Goal: Task Accomplishment & Management: Use online tool/utility

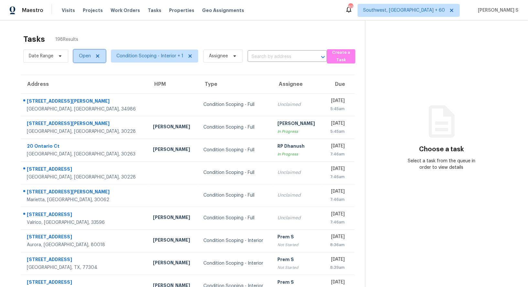
click at [80, 57] on span "Open" at bounding box center [85, 56] width 12 height 6
click at [101, 95] on label "Blocked" at bounding box center [90, 92] width 26 height 6
click at [81, 94] on input "Blocked" at bounding box center [79, 91] width 4 height 4
checkbox input "true"
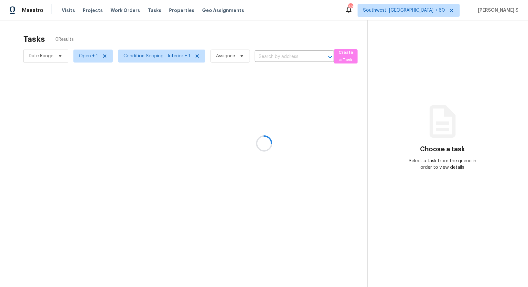
click at [130, 122] on div at bounding box center [264, 143] width 528 height 287
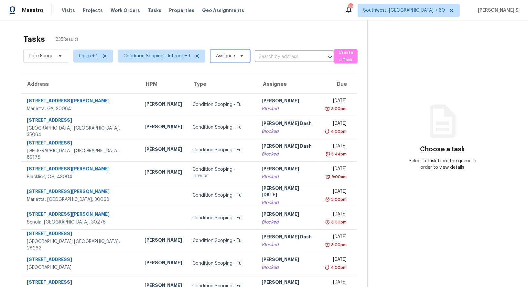
click at [220, 58] on span "Assignee" at bounding box center [225, 56] width 19 height 6
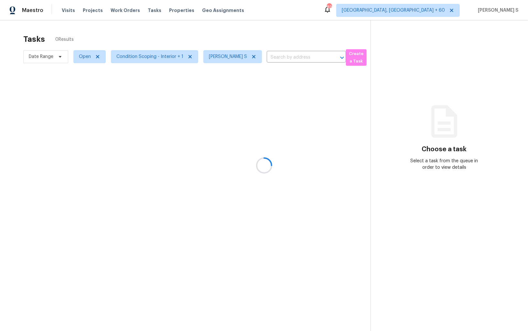
click at [84, 57] on div at bounding box center [264, 165] width 528 height 331
click at [86, 61] on div at bounding box center [264, 165] width 528 height 331
click at [87, 63] on span "Open" at bounding box center [87, 56] width 38 height 17
click at [86, 57] on span "Open" at bounding box center [85, 56] width 12 height 6
click at [90, 89] on div "Blocked" at bounding box center [90, 93] width 31 height 9
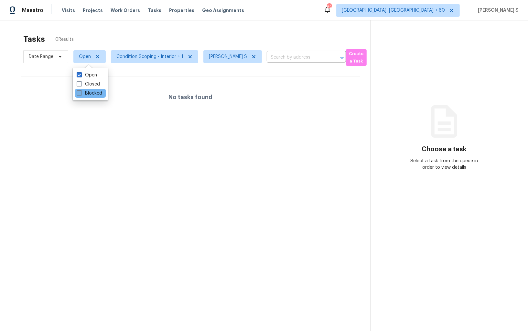
click at [91, 95] on label "Blocked" at bounding box center [90, 93] width 26 height 6
click at [81, 94] on input "Blocked" at bounding box center [79, 92] width 4 height 4
checkbox input "true"
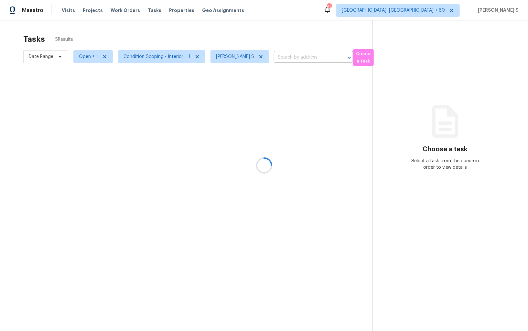
click at [245, 116] on div at bounding box center [264, 165] width 528 height 331
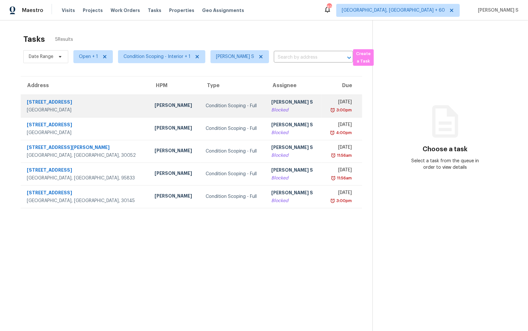
click at [271, 105] on div "[PERSON_NAME] S" at bounding box center [293, 103] width 45 height 8
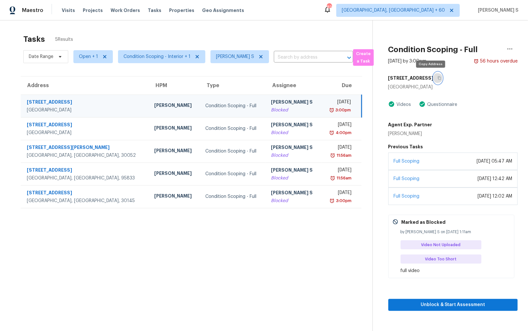
click at [438, 78] on icon "button" at bounding box center [440, 78] width 4 height 4
click at [271, 103] on div "[PERSON_NAME] S" at bounding box center [293, 103] width 45 height 8
click at [275, 107] on div "Blocked" at bounding box center [293, 110] width 45 height 6
click at [512, 50] on icon "button" at bounding box center [510, 49] width 8 height 8
click at [488, 38] on div "Cancel this task" at bounding box center [473, 40] width 50 height 6
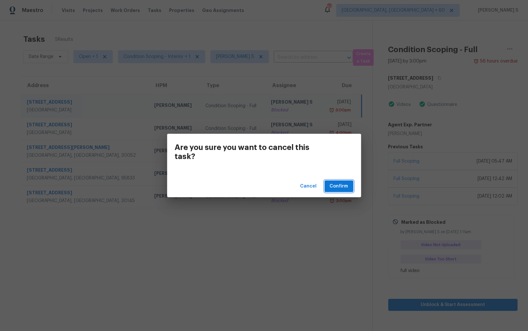
click at [350, 185] on button "Confirm" at bounding box center [339, 186] width 29 height 12
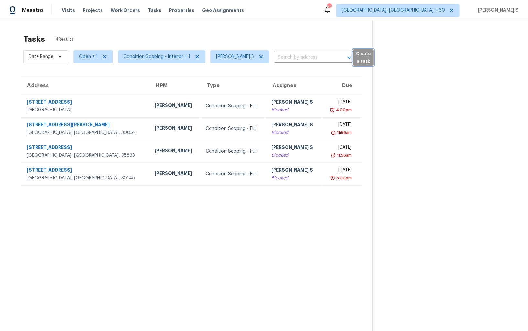
click at [360, 58] on span "Create a Task" at bounding box center [364, 57] width 14 height 15
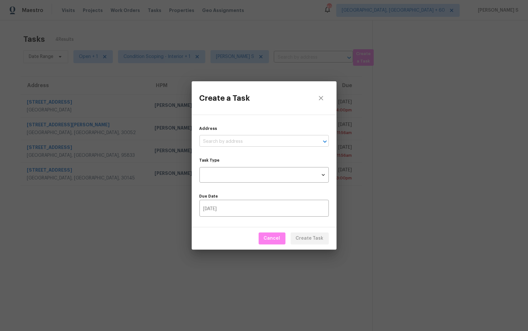
click at [263, 141] on input "text" at bounding box center [255, 142] width 111 height 10
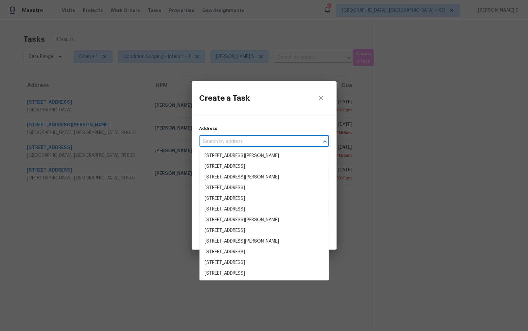
paste input "4944 Wexford Trl, Atlanta, GA 30349"
type input "4944 Wexford Trl, Atlanta, GA 30349"
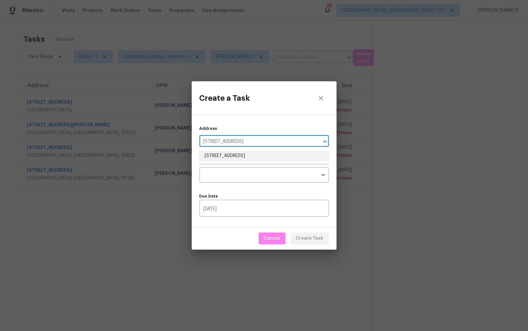
click at [261, 158] on li "4944 Wexford Trl, Atlanta, GA 30349" at bounding box center [264, 155] width 129 height 11
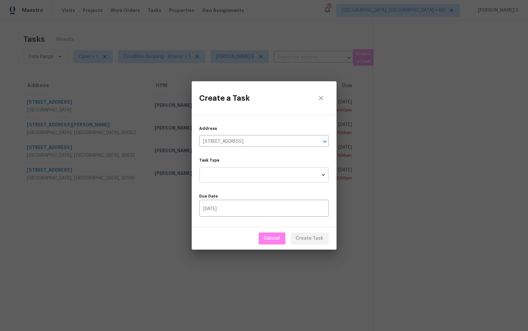
click at [261, 171] on body "Maestro Visits Projects Work Orders Tasks Properties Geo Assignments 821 Albuqu…" at bounding box center [264, 165] width 528 height 331
click at [265, 173] on li "Condition Scoping - Full" at bounding box center [264, 174] width 129 height 11
type input "virtual_full_assessment"
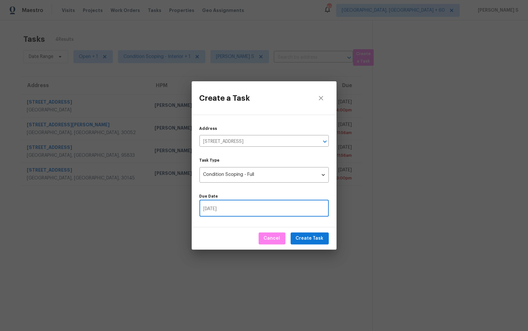
click at [275, 211] on input "08/14/2025" at bounding box center [264, 208] width 129 height 15
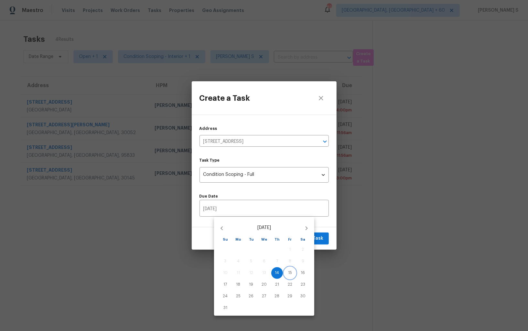
click at [292, 270] on button "15" at bounding box center [290, 273] width 12 height 12
type input "08/15/2025"
click at [325, 238] on div at bounding box center [264, 165] width 528 height 331
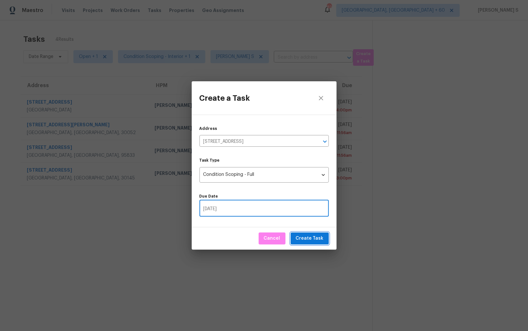
click at [322, 238] on span "Create Task" at bounding box center [310, 238] width 28 height 8
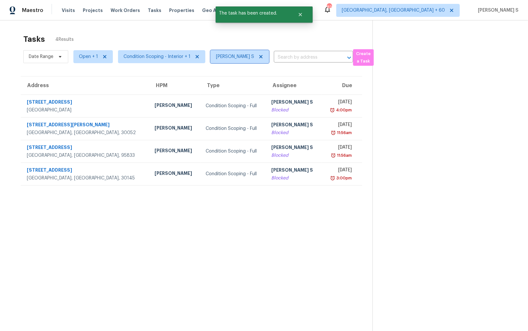
click at [259, 57] on icon at bounding box center [260, 56] width 3 height 3
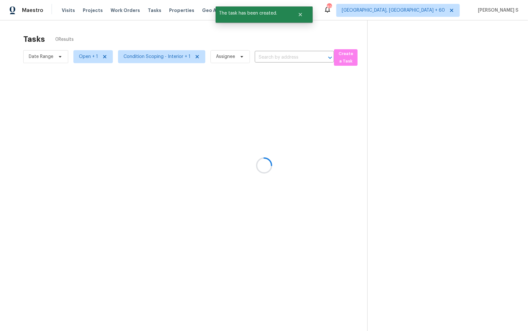
click at [271, 57] on div at bounding box center [264, 165] width 528 height 331
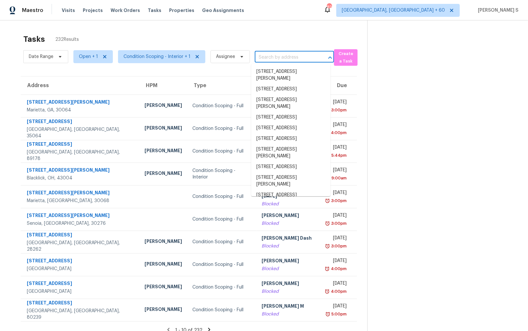
click at [269, 57] on input "text" at bounding box center [285, 57] width 61 height 10
paste input "4944 Wexford Trl, Atlanta, GA 30349"
type input "4944 Wexford Trl, Atlanta, GA 30349"
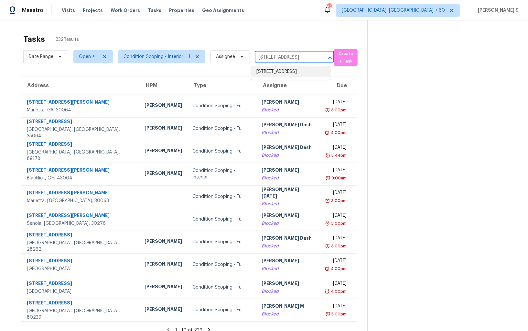
click at [284, 70] on li "4944 Wexford Trl, Atlanta, GA 30349" at bounding box center [290, 71] width 79 height 11
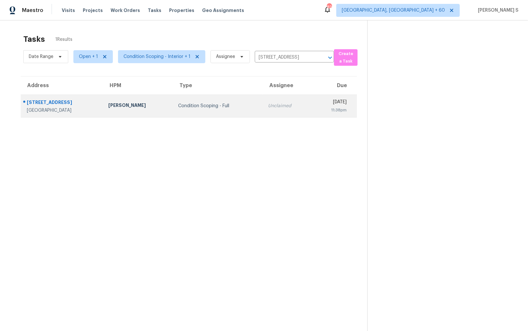
click at [268, 101] on td "Unclaimed" at bounding box center [287, 105] width 49 height 23
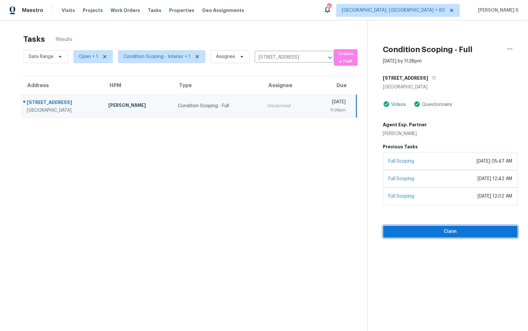
click at [434, 234] on span "Claim" at bounding box center [451, 231] width 124 height 8
click at [434, 234] on span "Start Assessment" at bounding box center [451, 231] width 124 height 8
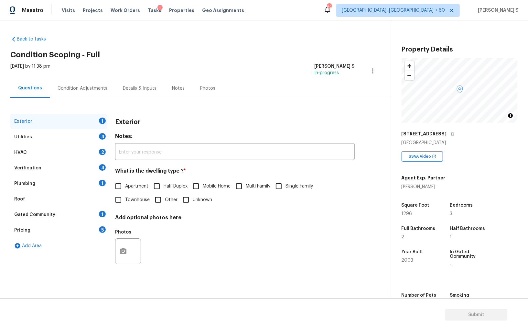
click at [135, 200] on span "Townhouse" at bounding box center [137, 199] width 25 height 7
click at [125, 200] on input "Townhouse" at bounding box center [119, 200] width 14 height 14
checkbox input "true"
click at [99, 133] on div "Utilities 4" at bounding box center [58, 137] width 97 height 16
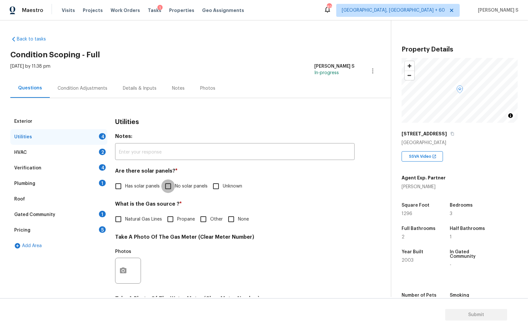
click at [165, 188] on input "No solar panels" at bounding box center [168, 186] width 14 height 14
checkbox input "true"
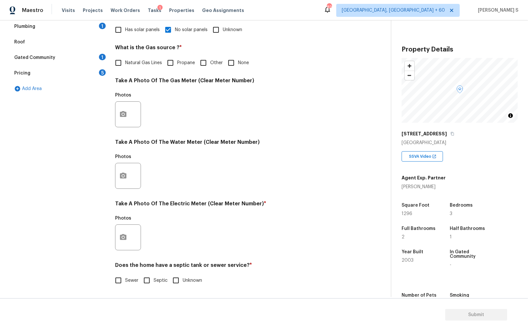
click at [122, 279] on input "Sewer" at bounding box center [119, 280] width 14 height 14
checkbox input "true"
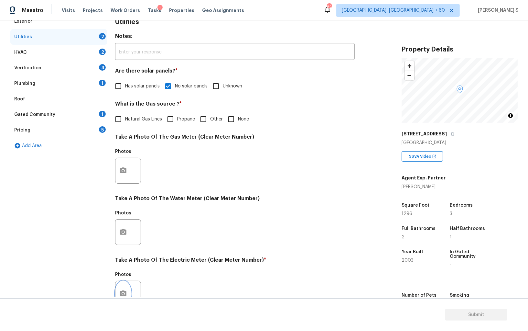
click at [128, 295] on button "button" at bounding box center [124, 293] width 16 height 25
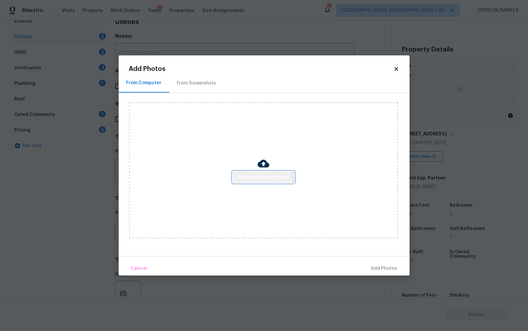
click at [254, 178] on span "Click to Upload Photos" at bounding box center [264, 177] width 52 height 8
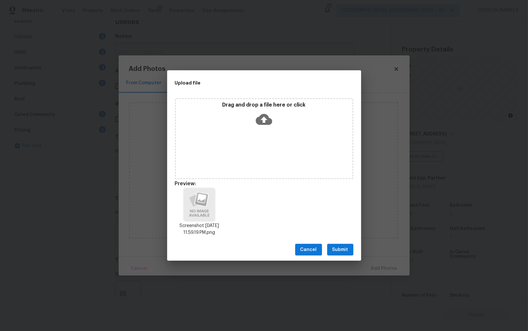
click at [346, 247] on span "Submit" at bounding box center [341, 250] width 16 height 8
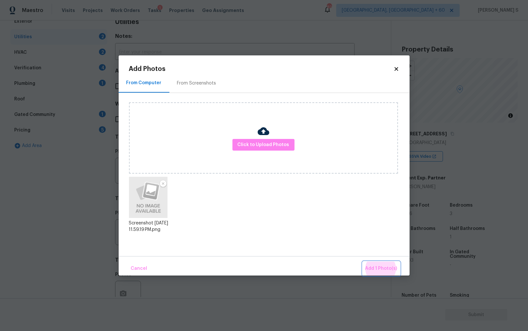
click at [363, 261] on button "Add 1 Photo(s)" at bounding box center [381, 268] width 37 height 14
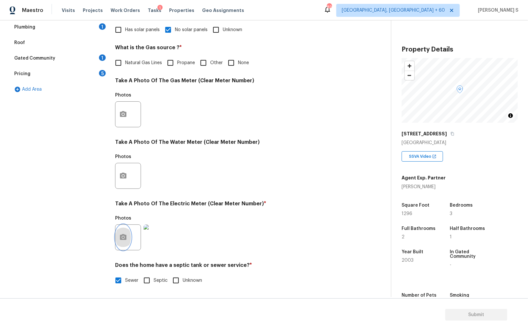
scroll to position [0, 0]
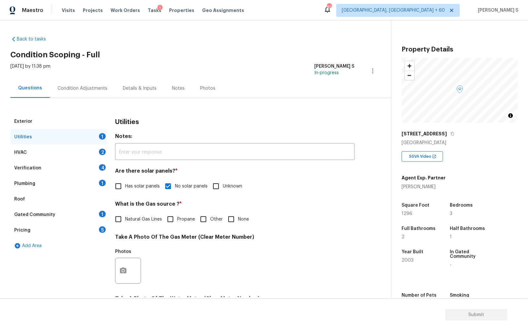
click at [98, 165] on div "Verification 4" at bounding box center [58, 168] width 97 height 16
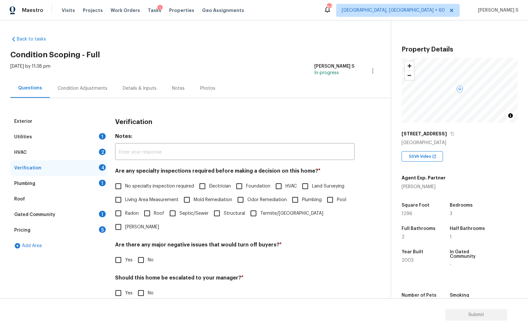
click at [114, 179] on input "No specialty inspection required" at bounding box center [119, 186] width 14 height 14
checkbox input "true"
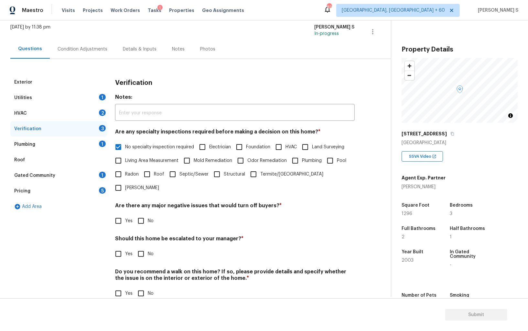
scroll to position [39, 0]
click at [135, 203] on div "Are there any major negative issues that would turn off buyers? * Yes No" at bounding box center [235, 215] width 240 height 25
click at [137, 215] on input "No" at bounding box center [141, 222] width 14 height 14
checkbox input "true"
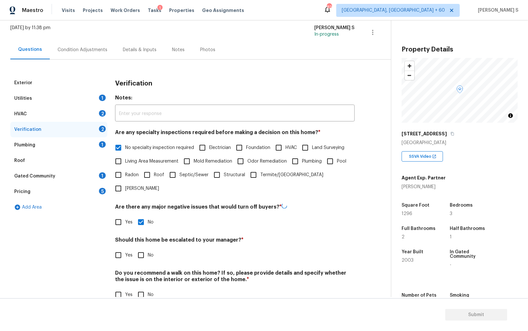
click at [142, 288] on input "No" at bounding box center [141, 295] width 14 height 14
checkbox input "true"
click at [114, 248] on input "Yes" at bounding box center [119, 255] width 14 height 14
checkbox input "true"
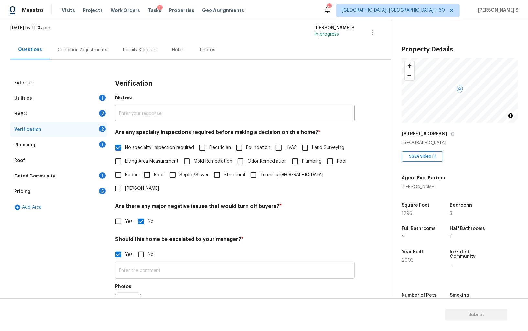
click at [152, 263] on input "text" at bounding box center [235, 270] width 240 height 15
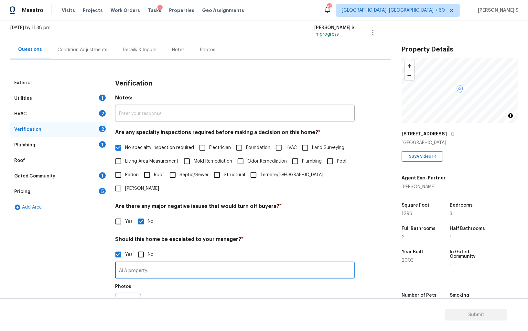
type input "ALA property."
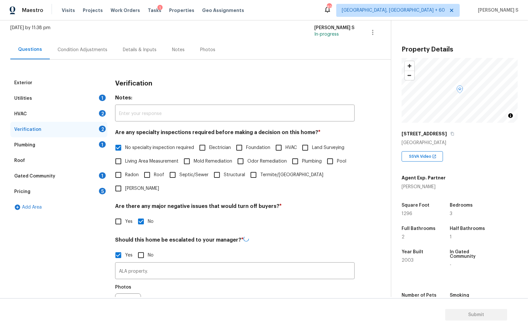
click at [187, 303] on section "Submit" at bounding box center [264, 314] width 528 height 33
click at [94, 49] on div "Condition Adjustments" at bounding box center [83, 50] width 50 height 6
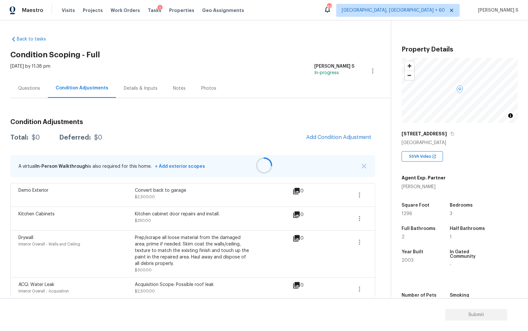
click at [343, 141] on div at bounding box center [264, 165] width 528 height 331
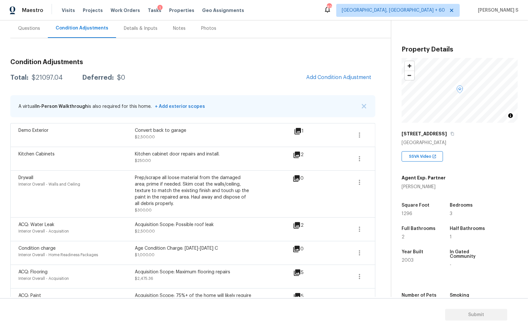
scroll to position [54, 0]
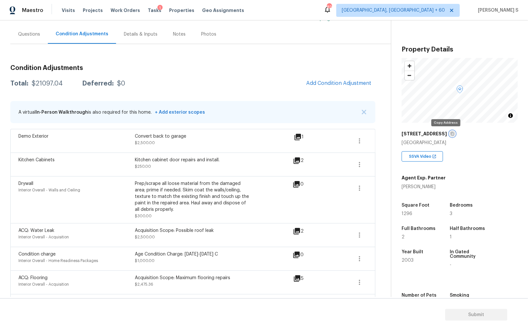
click at [451, 134] on icon "button" at bounding box center [452, 134] width 3 height 4
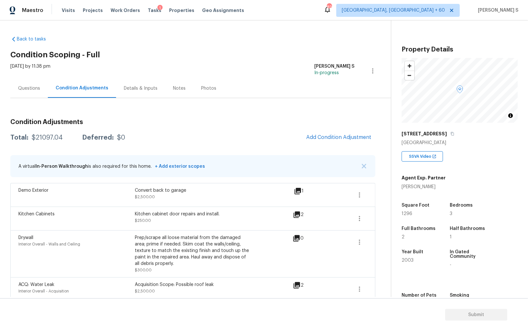
click at [323, 121] on h3 "Condition Adjustments" at bounding box center [192, 122] width 365 height 6
click at [323, 127] on div "Condition Adjustments Total: $21097.04 Deferred: $0 Add Condition Adjustment A …" at bounding box center [192, 292] width 365 height 356
click at [323, 131] on button "Add Condition Adjustment" at bounding box center [339, 137] width 73 height 14
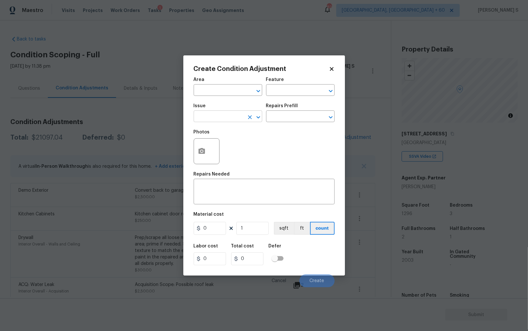
click at [207, 119] on input "text" at bounding box center [219, 117] width 50 height 10
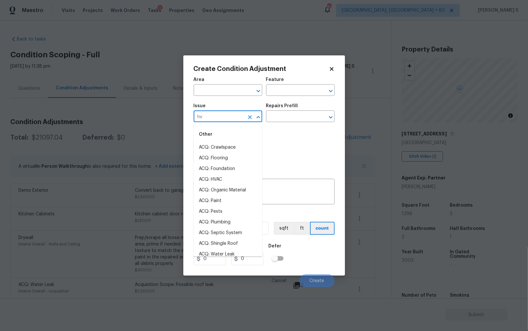
type input "hva"
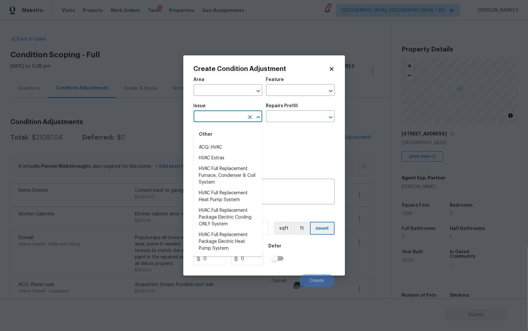
type input "c"
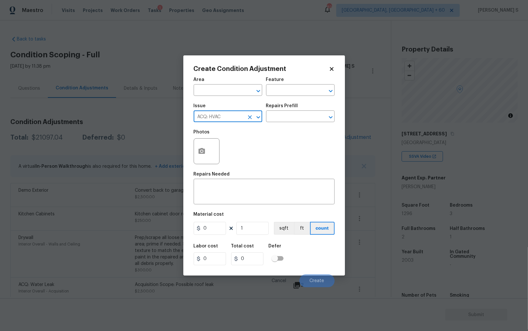
type input "ACQ: HVAC"
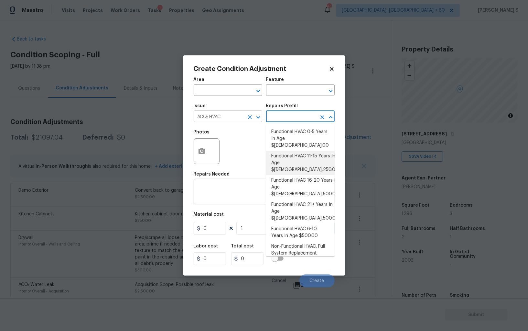
type input "Acquisition"
type textarea "Acquisition Scope: Functional HVAC 11-15"
type input "3250"
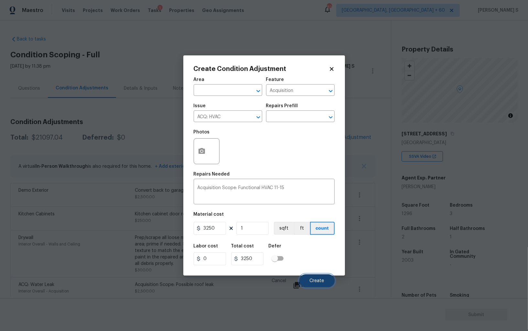
click at [319, 285] on button "Create" at bounding box center [317, 280] width 35 height 13
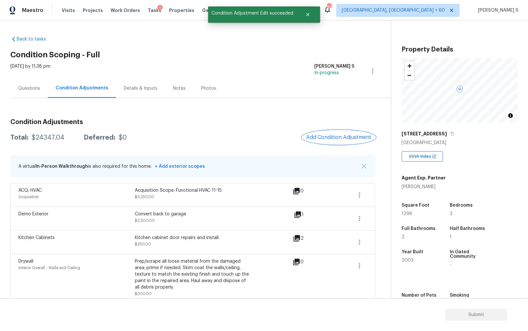
click at [348, 137] on span "Add Condition Adjustment" at bounding box center [338, 137] width 65 height 6
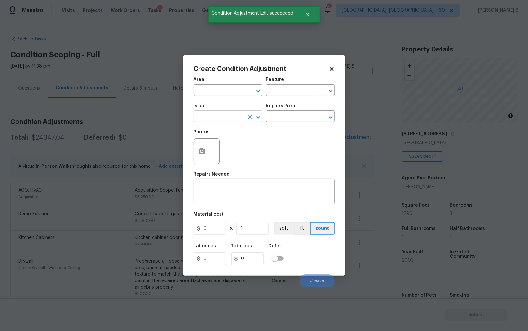
click at [220, 119] on input "text" at bounding box center [219, 117] width 50 height 10
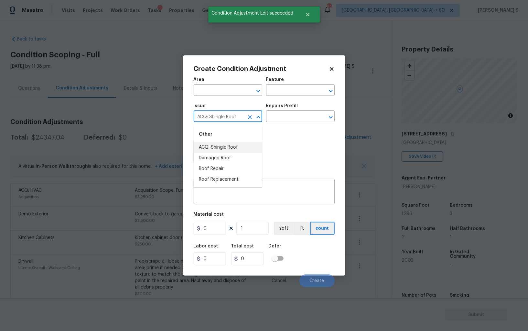
type input "ACQ: Shingle Roof"
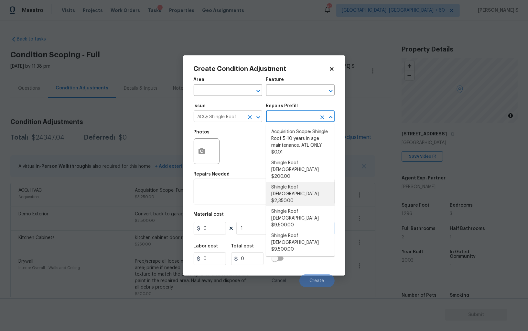
type input "Acquisition"
type textarea "Acquisition Scope: Shingle Roof 11-15 years in age maintenance."
type input "2350"
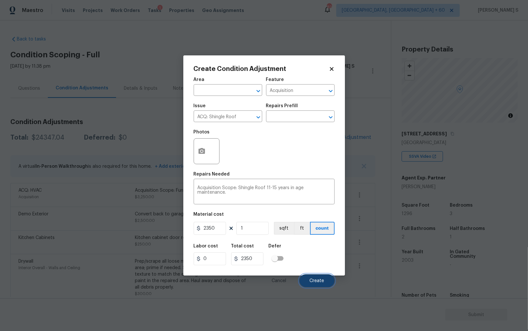
click at [321, 283] on span "Create" at bounding box center [317, 280] width 15 height 5
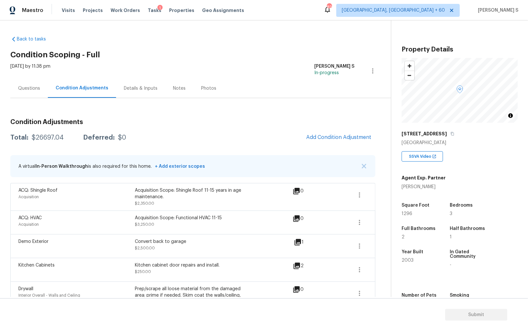
click at [167, 204] on div "Acquisition Scope: Shingle Roof 11-15 years in age maintenance. $2,350.00" at bounding box center [193, 196] width 116 height 19
click at [314, 140] on span "Add Condition Adjustment" at bounding box center [338, 137] width 65 height 6
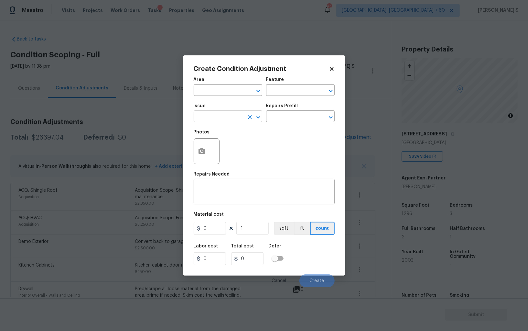
click at [231, 118] on input "text" at bounding box center [219, 117] width 50 height 10
type input "Pressure Washing"
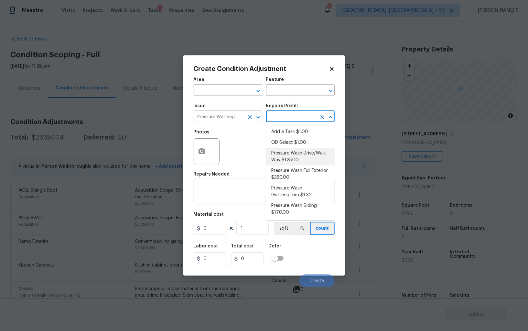
type input "Siding"
type textarea "Pressure wash the driveways/walkways as directed by the PM. Ensure that all deb…"
type input "125"
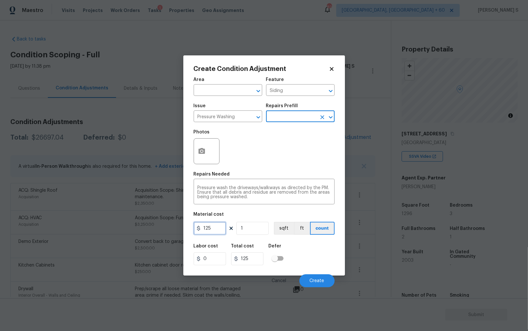
click at [219, 228] on input "125" at bounding box center [210, 228] width 32 height 13
type input "200"
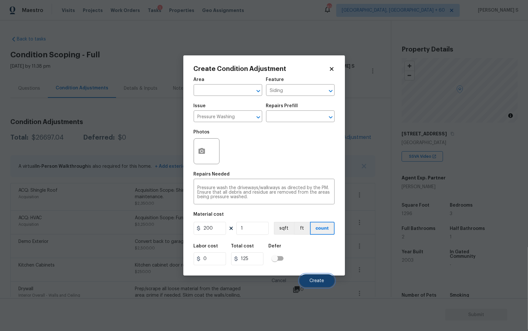
type input "200"
click at [322, 284] on button "Create" at bounding box center [317, 280] width 35 height 13
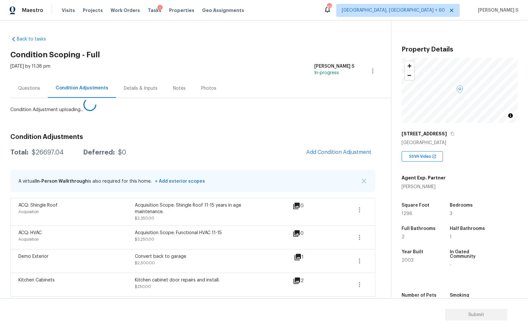
click at [125, 246] on body "Maestro Visits Projects Work Orders Tasks 1 Properties Geo Assignments 821 Albu…" at bounding box center [264, 165] width 528 height 331
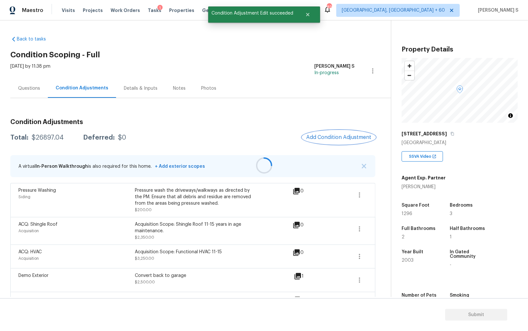
click at [342, 141] on div "Condition Adjustments Total: $26897.04 Deferred: $0 Add Condition Adjustment A …" at bounding box center [192, 334] width 365 height 441
click at [326, 138] on div at bounding box center [264, 165] width 528 height 331
click at [326, 138] on span "Add Condition Adjustment" at bounding box center [338, 137] width 65 height 6
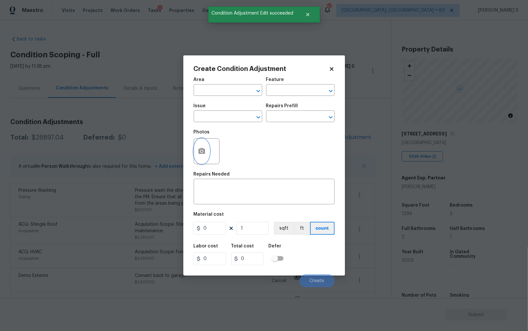
click at [206, 152] on button "button" at bounding box center [202, 150] width 16 height 25
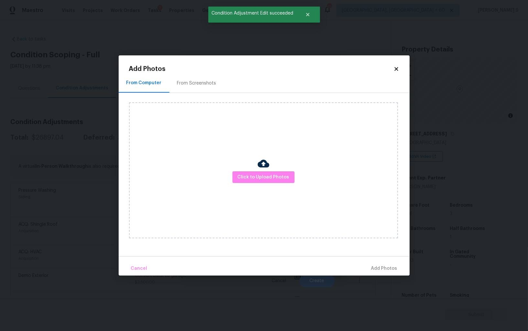
click at [204, 85] on div "From Screenshots" at bounding box center [196, 83] width 39 height 6
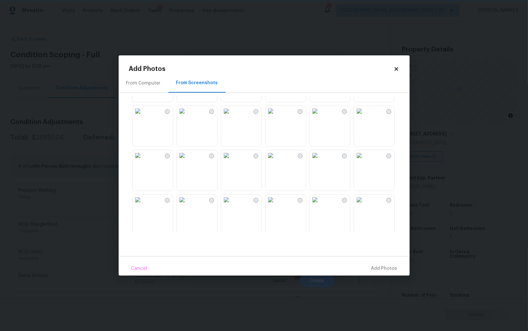
scroll to position [440, 0]
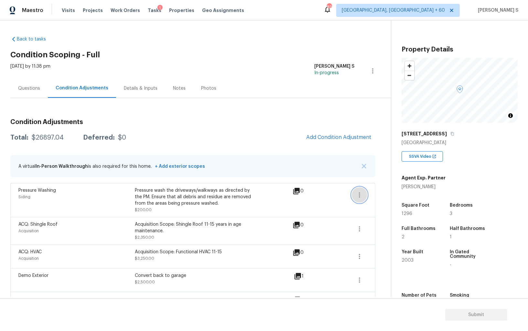
click at [360, 192] on icon "button" at bounding box center [359, 194] width 1 height 5
click at [374, 192] on div "Edit" at bounding box center [396, 193] width 50 height 6
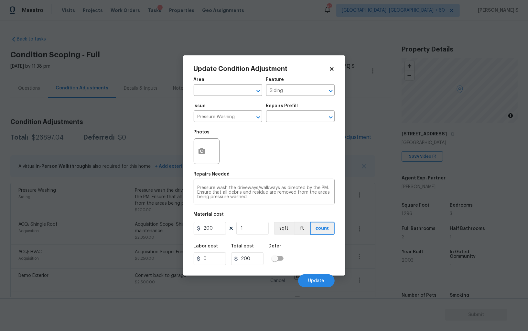
click at [209, 155] on div at bounding box center [207, 151] width 26 height 26
click at [191, 132] on div "Update Condition Adjustment Area ​ Feature Siding ​ Issue Pressure Washing ​ Re…" at bounding box center [264, 165] width 162 height 220
click at [198, 152] on icon "button" at bounding box center [202, 151] width 8 height 8
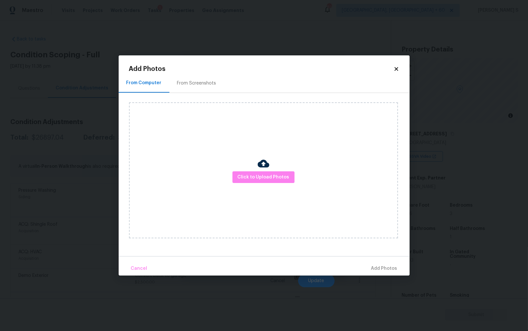
click at [196, 86] on div "From Screenshots" at bounding box center [197, 82] width 55 height 19
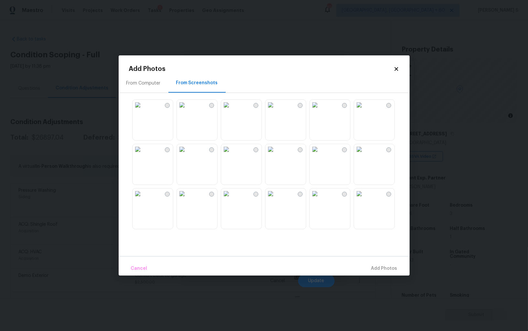
click at [224, 110] on img at bounding box center [226, 105] width 10 height 10
click at [181, 110] on img at bounding box center [182, 105] width 10 height 10
click at [143, 110] on img at bounding box center [138, 105] width 10 height 10
click at [187, 199] on img at bounding box center [182, 193] width 10 height 10
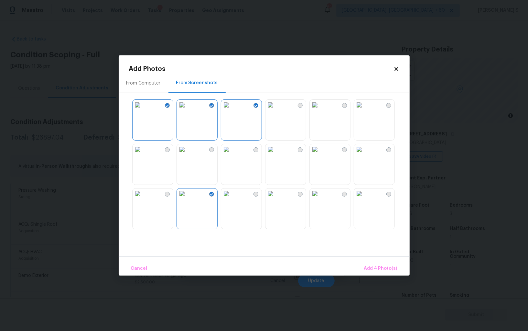
click at [232, 199] on img at bounding box center [226, 193] width 10 height 10
click at [276, 199] on img at bounding box center [271, 193] width 10 height 10
click at [320, 199] on img at bounding box center [315, 193] width 10 height 10
click at [320, 154] on img at bounding box center [315, 149] width 10 height 10
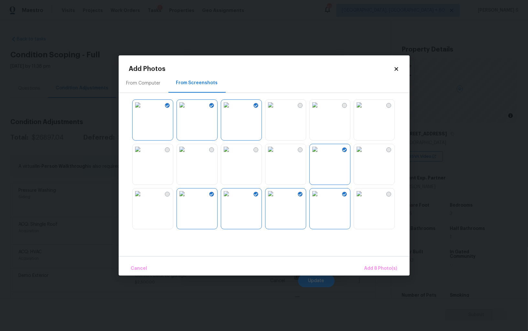
click at [276, 154] on img at bounding box center [271, 149] width 10 height 10
click at [401, 175] on div at bounding box center [269, 164] width 281 height 136
click at [365, 199] on img at bounding box center [359, 193] width 10 height 10
click at [365, 146] on img at bounding box center [359, 149] width 10 height 10
click at [384, 264] on span "Add 11 Photo(s)" at bounding box center [381, 268] width 34 height 8
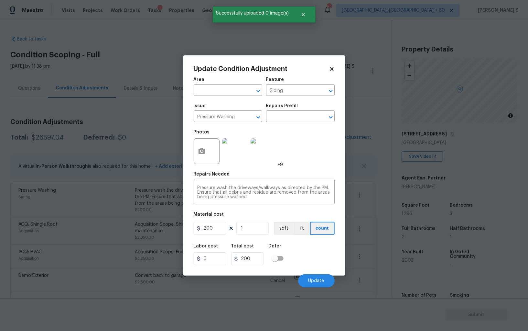
click at [241, 110] on div "Issue" at bounding box center [228, 108] width 69 height 8
click at [240, 118] on input "Pressure Washing" at bounding box center [219, 117] width 50 height 10
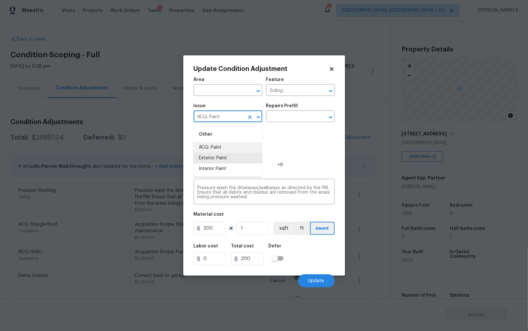
type input "ACQ: Paint"
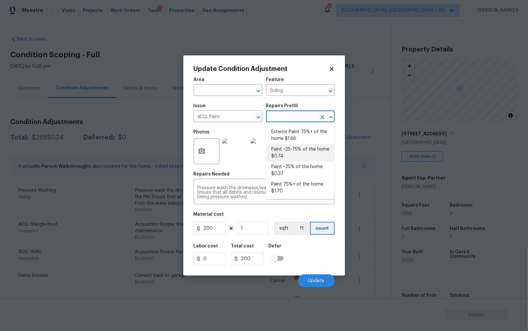
type input "Acquisition"
type textarea "Acquisition Scope: ~25 - 75% of the home needs interior paint"
type input "0.74"
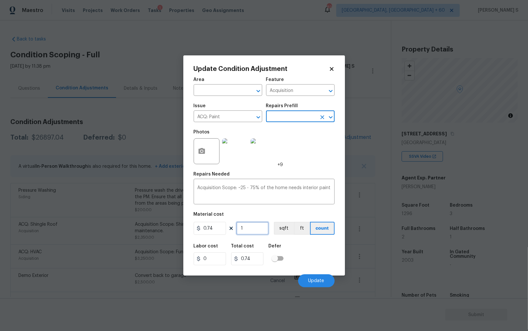
click at [258, 226] on input "1" at bounding box center [253, 228] width 32 height 13
type input "12"
type input "8.88"
type input "129"
type input "95.46"
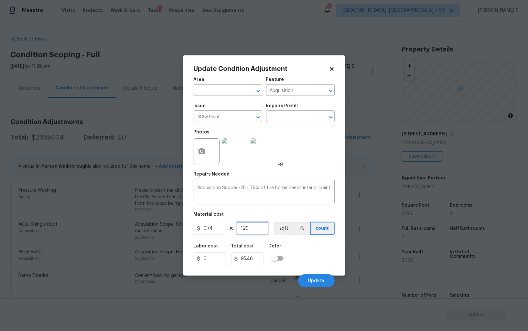
type input "1296"
type input "959.04"
type input "1296"
click at [280, 232] on button "sqft" at bounding box center [284, 228] width 20 height 13
click at [293, 245] on div "Labor cost 0 Total cost 959.04 Defer" at bounding box center [264, 254] width 141 height 29
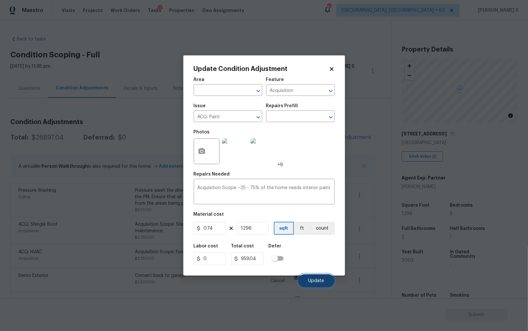
click at [322, 278] on button "Update" at bounding box center [316, 280] width 37 height 13
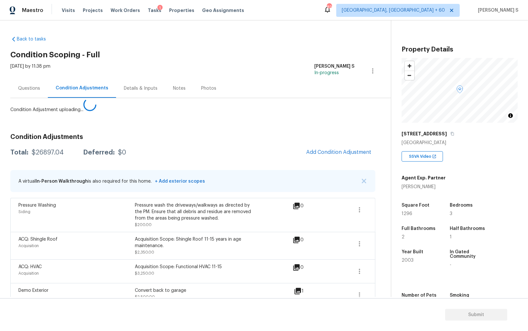
click at [160, 226] on body "Maestro Visits Projects Work Orders Tasks 1 Properties Geo Assignments 821 Albu…" at bounding box center [264, 165] width 528 height 331
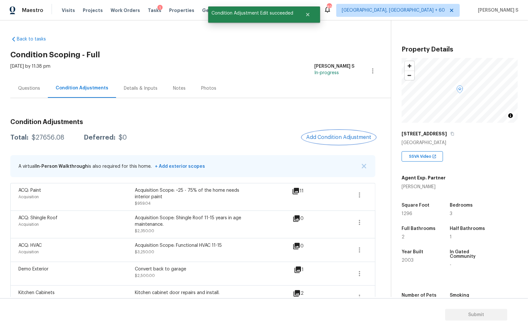
click at [342, 139] on span "Add Condition Adjustment" at bounding box center [338, 137] width 65 height 6
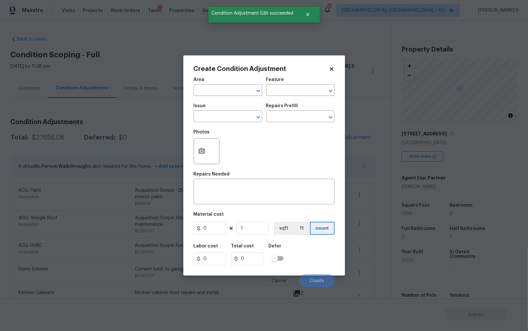
click at [192, 146] on div "Create Condition Adjustment Area ​ Feature ​ Issue ​ Repairs Prefill ​ Photos R…" at bounding box center [264, 165] width 162 height 220
click at [216, 146] on div at bounding box center [207, 151] width 26 height 26
click at [194, 152] on div at bounding box center [207, 151] width 27 height 26
click at [203, 152] on circle "button" at bounding box center [202, 151] width 2 height 2
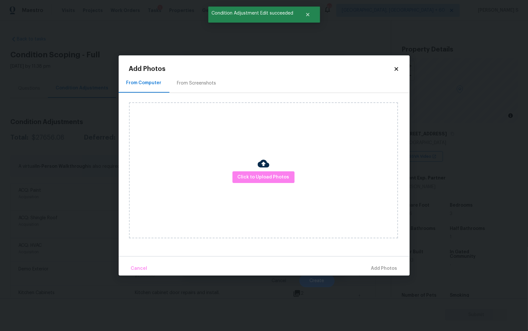
click at [201, 78] on div "From Screenshots" at bounding box center [197, 82] width 55 height 19
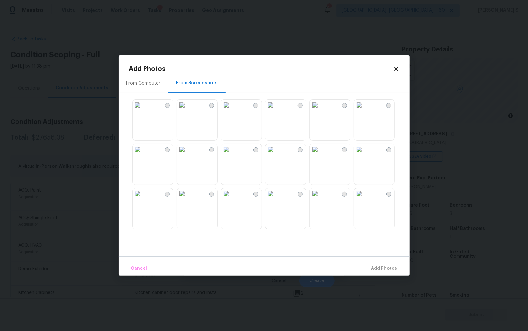
click at [320, 110] on img at bounding box center [315, 105] width 10 height 10
click at [320, 146] on img at bounding box center [315, 149] width 10 height 10
click at [312, 154] on img at bounding box center [315, 149] width 10 height 10
click at [276, 154] on img at bounding box center [271, 149] width 10 height 10
click at [320, 154] on img at bounding box center [315, 149] width 10 height 10
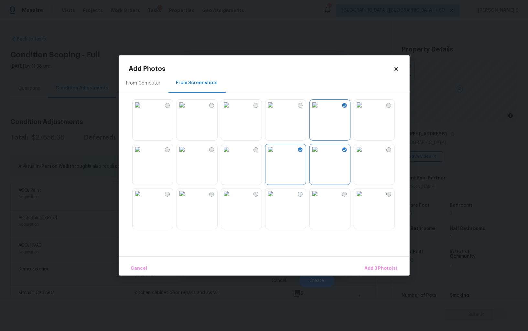
click at [274, 110] on img at bounding box center [271, 105] width 10 height 10
click at [184, 154] on img at bounding box center [182, 149] width 10 height 10
click at [143, 154] on img at bounding box center [138, 149] width 10 height 10
click at [187, 199] on img at bounding box center [182, 193] width 10 height 10
click at [232, 199] on img at bounding box center [226, 193] width 10 height 10
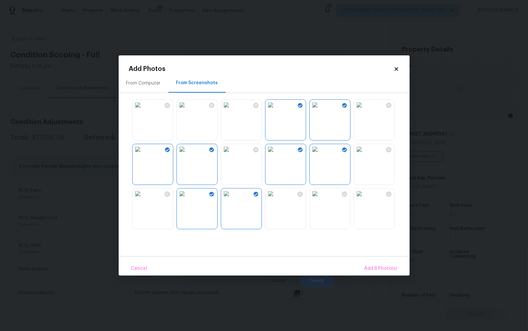
click at [276, 198] on img at bounding box center [271, 193] width 10 height 10
click at [374, 262] on button "Add 9 Photo(s)" at bounding box center [381, 268] width 38 height 14
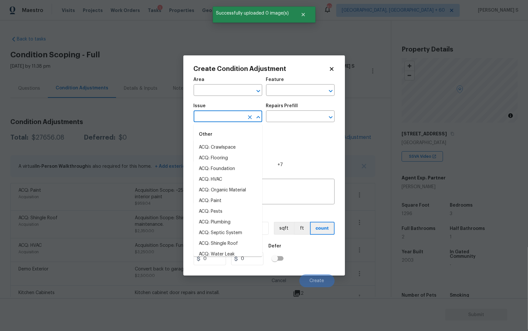
click at [210, 113] on input "text" at bounding box center [219, 117] width 50 height 10
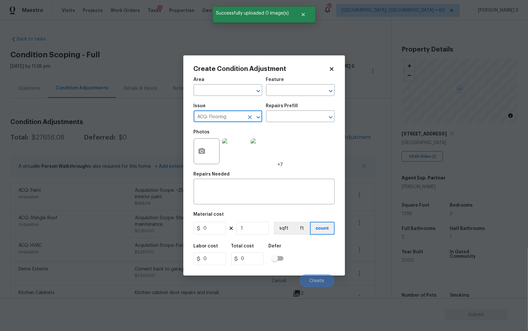
type input "ACQ: Flooring"
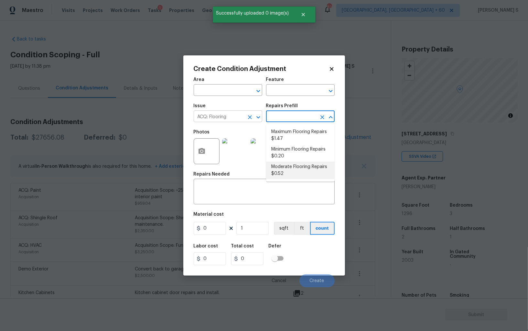
type input "Acquisition"
type textarea "Acquisition Scope: Moderate flooring repairs"
type input "0.52"
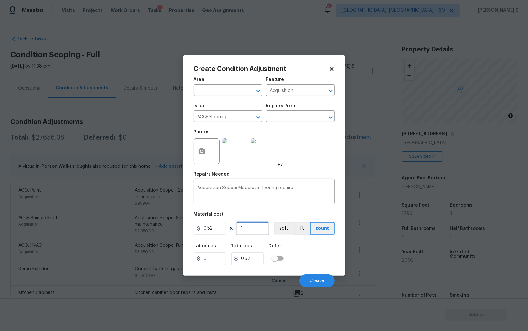
click at [256, 223] on input "1" at bounding box center [253, 228] width 32 height 13
paste input "296"
type input "1296"
type input "673.92"
type input "1296"
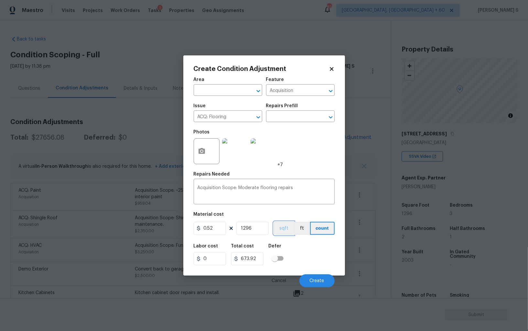
click at [286, 233] on button "sqft" at bounding box center [284, 228] width 20 height 13
click at [296, 271] on div "Cancel Create" at bounding box center [264, 278] width 141 height 18
click at [310, 279] on button "Create" at bounding box center [317, 280] width 35 height 13
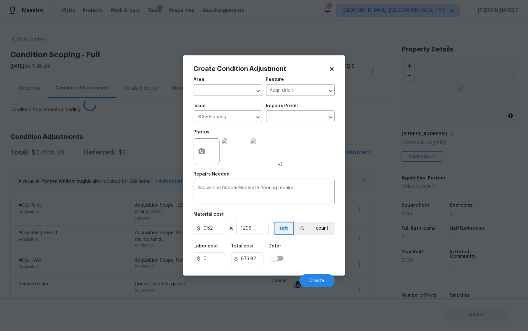
click at [32, 237] on body "Maestro Visits Projects Work Orders Tasks 1 Properties Geo Assignments 821 Albu…" at bounding box center [264, 165] width 528 height 331
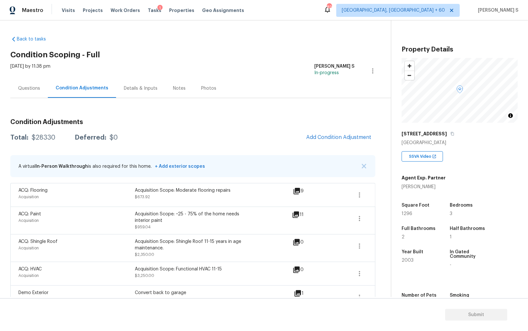
click at [34, 84] on div "Questions" at bounding box center [29, 88] width 38 height 19
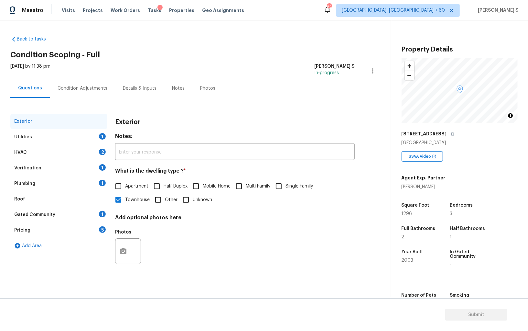
click at [98, 165] on div "Verification 1" at bounding box center [58, 168] width 97 height 16
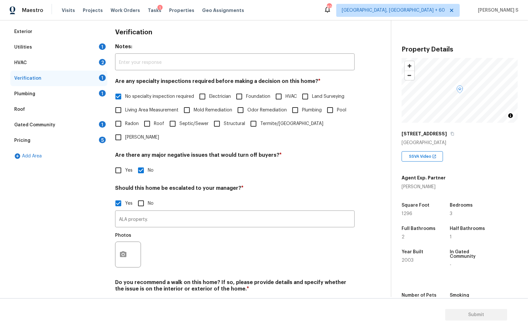
scroll to position [95, 0]
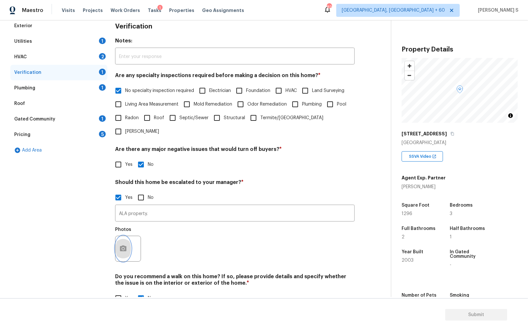
click at [125, 242] on button "button" at bounding box center [124, 248] width 16 height 25
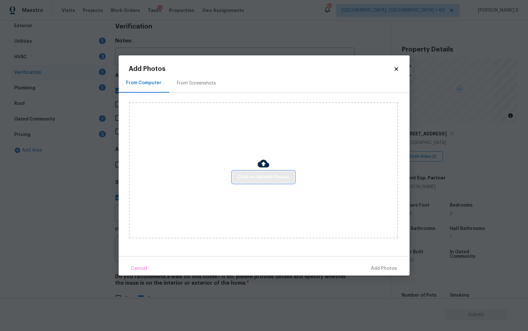
click at [261, 181] on button "Click to Upload Photos" at bounding box center [264, 177] width 62 height 12
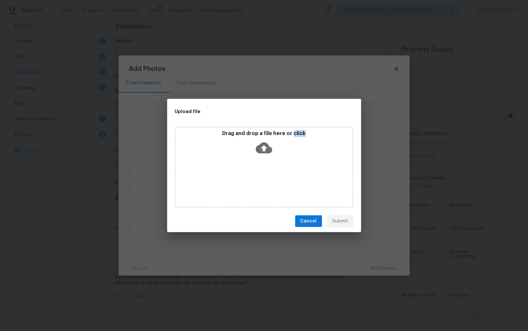
click at [261, 181] on div "Drag and drop a file here or click" at bounding box center [264, 167] width 179 height 81
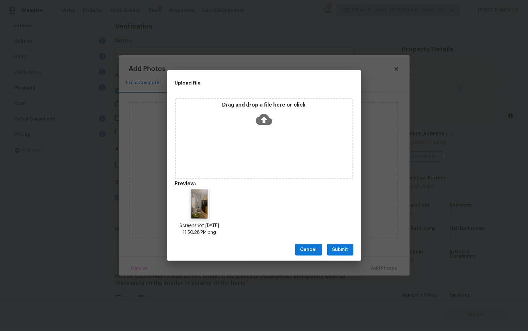
click at [339, 257] on div "Cancel Submit" at bounding box center [264, 249] width 194 height 22
click at [339, 248] on span "Submit" at bounding box center [341, 250] width 16 height 8
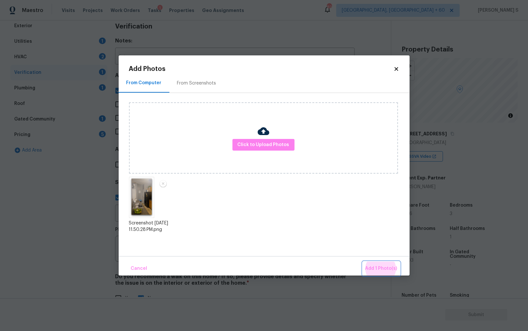
click at [363, 261] on button "Add 1 Photo(s)" at bounding box center [381, 268] width 37 height 14
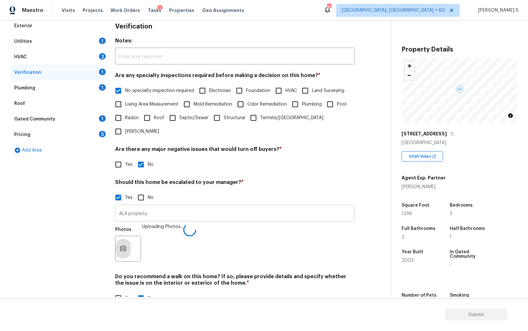
click at [289, 206] on input "ALA property." at bounding box center [235, 213] width 240 height 15
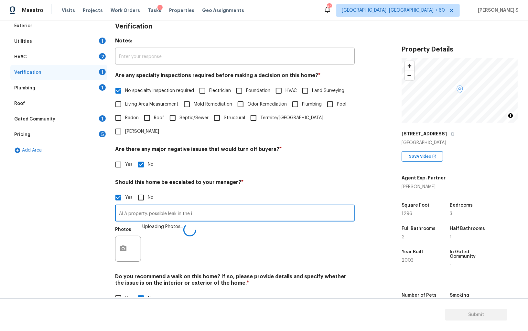
click at [289, 206] on input "ALA property. possible leak in the i" at bounding box center [235, 213] width 240 height 15
type input "ALA property. possible leak in the interior ceiling @0:29."
click at [210, 223] on div "Photos" at bounding box center [235, 244] width 240 height 42
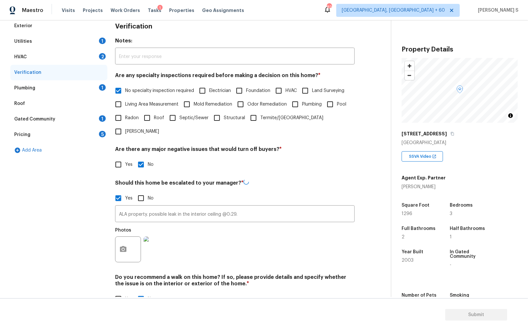
scroll to position [0, 0]
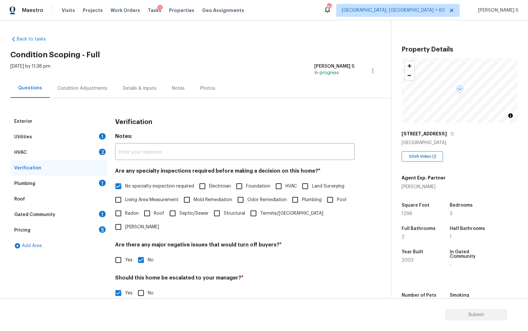
click at [81, 84] on div "Condition Adjustments" at bounding box center [82, 88] width 65 height 19
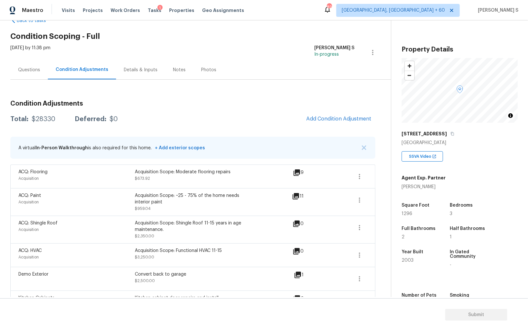
scroll to position [36, 0]
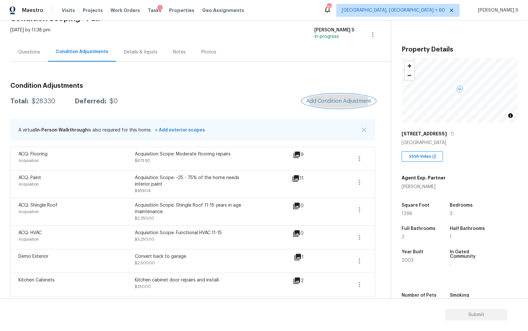
click at [324, 101] on span "Add Condition Adjustment" at bounding box center [338, 101] width 65 height 6
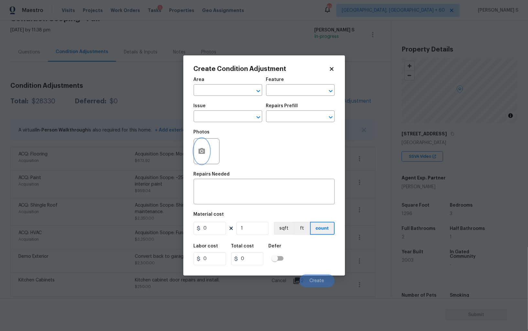
click at [204, 152] on icon "button" at bounding box center [202, 151] width 8 height 8
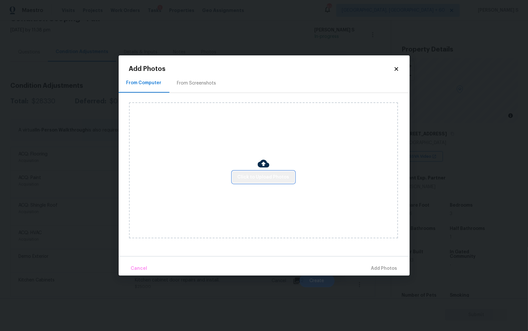
click at [274, 176] on span "Click to Upload Photos" at bounding box center [264, 177] width 52 height 8
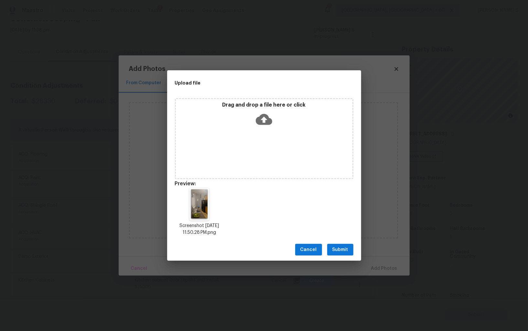
click at [348, 244] on button "Submit" at bounding box center [340, 250] width 26 height 12
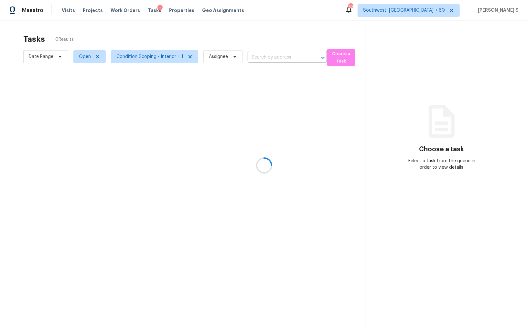
click at [264, 56] on div at bounding box center [264, 165] width 528 height 331
click at [264, 56] on input "text" at bounding box center [278, 57] width 61 height 10
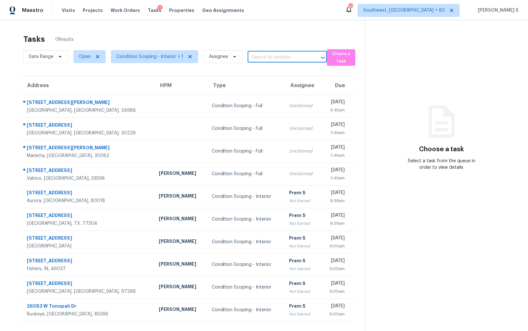
click at [264, 56] on input "text" at bounding box center [278, 57] width 61 height 10
paste input "4944 Wexford Trl, Atlanta, GA 30349"
type input "4944 Wexford Trl, Atlanta, GA 30349"
click at [273, 74] on li "4944 Wexford Trl, Atlanta, GA 30349" at bounding box center [284, 71] width 79 height 11
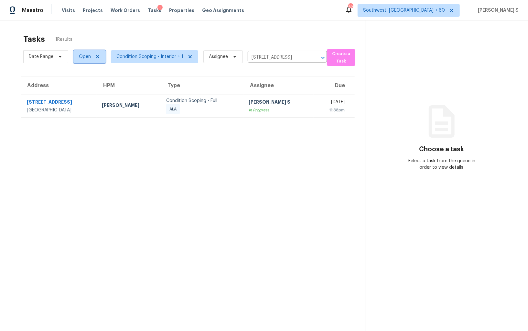
click at [85, 59] on span "Open" at bounding box center [85, 56] width 12 height 6
click at [92, 85] on label "Closed" at bounding box center [88, 84] width 23 height 6
click at [81, 85] on input "Closed" at bounding box center [79, 83] width 4 height 4
checkbox input "true"
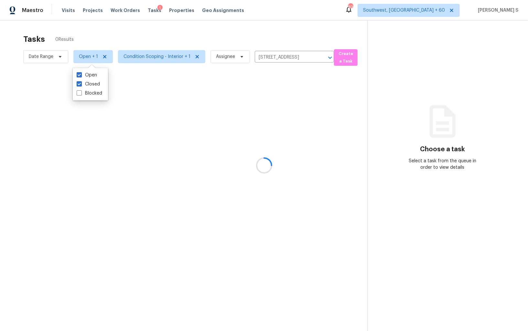
click at [176, 155] on div at bounding box center [264, 165] width 528 height 331
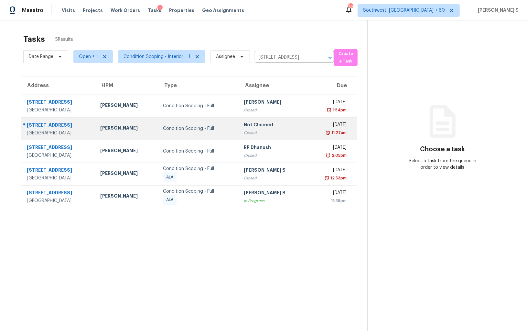
click at [272, 135] on div "Closed" at bounding box center [273, 132] width 58 height 6
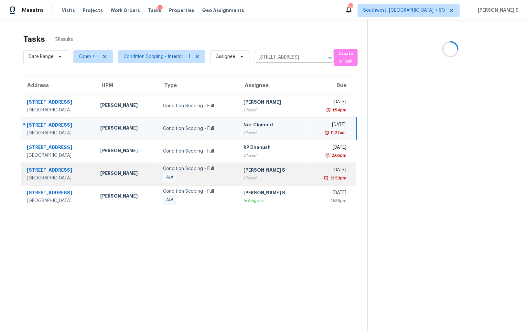
click at [255, 180] on div "Closed" at bounding box center [273, 178] width 58 height 6
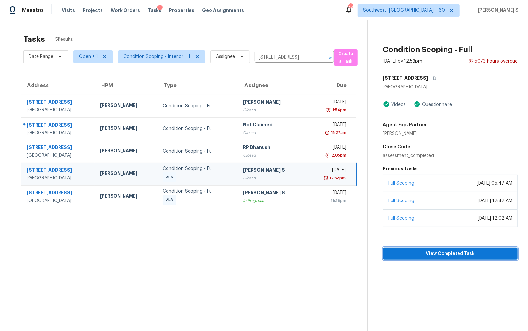
click at [440, 250] on span "View Completed Task" at bounding box center [451, 253] width 124 height 8
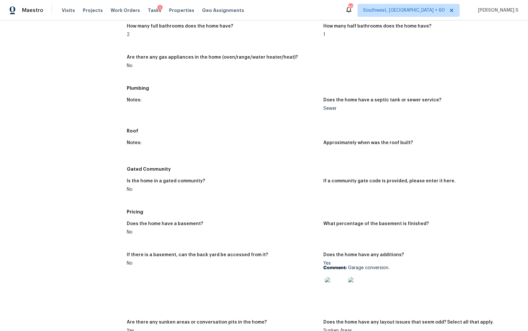
scroll to position [780, 0]
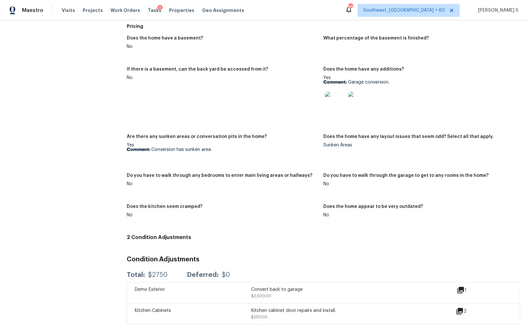
click at [263, 196] on figure "Do you have to walk through any bedrooms to enter main living areas or hallways…" at bounding box center [225, 184] width 197 height 23
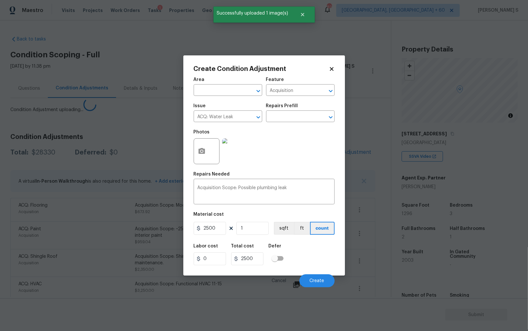
scroll to position [36, 0]
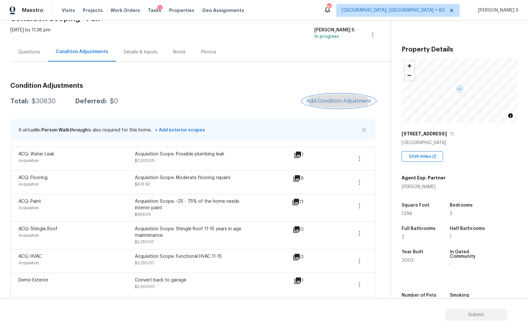
click at [337, 100] on span "Add Condition Adjustment" at bounding box center [338, 101] width 65 height 6
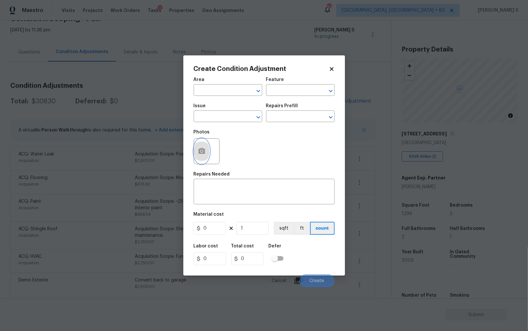
click at [200, 151] on icon "button" at bounding box center [202, 151] width 6 height 6
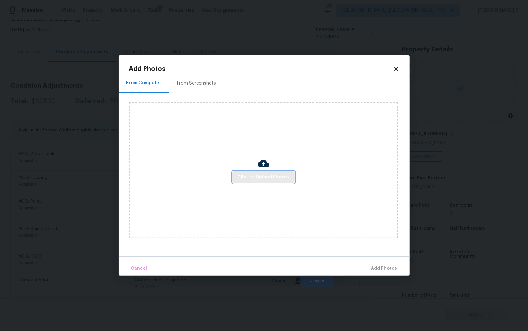
click at [276, 175] on span "Click to Upload Photos" at bounding box center [264, 177] width 52 height 8
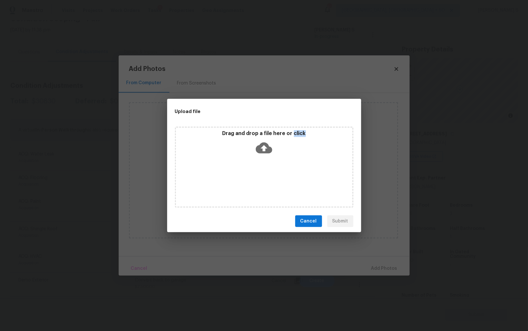
click at [276, 175] on div "Drag and drop a file here or click" at bounding box center [264, 167] width 179 height 81
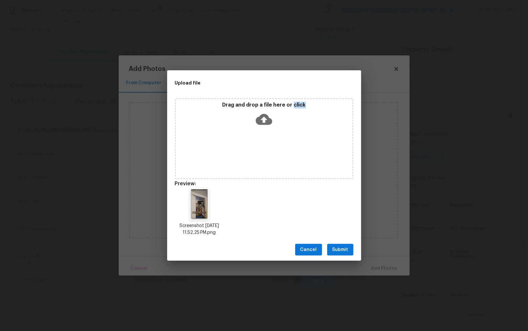
click at [340, 251] on span "Submit" at bounding box center [341, 250] width 16 height 8
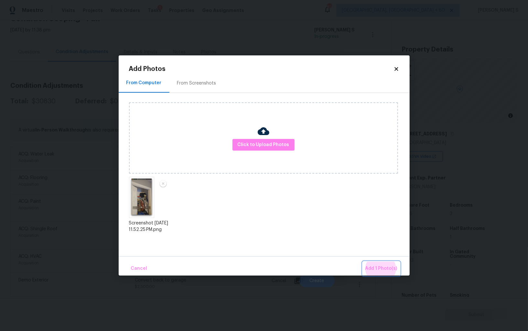
click at [363, 261] on button "Add 1 Photo(s)" at bounding box center [381, 268] width 37 height 14
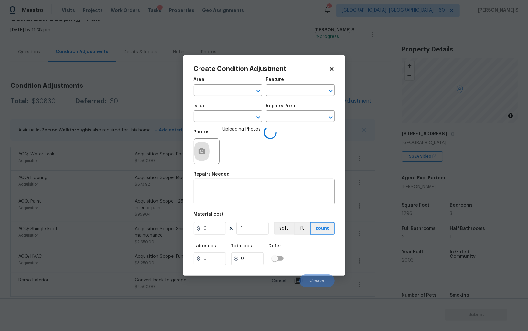
click at [235, 110] on div "Issue" at bounding box center [228, 108] width 69 height 8
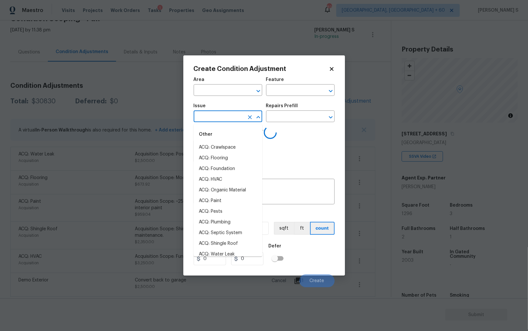
click at [235, 112] on input "text" at bounding box center [219, 117] width 50 height 10
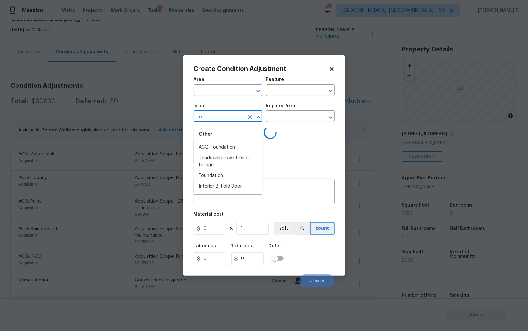
type input "fol"
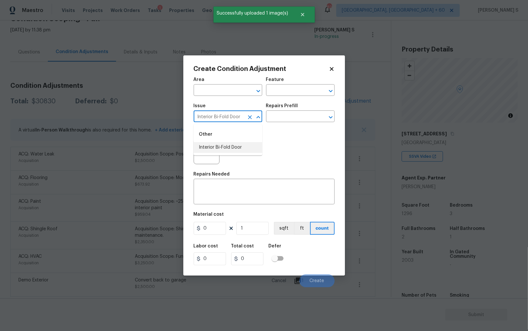
type input "Interior Bi-Fold Door"
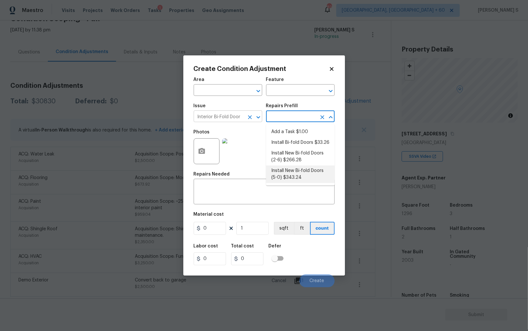
type input "Interior Door"
type textarea "Remove the existing door (if present). Install a new 5-0 bi-fold flush panel in…"
type input "343.24"
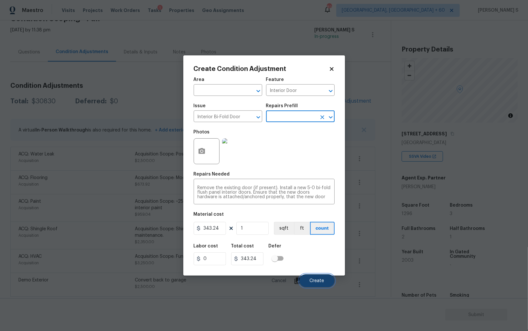
click at [327, 277] on button "Create" at bounding box center [317, 280] width 35 height 13
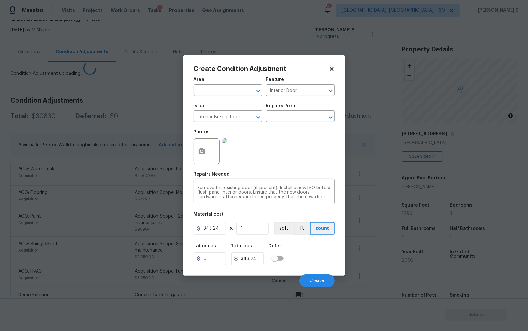
click at [115, 200] on body "Maestro Visits Projects Work Orders Tasks 1 Properties Geo Assignments 821 Albu…" at bounding box center [264, 165] width 528 height 331
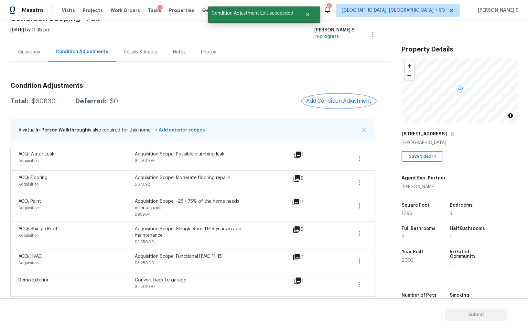
click at [321, 97] on button "Add Condition Adjustment" at bounding box center [339, 101] width 73 height 14
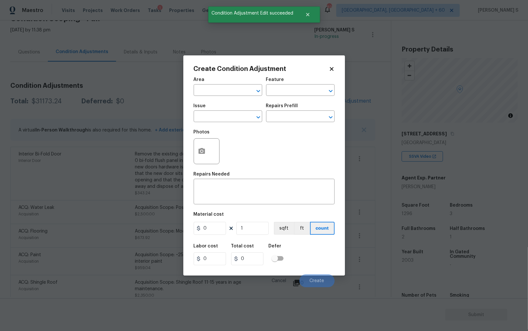
click at [211, 153] on div at bounding box center [207, 151] width 26 height 26
click at [201, 152] on circle "button" at bounding box center [202, 151] width 2 height 2
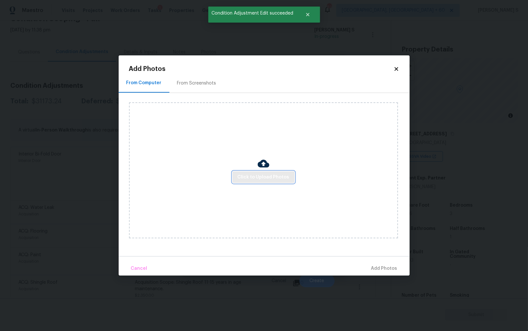
click at [277, 172] on button "Click to Upload Photos" at bounding box center [264, 177] width 62 height 12
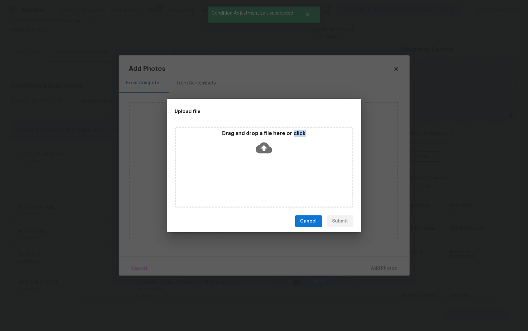
click at [277, 172] on div "Drag and drop a file here or click" at bounding box center [264, 167] width 179 height 81
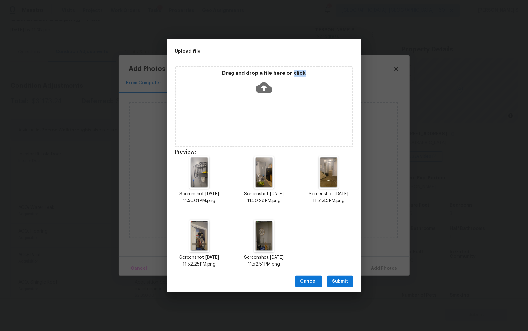
click at [348, 278] on button "Submit" at bounding box center [340, 281] width 26 height 12
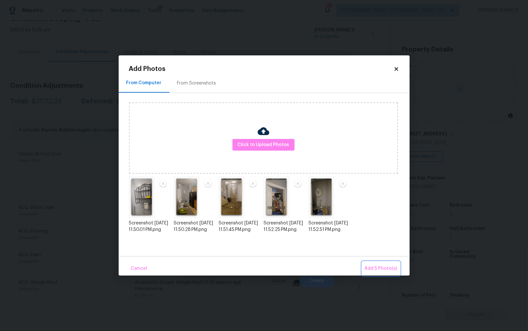
click at [397, 265] on span "Add 5 Photo(s)" at bounding box center [381, 268] width 33 height 8
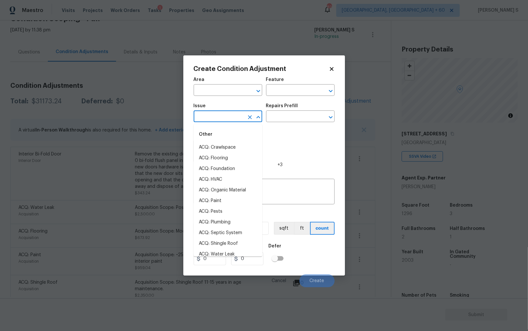
click at [218, 118] on input "text" at bounding box center [219, 117] width 50 height 10
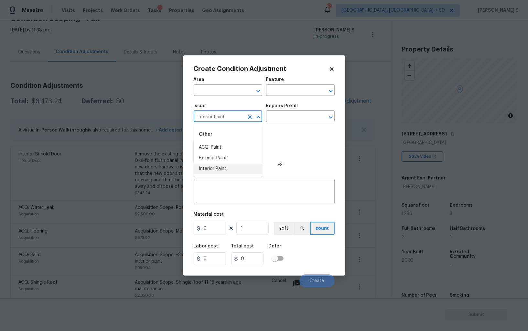
type input "Interior Paint"
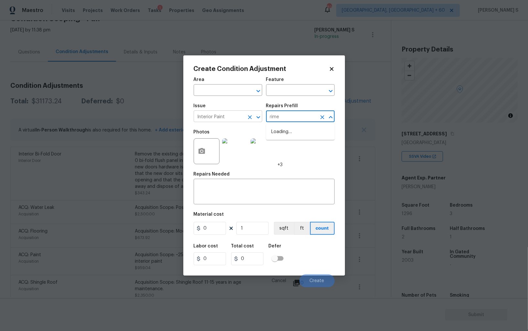
type input "rimer"
type input "Overall Paint"
type textarea "Interior primer - PRIMER PROVIDED BY OPENDOOR - All nails, screws, drywall anch…"
type input "0.4"
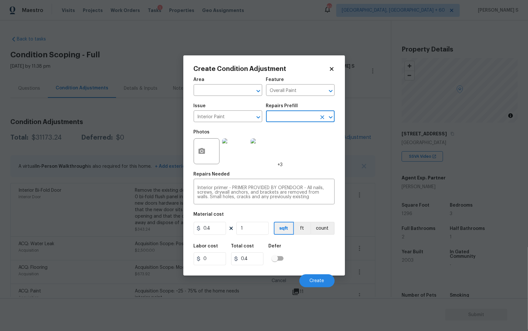
scroll to position [36, 0]
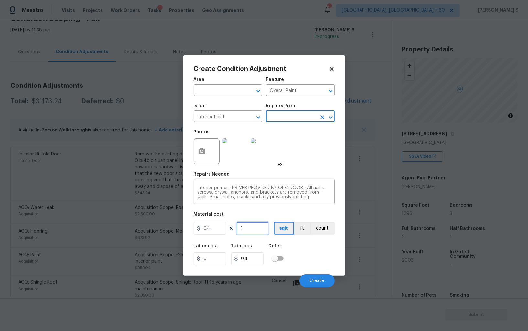
click at [252, 228] on input "1" at bounding box center [253, 228] width 32 height 13
type input "12"
type input "4.8"
type input "129"
type input "51.6"
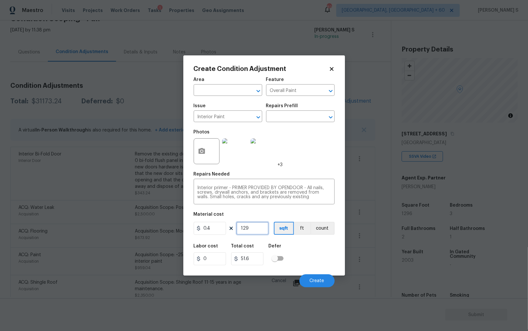
type input "1296"
type input "518.4"
type input "1296"
click at [316, 248] on div "Labor cost 0 Total cost 518.4 Defer" at bounding box center [264, 254] width 141 height 29
click at [322, 283] on button "Create" at bounding box center [317, 280] width 35 height 13
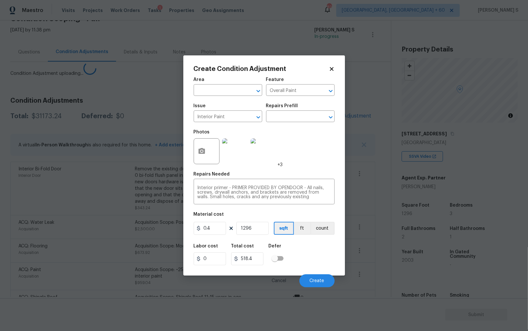
click at [51, 280] on body "Maestro Visits Projects Work Orders Tasks 1 Properties Geo Assignments 821 [GEO…" at bounding box center [264, 165] width 528 height 331
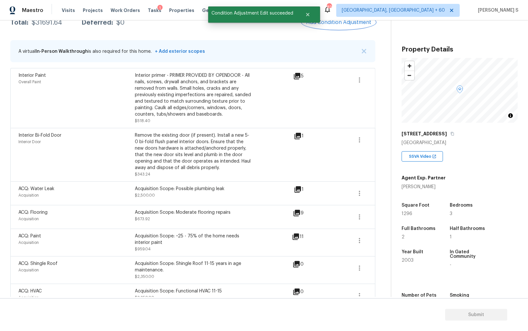
scroll to position [114, 0]
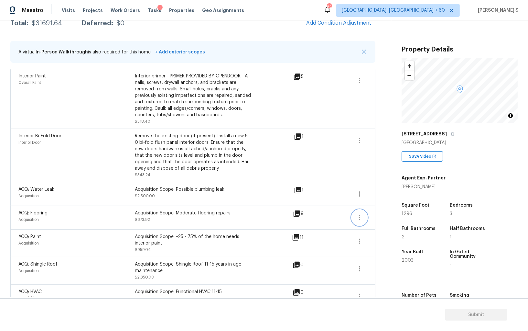
click at [362, 220] on icon "button" at bounding box center [360, 218] width 8 height 8
click at [385, 220] on link "Edit" at bounding box center [396, 216] width 55 height 10
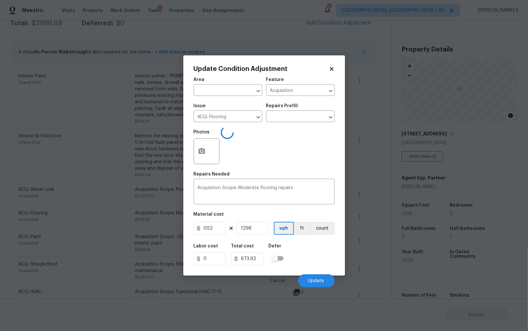
click at [294, 125] on div "Issue ACQ: Flooring ​ Repairs Prefill ​" at bounding box center [264, 113] width 141 height 26
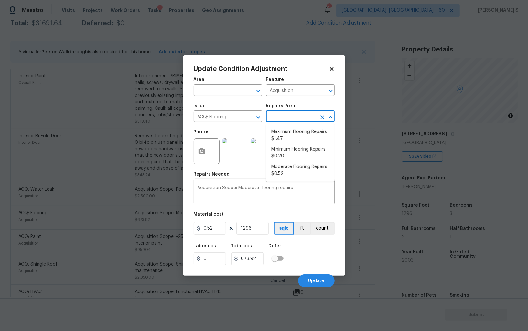
click at [293, 119] on input "text" at bounding box center [291, 117] width 50 height 10
click at [292, 133] on li "Maximum Flooring Repairs $1.47" at bounding box center [300, 135] width 69 height 17
type textarea "Acquisition Scope: Maximum flooring repairs"
type input "1.47"
type input "1905.12"
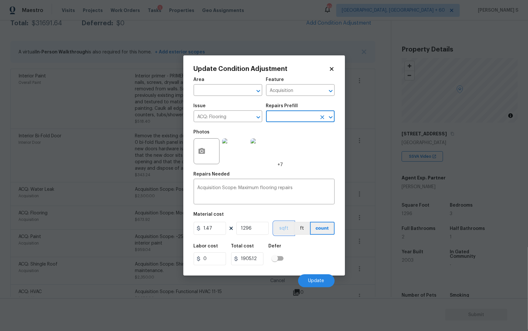
click at [285, 229] on button "sqft" at bounding box center [284, 228] width 20 height 13
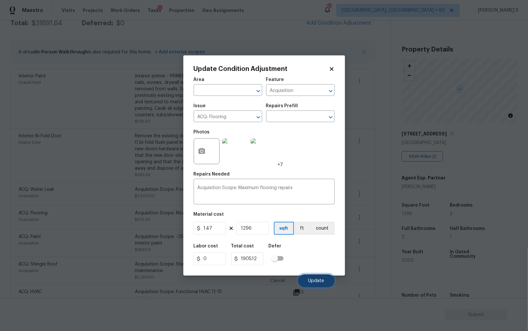
click at [317, 280] on span "Update" at bounding box center [317, 280] width 16 height 5
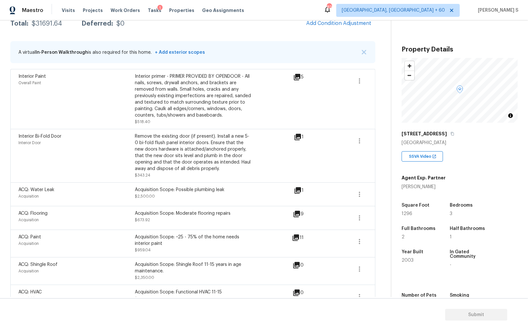
click at [23, 221] on body "Maestro Visits Projects Work Orders Tasks 1 Properties Geo Assignments 821 [GEO…" at bounding box center [264, 165] width 528 height 331
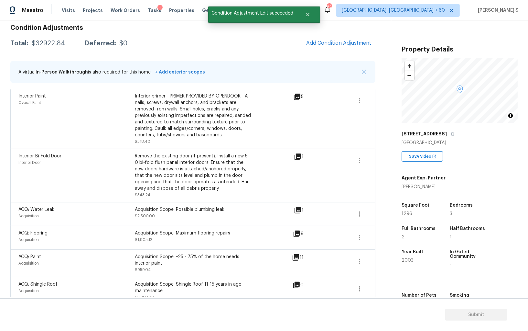
scroll to position [91, 0]
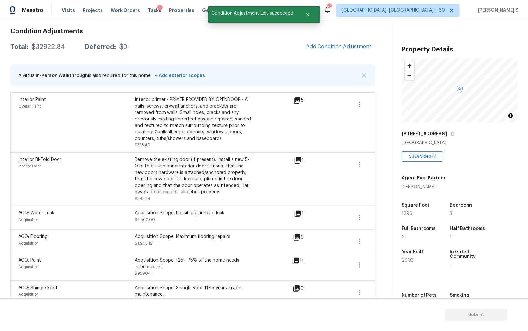
click at [346, 39] on div "Condition Adjustments Total: $32922.84 Deferred: $0 Add Condition Adjustment A …" at bounding box center [192, 320] width 365 height 595
click at [347, 44] on span "Add Condition Adjustment" at bounding box center [338, 47] width 65 height 6
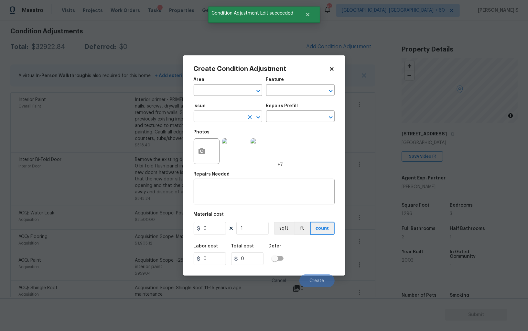
click at [232, 116] on input "text" at bounding box center [219, 117] width 50 height 10
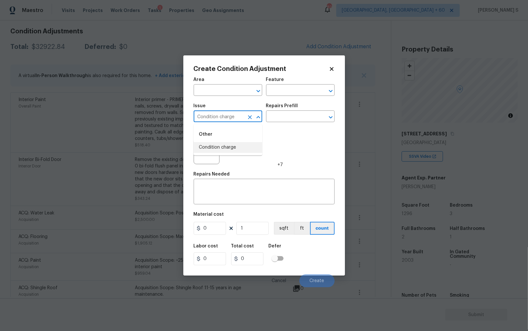
type input "Condition charge"
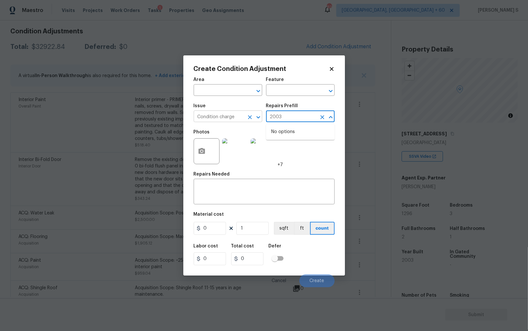
type input "200"
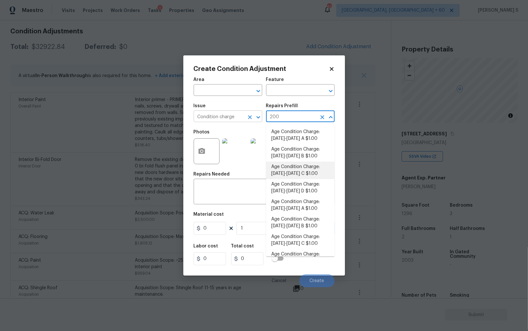
type input "Home Readiness Packages"
type textarea "Age Condition Charge: [DATE]-[DATE] C"
type input "1"
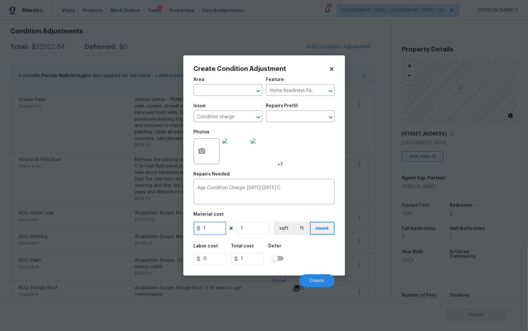
click at [209, 227] on input "1" at bounding box center [210, 228] width 32 height 13
type input "2000"
click at [321, 262] on div "Labor cost 0 Total cost 2000 Defer" at bounding box center [264, 254] width 141 height 29
click at [319, 282] on span "Create" at bounding box center [317, 280] width 15 height 5
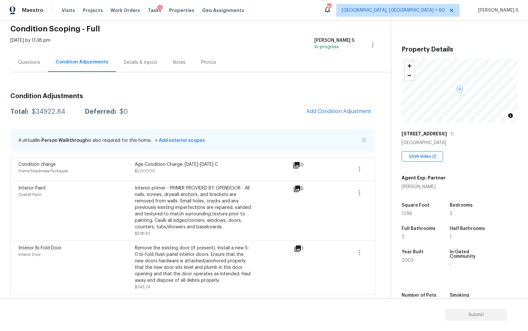
scroll to position [0, 0]
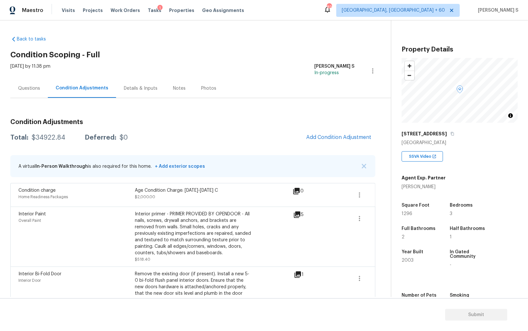
click at [53, 138] on div "$34922.84" at bounding box center [49, 137] width 34 height 6
copy div "34922.84"
click at [32, 92] on div "Questions" at bounding box center [29, 88] width 38 height 19
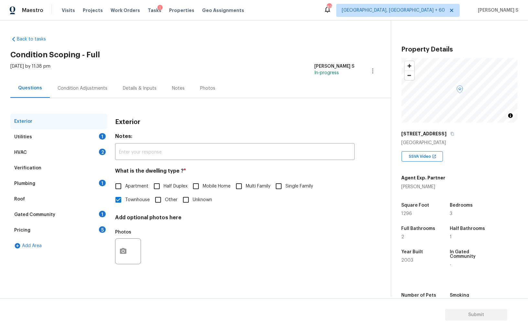
click at [95, 144] on div "Utilities 1" at bounding box center [58, 137] width 97 height 16
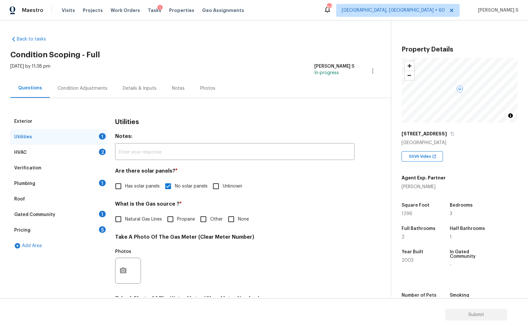
click at [99, 148] on div "HVAC 2" at bounding box center [58, 153] width 97 height 16
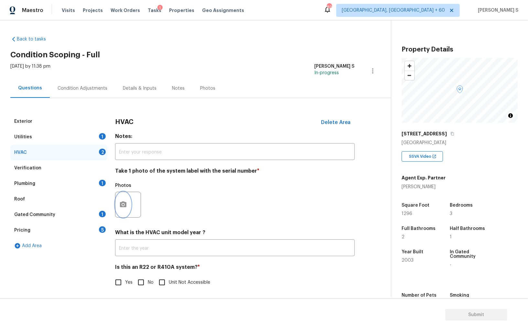
click at [124, 203] on icon "button" at bounding box center [123, 205] width 8 height 8
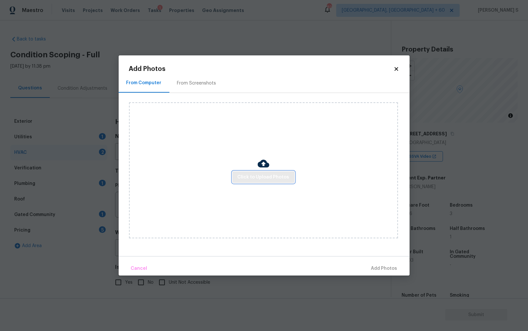
click at [241, 180] on span "Click to Upload Photos" at bounding box center [264, 177] width 52 height 8
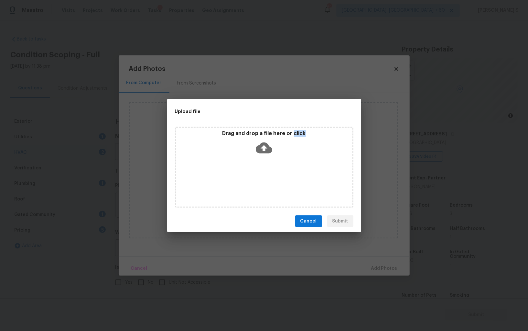
click at [241, 180] on div "Drag and drop a file here or click" at bounding box center [264, 167] width 179 height 81
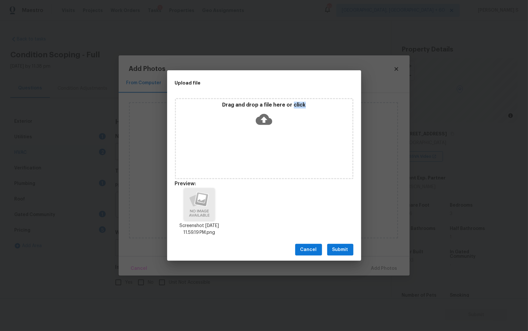
click at [341, 246] on span "Submit" at bounding box center [341, 250] width 16 height 8
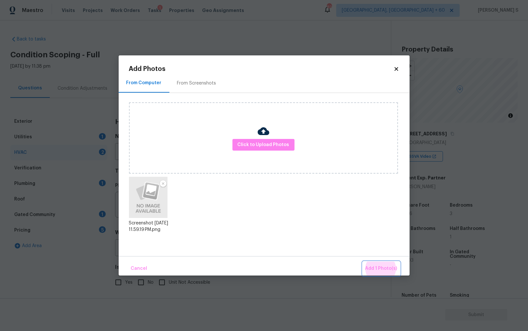
click at [363, 261] on button "Add 1 Photo(s)" at bounding box center [381, 268] width 37 height 14
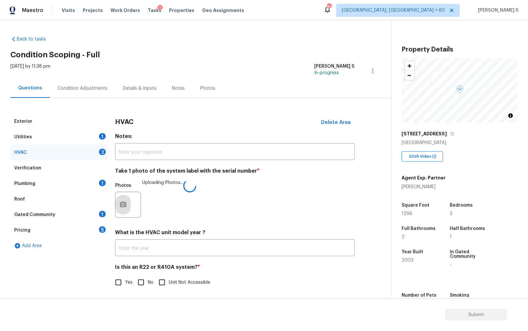
click at [139, 281] on input "No" at bounding box center [141, 282] width 14 height 14
checkbox input "true"
click at [94, 135] on div "Utilities 1" at bounding box center [58, 137] width 97 height 16
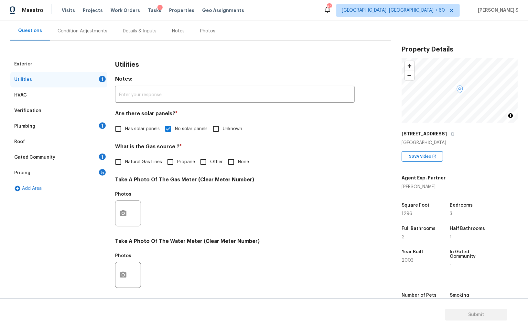
scroll to position [63, 0]
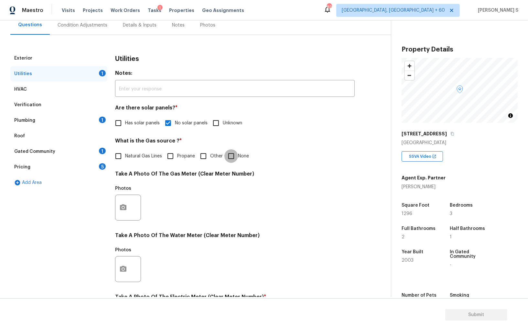
click at [233, 157] on input "None" at bounding box center [232, 156] width 14 height 14
checkbox input "true"
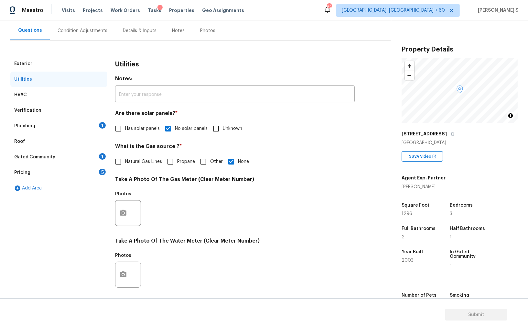
scroll to position [6, 0]
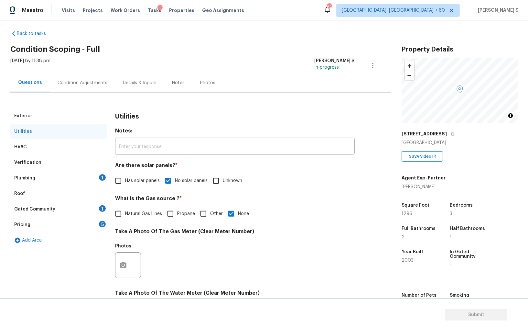
click at [85, 178] on div "Plumbing 1" at bounding box center [58, 178] width 97 height 16
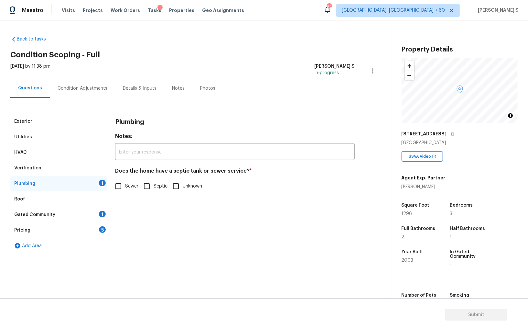
scroll to position [0, 0]
click at [121, 186] on input "Sewer" at bounding box center [119, 186] width 14 height 14
checkbox input "true"
click at [103, 214] on div "1" at bounding box center [102, 214] width 7 height 6
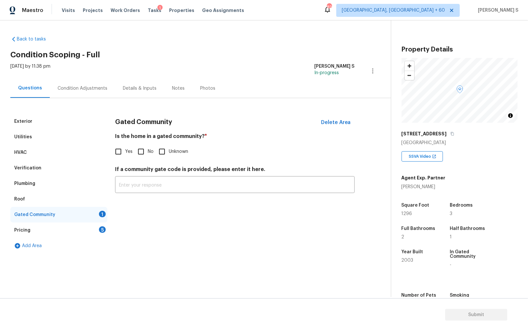
click at [137, 154] on input "No" at bounding box center [141, 152] width 14 height 14
checkbox input "true"
click at [97, 230] on div "Pricing 5" at bounding box center [58, 230] width 97 height 16
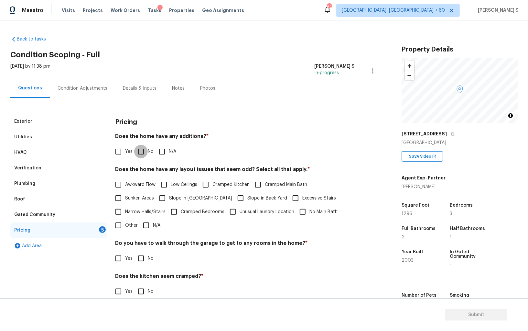
click at [139, 149] on input "No" at bounding box center [141, 152] width 14 height 14
checkbox input "true"
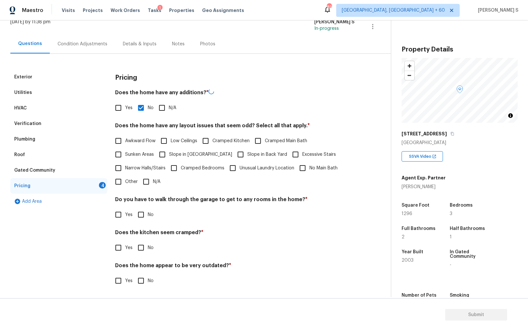
scroll to position [44, 0]
click at [147, 216] on input "No" at bounding box center [141, 215] width 14 height 14
checkbox input "true"
click at [134, 241] on input "No" at bounding box center [141, 248] width 14 height 14
checkbox input "true"
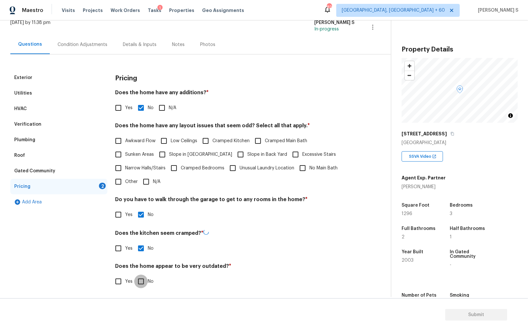
click at [134, 274] on input "No" at bounding box center [141, 281] width 14 height 14
checkbox input "true"
click at [149, 180] on input "N/A" at bounding box center [146, 182] width 14 height 14
checkbox input "true"
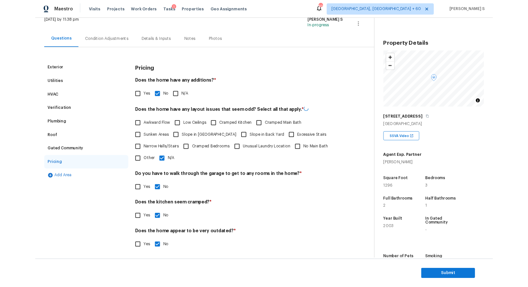
scroll to position [0, 0]
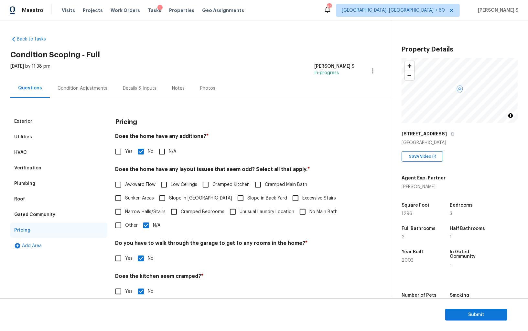
click at [83, 91] on div "Condition Adjustments" at bounding box center [83, 88] width 50 height 6
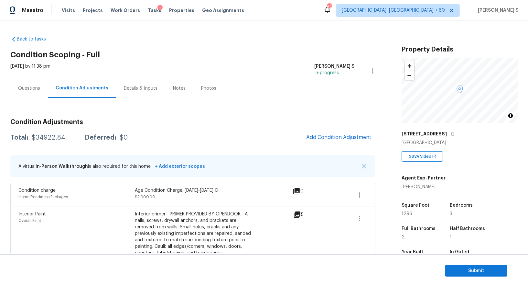
drag, startPoint x: 23, startPoint y: 88, endPoint x: 31, endPoint y: 94, distance: 10.1
click at [23, 88] on div "Questions" at bounding box center [29, 88] width 22 height 6
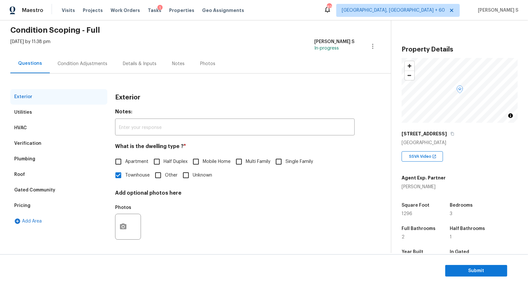
click at [35, 140] on div "Verification" at bounding box center [27, 143] width 27 height 6
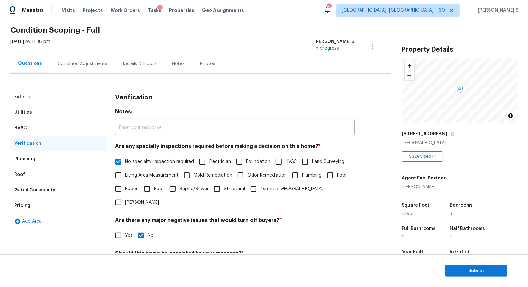
scroll to position [144, 0]
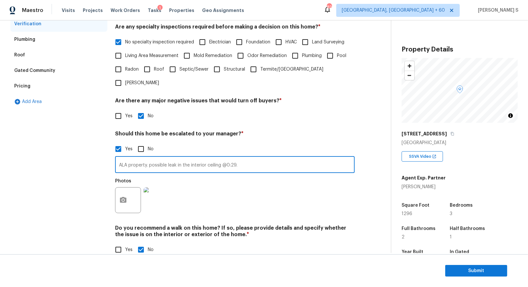
click at [147, 158] on input "ALA property. possible leak in the interior ceiling @0:29." at bounding box center [235, 165] width 240 height 15
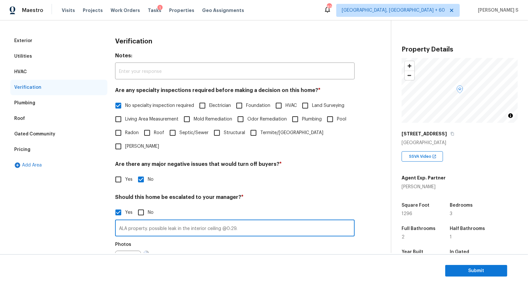
scroll to position [6, 0]
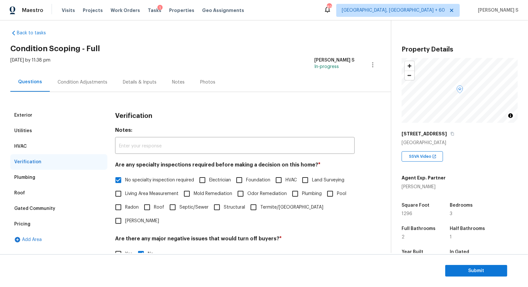
click at [37, 222] on div "Pricing" at bounding box center [58, 224] width 97 height 16
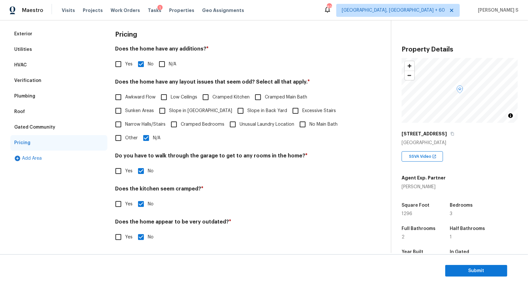
scroll to position [0, 0]
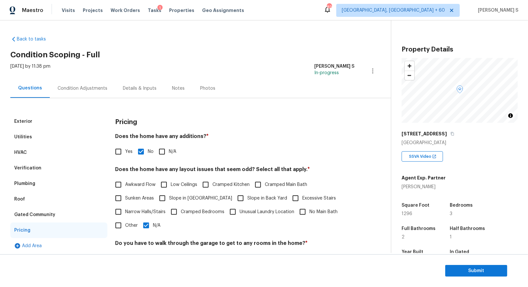
click at [82, 89] on div "Condition Adjustments" at bounding box center [83, 88] width 50 height 6
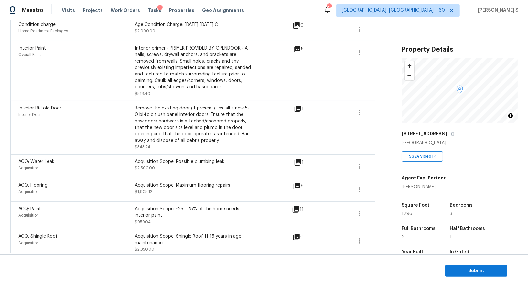
scroll to position [183, 0]
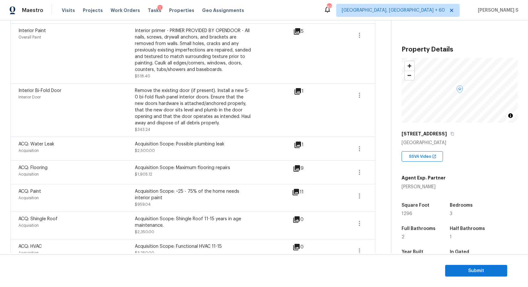
click at [191, 143] on div "Acquisition Scope: Possible plumbing leak" at bounding box center [193, 144] width 116 height 6
click at [219, 143] on div "Acquisition Scope: Possible plumbing leak" at bounding box center [193, 144] width 116 height 6
copy div "Possible plumbing leak"
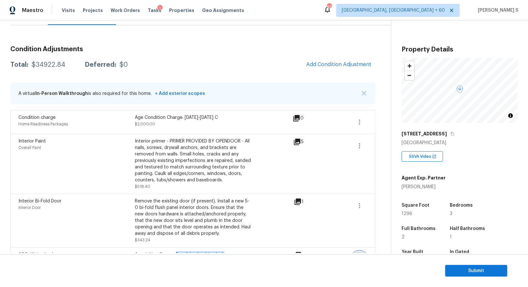
scroll to position [32, 0]
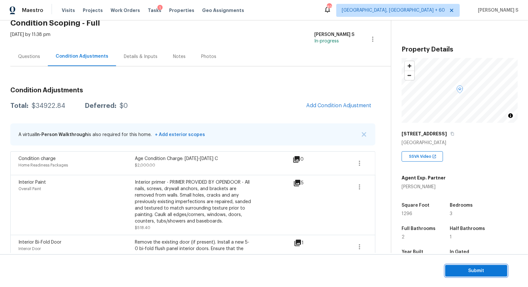
click at [465, 269] on span "Submit" at bounding box center [477, 271] width 52 height 8
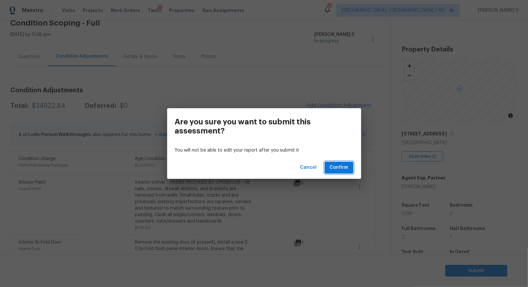
click at [329, 166] on button "Confirm" at bounding box center [339, 167] width 29 height 12
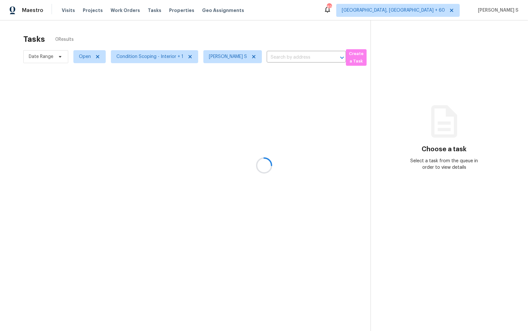
click at [80, 50] on div at bounding box center [264, 165] width 528 height 331
click at [87, 58] on span "Open" at bounding box center [85, 56] width 12 height 6
click at [92, 89] on div "Blocked" at bounding box center [90, 93] width 31 height 9
click at [87, 90] on label "Blocked" at bounding box center [90, 93] width 26 height 6
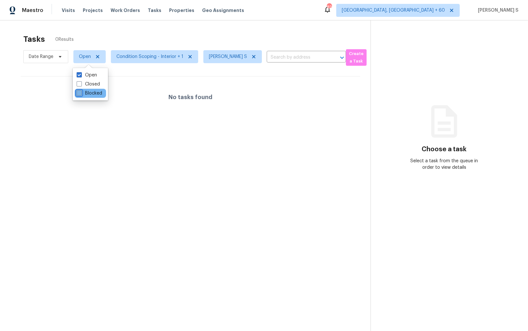
click at [81, 90] on input "Blocked" at bounding box center [79, 92] width 4 height 4
checkbox input "true"
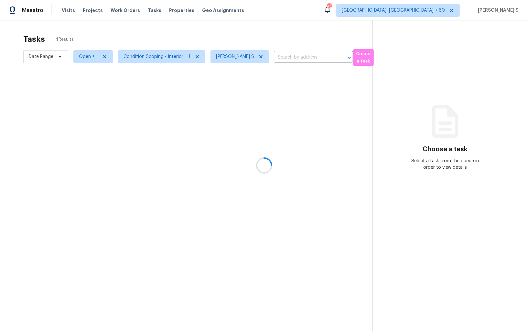
click at [187, 97] on div at bounding box center [264, 165] width 528 height 331
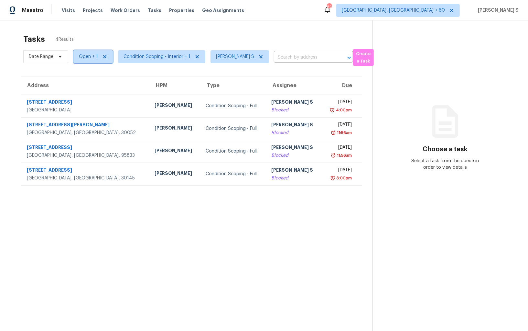
click at [86, 56] on span "Open + 1" at bounding box center [88, 56] width 19 height 6
click at [91, 83] on label "Open" at bounding box center [87, 84] width 20 height 6
click at [81, 83] on input "Open" at bounding box center [79, 83] width 4 height 4
checkbox input "false"
click at [422, 92] on section "Choose a task Select a task from the queue in order to view details" at bounding box center [445, 185] width 146 height 331
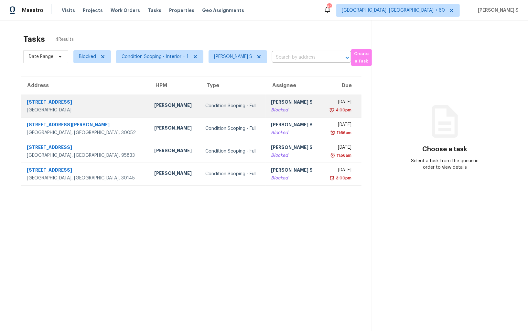
click at [271, 109] on div "Blocked" at bounding box center [293, 110] width 45 height 6
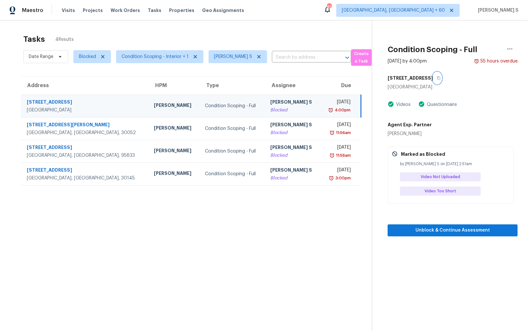
click at [442, 80] on button "button" at bounding box center [437, 78] width 9 height 12
click at [270, 104] on div "[PERSON_NAME] S" at bounding box center [292, 103] width 45 height 8
click at [441, 77] on icon "button" at bounding box center [438, 78] width 3 height 4
click at [442, 76] on button "button" at bounding box center [437, 78] width 9 height 12
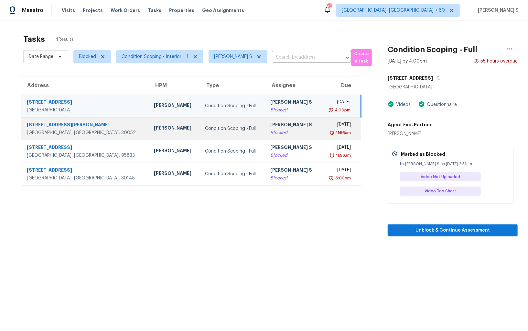
click at [270, 134] on div "Blocked" at bounding box center [292, 132] width 45 height 6
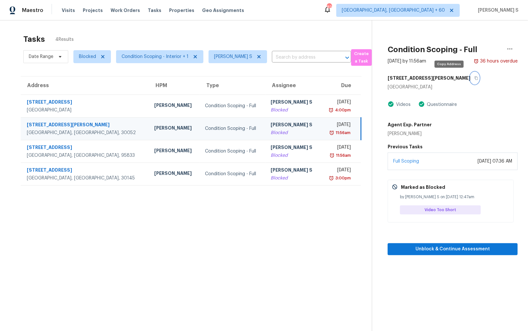
click at [475, 79] on icon "button" at bounding box center [477, 78] width 4 height 4
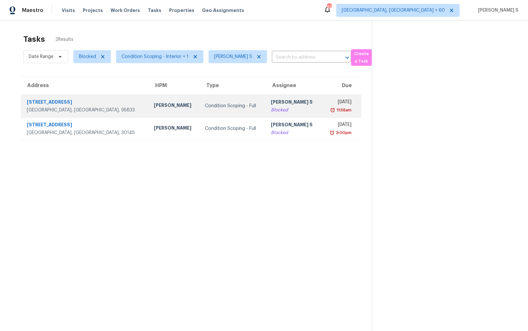
click at [271, 103] on div "[PERSON_NAME] S" at bounding box center [294, 103] width 46 height 8
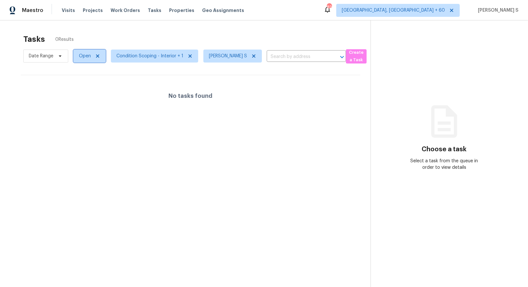
click at [83, 56] on span "Open" at bounding box center [85, 56] width 12 height 6
click at [87, 94] on label "Blocked" at bounding box center [90, 92] width 26 height 6
click at [81, 94] on input "Blocked" at bounding box center [79, 91] width 4 height 4
checkbox input "true"
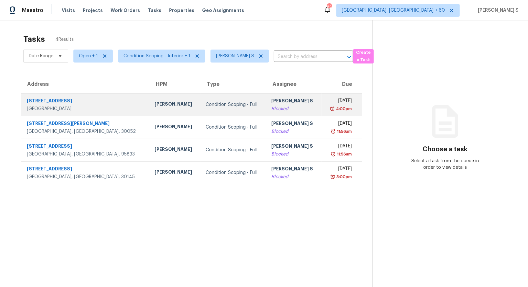
click at [209, 112] on td "Condition Scoping - Full" at bounding box center [234, 104] width 66 height 23
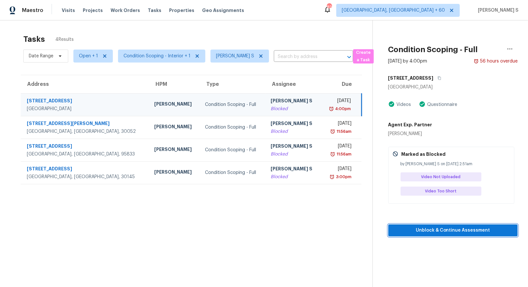
click at [442, 228] on span "Unblock & Continue Assessment" at bounding box center [453, 230] width 119 height 8
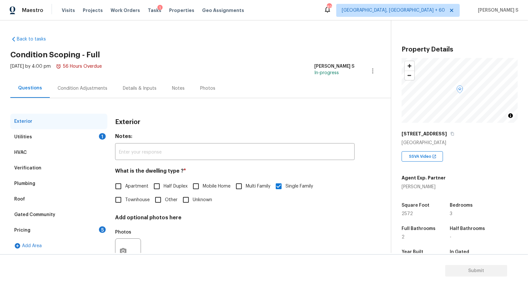
scroll to position [89, 0]
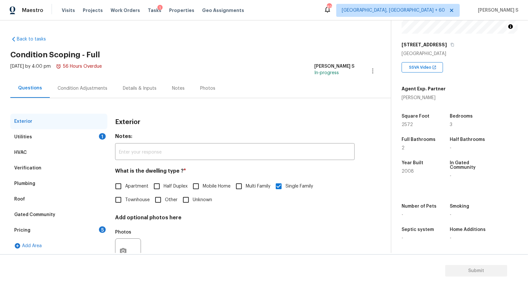
click at [94, 136] on div "Utilities 1" at bounding box center [58, 137] width 97 height 16
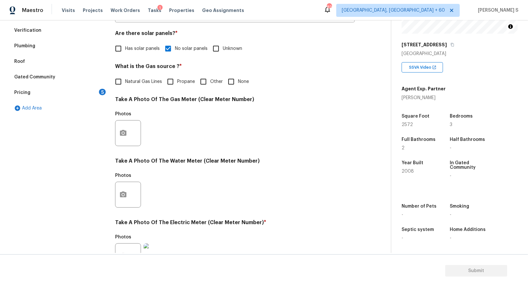
scroll to position [72, 0]
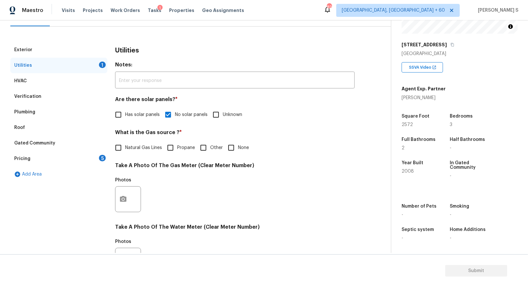
click at [29, 113] on div "Plumbing" at bounding box center [24, 112] width 21 height 6
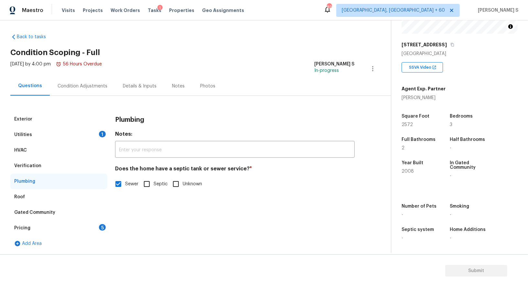
scroll to position [2, 0]
click at [21, 206] on div "Gated Community" at bounding box center [58, 213] width 97 height 16
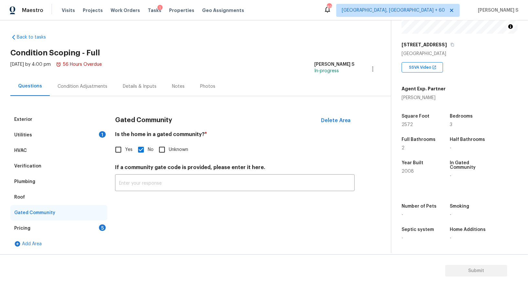
click at [29, 230] on div "Pricing" at bounding box center [22, 228] width 16 height 6
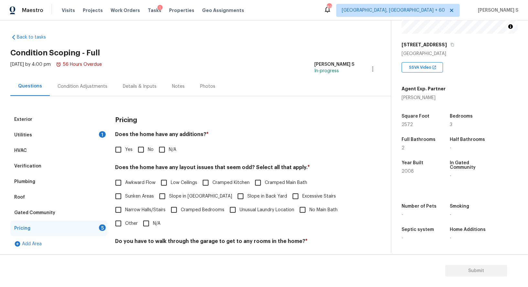
drag, startPoint x: 141, startPoint y: 153, endPoint x: 152, endPoint y: 181, distance: 29.4
click at [141, 153] on input "No" at bounding box center [141, 150] width 14 height 14
checkbox input "true"
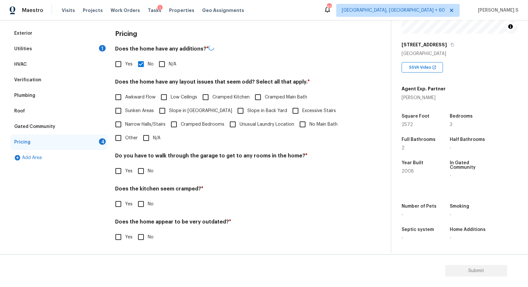
scroll to position [87, 0]
click at [143, 174] on input "No" at bounding box center [141, 171] width 14 height 14
checkbox input "true"
click at [134, 198] on input "No" at bounding box center [141, 205] width 14 height 14
checkbox input "true"
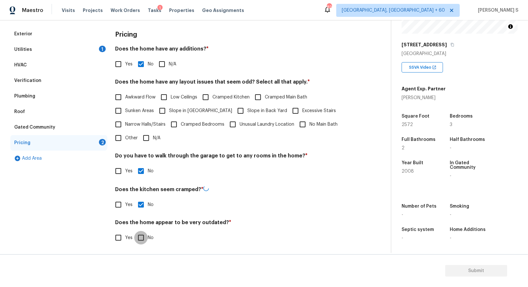
click at [134, 231] on input "No" at bounding box center [141, 238] width 14 height 14
checkbox input "true"
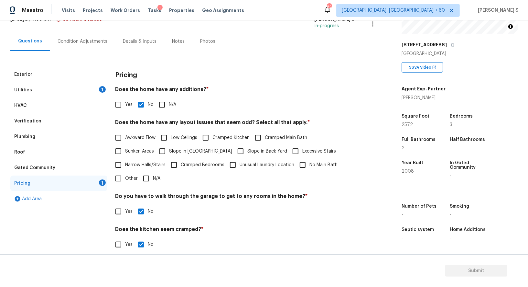
scroll to position [0, 0]
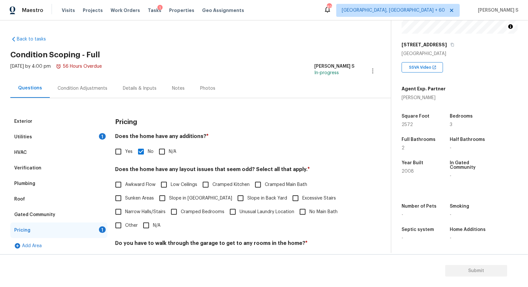
click at [84, 94] on div "Condition Adjustments" at bounding box center [82, 88] width 65 height 19
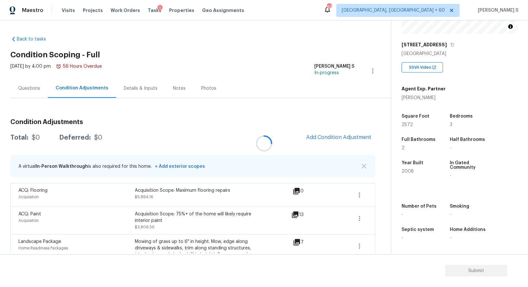
click at [225, 129] on div at bounding box center [264, 143] width 528 height 287
click at [224, 152] on div at bounding box center [264, 143] width 528 height 287
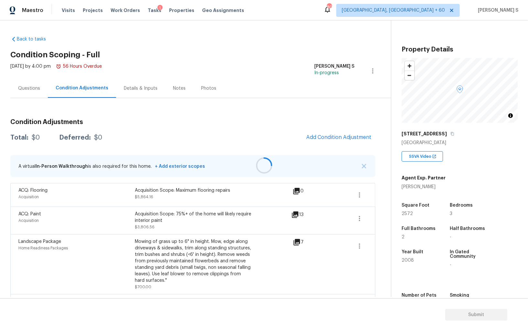
click at [192, 281] on div at bounding box center [264, 165] width 528 height 331
click at [128, 239] on div "Landscape Package" at bounding box center [76, 241] width 116 height 6
click at [25, 91] on div "Questions" at bounding box center [29, 88] width 22 height 6
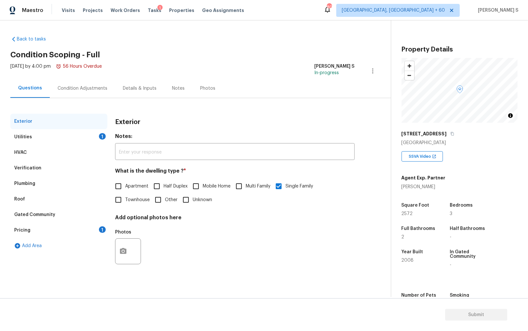
click at [33, 166] on div "Verification" at bounding box center [27, 168] width 27 height 6
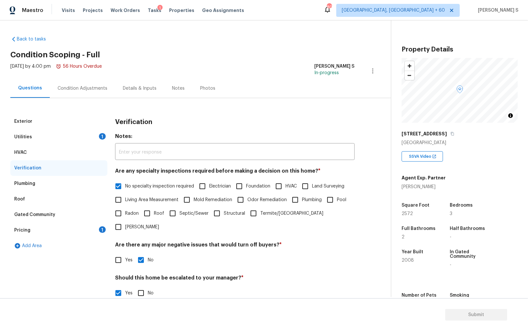
scroll to position [100, 0]
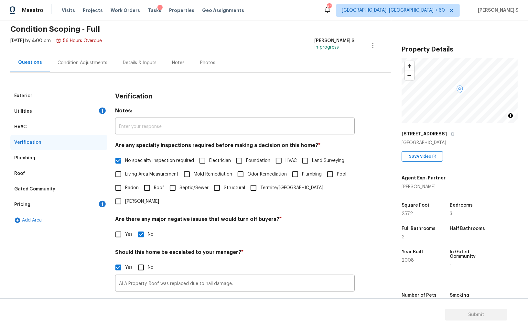
click at [27, 201] on div "Pricing" at bounding box center [22, 204] width 16 height 6
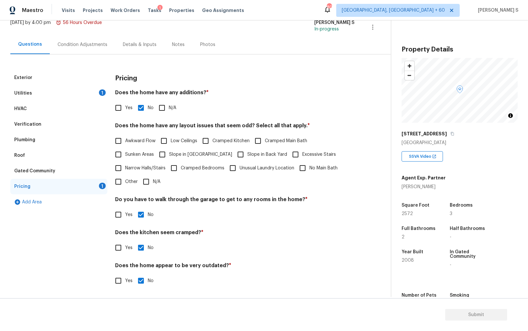
scroll to position [0, 0]
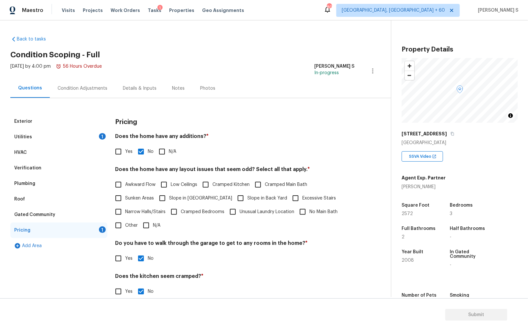
click at [82, 93] on div "Condition Adjustments" at bounding box center [82, 88] width 65 height 19
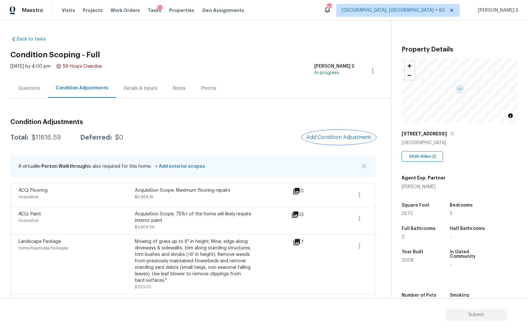
click at [342, 139] on span "Add Condition Adjustment" at bounding box center [338, 137] width 65 height 6
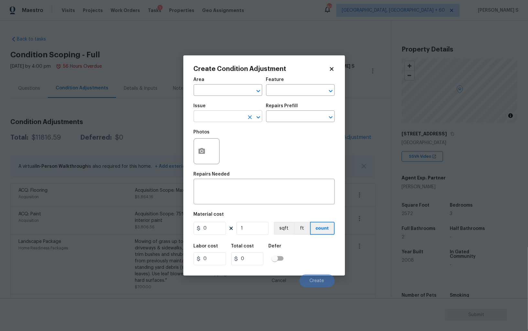
click at [232, 116] on input "text" at bounding box center [219, 117] width 50 height 10
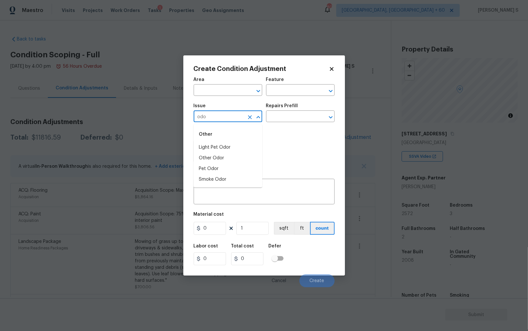
type input "odor"
type input "Light Pet Odor"
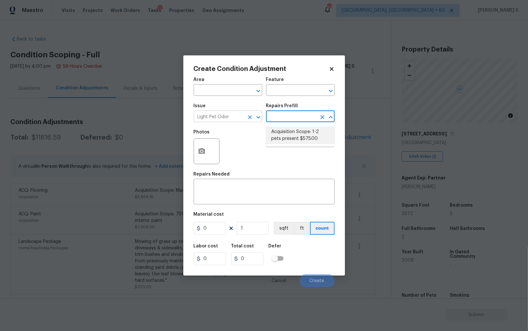
type textarea "Acquisition Scope: 1-2 pets present"
type input "575"
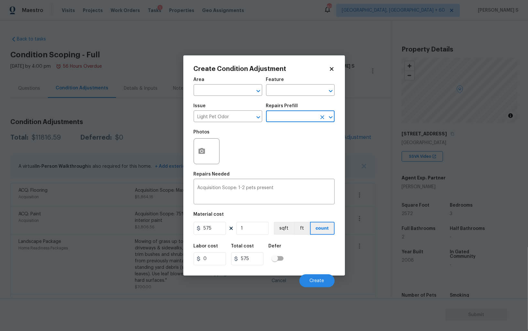
click at [313, 274] on div "Cancel Create" at bounding box center [264, 278] width 141 height 18
click at [314, 279] on span "Create" at bounding box center [317, 280] width 15 height 5
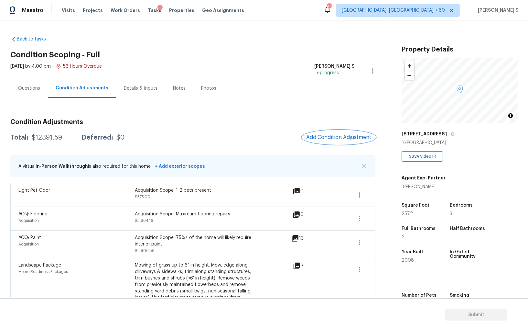
click at [337, 138] on span "Add Condition Adjustment" at bounding box center [338, 137] width 65 height 6
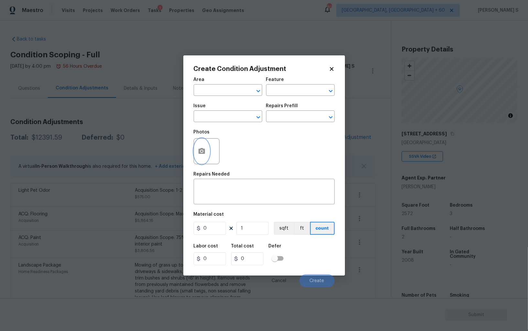
click at [204, 153] on icon "button" at bounding box center [202, 151] width 6 height 6
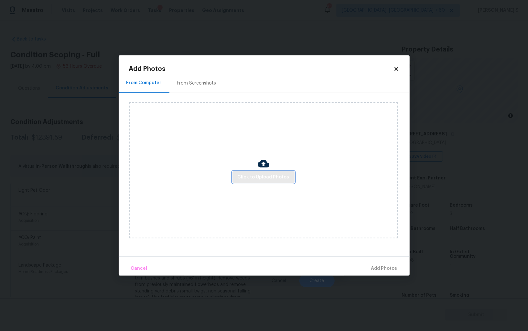
click at [276, 175] on span "Click to Upload Photos" at bounding box center [264, 177] width 52 height 8
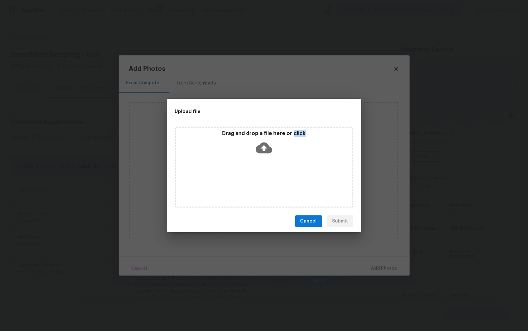
click at [276, 175] on div "Drag and drop a file here or click" at bounding box center [264, 167] width 179 height 81
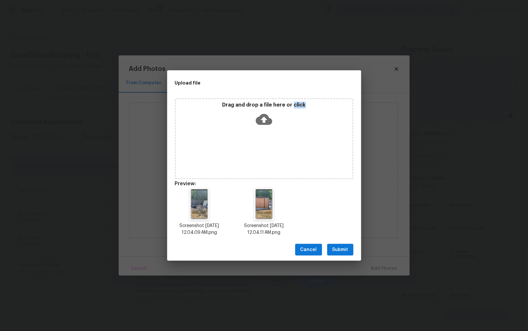
click at [343, 254] on button "Submit" at bounding box center [340, 250] width 26 height 12
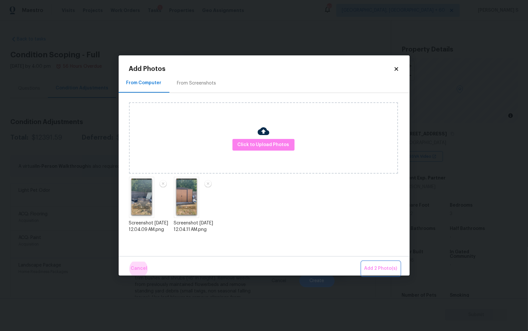
click at [362, 261] on button "Add 2 Photo(s)" at bounding box center [381, 268] width 38 height 14
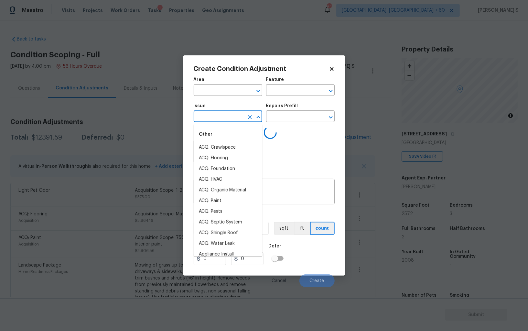
click at [235, 114] on input "text" at bounding box center [219, 117] width 50 height 10
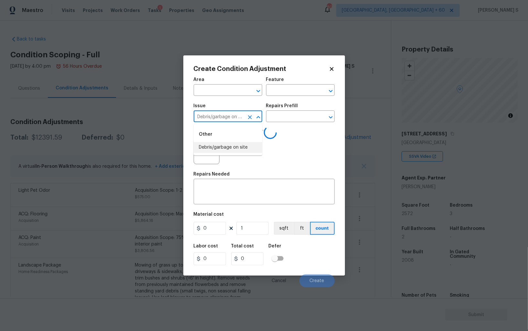
type input "Debris/garbage on site"
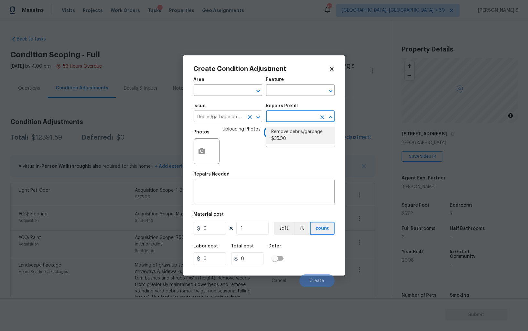
type textarea "Remove, haul off, and properly dispose of any debris left by seller to offsite …"
type input "35"
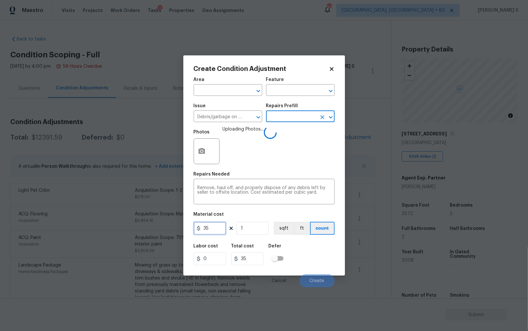
click at [213, 232] on input "35" at bounding box center [210, 228] width 32 height 13
type input "600"
click at [299, 255] on div "Labor cost 0 Total cost 600 Defer" at bounding box center [264, 254] width 141 height 29
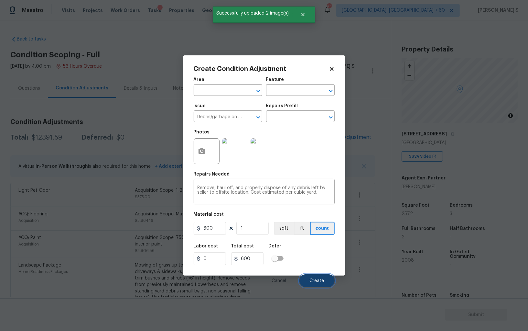
click at [316, 280] on span "Create" at bounding box center [317, 280] width 15 height 5
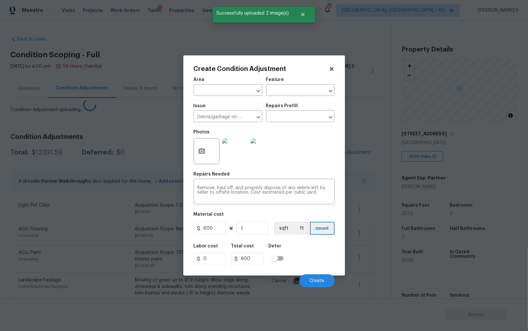
click at [113, 236] on body "Maestro Visits Projects Work Orders Tasks 1 Properties Geo Assignments 807 Albu…" at bounding box center [264, 165] width 528 height 331
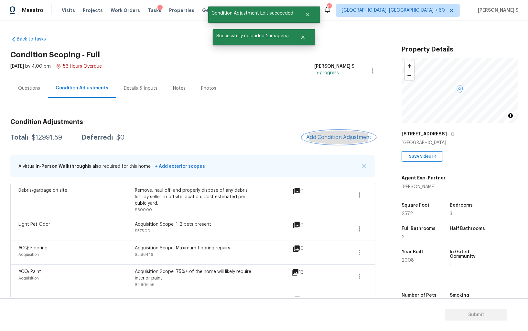
click at [319, 134] on span "Add Condition Adjustment" at bounding box center [338, 137] width 65 height 6
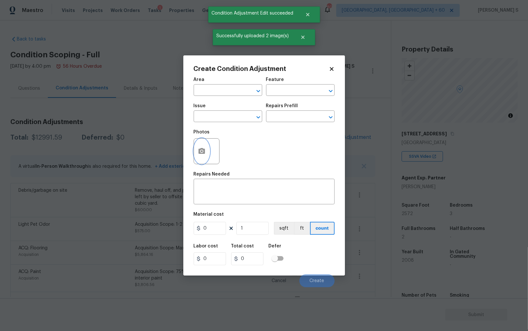
click at [206, 149] on button "button" at bounding box center [202, 150] width 16 height 25
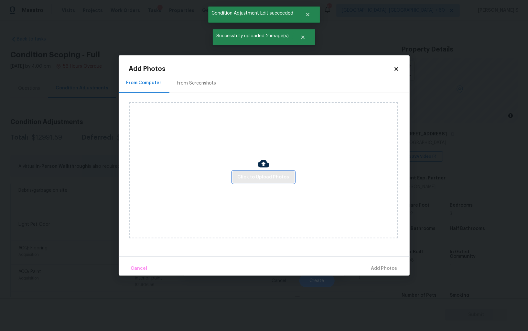
click at [259, 173] on span "Click to Upload Photos" at bounding box center [264, 177] width 52 height 8
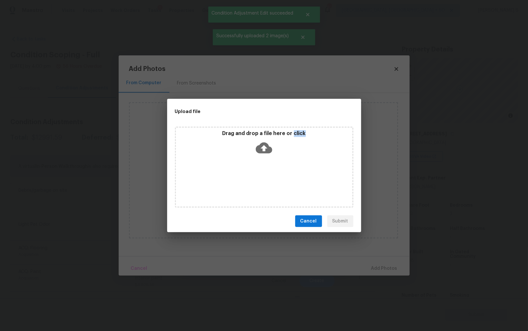
click at [259, 173] on div "Drag and drop a file here or click" at bounding box center [264, 167] width 179 height 81
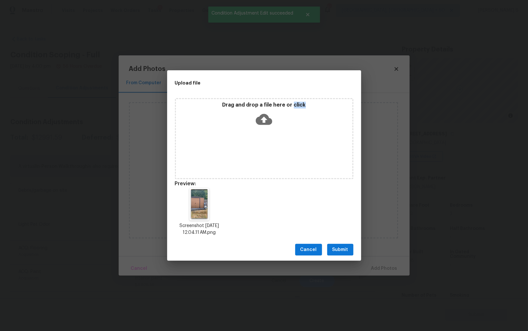
click at [348, 248] on span "Submit" at bounding box center [341, 250] width 16 height 8
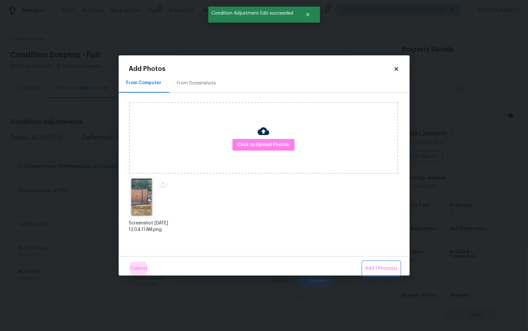
click at [363, 261] on button "Add 1 Photo(s)" at bounding box center [381, 268] width 37 height 14
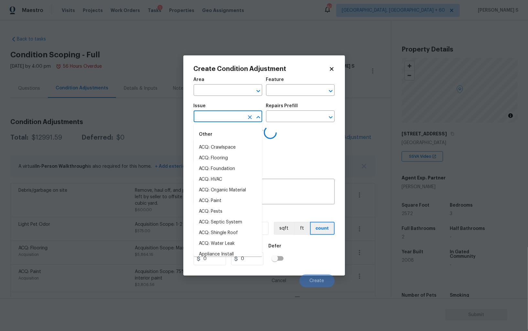
click at [218, 116] on input "text" at bounding box center [219, 117] width 50 height 10
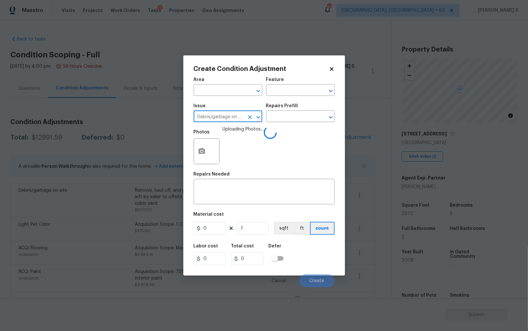
type input "Debris/garbage on site"
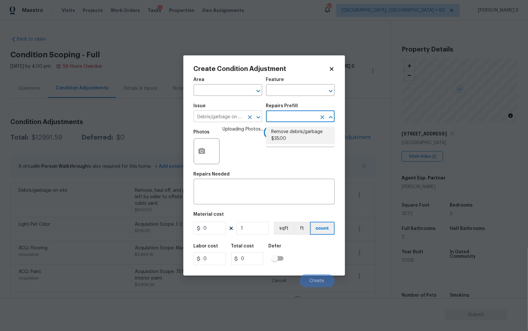
type textarea "Remove, haul off, and properly dispose of any debris left by seller to offsite …"
type input "35"
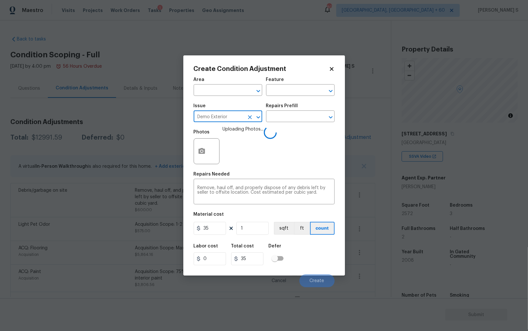
type input "Demo Exterior"
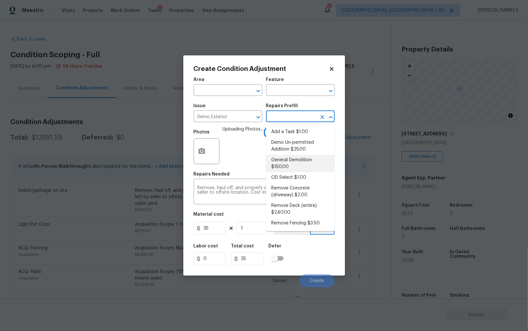
type input "Demolition"
type textarea "Decks, sheds, above ground pools,"
type input "150"
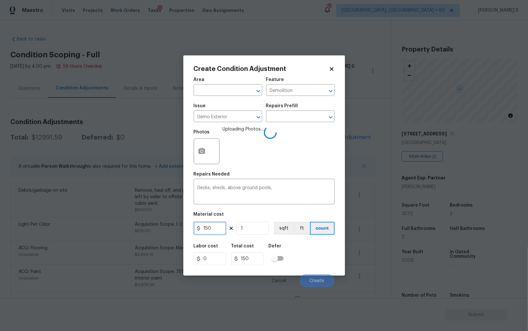
click at [216, 229] on input "150" at bounding box center [210, 228] width 32 height 13
type input "500"
click at [288, 250] on div "Labor cost 0 Total cost 500 Defer" at bounding box center [264, 254] width 141 height 29
click at [326, 276] on button "Create" at bounding box center [317, 280] width 35 height 13
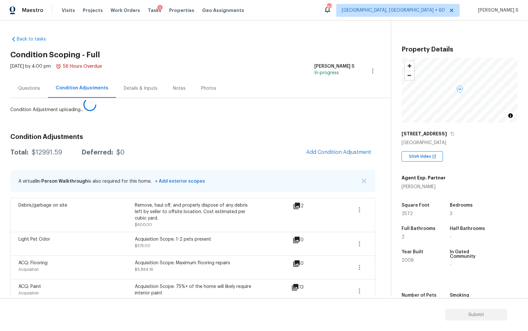
click at [84, 237] on body "Maestro Visits Projects Work Orders Tasks 1 Properties Geo Assignments 807 Albu…" at bounding box center [264, 165] width 528 height 331
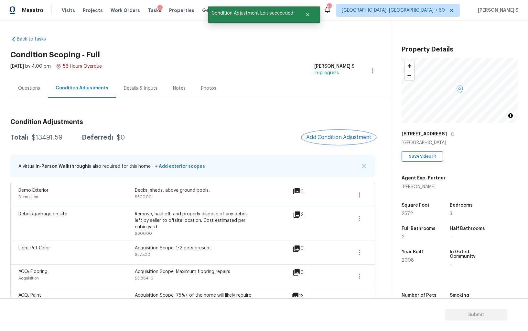
click at [323, 142] on button "Add Condition Adjustment" at bounding box center [339, 137] width 73 height 14
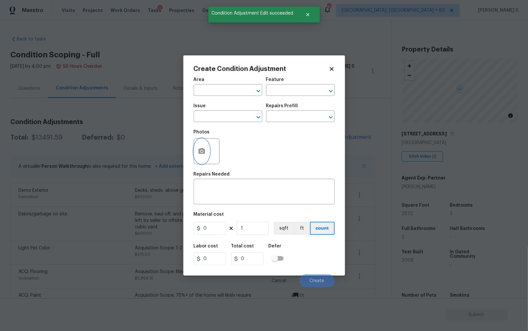
click at [198, 149] on icon "button" at bounding box center [202, 151] width 8 height 8
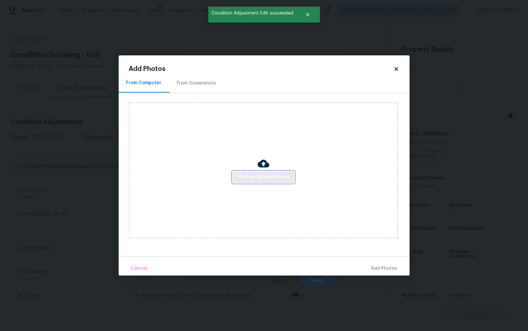
click at [259, 175] on span "Click to Upload Photos" at bounding box center [264, 177] width 52 height 8
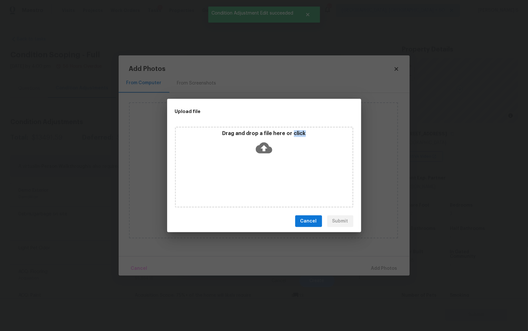
click at [259, 175] on div "Drag and drop a file here or click" at bounding box center [264, 167] width 179 height 81
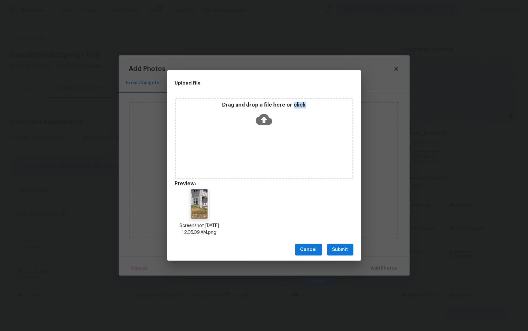
click at [342, 247] on span "Submit" at bounding box center [341, 250] width 16 height 8
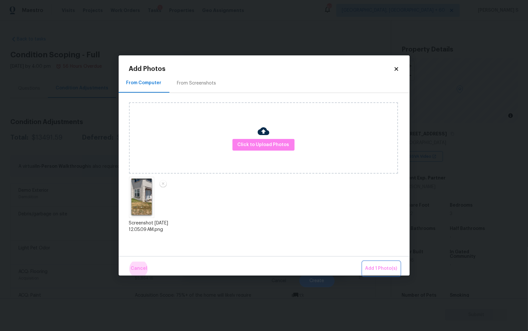
click at [363, 261] on button "Add 1 Photo(s)" at bounding box center [381, 268] width 37 height 14
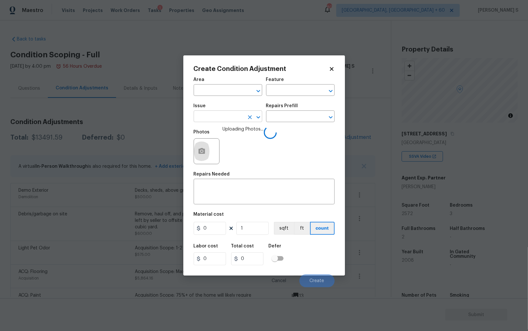
click at [235, 118] on input "text" at bounding box center [219, 117] width 50 height 10
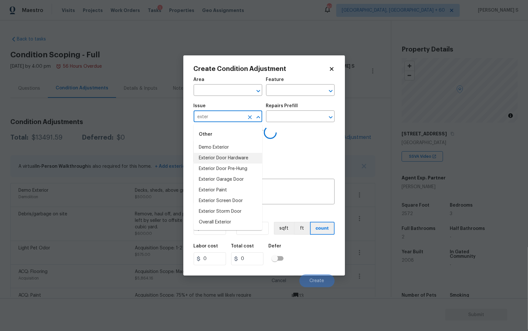
type input "exter"
type input "Siding"
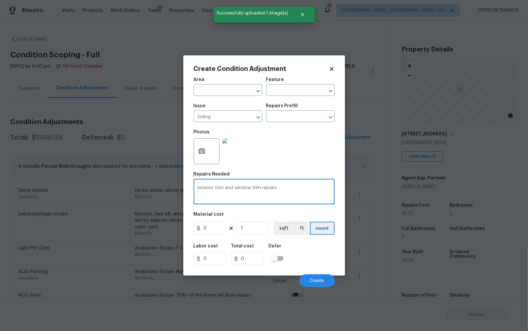
type textarea "exterior trim and window trim repiars"
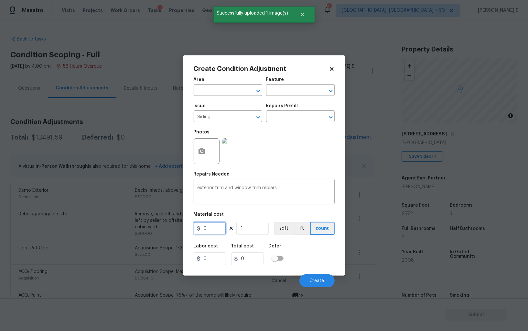
click at [210, 227] on input "0" at bounding box center [210, 228] width 32 height 13
type input "400"
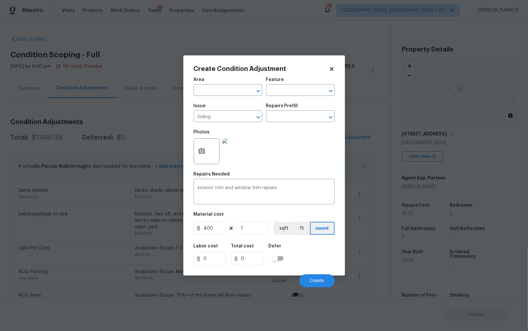
type input "400"
click at [308, 260] on div "Labor cost 0 Total cost 400 Defer" at bounding box center [264, 254] width 141 height 29
click at [312, 278] on button "Create" at bounding box center [317, 280] width 35 height 13
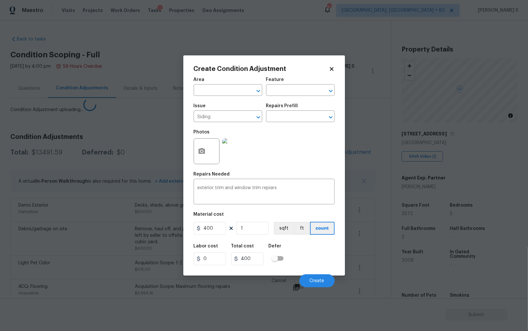
click at [48, 226] on body "Maestro Visits Projects Work Orders Tasks 1 Properties Geo Assignments 807 Albu…" at bounding box center [264, 165] width 528 height 331
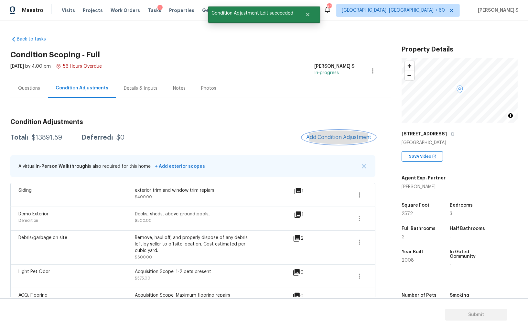
click at [331, 138] on span "Add Condition Adjustment" at bounding box center [338, 137] width 65 height 6
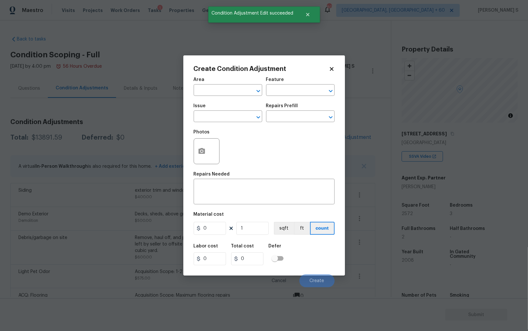
click at [133, 219] on body "Maestro Visits Projects Work Orders Tasks 1 Properties Geo Assignments 807 Albu…" at bounding box center [264, 165] width 528 height 331
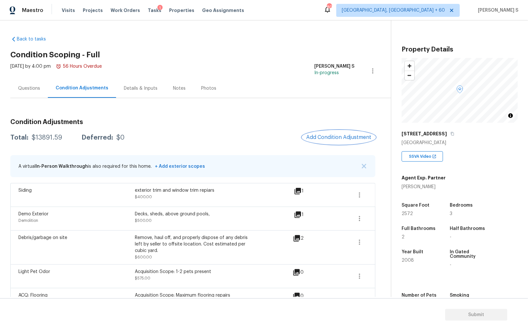
scroll to position [60, 0]
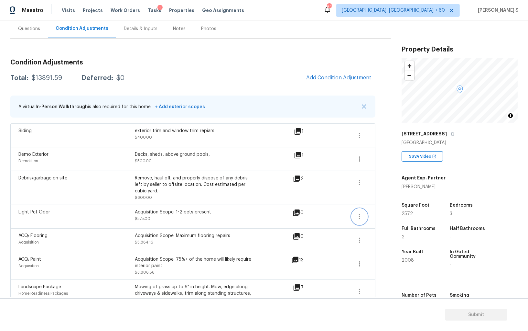
click at [366, 213] on button "button" at bounding box center [360, 217] width 16 height 16
click at [372, 213] on div "Edit" at bounding box center [396, 214] width 50 height 6
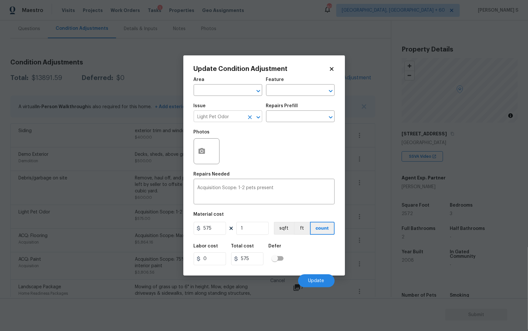
click at [231, 117] on input "Light Pet Odor" at bounding box center [219, 117] width 50 height 10
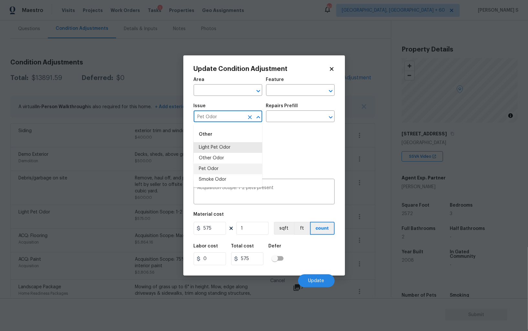
type input "Pet Odor"
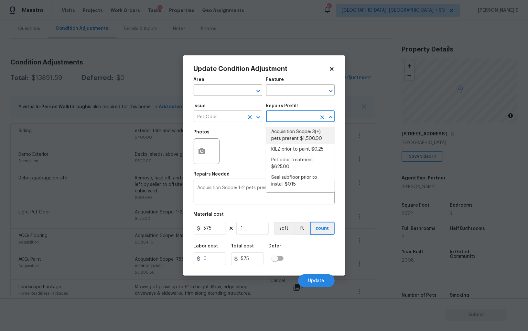
type textarea "Acquisition Scope: 3(+) pets present"
type input "1500"
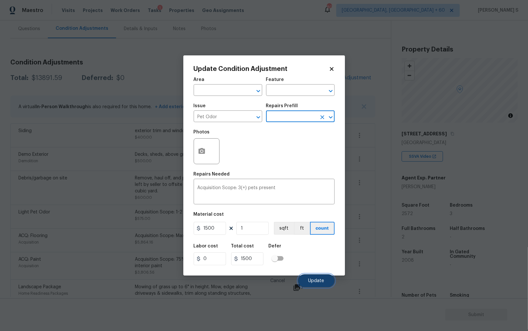
click at [317, 275] on button "Update" at bounding box center [316, 280] width 37 height 13
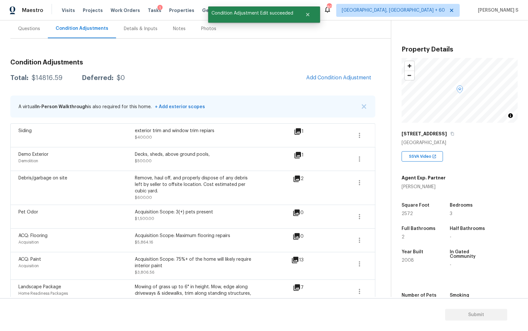
click at [106, 245] on div "ACQ: Flooring Acquisition" at bounding box center [76, 240] width 116 height 16
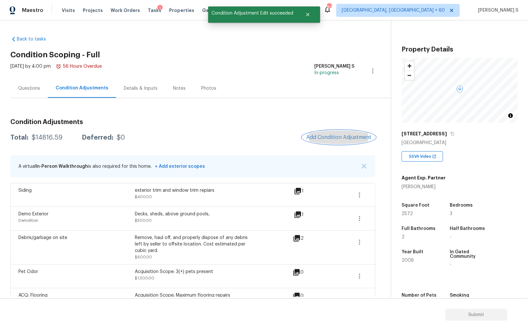
click at [333, 134] on button "Add Condition Adjustment" at bounding box center [339, 137] width 73 height 14
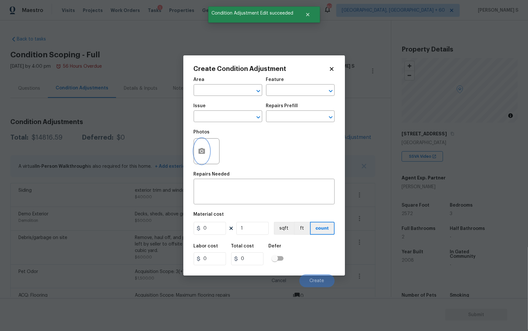
click at [202, 149] on icon "button" at bounding box center [202, 151] width 6 height 6
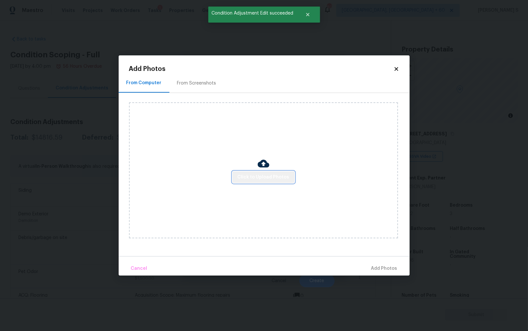
click at [267, 176] on span "Click to Upload Photos" at bounding box center [264, 177] width 52 height 8
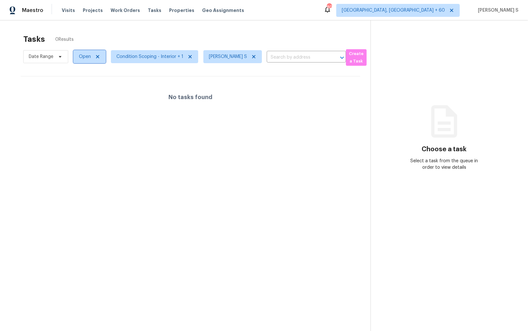
click at [75, 54] on span "Open" at bounding box center [89, 56] width 32 height 13
click at [94, 91] on label "Blocked" at bounding box center [90, 93] width 26 height 6
click at [81, 91] on input "Blocked" at bounding box center [79, 92] width 4 height 4
checkbox input "true"
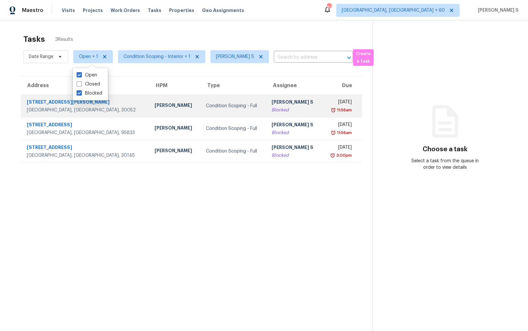
click at [272, 107] on div "Blocked" at bounding box center [294, 110] width 45 height 6
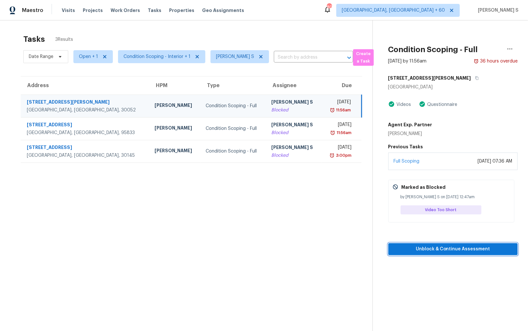
click at [436, 247] on span "Unblock & Continue Assessment" at bounding box center [453, 249] width 119 height 8
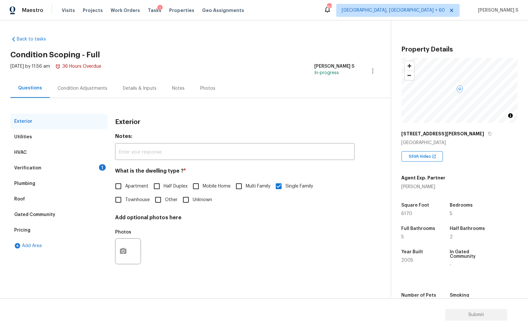
click at [35, 135] on div "Utilities" at bounding box center [58, 137] width 97 height 16
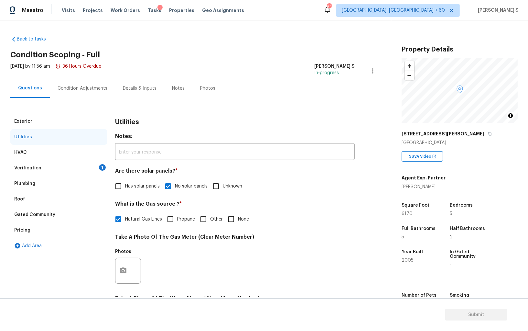
click at [21, 200] on div "Roof" at bounding box center [19, 199] width 11 height 6
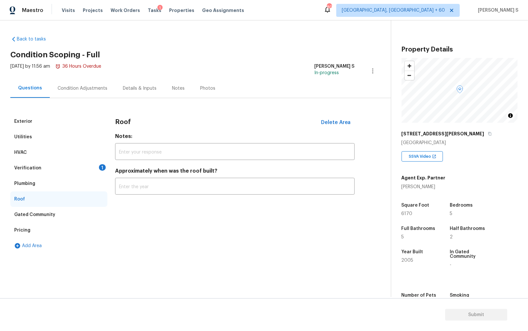
click at [34, 210] on div "Gated Community" at bounding box center [58, 215] width 97 height 16
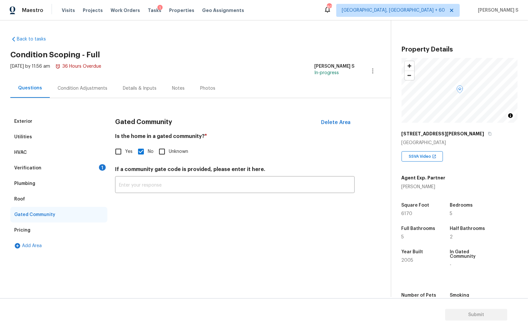
click at [31, 224] on div "Pricing" at bounding box center [58, 230] width 97 height 16
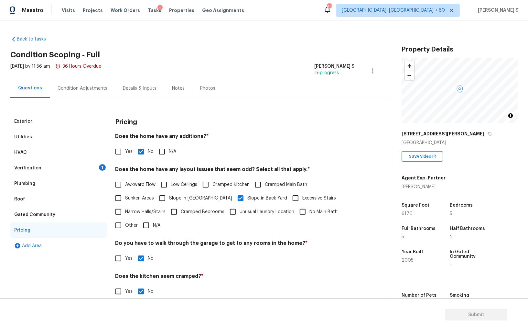
click at [33, 179] on div "Plumbing" at bounding box center [58, 184] width 97 height 16
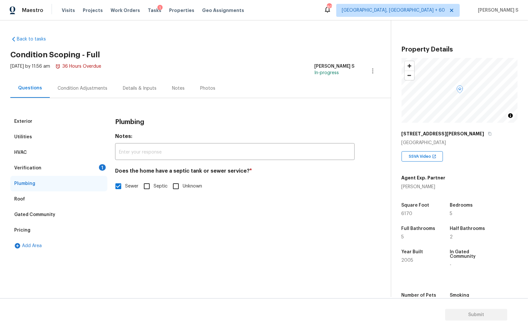
click at [99, 168] on div "1" at bounding box center [102, 167] width 7 height 6
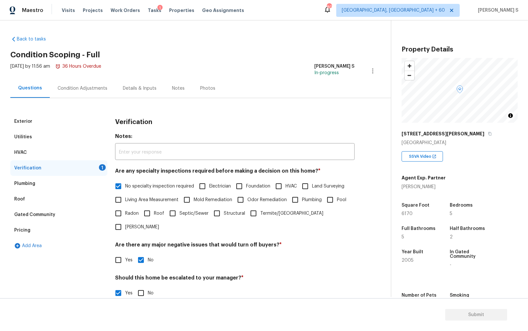
click at [92, 85] on div "Condition Adjustments" at bounding box center [83, 88] width 50 height 6
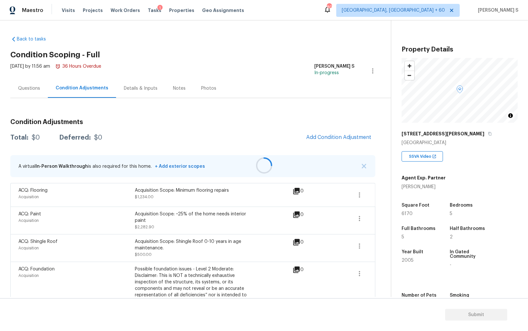
click at [232, 248] on div at bounding box center [264, 165] width 528 height 331
click at [488, 132] on icon "button" at bounding box center [490, 134] width 4 height 4
click at [33, 91] on div "Questions" at bounding box center [29, 88] width 22 height 6
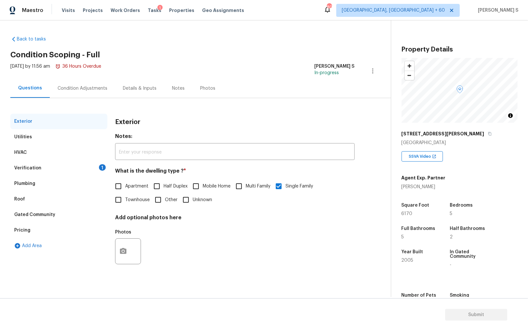
click at [72, 170] on div "Verification 1" at bounding box center [58, 168] width 97 height 16
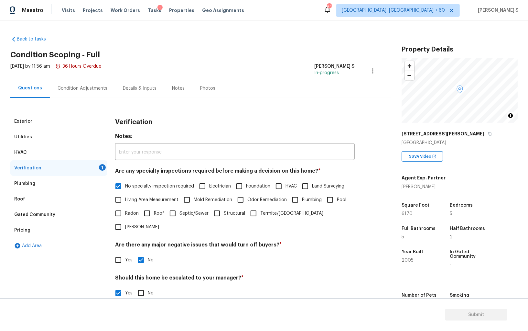
scroll to position [100, 0]
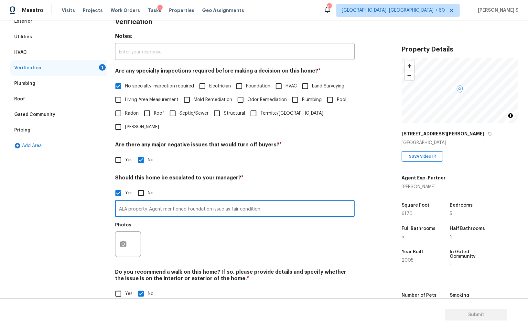
click at [266, 202] on input "ALA property. Agent mentioned Foundation issue as fair condition." at bounding box center [235, 209] width 240 height 15
click at [266, 202] on input "ALA property. Agent mentioned Foundation issue as fair condition. Crack o" at bounding box center [235, 209] width 240 height 15
type input "ALA property. Agent mentioned Foundation issue as fair condition. Crack on the …"
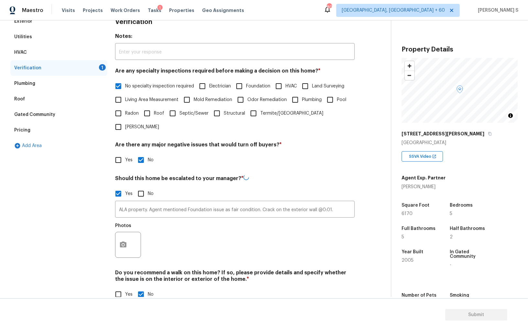
click at [115, 232] on div at bounding box center [128, 245] width 26 height 26
click at [119, 236] on button "button" at bounding box center [124, 243] width 16 height 25
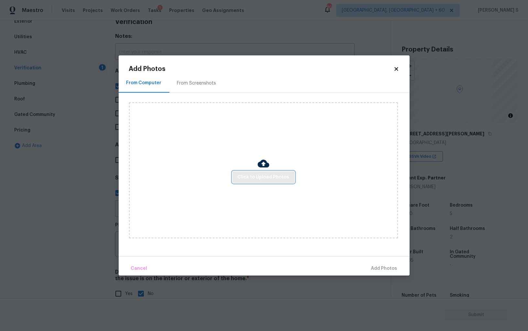
click at [243, 182] on button "Click to Upload Photos" at bounding box center [264, 177] width 62 height 12
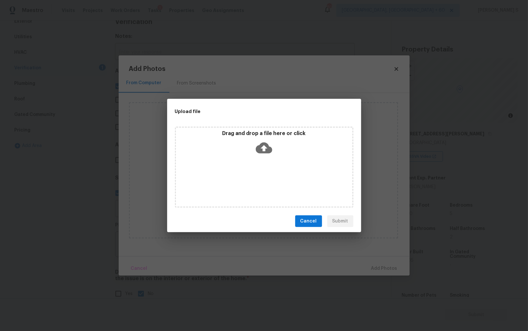
click at [243, 182] on div "Drag and drop a file here or click" at bounding box center [264, 167] width 179 height 81
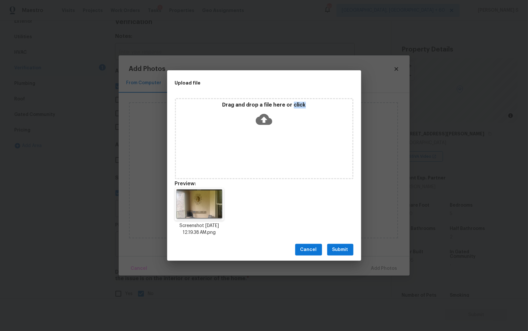
click at [342, 249] on span "Submit" at bounding box center [341, 250] width 16 height 8
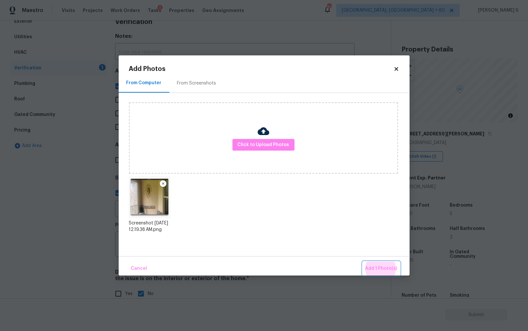
click at [363, 261] on button "Add 1 Photo(s)" at bounding box center [381, 268] width 37 height 14
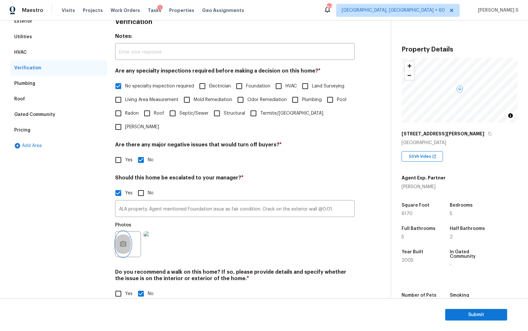
click at [120, 240] on icon "button" at bounding box center [123, 244] width 8 height 8
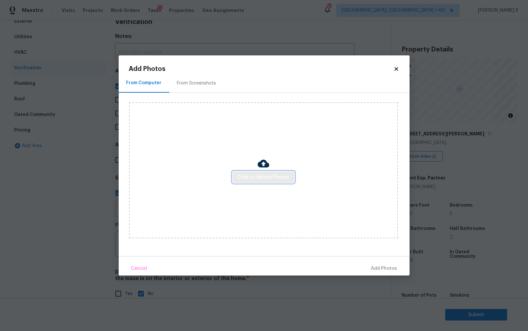
click at [267, 175] on span "Click to Upload Photos" at bounding box center [264, 177] width 52 height 8
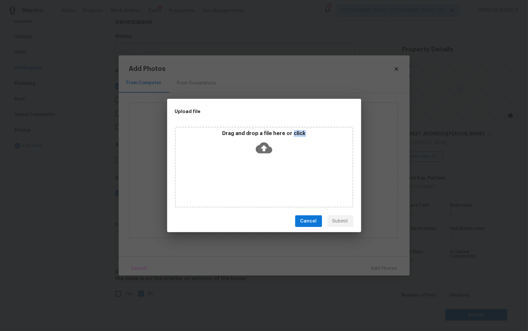
click at [267, 175] on div "Drag and drop a file here or click" at bounding box center [264, 167] width 179 height 81
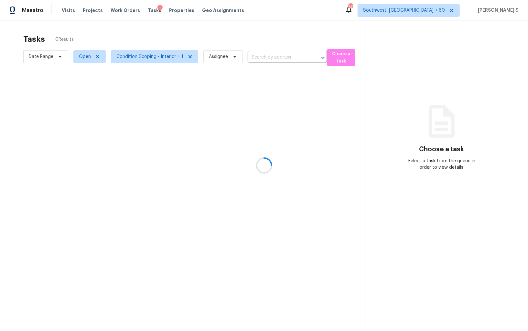
click at [258, 55] on div at bounding box center [264, 165] width 528 height 331
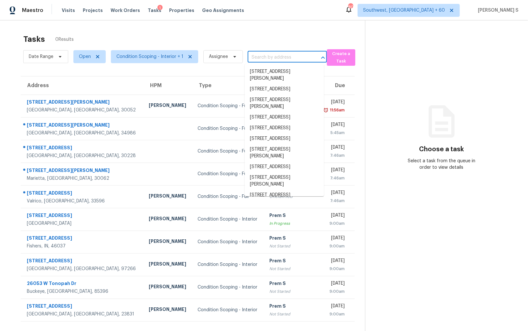
click at [258, 55] on input "text" at bounding box center [278, 57] width 61 height 10
paste input "[STREET_ADDRESS][PERSON_NAME]"
type input "[STREET_ADDRESS][PERSON_NAME]"
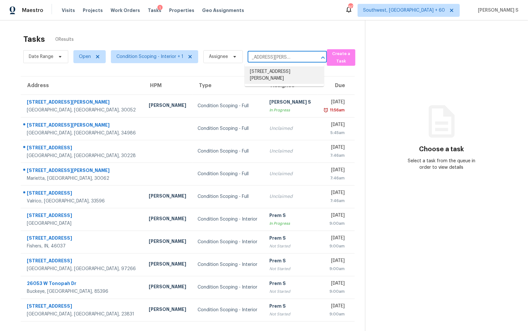
click at [263, 72] on li "[STREET_ADDRESS][PERSON_NAME]" at bounding box center [284, 74] width 79 height 17
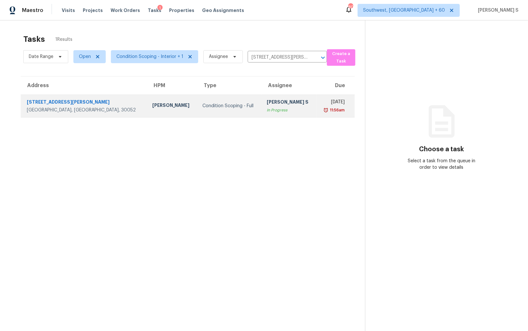
click at [262, 114] on td "[PERSON_NAME] S In Progress" at bounding box center [289, 105] width 55 height 23
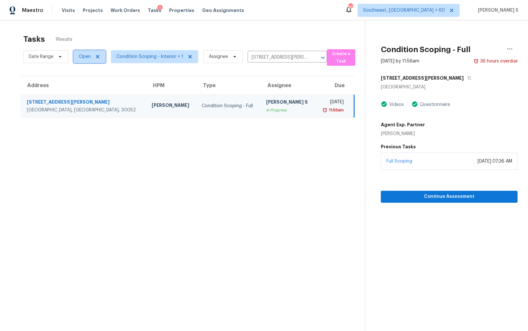
click at [87, 56] on span "Open" at bounding box center [85, 56] width 12 height 6
click at [87, 85] on label "Closed" at bounding box center [88, 84] width 23 height 6
click at [81, 85] on input "Closed" at bounding box center [79, 83] width 4 height 4
checkbox input "true"
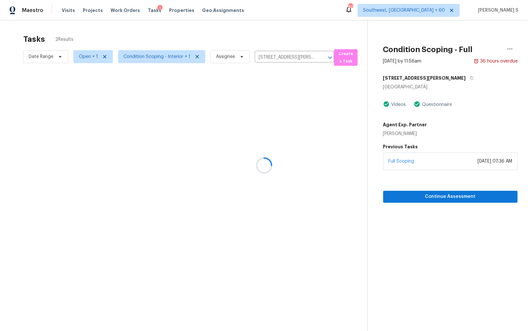
click at [157, 129] on div at bounding box center [264, 165] width 528 height 331
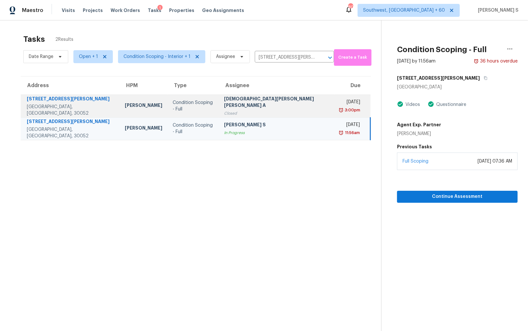
click at [231, 104] on div "[DEMOGRAPHIC_DATA][PERSON_NAME] [PERSON_NAME] A" at bounding box center [277, 102] width 106 height 15
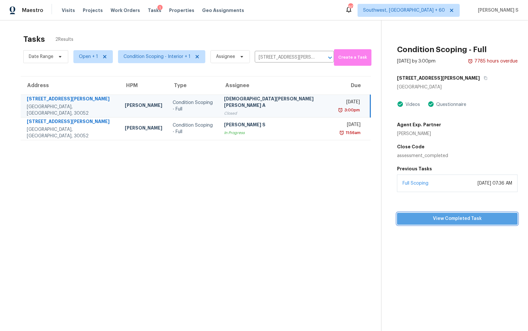
click at [403, 219] on span "View Completed Task" at bounding box center [458, 219] width 110 height 8
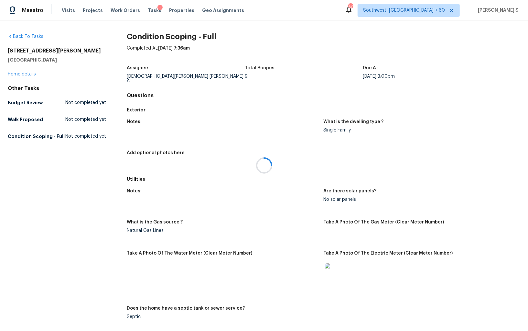
click at [264, 219] on div at bounding box center [264, 165] width 528 height 331
click at [203, 278] on figure "Take A Photo Of The Water Meter (Clear Meter Number)" at bounding box center [225, 274] width 197 height 47
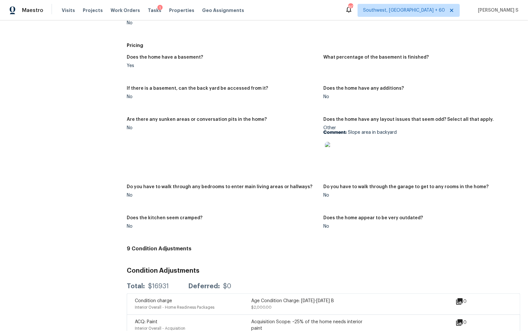
scroll to position [967, 0]
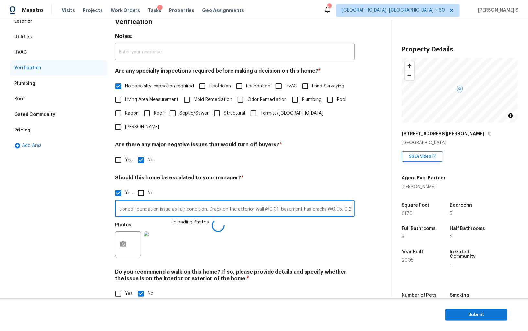
scroll to position [0, 54]
type input "ALA property. Agent mentioned Foundation issue as fair condition. Crack on the …"
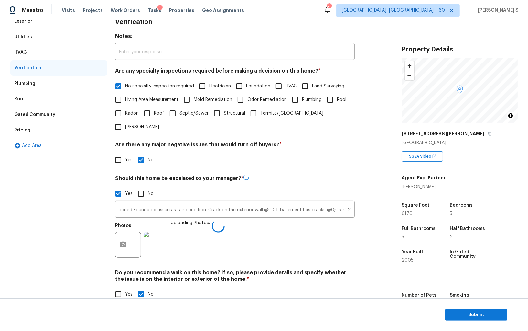
scroll to position [0, 0]
click at [372, 235] on div "Exterior Utilities HVAC Verification Plumbing Roof Gated Community Pricing Add …" at bounding box center [192, 161] width 365 height 295
click at [44, 226] on div "Exterior Utilities HVAC Verification Plumbing Roof Gated Community Pricing Add …" at bounding box center [58, 161] width 97 height 294
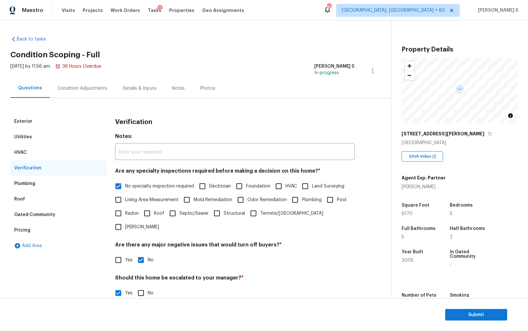
click at [89, 74] on div "Wed, Aug 13 2025 by 11:56 am 36 Hours Overdue" at bounding box center [55, 71] width 91 height 16
click at [89, 84] on div "Condition Adjustments" at bounding box center [82, 88] width 65 height 19
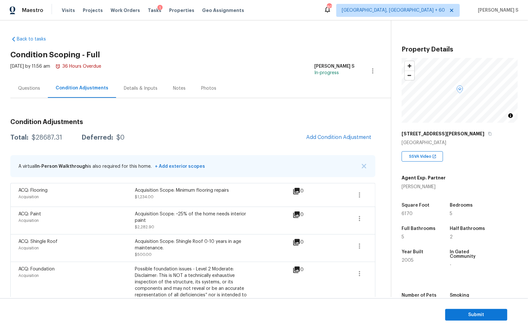
scroll to position [125, 0]
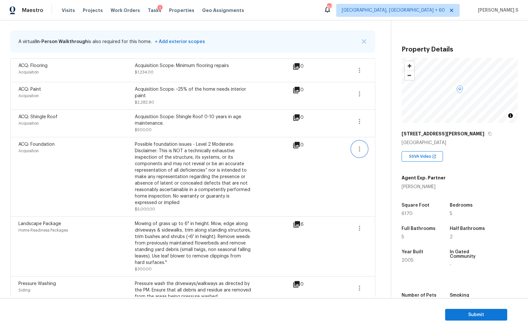
click at [361, 148] on icon "button" at bounding box center [360, 149] width 8 height 8
click at [371, 148] on div "Edit" at bounding box center [396, 147] width 50 height 6
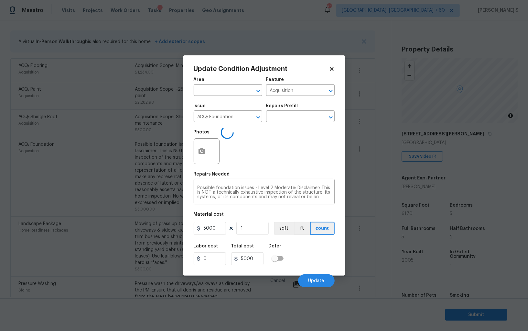
click at [211, 156] on div at bounding box center [207, 151] width 26 height 26
click at [203, 156] on button "button" at bounding box center [202, 150] width 16 height 25
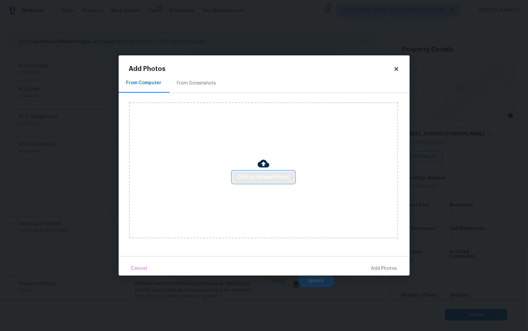
click at [272, 172] on button "Click to Upload Photos" at bounding box center [264, 177] width 62 height 12
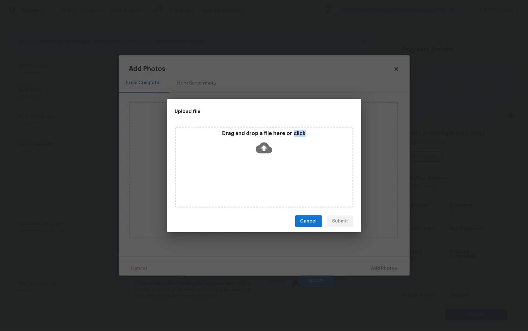
click at [272, 172] on div "Drag and drop a file here or click" at bounding box center [264, 167] width 179 height 81
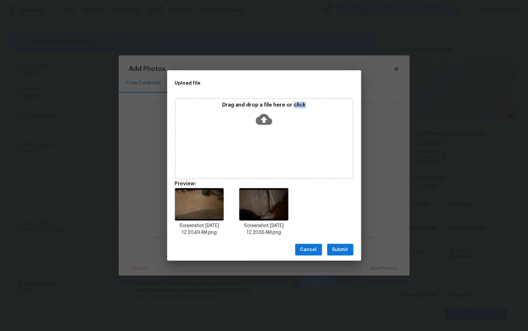
click at [346, 249] on span "Submit" at bounding box center [341, 250] width 16 height 8
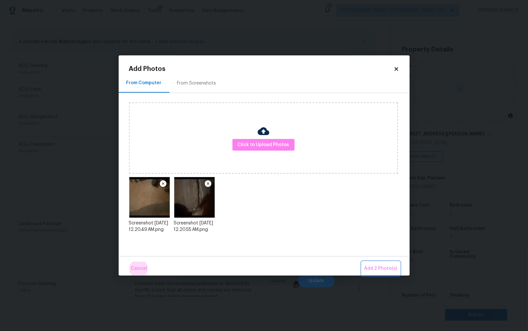
click at [362, 261] on button "Add 2 Photo(s)" at bounding box center [381, 268] width 38 height 14
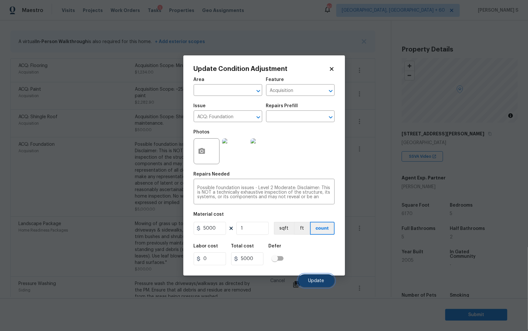
click at [313, 276] on button "Update" at bounding box center [316, 280] width 37 height 13
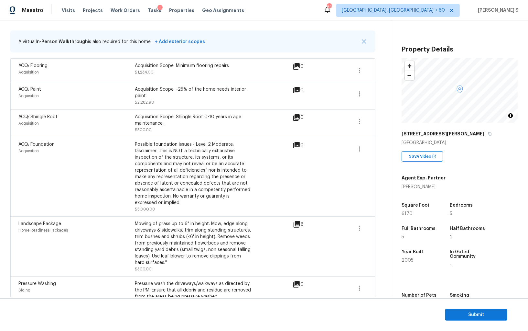
drag, startPoint x: 77, startPoint y: 244, endPoint x: 378, endPoint y: 89, distance: 338.0
click at [77, 244] on body "Maestro Visits Projects Work Orders Tasks 1 Properties Geo Assignments 807 Albu…" at bounding box center [264, 165] width 528 height 331
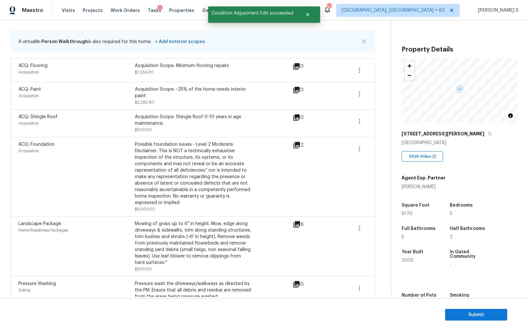
click at [220, 185] on div "Possible foundation issues - Level 2 Moderate: Disclaimer: This is NOT a techni…" at bounding box center [193, 173] width 116 height 65
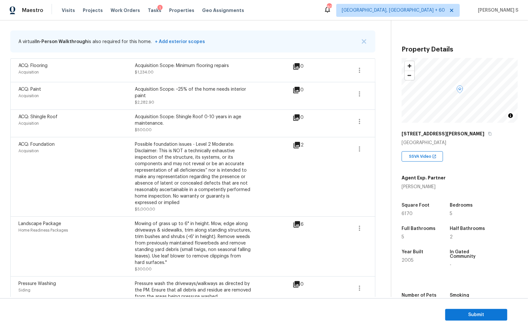
click at [228, 207] on div "Possible foundation issues - Level 2 Moderate: Disclaimer: This is NOT a techni…" at bounding box center [193, 176] width 116 height 71
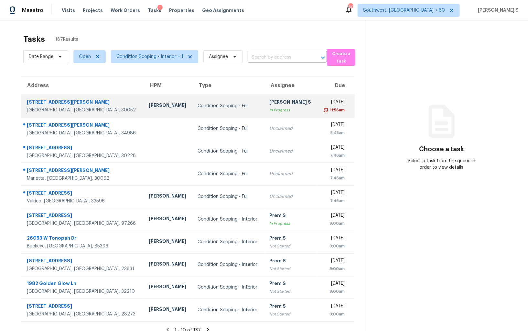
click at [323, 104] on div "[DATE]" at bounding box center [334, 103] width 22 height 8
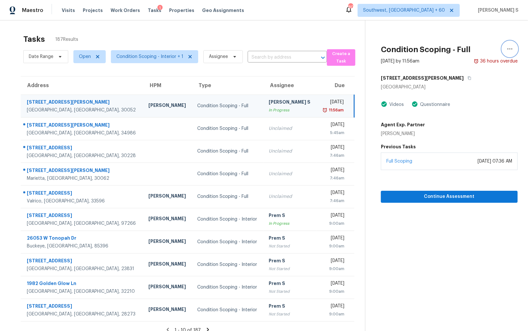
click at [511, 50] on icon "button" at bounding box center [510, 49] width 8 height 8
click at [491, 50] on div "Mark as Blocked" at bounding box center [473, 50] width 50 height 6
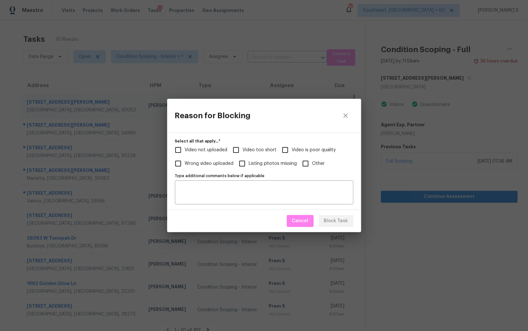
click at [215, 149] on span "Video not uploaded" at bounding box center [206, 150] width 43 height 7
click at [185, 149] on input "Video not uploaded" at bounding box center [178, 150] width 14 height 14
click at [332, 222] on span "Block Task" at bounding box center [336, 221] width 24 height 8
click at [88, 195] on div "Reason for Blocking Select all that apply...   * Video not uploaded Video too s…" at bounding box center [264, 165] width 528 height 331
checkbox input "true"
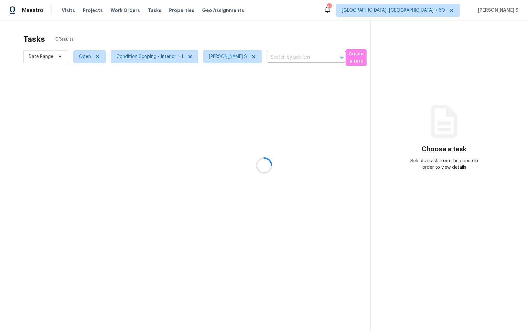
click at [215, 126] on div at bounding box center [264, 165] width 528 height 331
click at [84, 59] on span "Open" at bounding box center [85, 56] width 12 height 6
click at [91, 90] on label "Blocked" at bounding box center [90, 93] width 26 height 6
click at [81, 90] on input "Blocked" at bounding box center [79, 92] width 4 height 4
checkbox input "true"
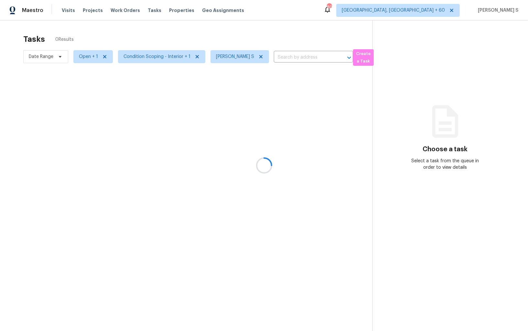
click at [196, 125] on div at bounding box center [264, 165] width 528 height 331
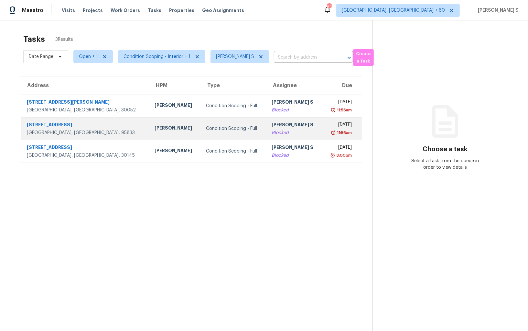
click at [228, 129] on td "Condition Scoping - Full" at bounding box center [234, 128] width 66 height 23
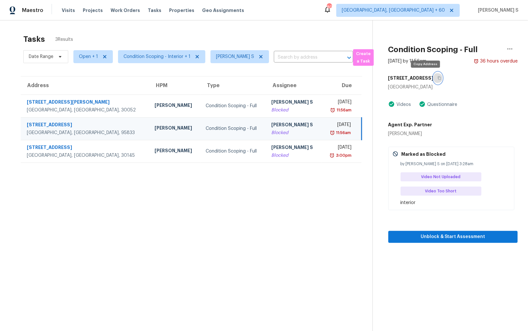
click at [438, 78] on icon "button" at bounding box center [440, 78] width 4 height 4
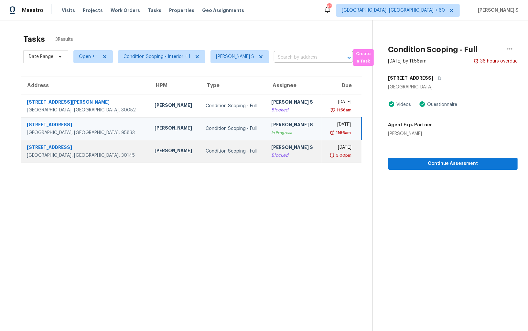
click at [209, 149] on div "Condition Scoping - Full" at bounding box center [233, 151] width 55 height 6
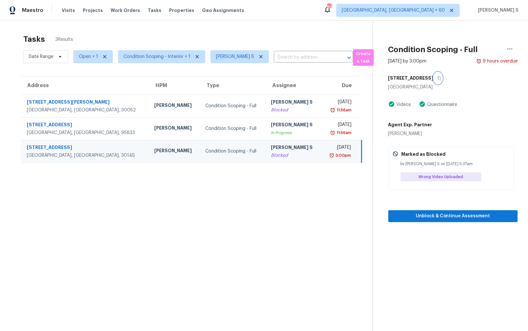
click at [438, 76] on icon "button" at bounding box center [440, 78] width 4 height 4
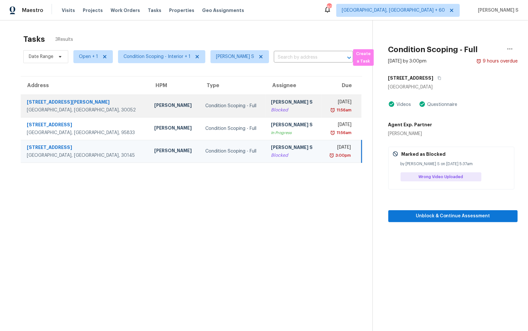
click at [292, 107] on td "[PERSON_NAME] S Blocked" at bounding box center [294, 105] width 56 height 23
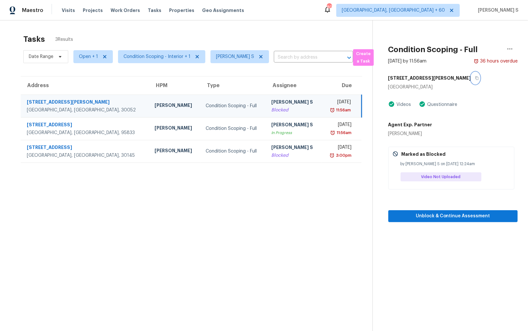
click at [471, 75] on button "button" at bounding box center [475, 78] width 9 height 12
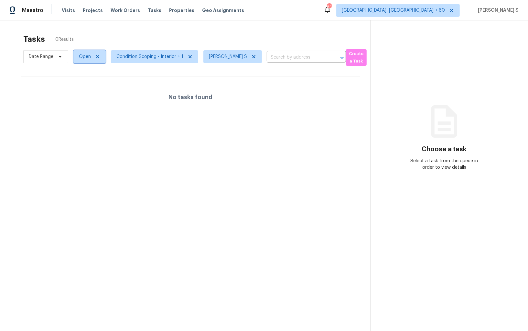
click at [89, 57] on span "Open" at bounding box center [85, 56] width 12 height 6
click at [94, 93] on label "Blocked" at bounding box center [90, 93] width 26 height 6
click at [81, 93] on input "Blocked" at bounding box center [79, 92] width 4 height 4
checkbox input "true"
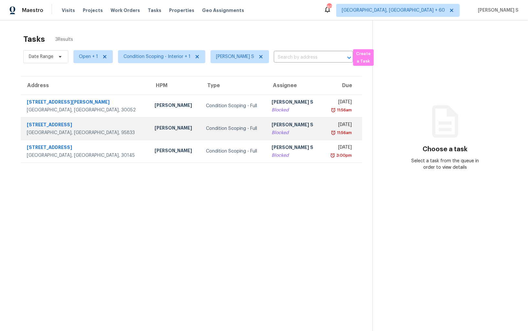
click at [272, 131] on div "Blocked" at bounding box center [294, 132] width 45 height 6
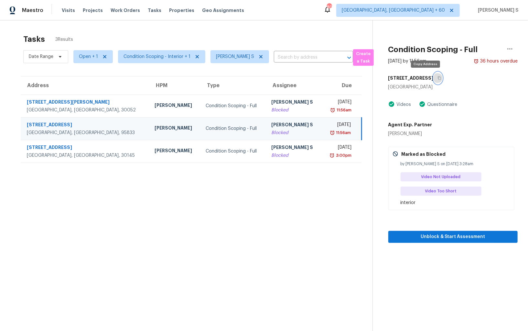
click at [438, 79] on icon "button" at bounding box center [440, 78] width 4 height 4
click at [220, 133] on td "Condition Scoping - Full" at bounding box center [234, 128] width 66 height 23
click at [445, 234] on span "Unblock & Start Assessment" at bounding box center [453, 237] width 119 height 8
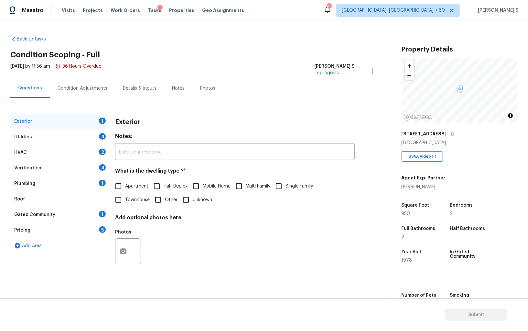
scroll to position [45, 0]
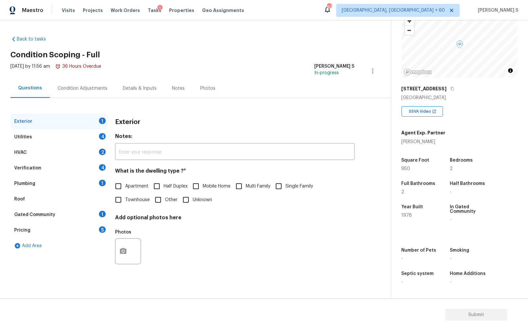
click at [289, 190] on label "Single Family" at bounding box center [292, 186] width 41 height 14
click at [286, 190] on input "Single Family" at bounding box center [279, 186] width 14 height 14
checkbox input "true"
click at [98, 137] on div "Utilities 4" at bounding box center [58, 137] width 97 height 16
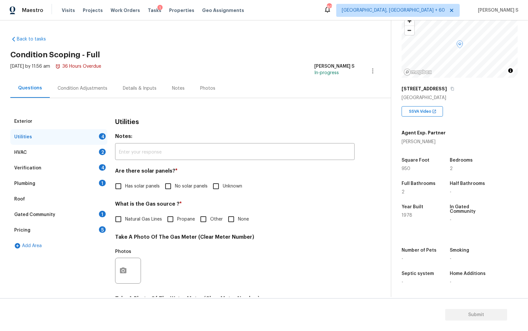
click at [181, 25] on div "Back to tasks Condition Scoping - Full [DATE] by 11:56 am 36 Hours Overdue Anbu…" at bounding box center [264, 158] width 528 height 276
click at [175, 183] on input "No solar panels" at bounding box center [168, 186] width 14 height 14
checkbox input "true"
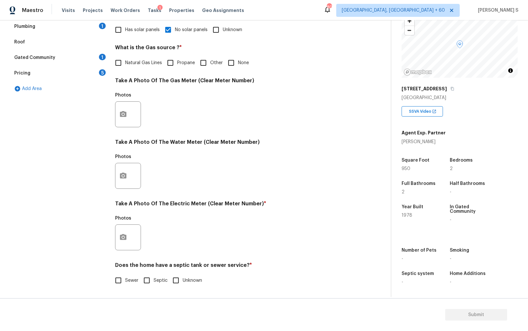
click at [124, 279] on input "Sewer" at bounding box center [119, 280] width 14 height 14
checkbox input "true"
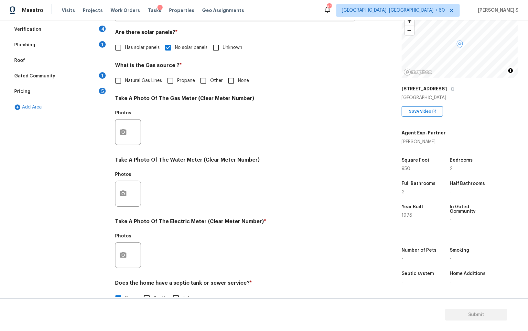
scroll to position [126, 0]
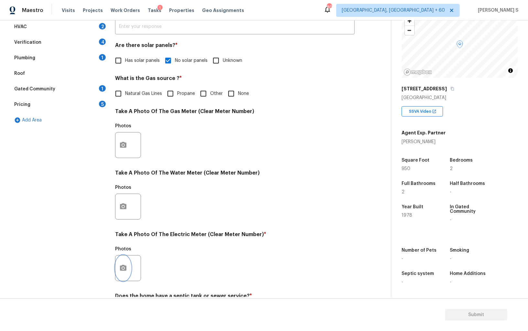
click at [121, 267] on icon "button" at bounding box center [123, 268] width 6 height 6
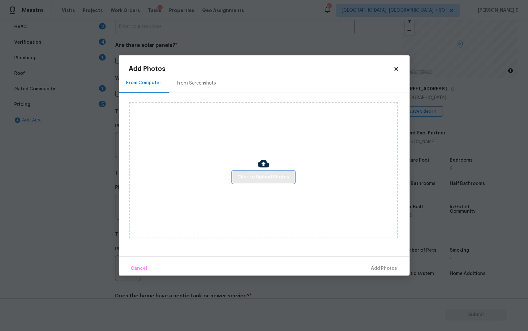
click at [246, 179] on span "Click to Upload Photos" at bounding box center [264, 177] width 52 height 8
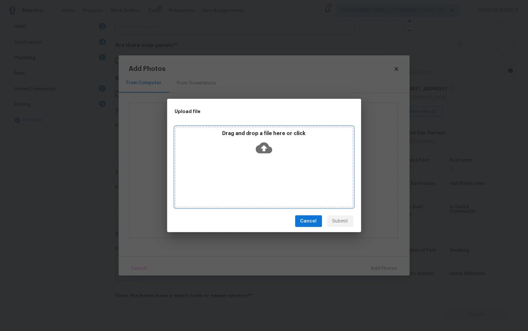
click at [246, 179] on div "Drag and drop a file here or click" at bounding box center [264, 167] width 179 height 81
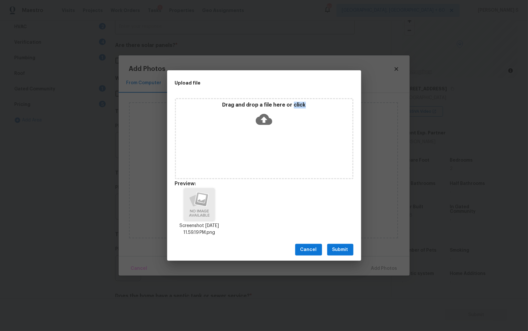
click at [337, 247] on span "Submit" at bounding box center [341, 250] width 16 height 8
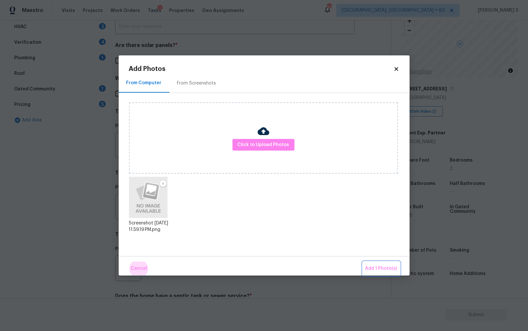
click at [363, 261] on button "Add 1 Photo(s)" at bounding box center [381, 268] width 37 height 14
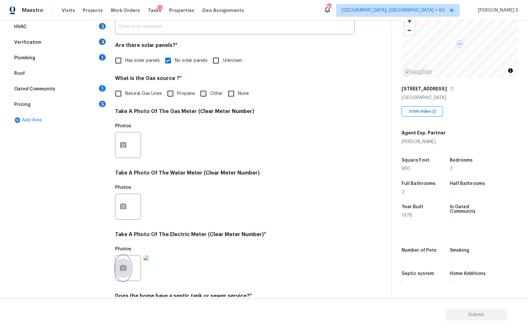
scroll to position [31, 0]
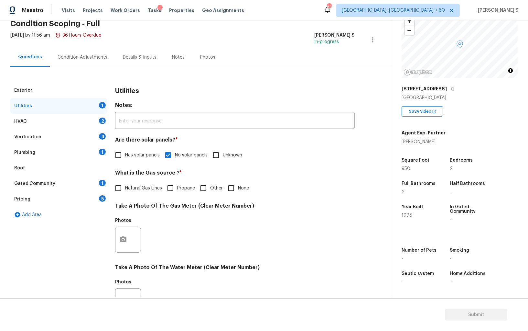
click at [96, 153] on div "Plumbing 1" at bounding box center [58, 153] width 97 height 16
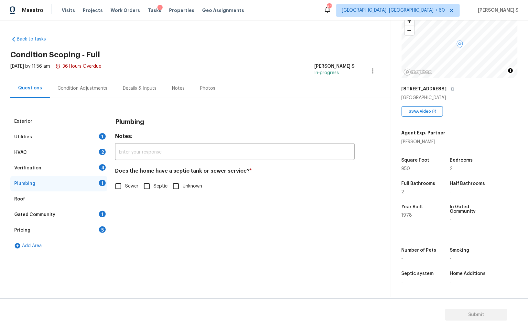
click at [118, 183] on input "Sewer" at bounding box center [119, 186] width 14 height 14
checkbox input "true"
click at [91, 216] on div "Gated Community 1" at bounding box center [58, 215] width 97 height 16
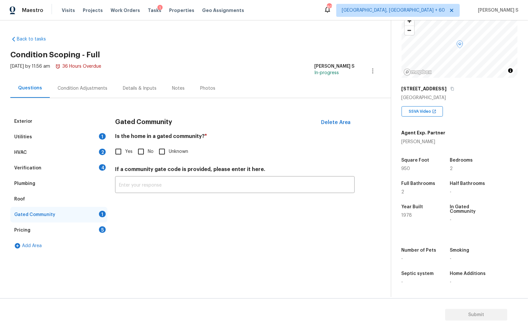
click at [144, 151] on input "No" at bounding box center [141, 152] width 14 height 14
checkbox input "true"
click at [101, 169] on div "4" at bounding box center [102, 167] width 7 height 6
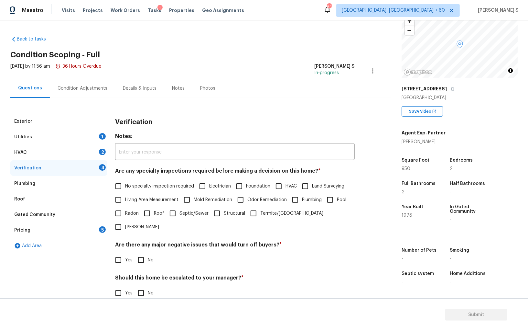
click at [123, 186] on input "No specialty inspection required" at bounding box center [119, 186] width 14 height 14
checkbox input "true"
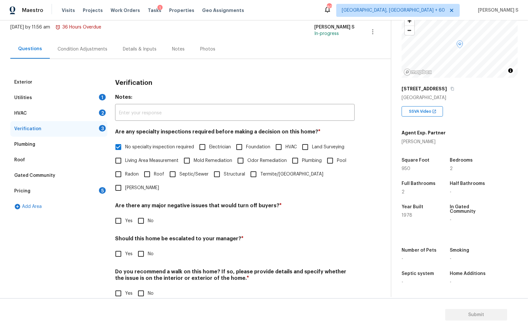
scroll to position [39, 0]
click at [143, 215] on input "No" at bounding box center [141, 222] width 14 height 14
checkbox input "true"
click at [143, 287] on input "No" at bounding box center [141, 294] width 14 height 14
checkbox input "true"
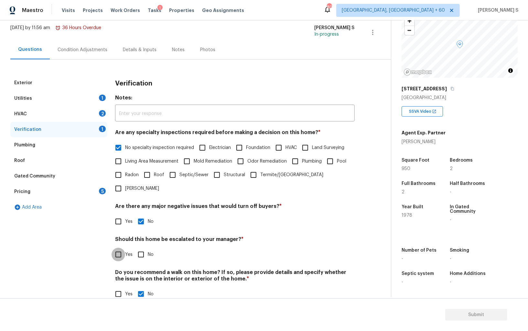
click at [120, 248] on input "Yes" at bounding box center [119, 255] width 14 height 14
checkbox input "true"
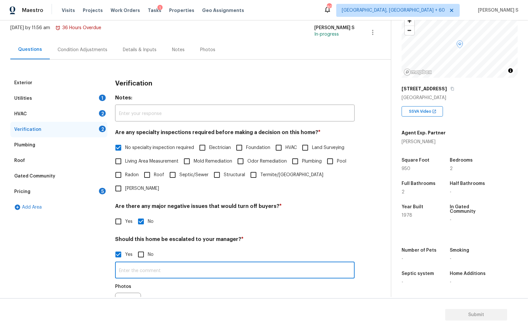
click at [131, 263] on input "text" at bounding box center [235, 270] width 240 height 15
type input "ALA preoprty."
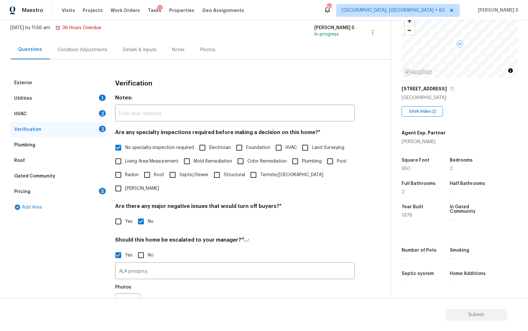
click at [155, 281] on div "Photos" at bounding box center [235, 302] width 240 height 42
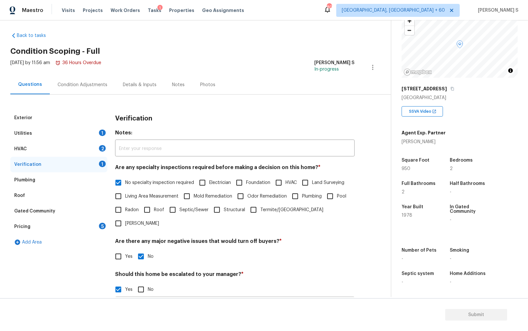
scroll to position [0, 0]
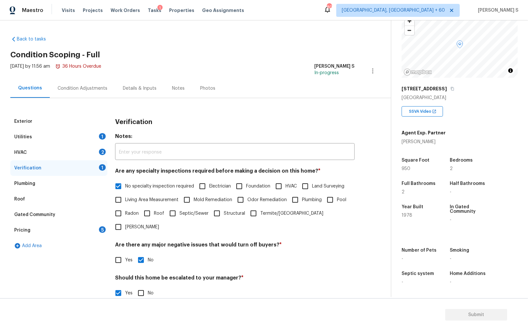
click at [95, 91] on div "Condition Adjustments" at bounding box center [83, 88] width 50 height 6
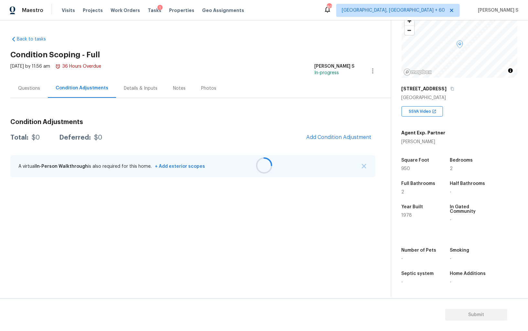
click at [165, 225] on div at bounding box center [264, 165] width 528 height 331
click at [318, 143] on div at bounding box center [264, 165] width 528 height 331
click at [318, 137] on div at bounding box center [264, 165] width 528 height 331
click at [320, 137] on span "Add Condition Adjustment" at bounding box center [338, 137] width 65 height 6
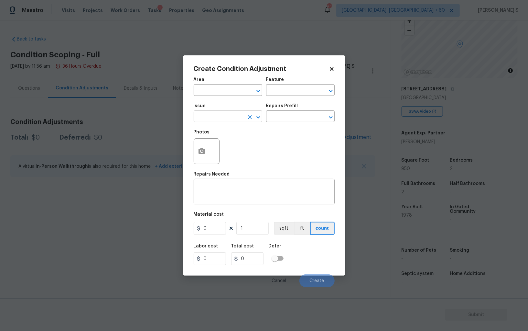
click at [226, 117] on input "text" at bounding box center [219, 117] width 50 height 10
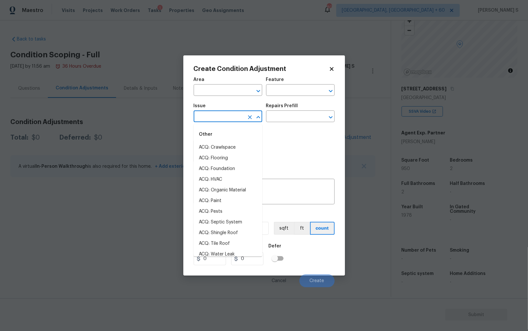
type input "p"
type input "r"
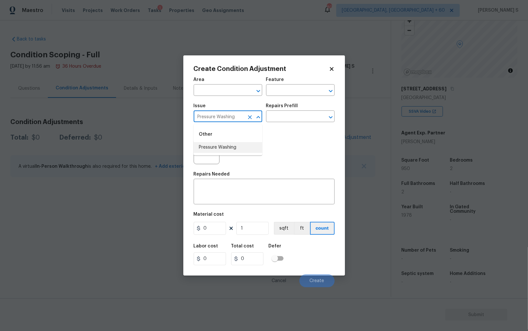
type input "Pressure Washing"
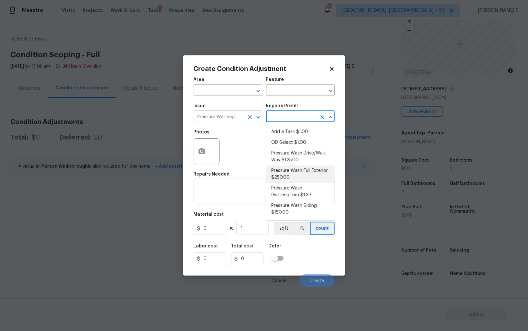
type input "Siding"
type textarea "Pressure wash the House, Flatwork, Deck and Garage interior."
type input "250"
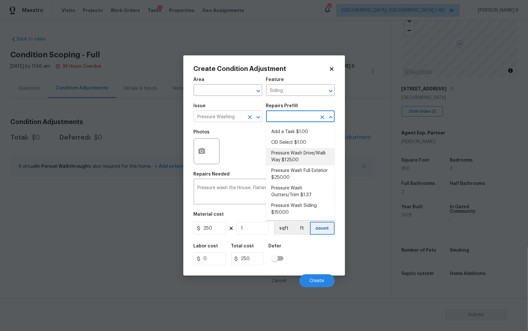
type textarea "Pressure wash the driveways/walkways as directed by the PM. Ensure that all deb…"
type input "125"
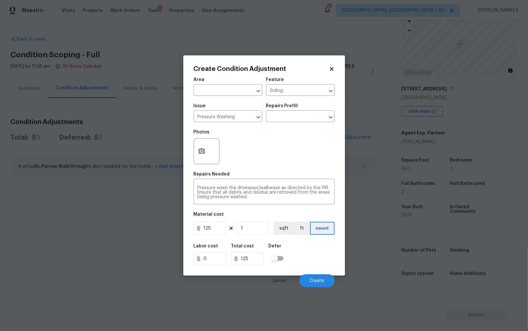
click at [226, 218] on div "Material cost" at bounding box center [264, 216] width 141 height 8
click at [223, 225] on input "125" at bounding box center [210, 228] width 32 height 13
type input "200"
drag, startPoint x: 322, startPoint y: 256, endPoint x: 341, endPoint y: 269, distance: 22.9
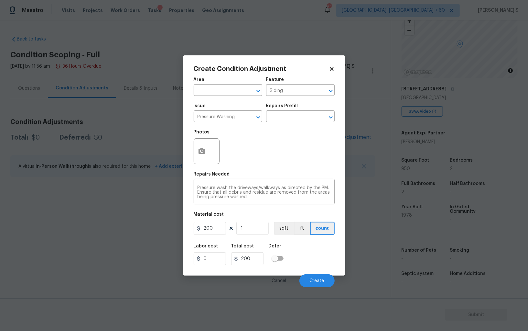
click at [322, 256] on div "Labor cost 0 Total cost 200 Defer" at bounding box center [264, 254] width 141 height 29
click at [321, 283] on span "Create" at bounding box center [317, 280] width 15 height 5
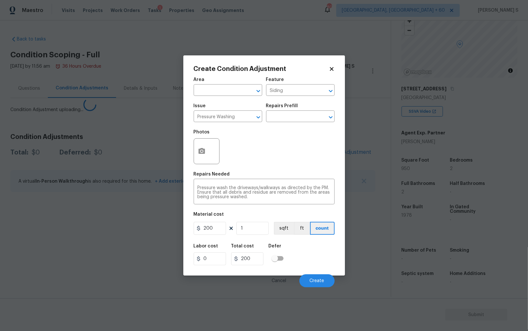
click at [38, 266] on section "Back to tasks Condition Scoping - Full [DATE] by 11:56 am 36 Hours Overdue Anbu…" at bounding box center [200, 164] width 381 height 266
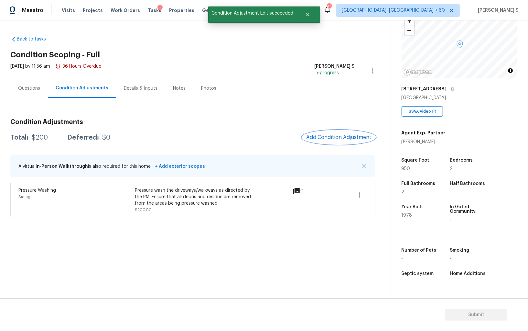
click at [348, 134] on span "Add Condition Adjustment" at bounding box center [338, 137] width 65 height 6
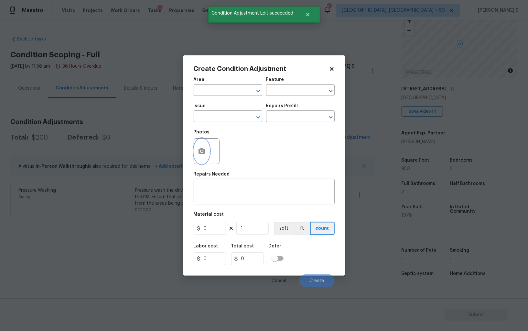
click at [202, 149] on icon "button" at bounding box center [202, 151] width 6 height 6
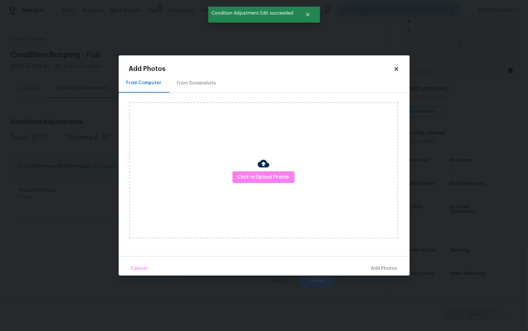
click at [186, 79] on div "From Screenshots" at bounding box center [197, 82] width 55 height 19
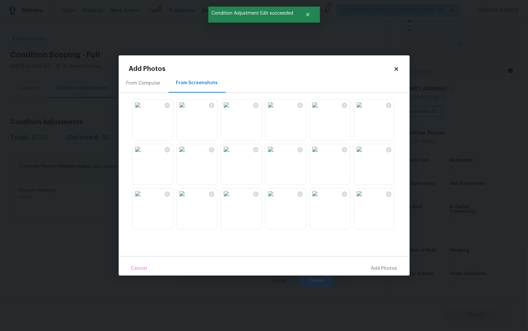
click at [232, 154] on img at bounding box center [226, 149] width 10 height 10
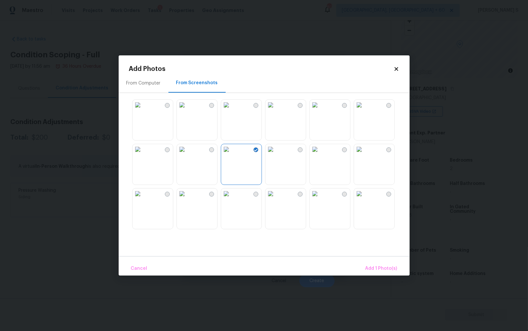
click at [315, 199] on img at bounding box center [315, 193] width 10 height 10
click at [276, 199] on img at bounding box center [271, 193] width 10 height 10
click at [276, 154] on img at bounding box center [271, 149] width 10 height 10
click at [382, 260] on div "Cancel Add 4 Photo(s)" at bounding box center [264, 265] width 291 height 19
click at [383, 263] on button "Add 4 Photo(s)" at bounding box center [381, 268] width 39 height 14
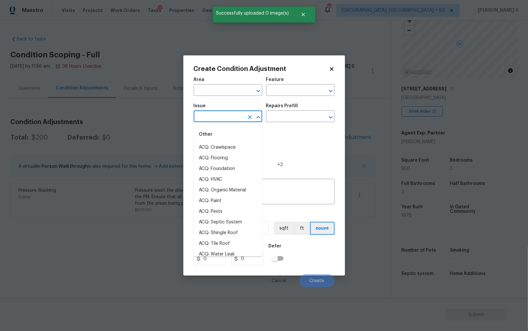
click at [231, 119] on input "text" at bounding box center [219, 117] width 50 height 10
type input "a"
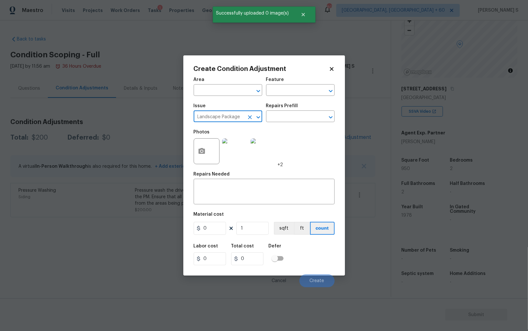
type input "Landscape Package"
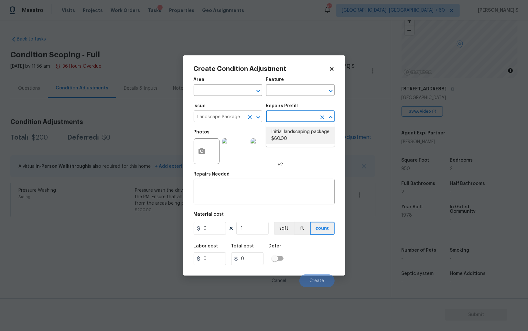
type input "Home Readiness Packages"
type textarea "Mowing of grass up to 6" in height. Mow, edge along driveways & sidewalks, trim…"
type input "60"
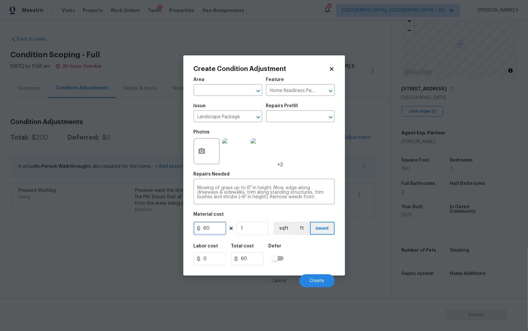
click at [217, 228] on input "60" at bounding box center [210, 228] width 32 height 13
type input "300"
click at [310, 254] on div "Labor cost 0 Total cost 300 Defer" at bounding box center [264, 254] width 141 height 29
click at [323, 276] on button "Create" at bounding box center [317, 280] width 35 height 13
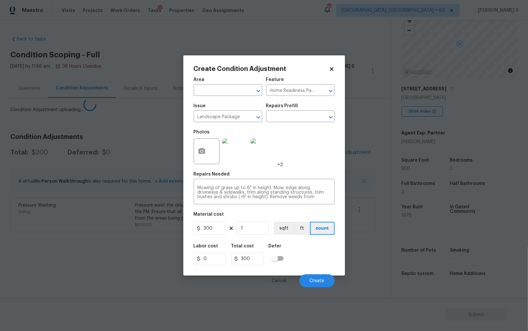
click at [108, 248] on body "Maestro Visits Projects Work Orders Tasks 1 Properties Geo Assignments 807 Albu…" at bounding box center [264, 165] width 528 height 331
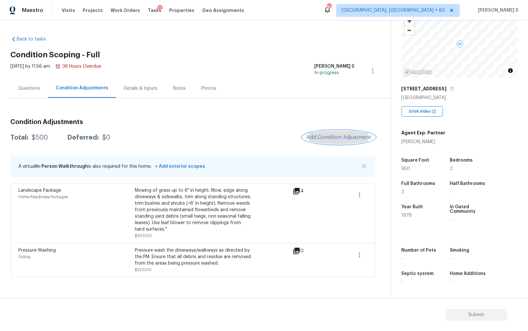
click at [312, 141] on button "Add Condition Adjustment" at bounding box center [339, 137] width 73 height 14
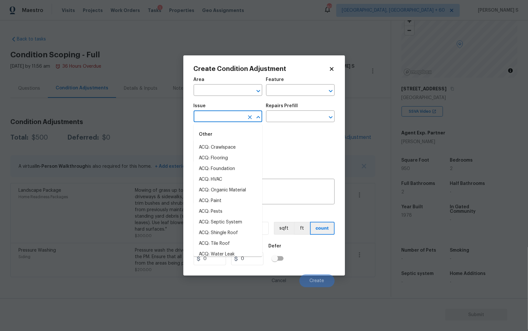
click at [215, 122] on input "text" at bounding box center [219, 117] width 50 height 10
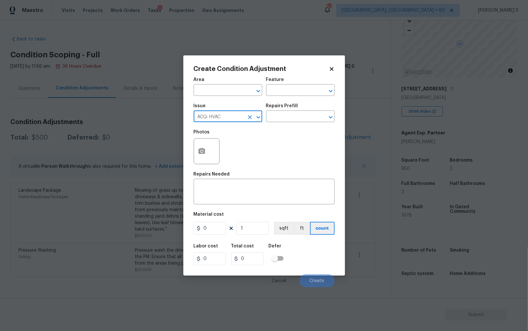
type input "ACQ: HVAC"
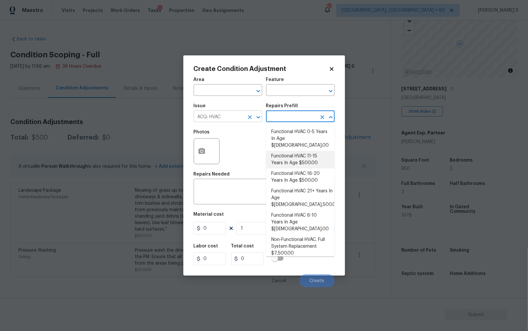
type input "Acquisition"
type textarea "Acquisition Scope: Functional HVAC 11-15"
type input "500"
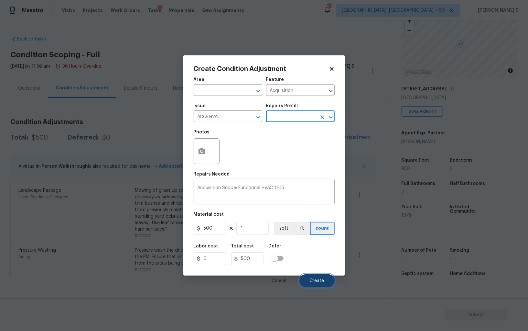
click at [322, 279] on span "Create" at bounding box center [317, 280] width 15 height 5
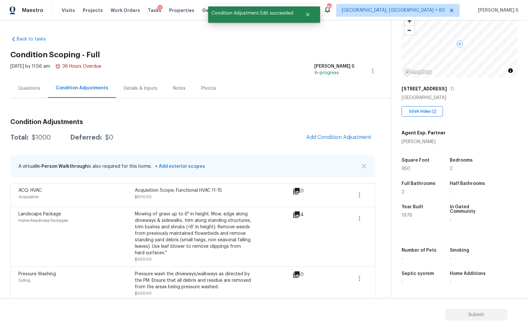
click at [234, 194] on div "Acquisition Scope: Functional HVAC 11-15 $500.00" at bounding box center [193, 195] width 116 height 16
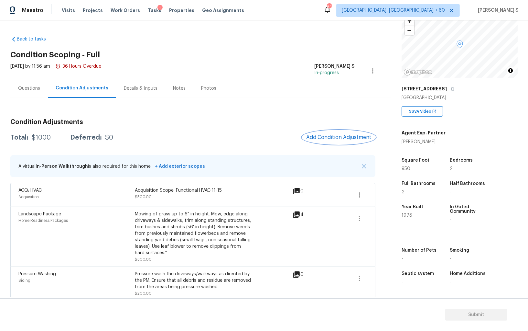
click at [329, 135] on span "Add Condition Adjustment" at bounding box center [338, 137] width 65 height 6
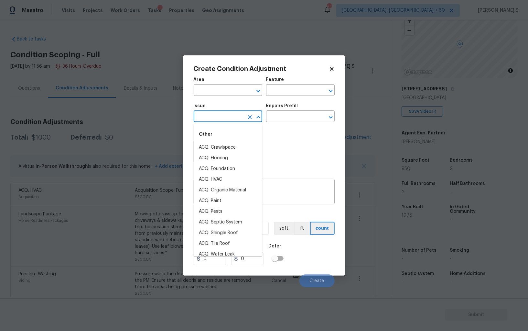
click at [227, 118] on input "text" at bounding box center [219, 117] width 50 height 10
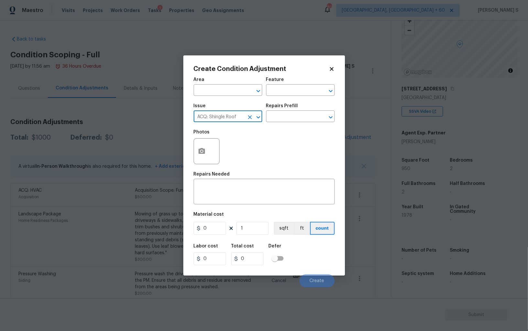
type input "ACQ: Shingle Roof"
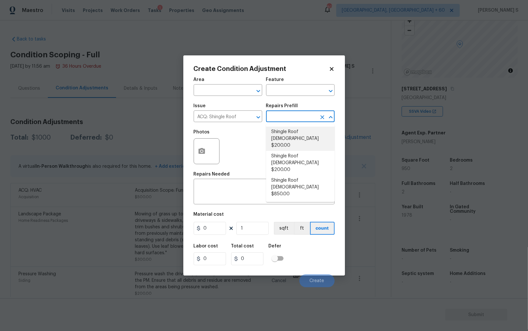
click at [287, 133] on li "Shingle Roof [DEMOGRAPHIC_DATA] $200.00" at bounding box center [300, 139] width 69 height 24
type input "Acquisition"
type textarea "Acquisition Scope: Shingle Roof 0-10 years in age maintenance."
type input "200"
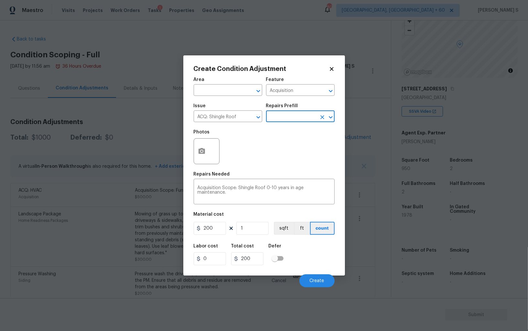
click at [228, 222] on figure "Material cost 200 1 sqft ft count" at bounding box center [264, 224] width 141 height 24
click at [216, 227] on input "200" at bounding box center [210, 228] width 32 height 13
type input "288"
click at [328, 254] on div "Labor cost 0 Total cost 288 Defer" at bounding box center [264, 254] width 141 height 29
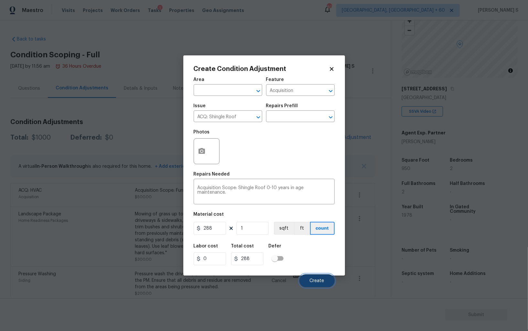
click at [315, 280] on span "Create" at bounding box center [317, 280] width 15 height 5
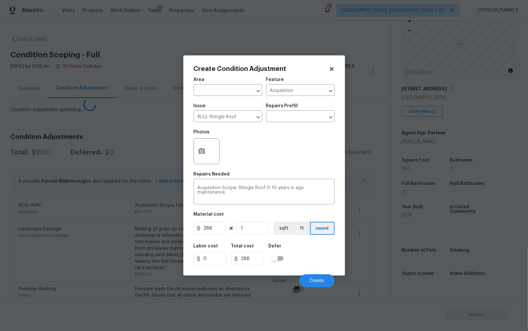
click at [54, 247] on div "Landscape Package Home Readiness Packages" at bounding box center [76, 252] width 116 height 52
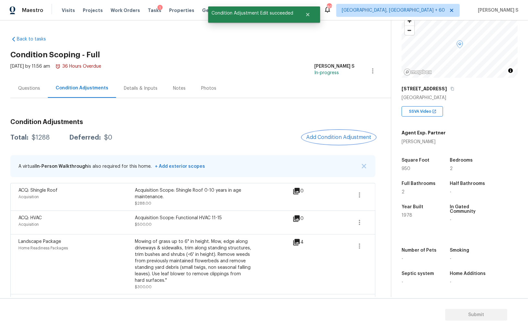
click at [317, 141] on button "Add Condition Adjustment" at bounding box center [339, 137] width 73 height 14
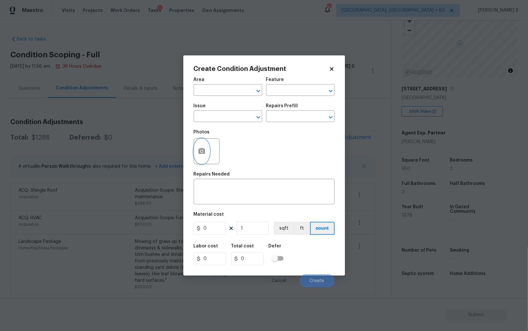
click at [205, 149] on icon "button" at bounding box center [202, 151] width 8 height 8
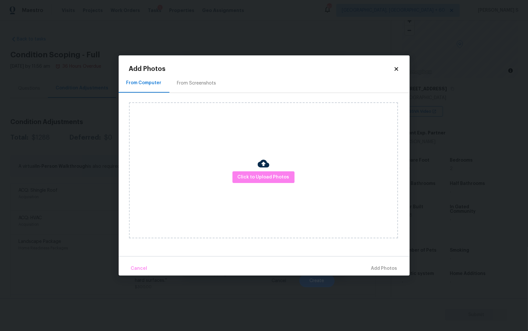
click at [208, 94] on div "Click to Upload Photos" at bounding box center [269, 170] width 281 height 155
click at [205, 81] on div "From Screenshots" at bounding box center [196, 83] width 39 height 6
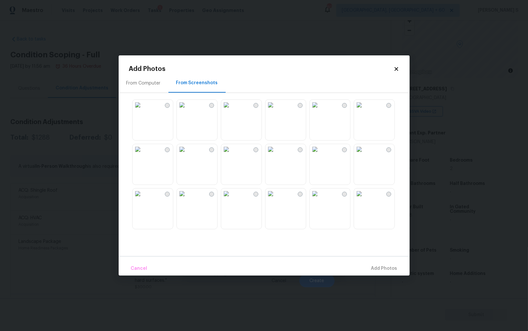
click at [320, 110] on img at bounding box center [315, 105] width 10 height 10
click at [320, 154] on img at bounding box center [315, 149] width 10 height 10
click at [365, 154] on img at bounding box center [359, 149] width 10 height 10
click at [320, 110] on img at bounding box center [315, 105] width 10 height 10
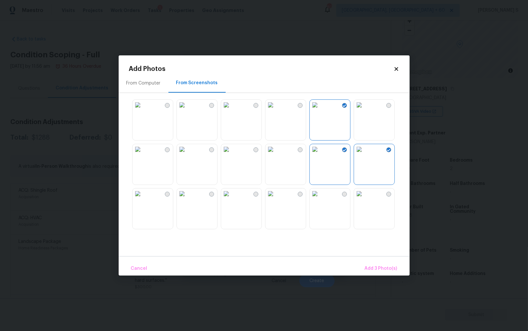
click at [320, 199] on img at bounding box center [315, 193] width 10 height 10
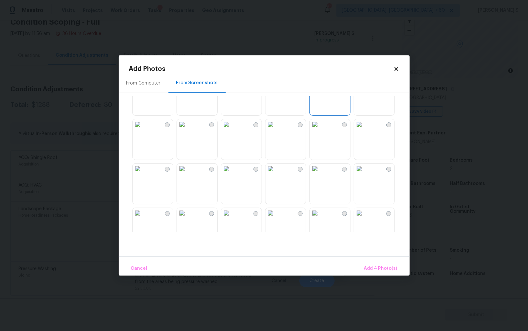
scroll to position [130, 0]
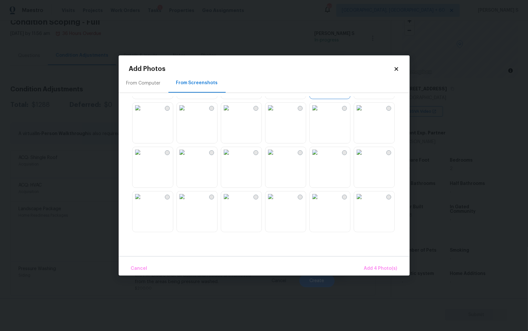
click at [232, 202] on img at bounding box center [226, 196] width 10 height 10
click at [276, 202] on img at bounding box center [271, 196] width 10 height 10
click at [320, 202] on img at bounding box center [315, 196] width 10 height 10
click at [383, 270] on span "Add 7 Photo(s)" at bounding box center [381, 268] width 33 height 8
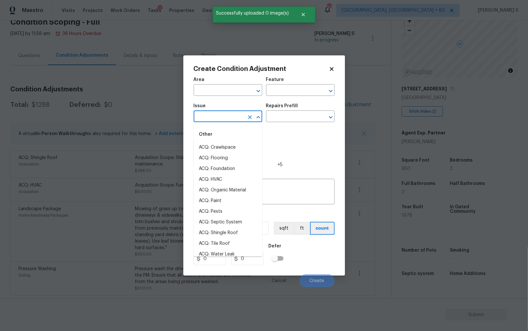
click at [228, 121] on input "text" at bounding box center [219, 117] width 50 height 10
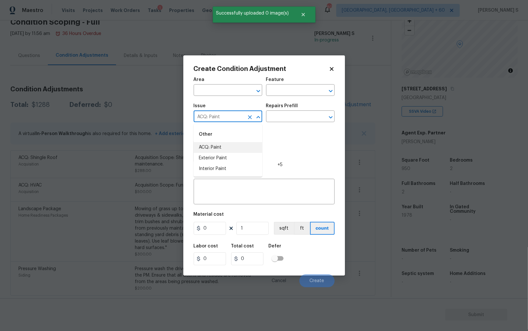
type input "ACQ: Paint"
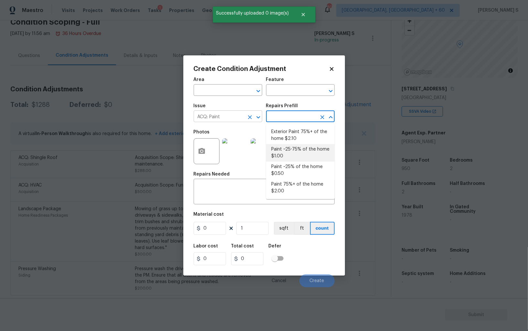
type input "Acquisition"
type textarea "Acquisition Scope: ~25 - 75% of the home needs interior paint"
type input "1"
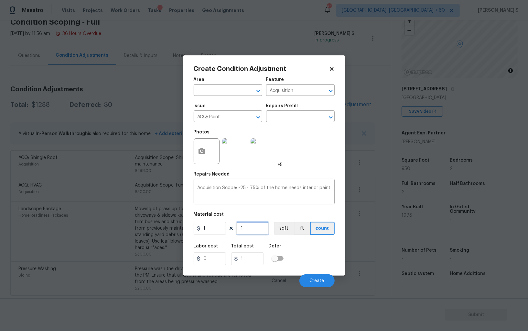
click at [251, 230] on input "1" at bounding box center [253, 228] width 32 height 13
type input "9"
type input "95"
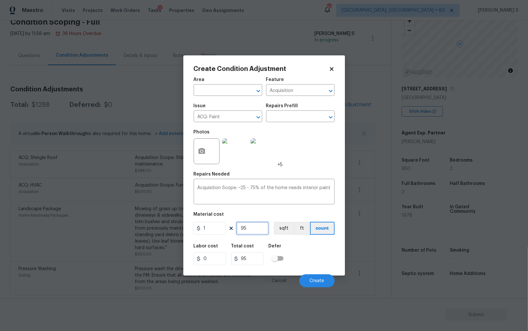
type input "950"
click at [306, 246] on div "Labor cost 0 Total cost 950 Defer" at bounding box center [264, 254] width 141 height 29
click at [281, 230] on button "sqft" at bounding box center [284, 228] width 20 height 13
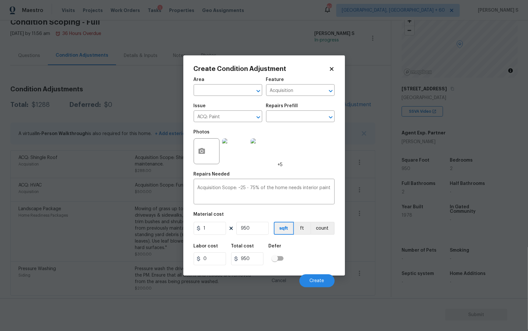
click at [302, 262] on div "Labor cost 0 Total cost 950 Defer" at bounding box center [264, 254] width 141 height 29
click at [325, 284] on button "Create" at bounding box center [317, 280] width 35 height 13
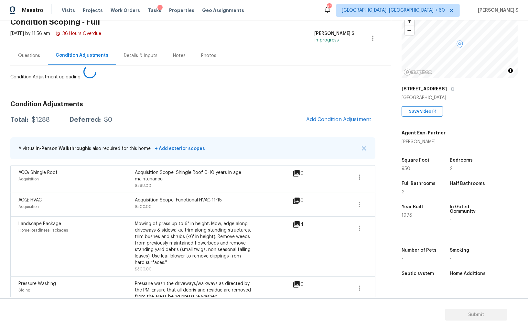
click at [117, 204] on body "Maestro Visits Projects Work Orders Tasks 1 Properties Geo Assignments 807 Albu…" at bounding box center [264, 165] width 528 height 331
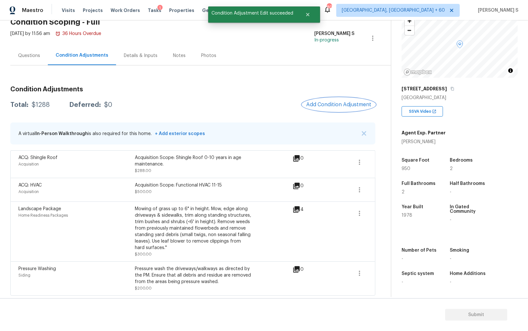
click at [324, 103] on div "Condition Adjustments Total: $1288 Deferred: $0 Add Condition Adjustment A virt…" at bounding box center [192, 188] width 365 height 215
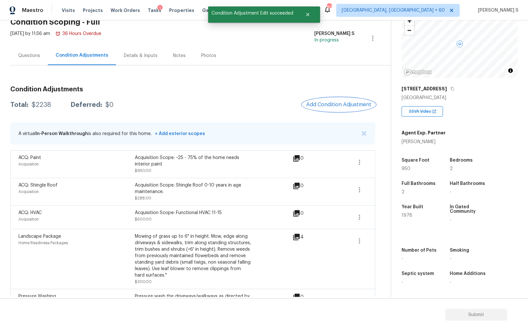
click at [344, 105] on span "Add Condition Adjustment" at bounding box center [338, 105] width 65 height 6
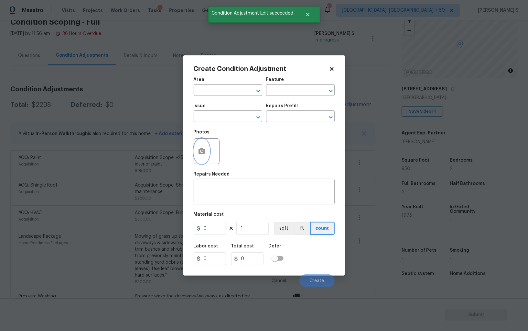
click at [200, 148] on icon "button" at bounding box center [202, 151] width 8 height 8
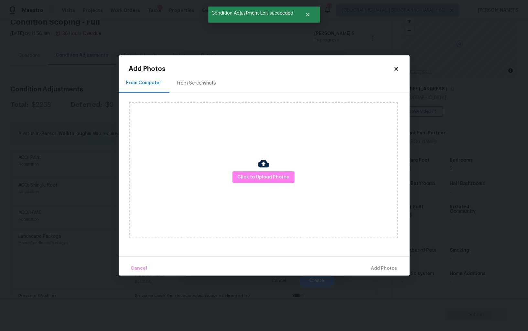
click at [185, 90] on div "From Screenshots" at bounding box center [197, 82] width 55 height 19
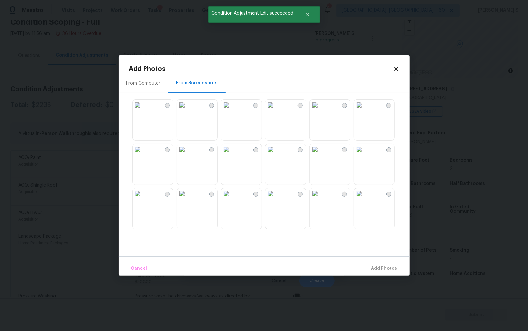
click at [320, 150] on img at bounding box center [315, 149] width 10 height 10
click at [320, 199] on img at bounding box center [315, 193] width 10 height 10
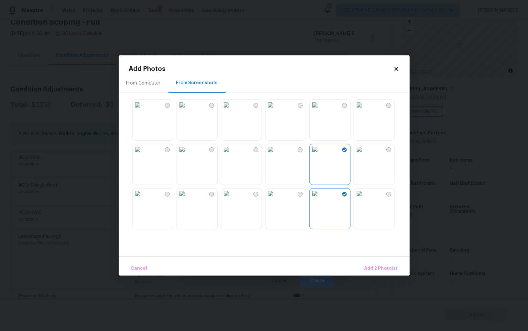
click at [355, 154] on img at bounding box center [359, 149] width 10 height 10
click at [276, 202] on img at bounding box center [271, 196] width 10 height 10
click at [320, 202] on img at bounding box center [315, 196] width 10 height 10
click at [365, 202] on img at bounding box center [359, 196] width 10 height 10
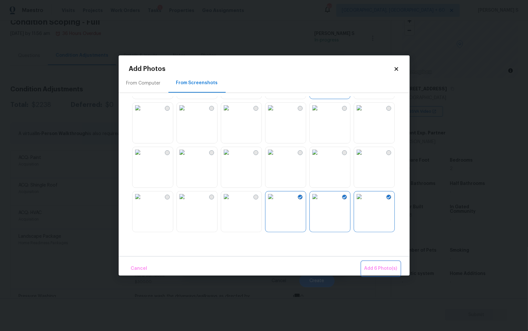
click at [397, 271] on span "Add 6 Photo(s)" at bounding box center [381, 268] width 33 height 8
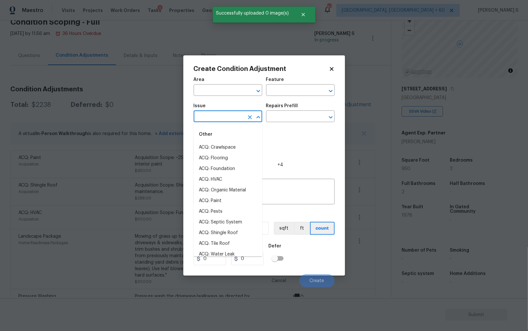
click at [218, 117] on input "text" at bounding box center [219, 117] width 50 height 10
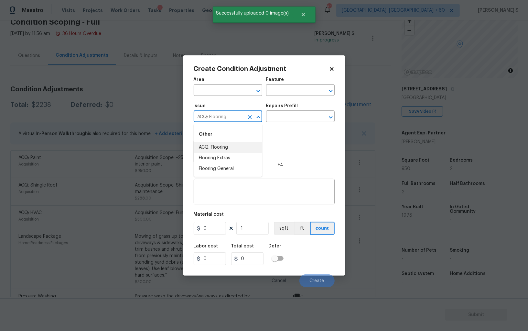
type input "ACQ: Flooring"
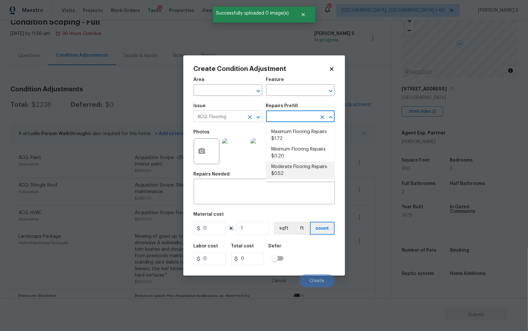
type input "Acquisition"
type textarea "Acquisition Scope: Moderate flooring repairs"
type input "0.52"
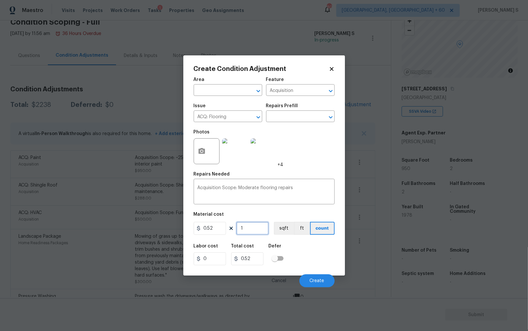
click at [252, 227] on input "1" at bounding box center [253, 228] width 32 height 13
paste input "950"
type input "950"
type input "494"
type input "950"
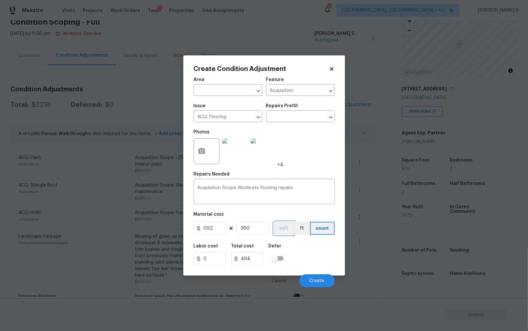
click at [277, 229] on button "sqft" at bounding box center [284, 228] width 20 height 13
click at [285, 243] on div "Labor cost 0 Total cost 494 Defer" at bounding box center [264, 254] width 141 height 29
click at [317, 277] on button "Create" at bounding box center [317, 280] width 35 height 13
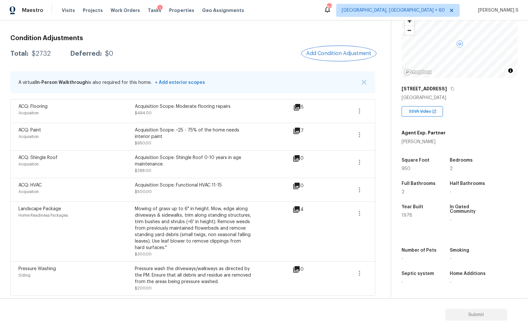
scroll to position [0, 0]
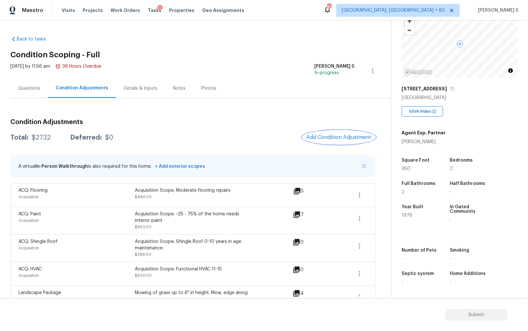
click at [335, 131] on button "Add Condition Adjustment" at bounding box center [339, 137] width 73 height 14
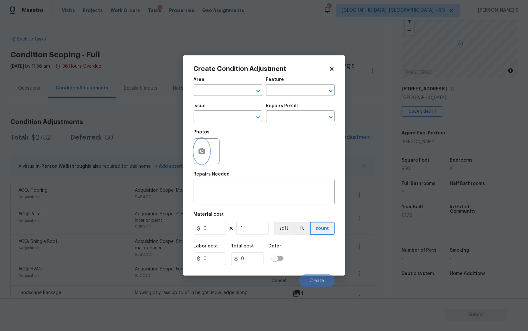
click at [198, 148] on icon "button" at bounding box center [202, 151] width 8 height 8
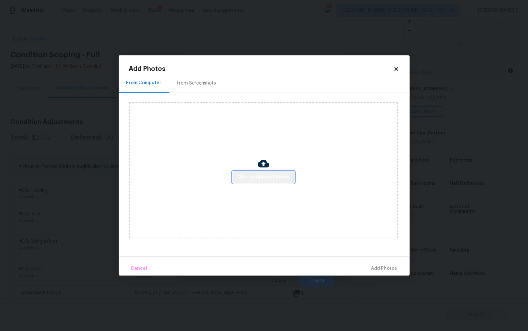
click at [235, 174] on button "Click to Upload Photos" at bounding box center [264, 177] width 62 height 12
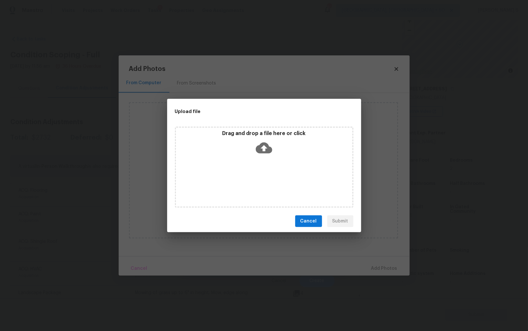
click at [236, 174] on div "Drag and drop a file here or click" at bounding box center [264, 167] width 179 height 81
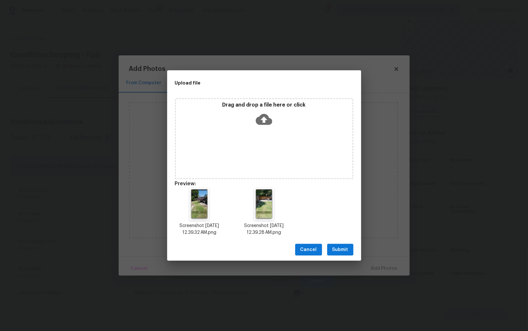
click at [346, 245] on button "Submit" at bounding box center [340, 250] width 26 height 12
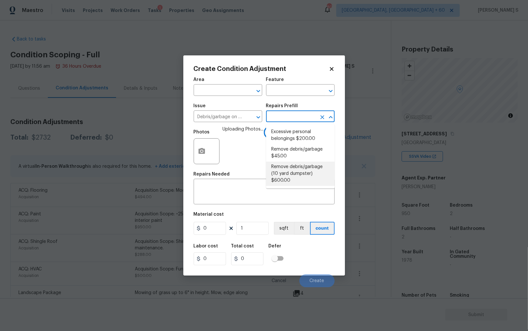
type input "600"
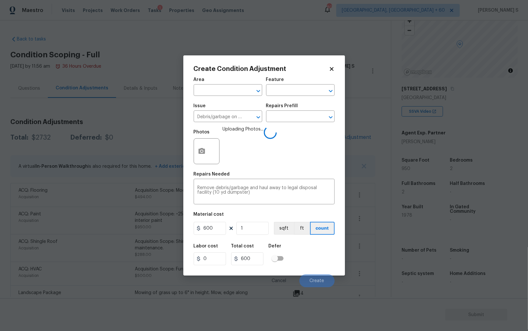
click at [316, 261] on div "Labor cost 0 Total cost 600 Defer" at bounding box center [264, 254] width 141 height 29
click at [326, 281] on button "Create" at bounding box center [317, 280] width 35 height 13
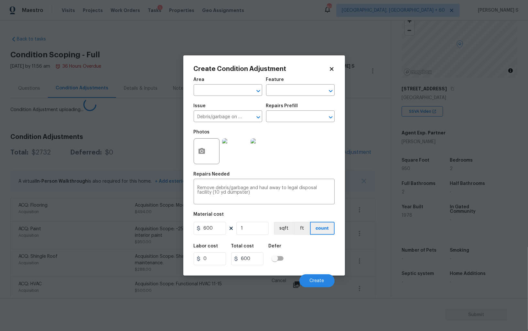
click at [87, 250] on body "Maestro Visits Projects Work Orders Tasks 1 Properties Geo Assignments 807 Albu…" at bounding box center [264, 165] width 528 height 331
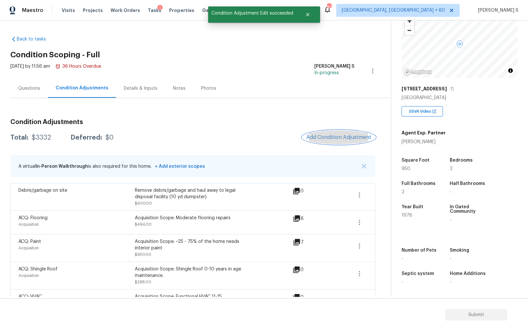
click at [342, 148] on div "Condition Adjustments Total: $3332 Deferred: $0 Add Condition Adjustment A virt…" at bounding box center [192, 260] width 365 height 293
click at [349, 148] on div "Condition Adjustments Total: $3332 Deferred: $0 Add Condition Adjustment A virt…" at bounding box center [192, 260] width 365 height 293
click at [346, 142] on button "Add Condition Adjustment" at bounding box center [339, 137] width 73 height 14
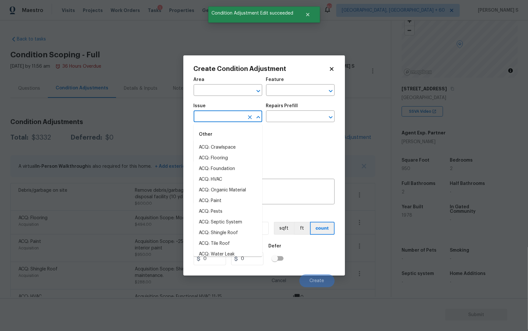
click at [212, 118] on input "text" at bounding box center [219, 117] width 50 height 10
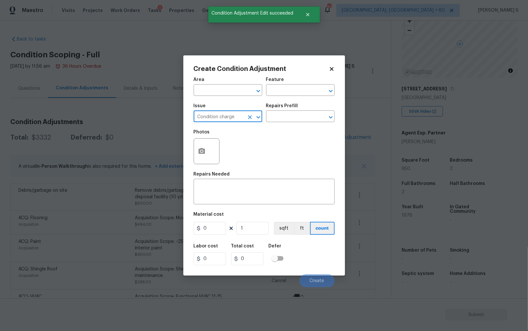
type input "Condition charge"
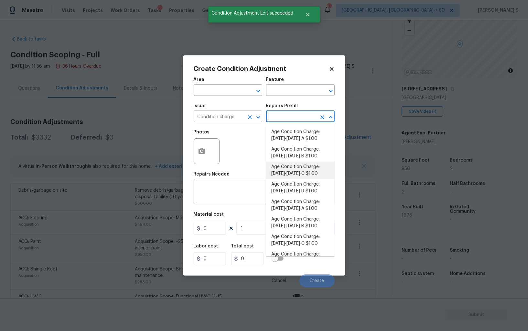
type input "Home Readiness Packages"
type textarea "Age Condition Charge: 1922-1978 C"
type input "1"
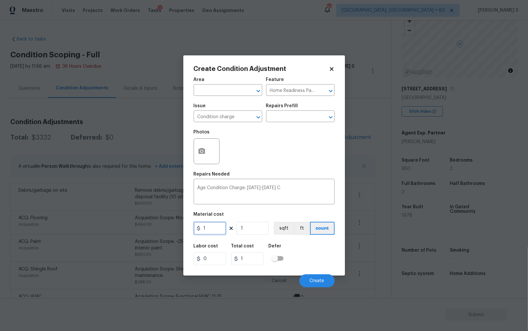
click at [213, 234] on input "1" at bounding box center [210, 228] width 32 height 13
type input "2000"
click at [311, 260] on div "Labor cost 0 Total cost 2000 Defer" at bounding box center [264, 254] width 141 height 29
click at [319, 284] on button "Create" at bounding box center [317, 280] width 35 height 13
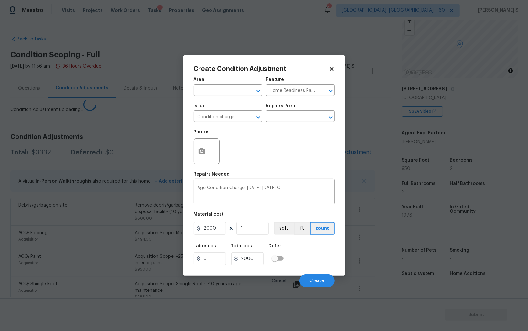
click at [61, 213] on body "Maestro Visits Projects Work Orders Tasks 1 Properties Geo Assignments 807 Albu…" at bounding box center [264, 165] width 528 height 331
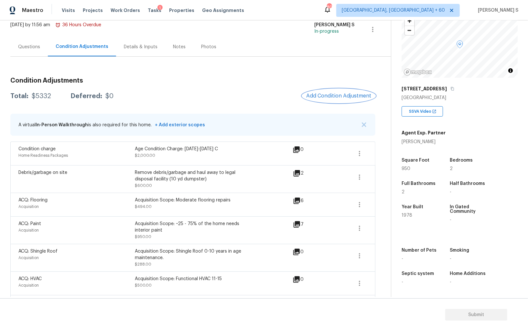
scroll to position [15, 0]
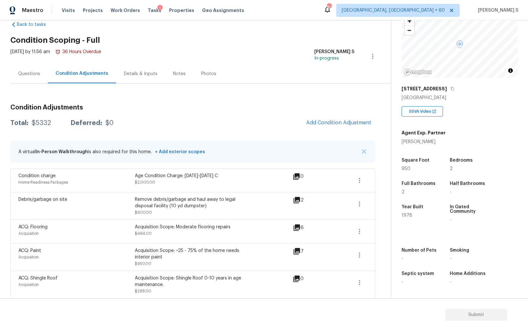
click at [46, 120] on div "$5332" at bounding box center [41, 123] width 19 height 6
copy div "5332"
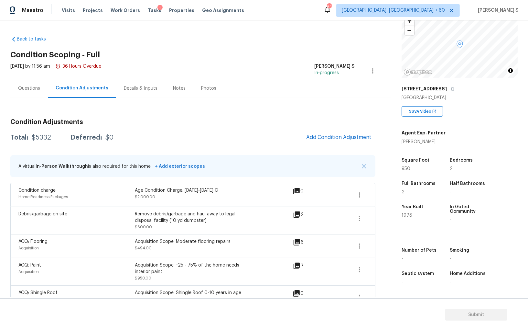
click at [40, 83] on div "Questions" at bounding box center [29, 88] width 38 height 19
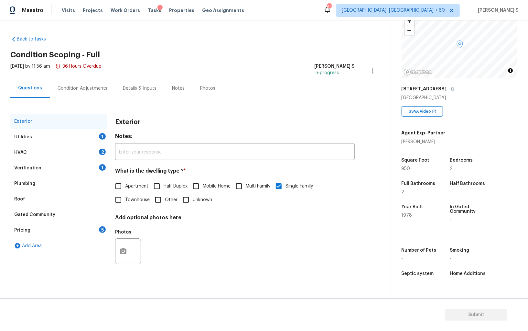
click at [104, 146] on div "HVAC 2" at bounding box center [58, 153] width 97 height 16
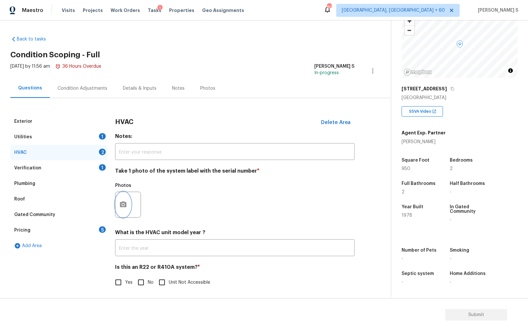
click at [129, 202] on button "button" at bounding box center [124, 204] width 16 height 25
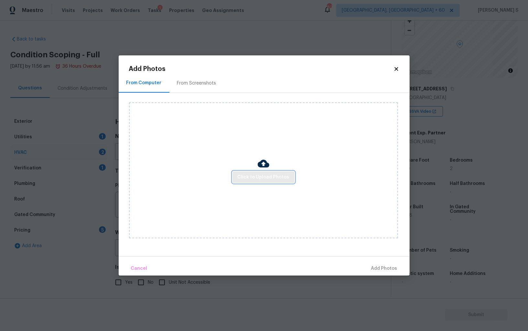
click at [257, 179] on span "Click to Upload Photos" at bounding box center [264, 177] width 52 height 8
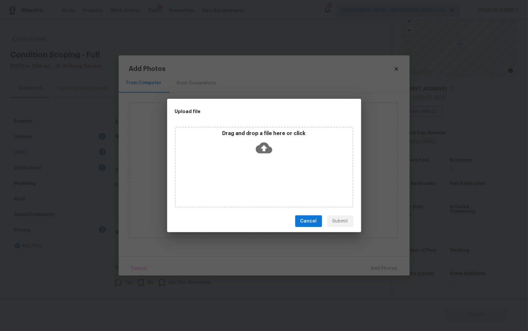
click at [257, 179] on div "Drag and drop a file here or click" at bounding box center [264, 167] width 179 height 81
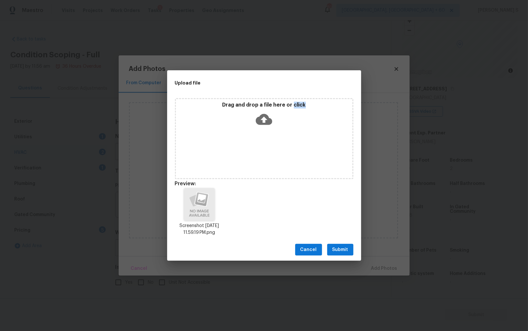
click at [335, 251] on span "Submit" at bounding box center [341, 250] width 16 height 8
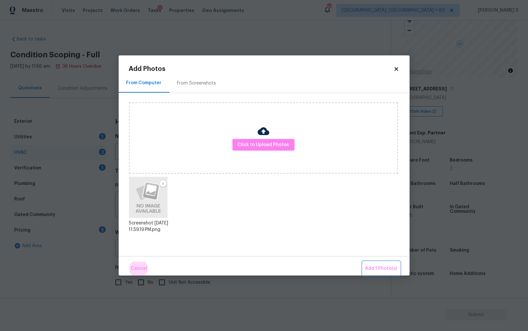
click at [363, 261] on button "Add 1 Photo(s)" at bounding box center [381, 268] width 37 height 14
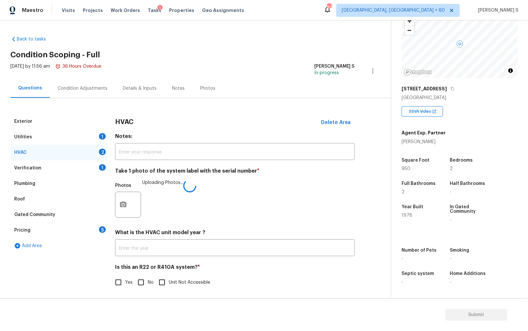
click at [132, 288] on div "Yes No Unit Not Accessible" at bounding box center [235, 282] width 240 height 14
click at [142, 282] on input "No" at bounding box center [141, 282] width 14 height 14
checkbox input "true"
click at [95, 163] on div "Verification 1" at bounding box center [58, 168] width 97 height 16
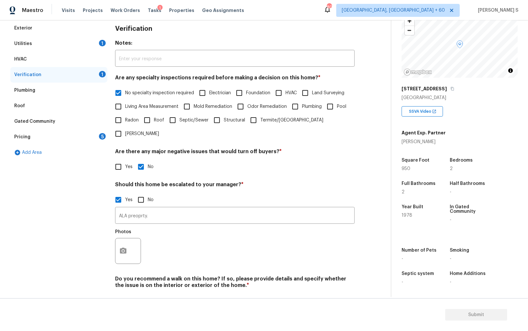
scroll to position [100, 0]
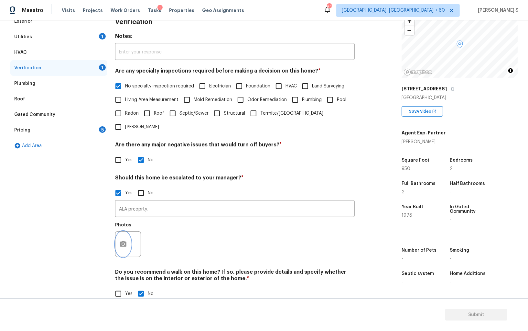
click at [124, 241] on icon "button" at bounding box center [123, 244] width 6 height 6
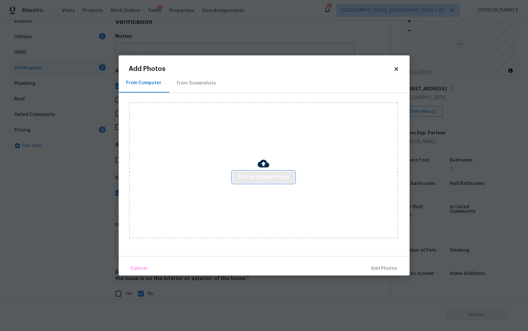
click at [257, 177] on span "Click to Upload Photos" at bounding box center [264, 177] width 52 height 8
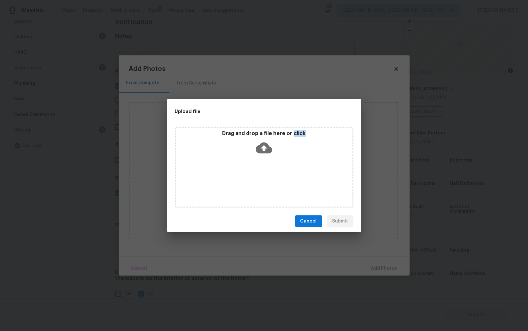
click at [257, 177] on div "Drag and drop a file here or click" at bounding box center [264, 167] width 179 height 81
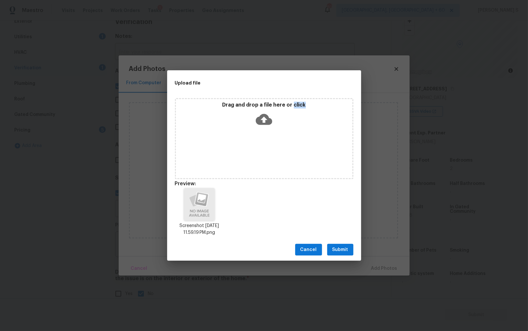
click at [343, 253] on button "Submit" at bounding box center [340, 250] width 26 height 12
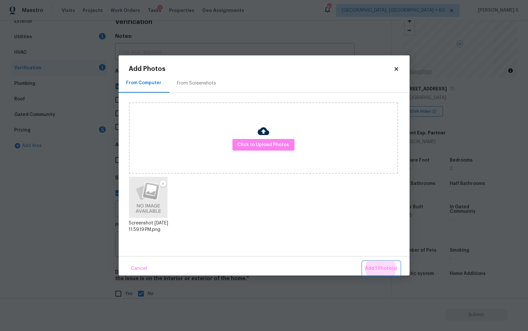
click at [363, 261] on button "Add 1 Photo(s)" at bounding box center [381, 268] width 37 height 14
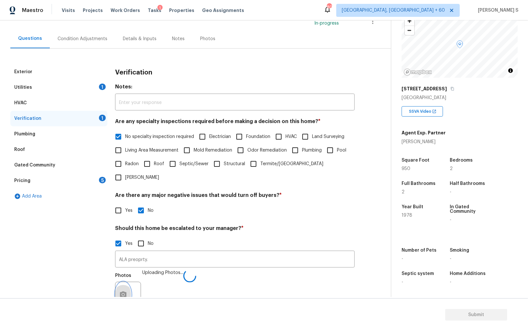
scroll to position [40, 0]
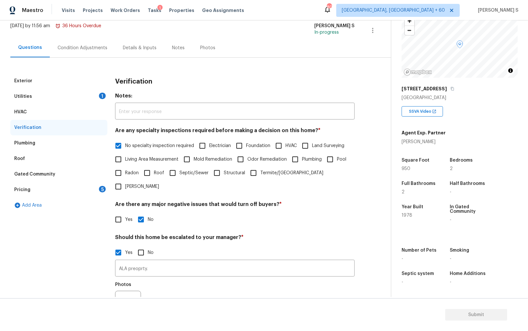
click at [83, 106] on div "HVAC" at bounding box center [58, 112] width 97 height 16
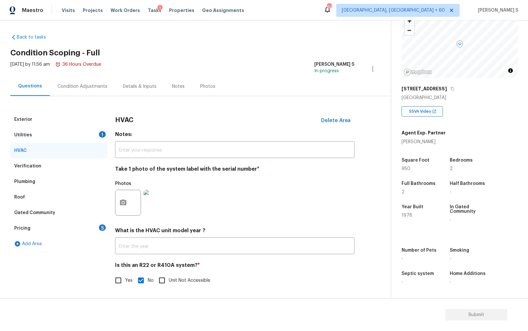
click at [88, 132] on div "Utilities 1" at bounding box center [58, 135] width 97 height 16
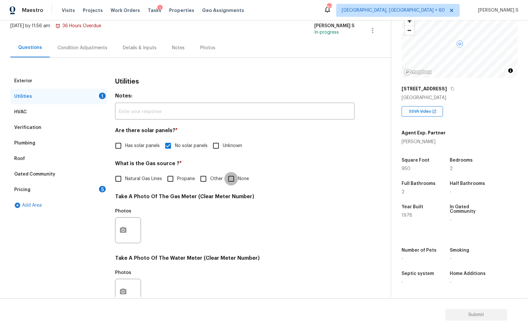
click at [227, 181] on input "None" at bounding box center [232, 179] width 14 height 14
checkbox input "true"
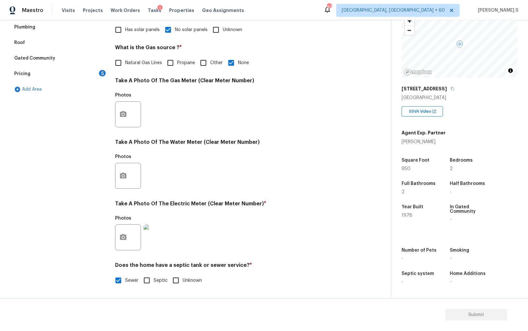
scroll to position [0, 0]
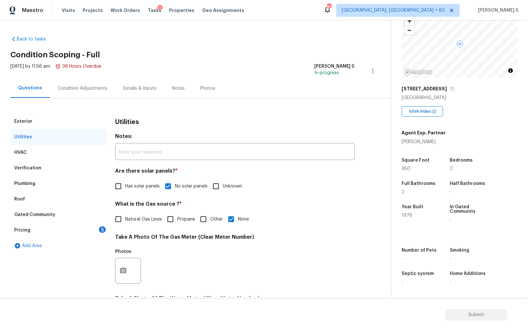
click at [97, 228] on div "Pricing 5" at bounding box center [58, 230] width 97 height 16
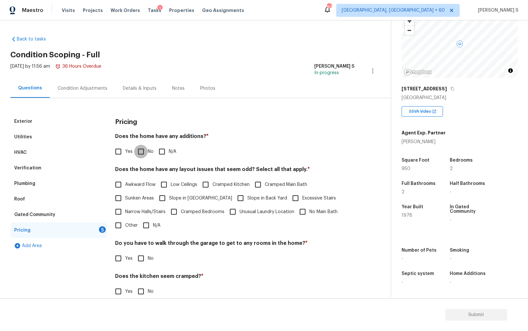
click at [144, 151] on input "No" at bounding box center [141, 152] width 14 height 14
checkbox input "true"
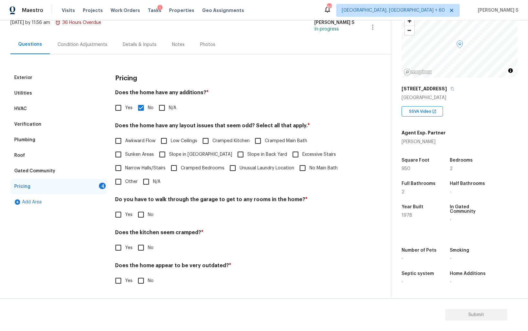
click at [143, 211] on input "No" at bounding box center [141, 215] width 14 height 14
checkbox input "true"
click at [134, 241] on input "No" at bounding box center [141, 248] width 14 height 14
checkbox input "true"
click at [134, 274] on input "No" at bounding box center [141, 281] width 14 height 14
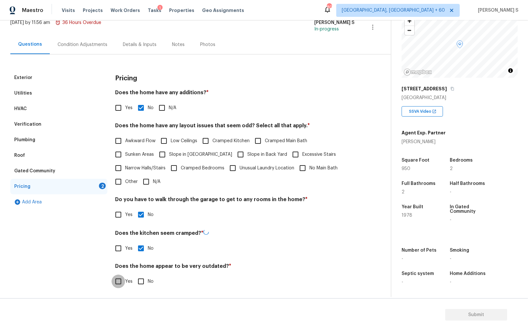
checkbox input "true"
click at [190, 152] on span "Slope in [GEOGRAPHIC_DATA]" at bounding box center [200, 154] width 63 height 7
click at [169, 152] on input "Slope in [GEOGRAPHIC_DATA]" at bounding box center [163, 155] width 14 height 14
checkbox input "true"
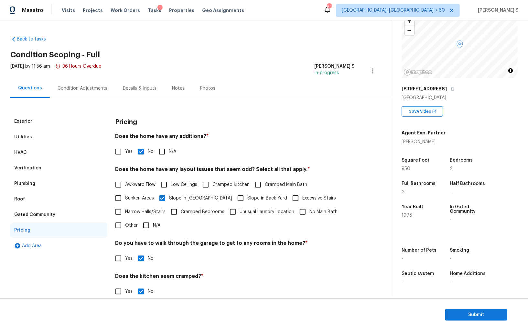
click at [34, 155] on div "HVAC" at bounding box center [58, 153] width 97 height 16
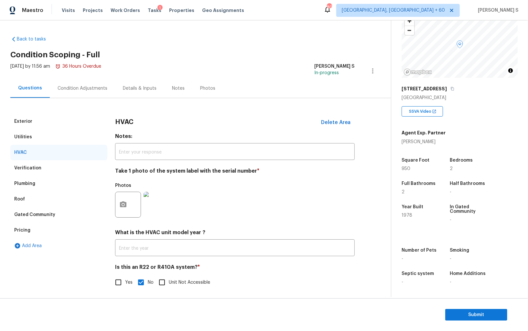
click at [35, 168] on div "Verification" at bounding box center [27, 168] width 27 height 6
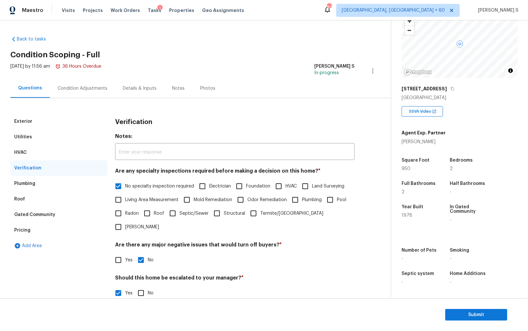
click at [81, 84] on div "Condition Adjustments" at bounding box center [82, 88] width 65 height 19
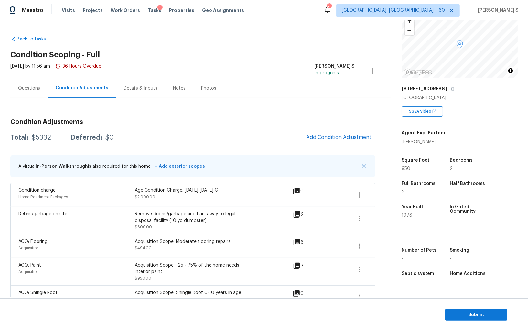
click at [27, 92] on div "Questions" at bounding box center [29, 88] width 38 height 19
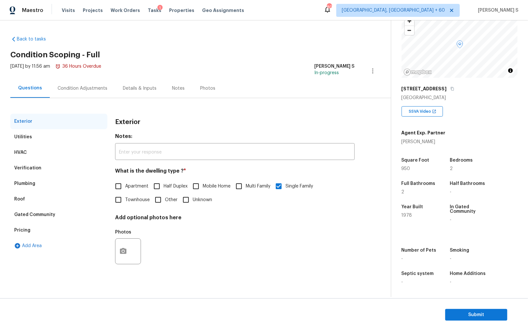
click at [25, 158] on div "HVAC" at bounding box center [58, 153] width 97 height 16
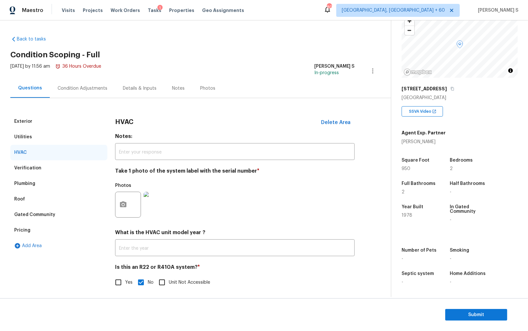
click at [28, 172] on div "Verification" at bounding box center [58, 168] width 97 height 16
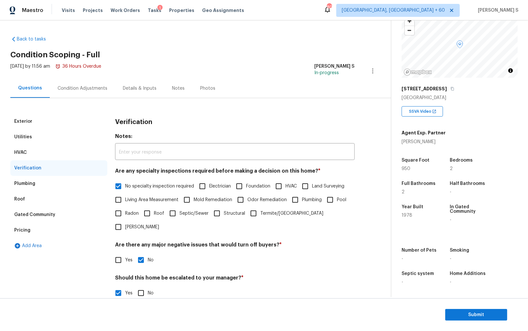
scroll to position [100, 0]
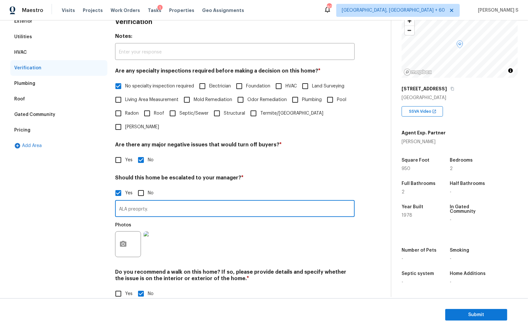
click at [171, 202] on input "ALA preoprty." at bounding box center [235, 209] width 240 height 15
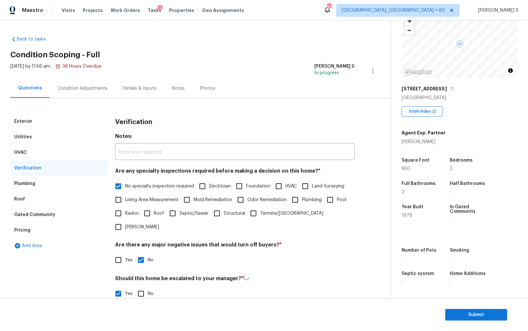
click at [30, 233] on div "Pricing" at bounding box center [58, 230] width 97 height 16
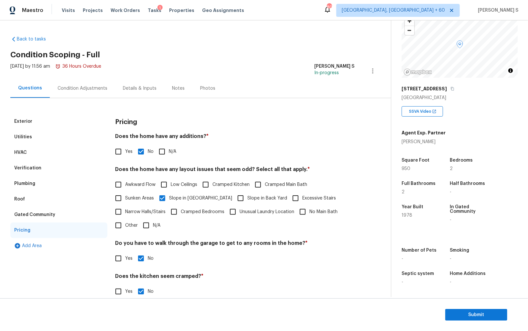
click at [60, 94] on div "Condition Adjustments" at bounding box center [82, 88] width 65 height 19
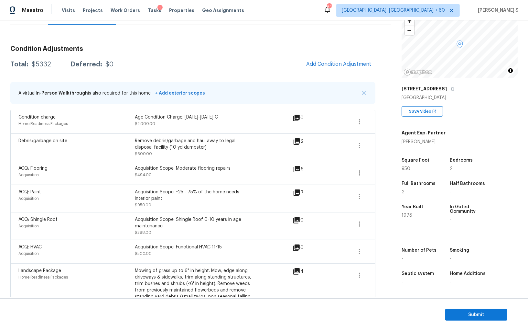
scroll to position [96, 0]
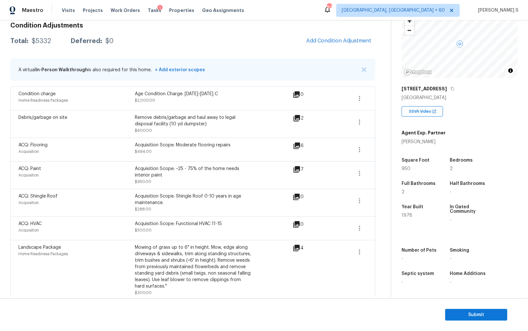
click at [140, 116] on div "Remove debris/garbage and haul away to legal disposal facility (10 yd dumpster)" at bounding box center [193, 120] width 116 height 13
click at [158, 116] on div "Remove debris/garbage and haul away to legal disposal facility (10 yd dumpster)" at bounding box center [193, 120] width 116 height 13
copy div "Remove debris"
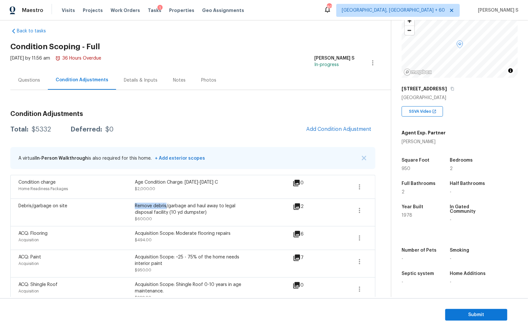
scroll to position [0, 0]
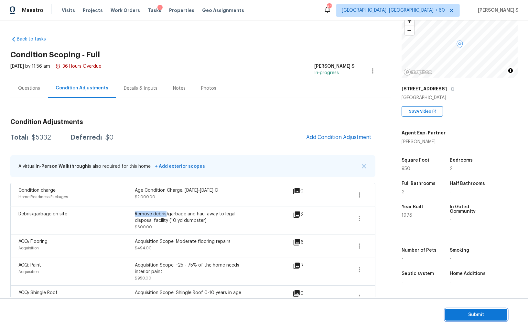
click at [471, 312] on span "Submit" at bounding box center [477, 315] width 52 height 8
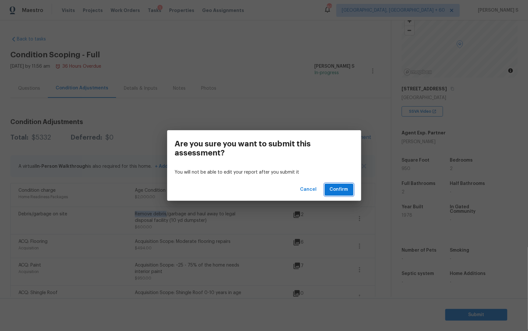
click at [342, 189] on span "Confirm" at bounding box center [339, 189] width 18 height 8
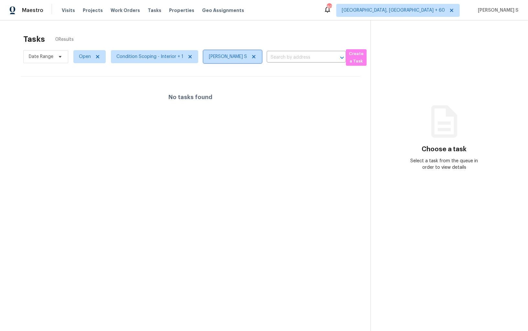
click at [252, 56] on icon at bounding box center [253, 56] width 5 height 5
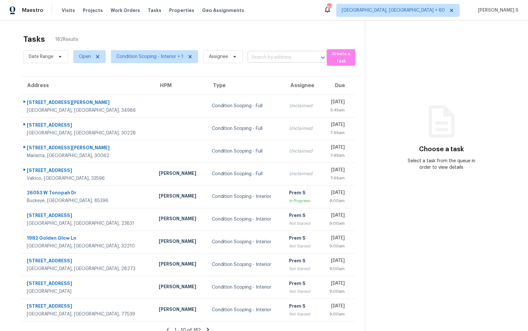
click at [264, 55] on input "text" at bounding box center [278, 57] width 61 height 10
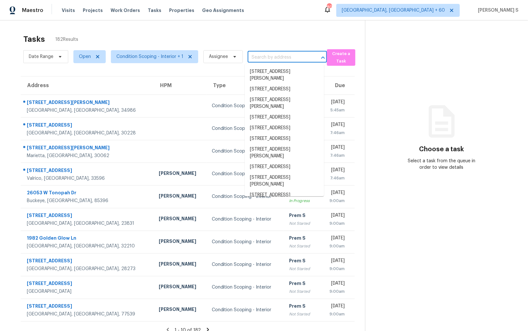
click at [264, 55] on input "text" at bounding box center [278, 57] width 61 height 10
paste input "[STREET_ADDRESS]"
type input "[STREET_ADDRESS]"
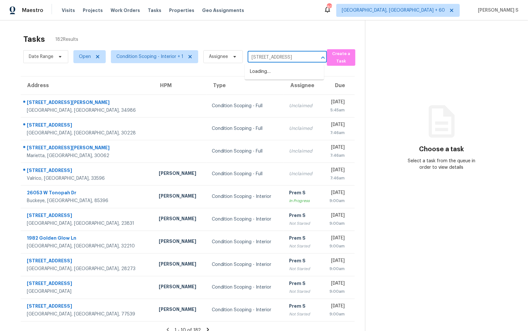
scroll to position [0, 25]
click at [275, 72] on li "[STREET_ADDRESS]" at bounding box center [284, 71] width 79 height 11
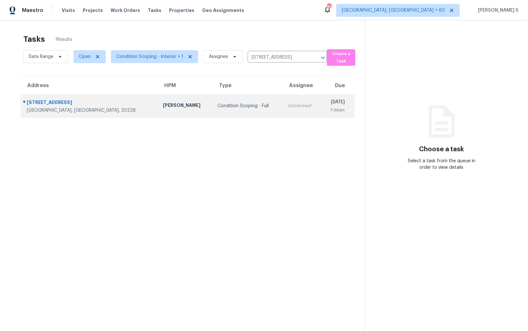
click at [288, 108] on div "Unclaimed" at bounding box center [302, 106] width 28 height 6
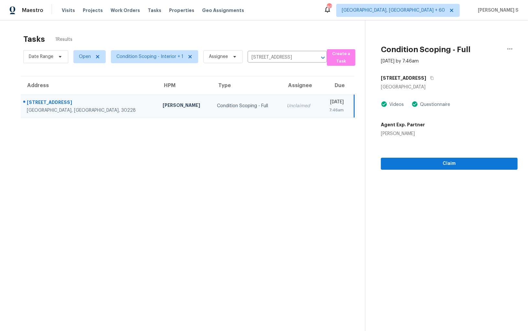
click at [287, 108] on div "Unclaimed" at bounding box center [301, 106] width 28 height 6
click at [407, 163] on span "Claim" at bounding box center [449, 164] width 127 height 8
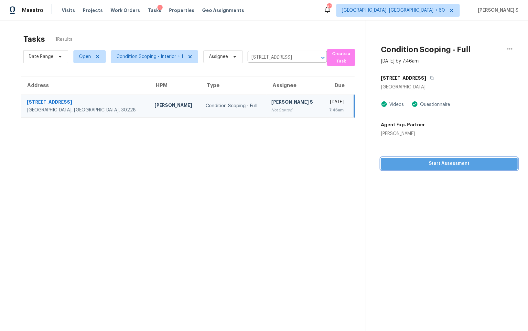
click at [407, 164] on span "Start Assessment" at bounding box center [449, 164] width 127 height 8
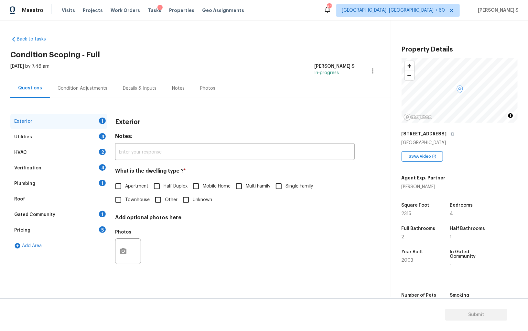
scroll to position [45, 0]
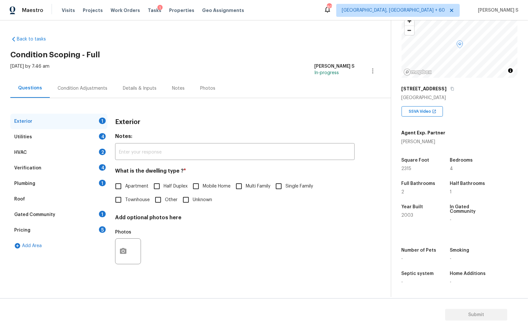
click at [275, 189] on input "Single Family" at bounding box center [279, 186] width 14 height 14
checkbox input "true"
click at [103, 128] on div "Exterior" at bounding box center [58, 122] width 97 height 16
click at [96, 136] on div "Utilities 4" at bounding box center [58, 137] width 97 height 16
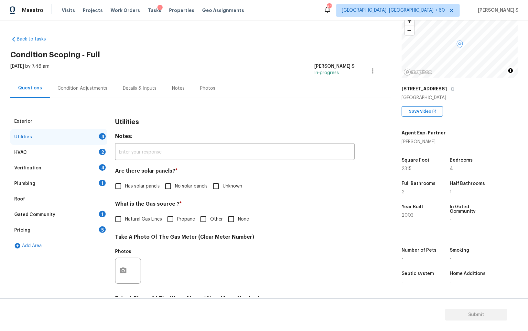
click at [169, 192] on input "No solar panels" at bounding box center [168, 186] width 14 height 14
checkbox input "true"
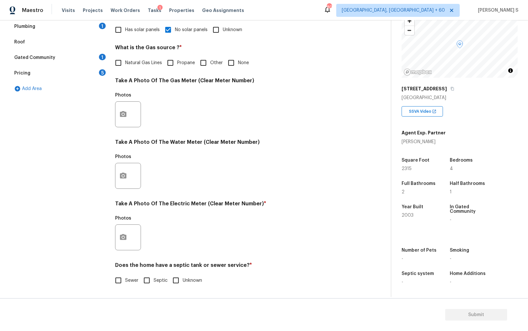
scroll to position [156, 0]
click at [119, 284] on input "Sewer" at bounding box center [119, 280] width 14 height 14
checkbox input "true"
click at [122, 234] on icon "button" at bounding box center [123, 237] width 8 height 8
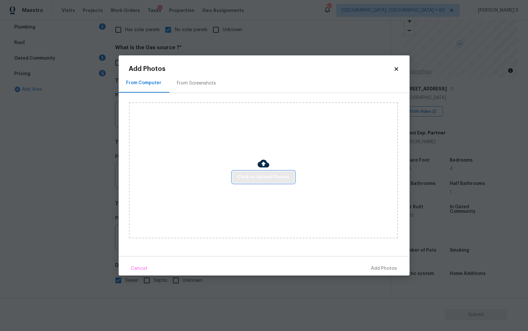
click at [244, 179] on span "Click to Upload Photos" at bounding box center [264, 177] width 52 height 8
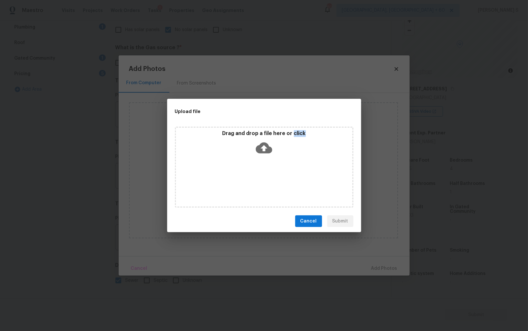
click at [244, 179] on div "Drag and drop a file here or click" at bounding box center [264, 167] width 179 height 81
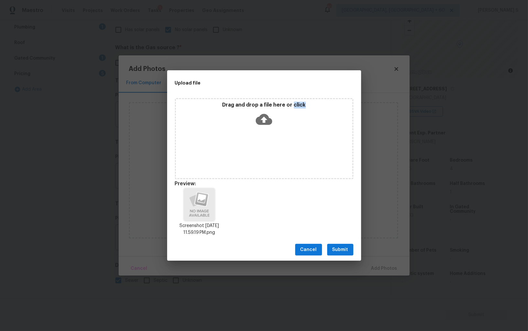
click at [342, 251] on span "Submit" at bounding box center [341, 250] width 16 height 8
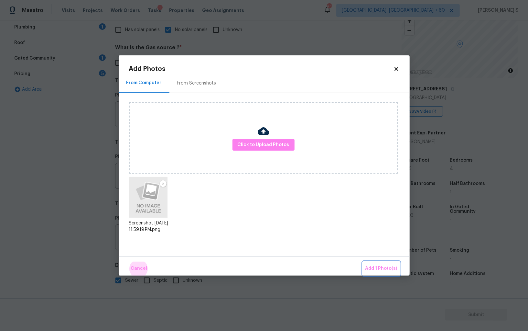
click at [363, 261] on button "Add 1 Photo(s)" at bounding box center [381, 268] width 37 height 14
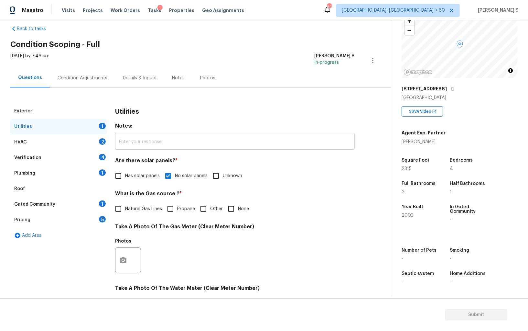
scroll to position [0, 0]
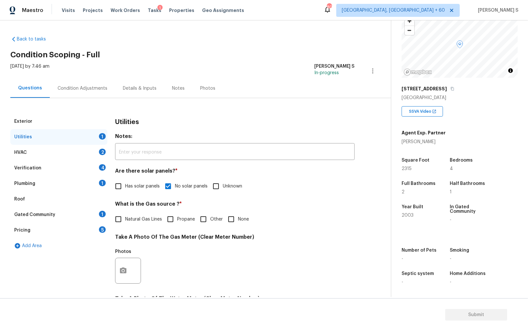
click at [77, 90] on div "Condition Adjustments" at bounding box center [83, 88] width 50 height 6
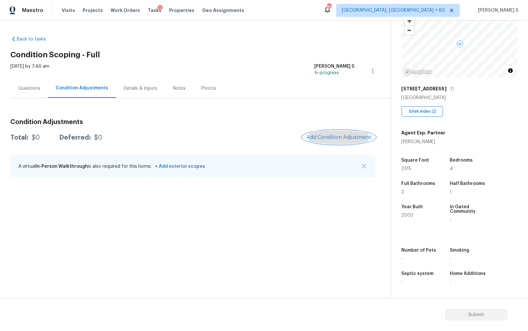
click at [323, 133] on button "Add Condition Adjustment" at bounding box center [339, 137] width 73 height 14
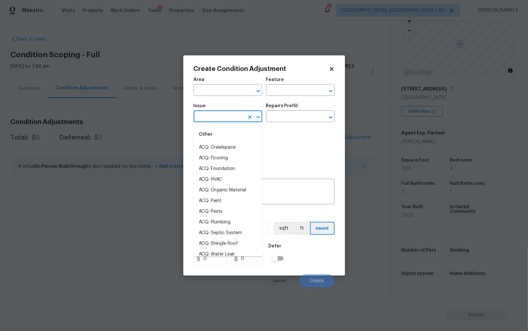
click at [206, 122] on input "text" at bounding box center [219, 117] width 50 height 10
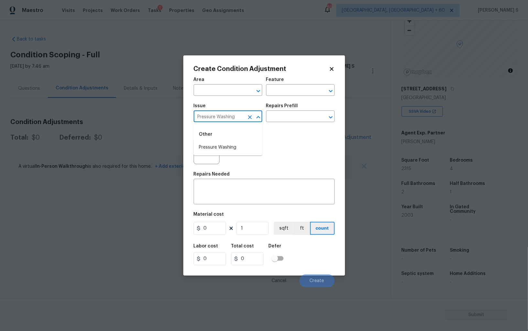
type input "Pressure Washing"
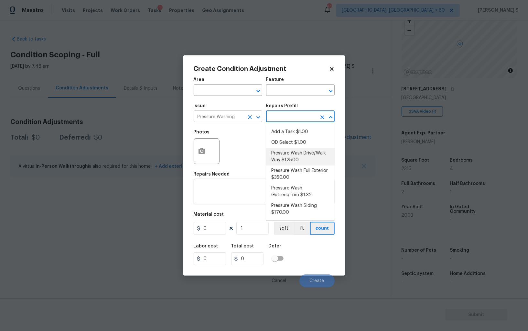
type input "Siding"
type textarea "Pressure wash the driveways/walkways as directed by the PM. Ensure that all deb…"
type input "125"
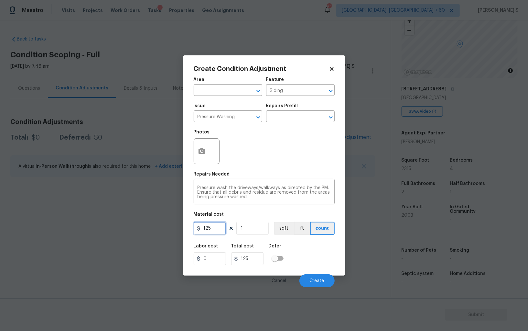
click at [223, 226] on input "125" at bounding box center [210, 228] width 32 height 13
type input "200"
click at [330, 256] on div "Labor cost 0 Total cost 200 Defer" at bounding box center [264, 254] width 141 height 29
click at [319, 284] on button "Create" at bounding box center [317, 280] width 35 height 13
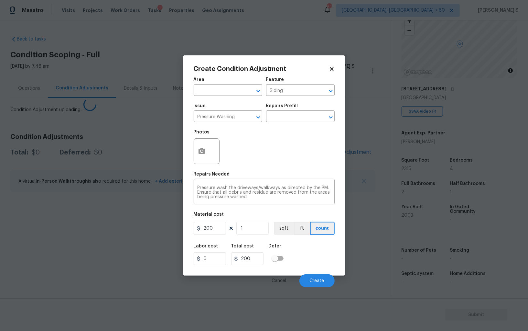
click at [57, 225] on body "Maestro Visits Projects Work Orders Tasks 1 Properties Geo Assignments 807 [GEO…" at bounding box center [264, 165] width 528 height 331
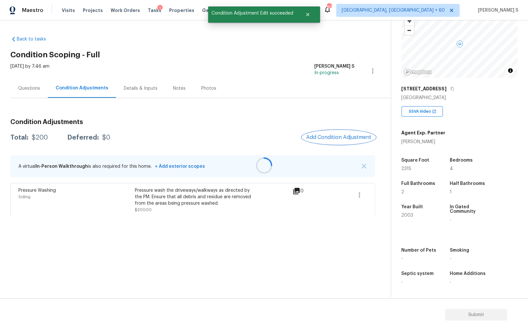
click at [333, 138] on span "Add Condition Adjustment" at bounding box center [338, 137] width 65 height 6
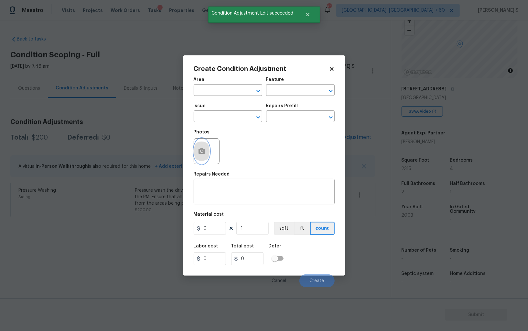
click at [205, 148] on button "button" at bounding box center [202, 150] width 16 height 25
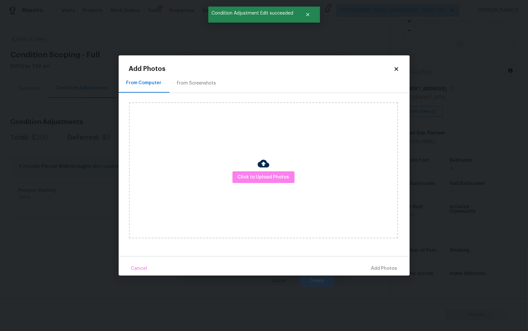
click at [191, 82] on div "From Screenshots" at bounding box center [196, 83] width 39 height 6
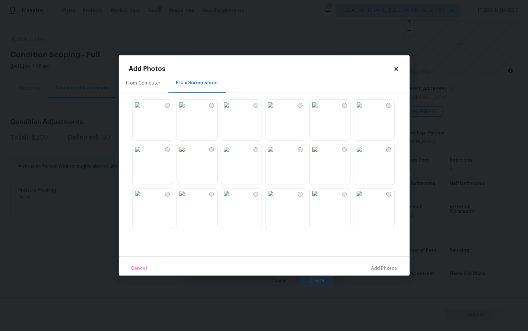
click at [276, 110] on img at bounding box center [271, 105] width 10 height 10
click at [365, 154] on img at bounding box center [359, 149] width 10 height 10
click at [273, 154] on img at bounding box center [271, 149] width 10 height 10
click at [229, 199] on img at bounding box center [226, 193] width 10 height 10
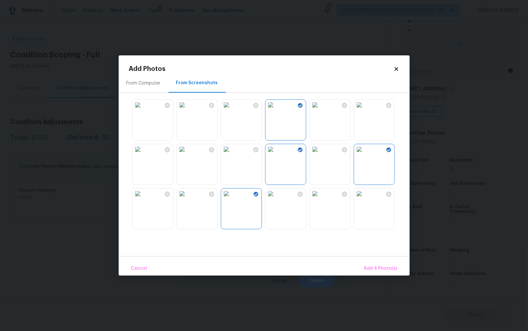
click at [187, 199] on img at bounding box center [182, 193] width 10 height 10
click at [143, 154] on img at bounding box center [138, 149] width 10 height 10
click at [381, 256] on div "Cancel Add 6 Photo(s)" at bounding box center [264, 265] width 291 height 19
click at [381, 267] on span "Add 6 Photo(s)" at bounding box center [381, 268] width 33 height 8
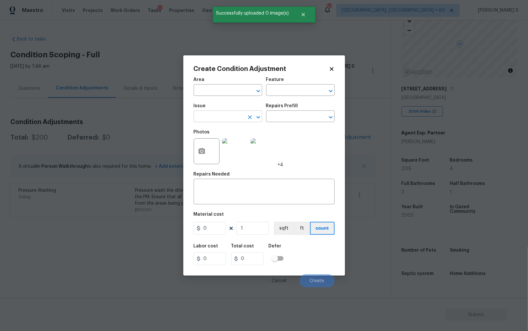
click at [225, 120] on input "text" at bounding box center [219, 117] width 50 height 10
type input "Landscape Package"
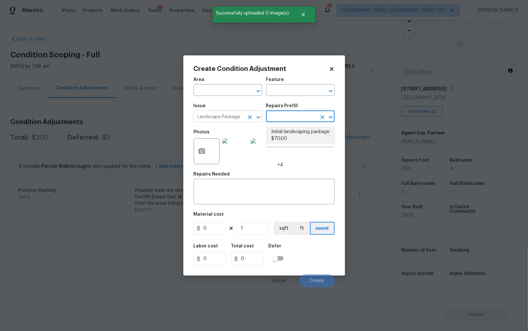
type input "Home Readiness Packages"
type textarea "Mowing of grass up to 6" in height. Mow, edge along driveways & sidewalks, trim…"
type input "70"
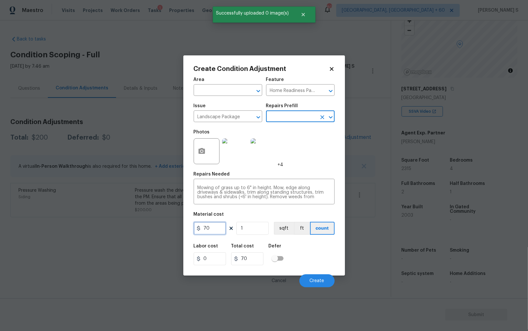
click at [213, 231] on input "70" at bounding box center [210, 228] width 32 height 13
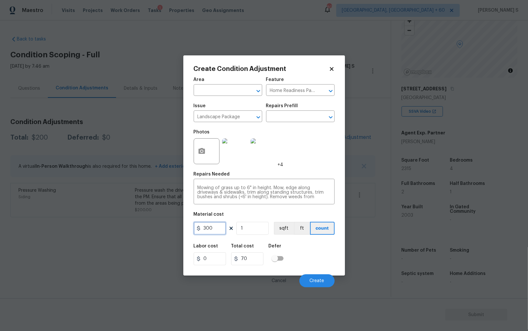
type input "300"
click at [307, 260] on div "Labor cost 0 Total cost 300 Defer" at bounding box center [264, 254] width 141 height 29
click at [318, 276] on button "Create" at bounding box center [317, 280] width 35 height 13
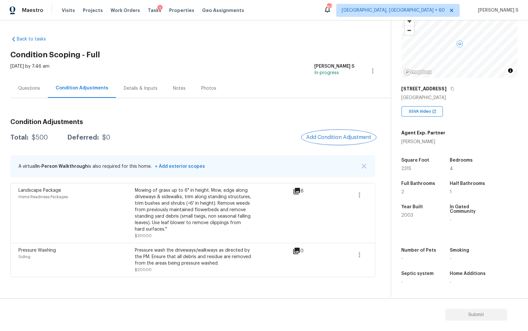
click at [326, 135] on span "Add Condition Adjustment" at bounding box center [338, 137] width 65 height 6
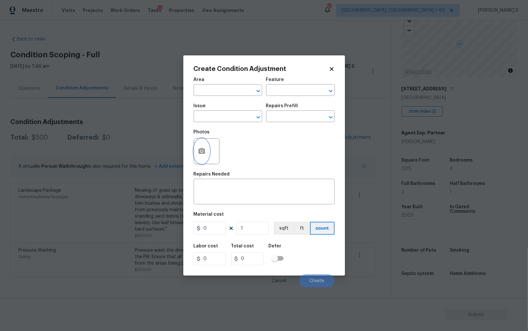
click at [201, 156] on button "button" at bounding box center [202, 150] width 16 height 25
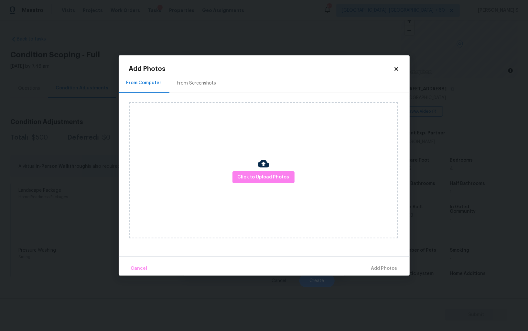
click at [194, 82] on div "From Screenshots" at bounding box center [196, 83] width 39 height 6
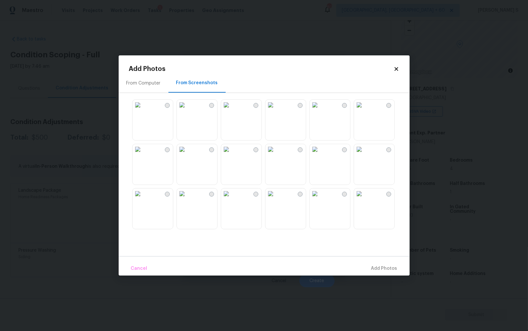
click at [232, 154] on img at bounding box center [226, 149] width 10 height 10
click at [187, 154] on img at bounding box center [182, 149] width 10 height 10
click at [187, 110] on img at bounding box center [182, 105] width 10 height 10
click at [143, 196] on img at bounding box center [138, 193] width 10 height 10
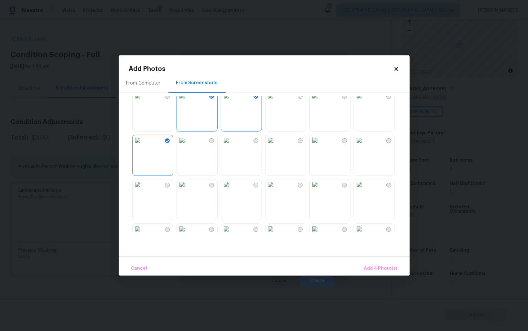
scroll to position [110, 0]
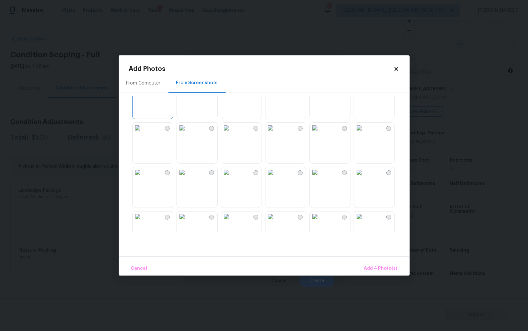
click at [276, 89] on img at bounding box center [271, 83] width 10 height 10
click at [232, 133] on img at bounding box center [226, 128] width 10 height 10
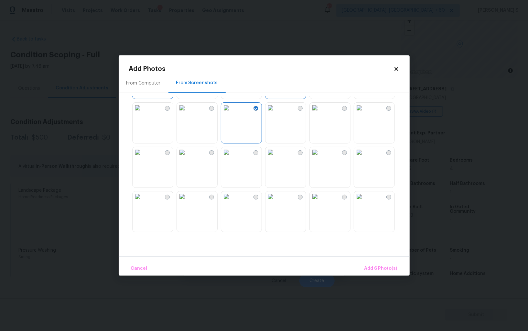
scroll to position [155, 0]
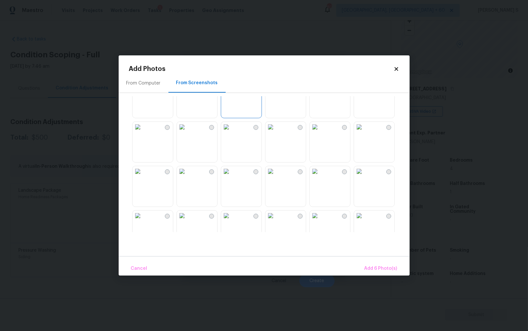
click at [232, 131] on img at bounding box center [226, 127] width 10 height 10
click at [187, 171] on img at bounding box center [182, 171] width 10 height 10
click at [143, 175] on img at bounding box center [138, 171] width 10 height 10
click at [276, 176] on img at bounding box center [271, 171] width 10 height 10
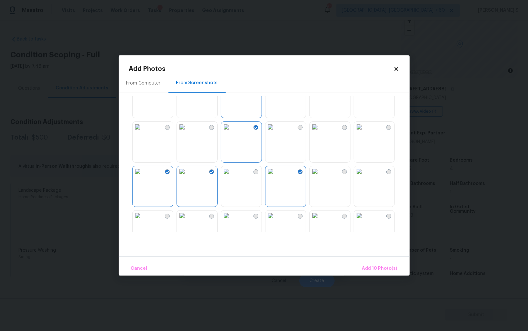
click at [276, 176] on img at bounding box center [271, 171] width 10 height 10
click at [320, 132] on img at bounding box center [315, 127] width 10 height 10
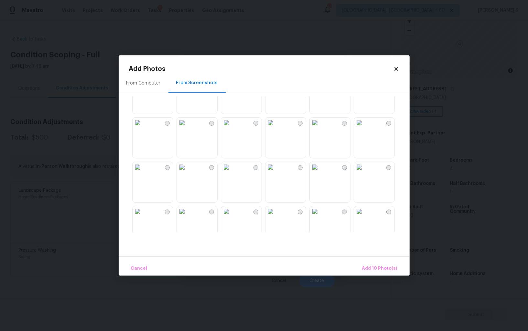
scroll to position [302, 0]
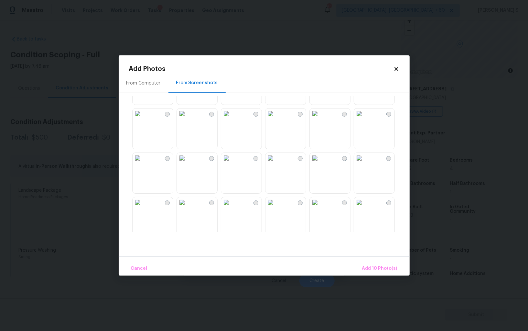
click at [365, 119] on img at bounding box center [359, 113] width 10 height 10
click at [365, 163] on img at bounding box center [359, 158] width 10 height 10
click at [320, 163] on img at bounding box center [315, 158] width 10 height 10
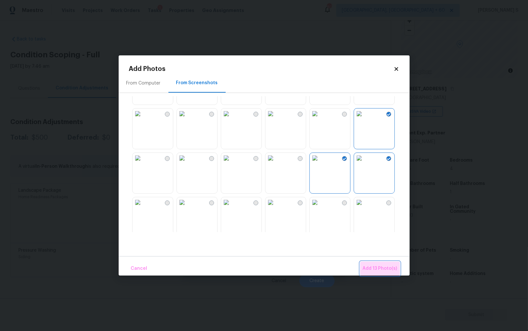
click at [385, 267] on span "Add 13 Photo(s)" at bounding box center [380, 268] width 35 height 8
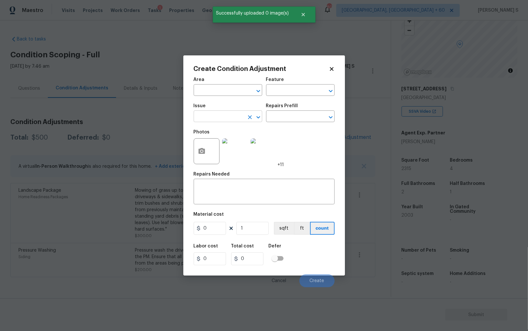
click at [235, 116] on input "text" at bounding box center [219, 117] width 50 height 10
type input "ACQ: Paint"
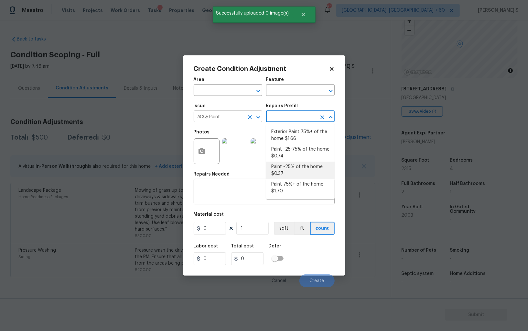
type input "Acquisition"
type textarea "Acquisition Scope: 75%+ of the home will likely require interior paint"
type input "1.7"
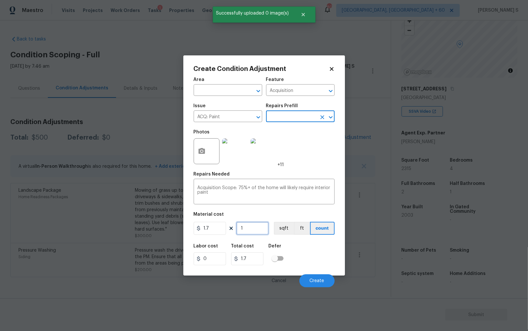
click at [259, 234] on input "1" at bounding box center [253, 228] width 32 height 13
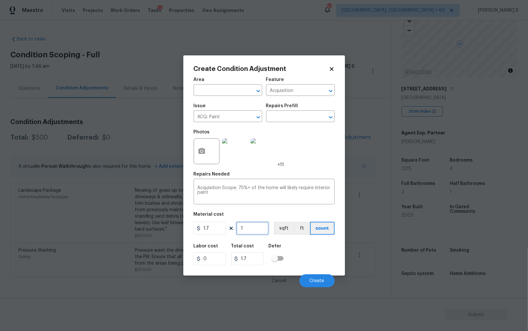
type input "2"
type input "3.4"
type input "23"
type input "39.1"
type input "231"
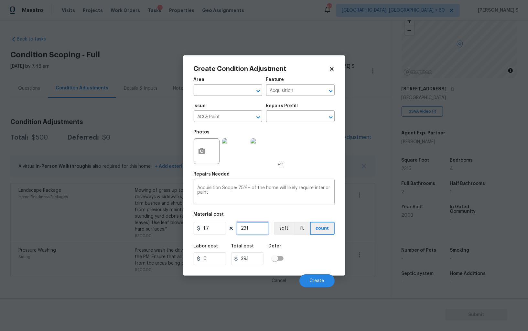
type input "392.7"
type input "2315"
type input "3935.5"
type input "2315"
click at [282, 224] on button "sqft" at bounding box center [284, 228] width 20 height 13
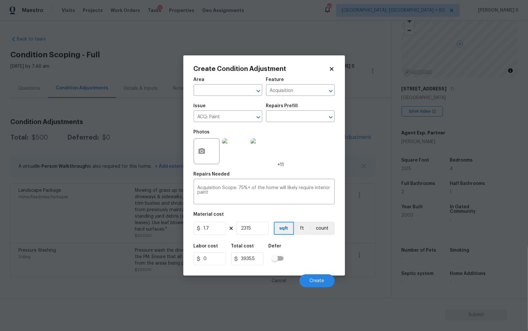
click at [287, 255] on input "checkbox" at bounding box center [275, 258] width 37 height 12
click at [279, 254] on input "checkbox" at bounding box center [281, 258] width 37 height 12
checkbox input "false"
click at [316, 280] on span "Create" at bounding box center [317, 280] width 15 height 5
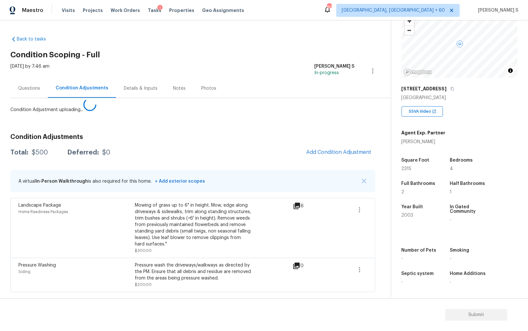
click at [81, 226] on body "Maestro Visits Projects Work Orders Tasks 1 Properties Geo Assignments 807 Albu…" at bounding box center [264, 165] width 528 height 331
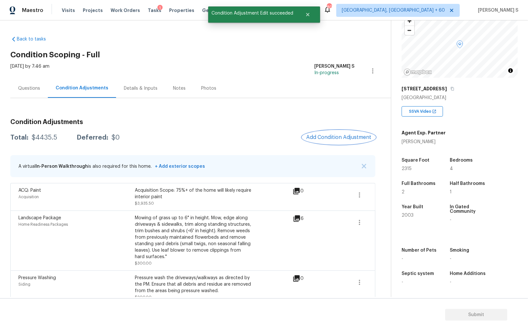
click at [321, 132] on button "Add Condition Adjustment" at bounding box center [339, 137] width 73 height 14
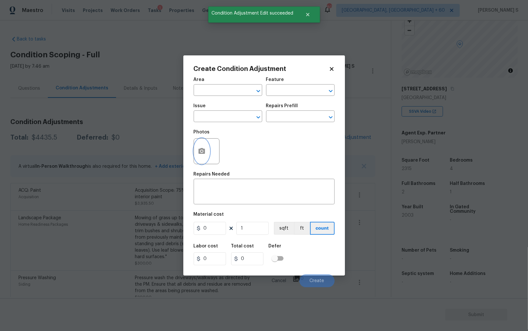
click at [207, 157] on button "button" at bounding box center [202, 150] width 16 height 25
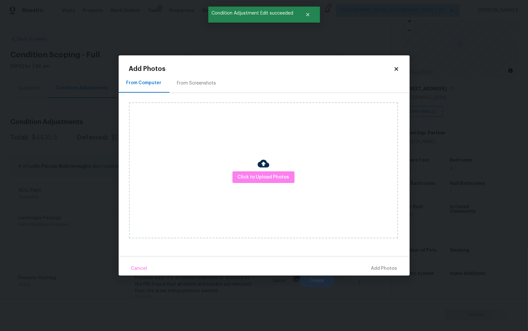
click at [194, 86] on div "From Screenshots" at bounding box center [196, 83] width 39 height 6
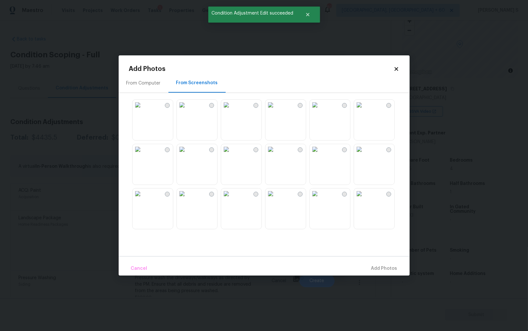
click at [229, 154] on img at bounding box center [226, 149] width 10 height 10
click at [187, 154] on img at bounding box center [182, 149] width 10 height 10
click at [143, 199] on img at bounding box center [138, 193] width 10 height 10
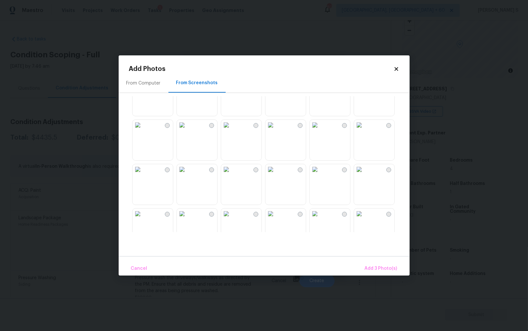
drag, startPoint x: 281, startPoint y: 145, endPoint x: 280, endPoint y: 177, distance: 32.0
click at [276, 130] on img at bounding box center [271, 125] width 10 height 10
click at [187, 130] on img at bounding box center [182, 125] width 10 height 10
click at [143, 130] on img at bounding box center [138, 125] width 10 height 10
click at [143, 174] on img at bounding box center [138, 169] width 10 height 10
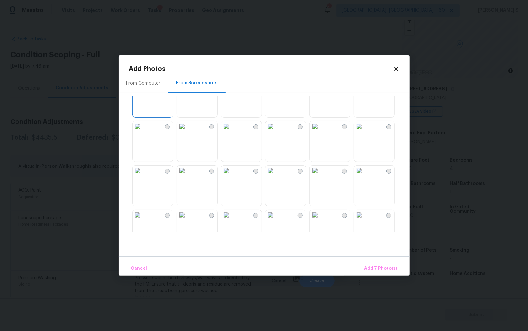
scroll to position [298, 0]
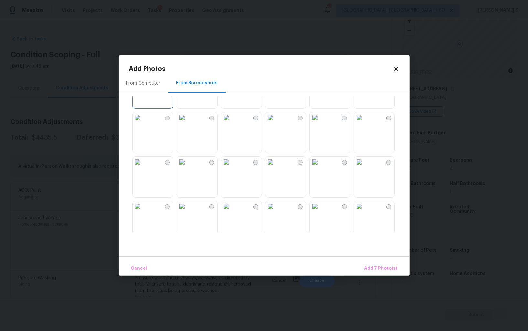
click at [232, 123] on img at bounding box center [226, 117] width 10 height 10
click at [187, 123] on img at bounding box center [182, 117] width 10 height 10
click at [143, 167] on img at bounding box center [138, 162] width 10 height 10
click at [143, 211] on img at bounding box center [138, 206] width 10 height 10
click at [276, 211] on img at bounding box center [271, 206] width 10 height 10
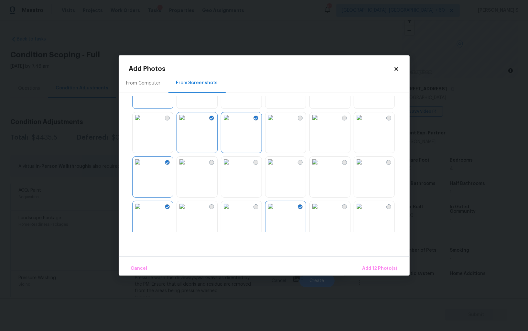
click at [232, 211] on img at bounding box center [226, 206] width 10 height 10
click at [378, 271] on span "Add 13 Photo(s)" at bounding box center [380, 268] width 35 height 8
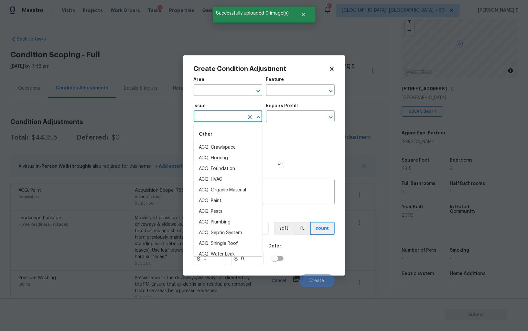
click at [214, 113] on input "text" at bounding box center [219, 117] width 50 height 10
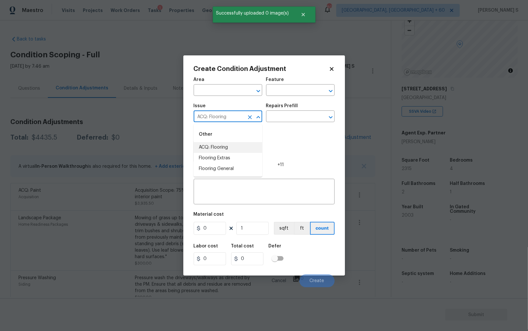
type input "ACQ: Flooring"
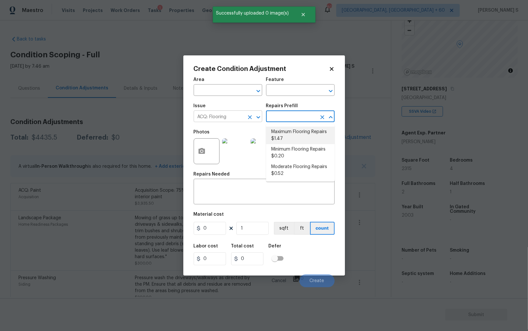
type input "Acquisition"
type textarea "Acquisition Scope: Maximum flooring repairs"
type input "1.47"
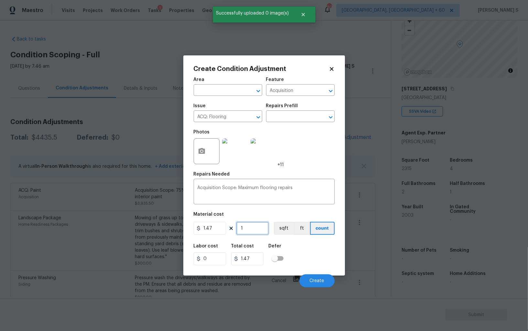
click at [255, 226] on input "1" at bounding box center [253, 228] width 32 height 13
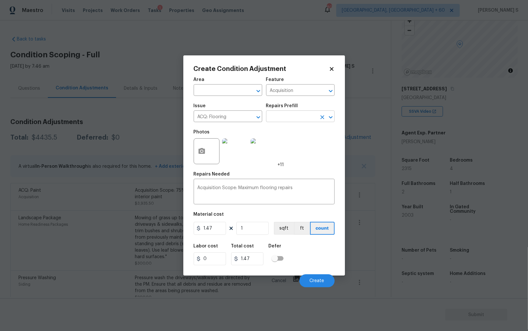
click at [306, 122] on input "text" at bounding box center [291, 117] width 50 height 10
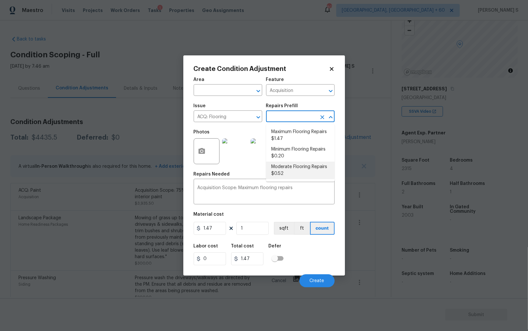
click at [296, 170] on li "Moderate Flooring Repairs $0.52" at bounding box center [300, 169] width 69 height 17
type textarea "Acquisition Scope: Moderate flooring repairs"
type input "0.52"
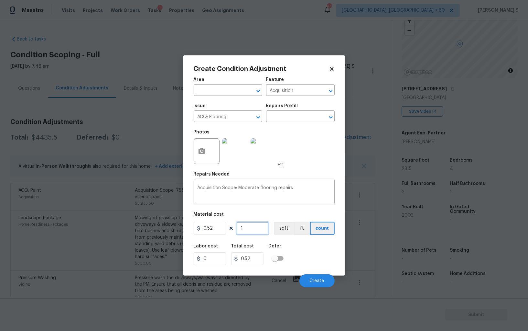
click at [242, 230] on input "1" at bounding box center [253, 228] width 32 height 13
paste input "2315"
type input "2315"
type input "1203.8"
type input "2315"
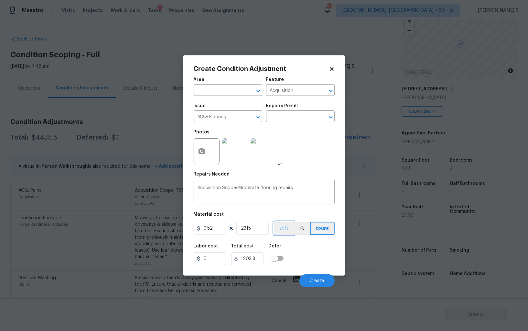
click at [286, 230] on button "sqft" at bounding box center [284, 228] width 20 height 13
click at [298, 245] on div "Labor cost 0 Total cost 1203.8 Defer" at bounding box center [264, 254] width 141 height 29
click at [328, 283] on button "Create" at bounding box center [317, 280] width 35 height 13
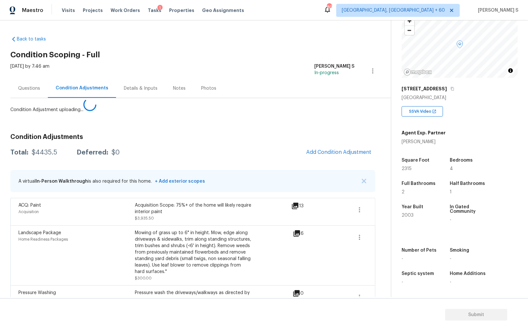
click at [107, 255] on body "Maestro Visits Projects Work Orders Tasks 1 Properties Geo Assignments 807 Albu…" at bounding box center [264, 165] width 528 height 331
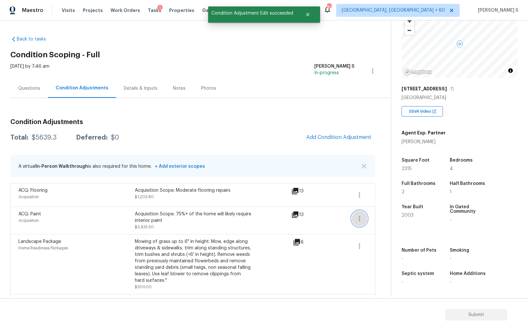
click at [366, 214] on button "button" at bounding box center [360, 219] width 16 height 16
click at [388, 214] on div "Edit" at bounding box center [396, 217] width 50 height 6
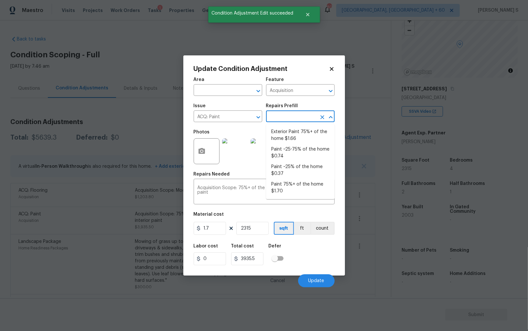
click at [292, 116] on input "text" at bounding box center [291, 117] width 50 height 10
click at [293, 149] on li "Paint ~25-75% of the home $0.74" at bounding box center [300, 152] width 69 height 17
type textarea "Acquisition Scope: ~25 - 75% of the home needs interior paint"
type input "0.74"
type input "1713.1"
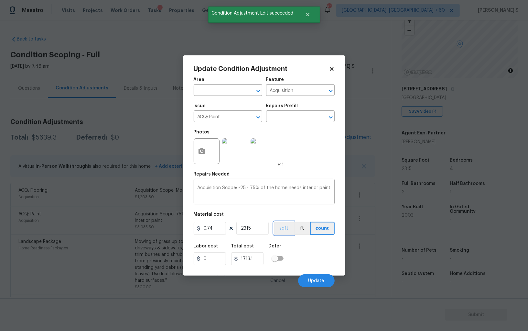
click at [291, 227] on button "sqft" at bounding box center [284, 228] width 20 height 13
click at [311, 255] on div "Labor cost 0 Total cost 1713.1 Defer" at bounding box center [264, 254] width 141 height 29
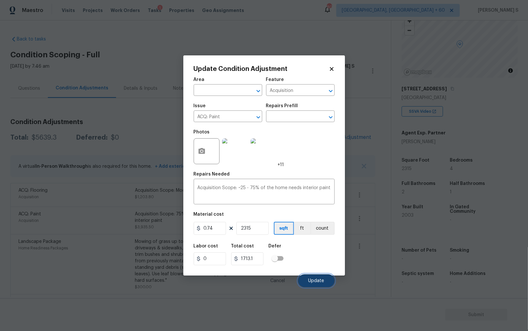
click at [321, 278] on button "Update" at bounding box center [316, 280] width 37 height 13
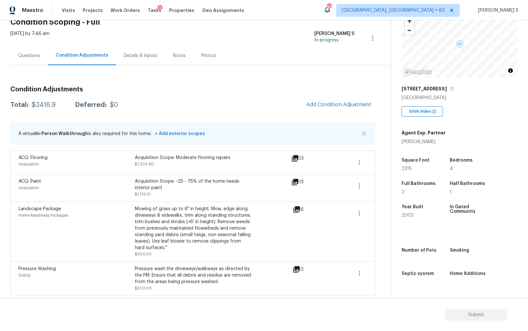
scroll to position [0, 0]
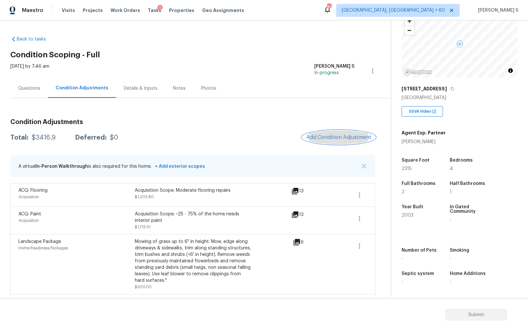
click at [325, 142] on button "Add Condition Adjustment" at bounding box center [339, 137] width 73 height 14
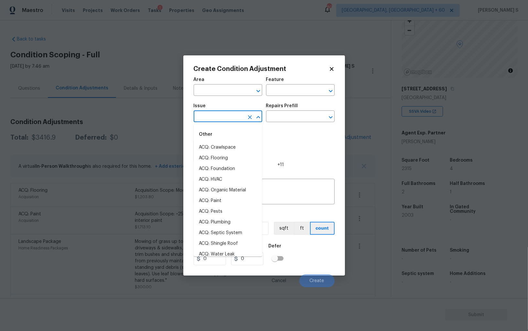
click at [218, 117] on input "text" at bounding box center [219, 117] width 50 height 10
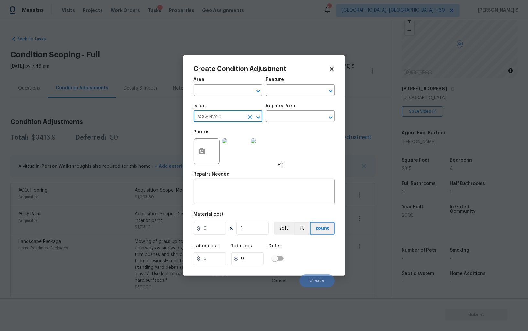
type input "ACQ: HVAC"
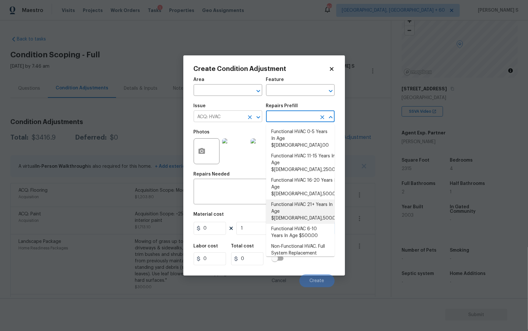
type input "Acquisition"
type textarea "Acquisition Scope: Functional HVAC 21+ years"
type input "6500"
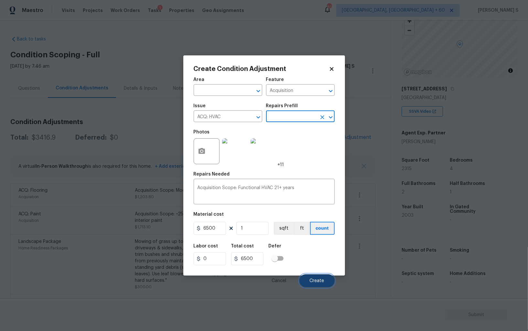
click at [311, 282] on span "Create" at bounding box center [317, 280] width 15 height 5
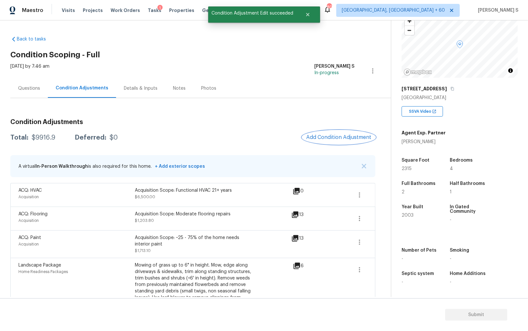
click at [322, 137] on span "Add Condition Adjustment" at bounding box center [338, 137] width 65 height 6
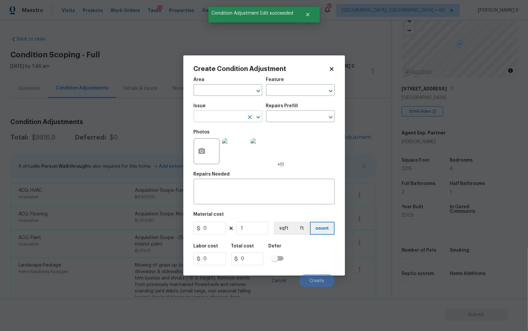
click at [239, 120] on input "text" at bounding box center [219, 117] width 50 height 10
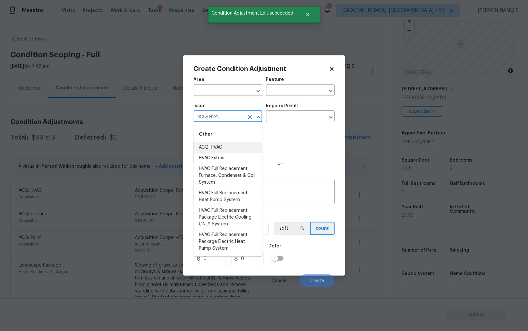
type input "ACQ: HVAC"
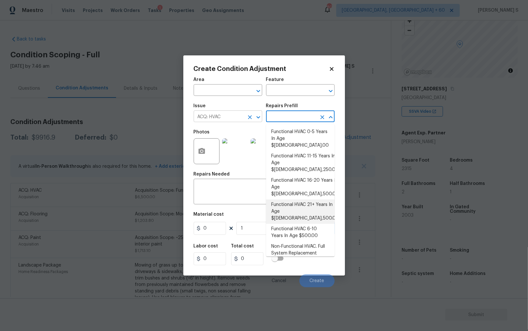
type input "Acquisition"
type textarea "Acquisition Scope: Functional HVAC 6-10 years"
type input "500"
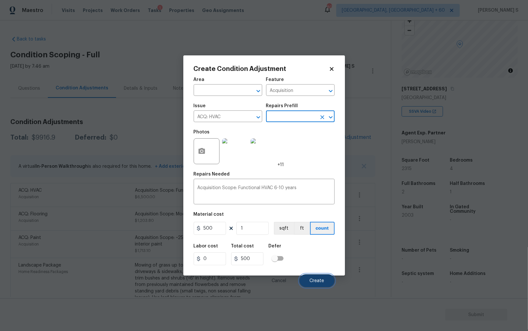
click at [308, 280] on button "Create" at bounding box center [317, 280] width 35 height 13
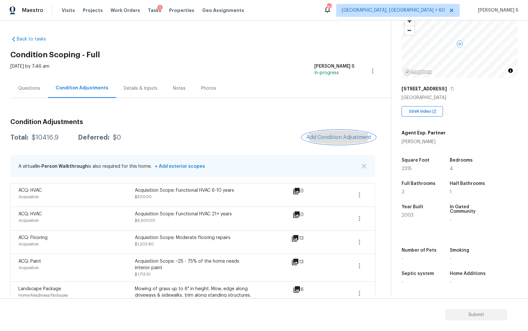
click at [354, 135] on span "Add Condition Adjustment" at bounding box center [338, 137] width 65 height 6
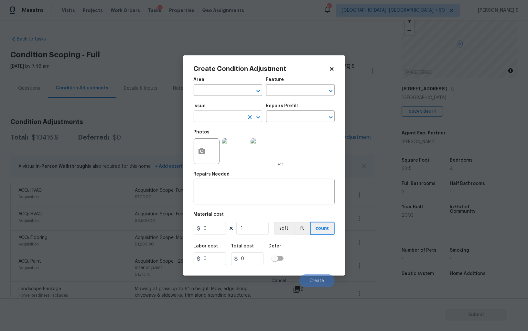
click at [218, 116] on input "text" at bounding box center [219, 117] width 50 height 10
type input "ACQ: Shingle Roof"
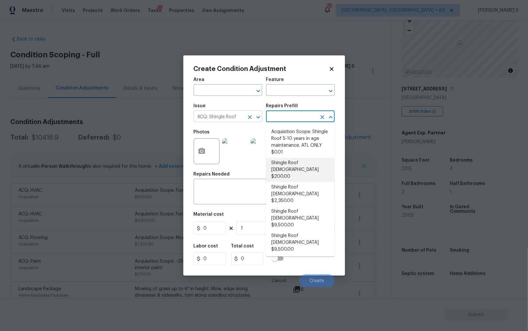
type input "Acquisition"
type textarea "Acquisition Scope: Shingle Roof 0-10 years in age maintenance."
type input "200"
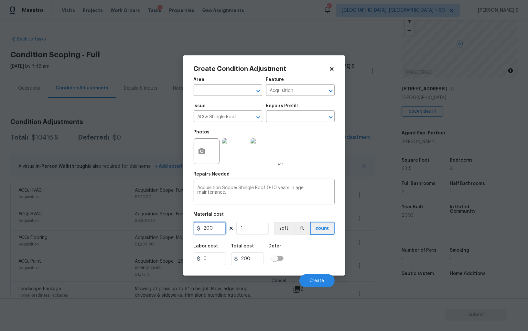
click at [212, 235] on input "200" at bounding box center [210, 228] width 32 height 13
type input "500"
click at [311, 284] on button "Create" at bounding box center [317, 280] width 35 height 13
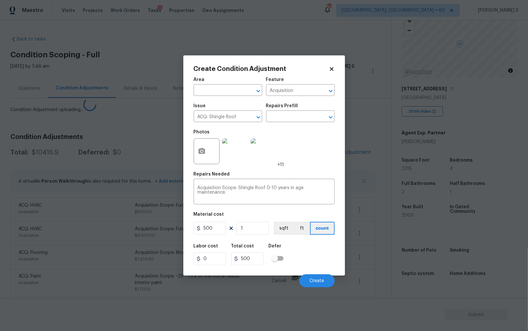
click at [74, 261] on body "Maestro Visits Projects Work Orders Tasks 1 Properties Geo Assignments 807 Albu…" at bounding box center [264, 165] width 528 height 331
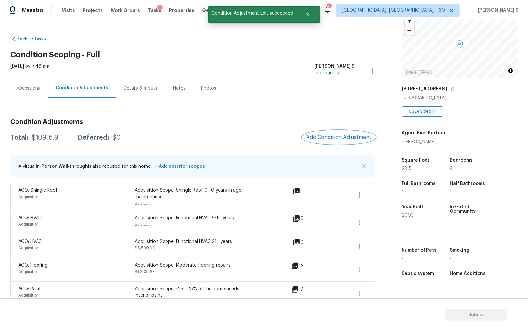
click at [315, 139] on span "Add Condition Adjustment" at bounding box center [338, 137] width 65 height 6
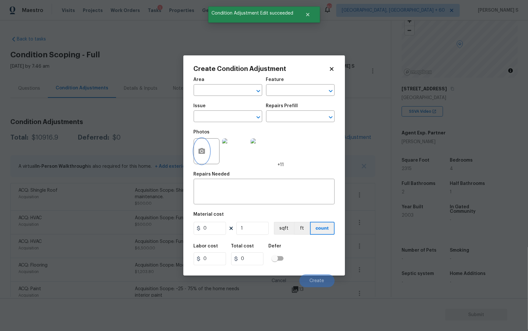
click at [202, 150] on icon "button" at bounding box center [202, 151] width 6 height 6
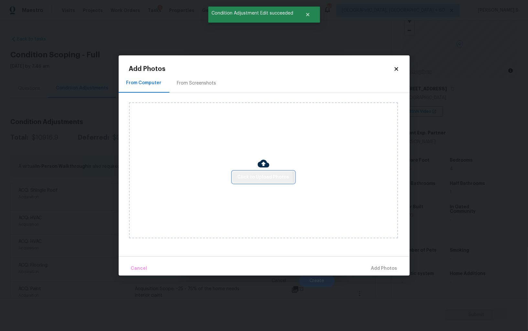
click at [248, 181] on button "Click to Upload Photos" at bounding box center [264, 177] width 62 height 12
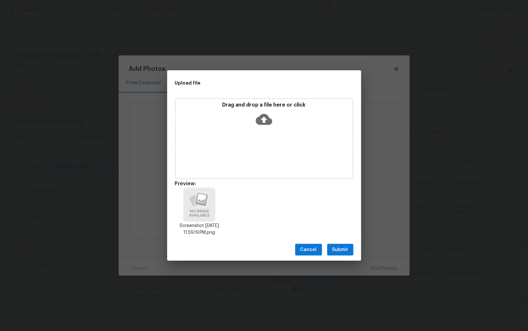
click at [264, 132] on div "Drag and drop a file here or click" at bounding box center [264, 138] width 179 height 81
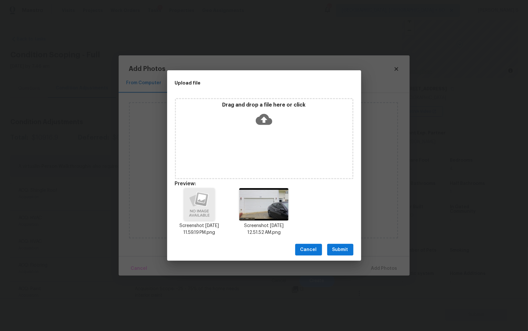
click at [342, 248] on span "Submit" at bounding box center [341, 250] width 16 height 8
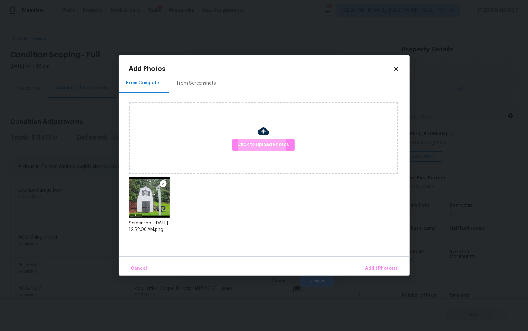
scroll to position [45, 0]
click at [128, 261] on button "Cancel" at bounding box center [139, 268] width 22 height 14
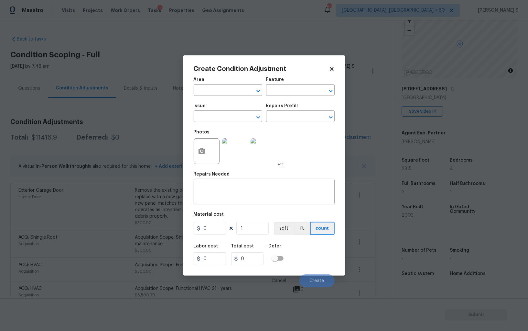
click at [193, 146] on div "Create Condition Adjustment Area ​ Feature ​ Issue ​ Repairs Prefill ​ Photos +…" at bounding box center [264, 165] width 162 height 220
click at [202, 158] on button "button" at bounding box center [202, 150] width 16 height 25
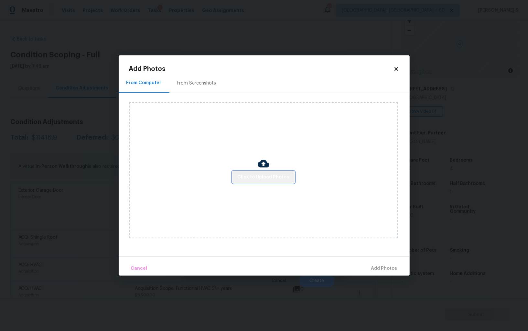
click at [288, 180] on button "Click to Upload Photos" at bounding box center [264, 177] width 62 height 12
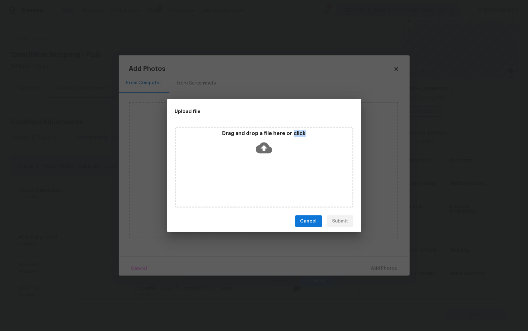
click at [288, 180] on div "Drag and drop a file here or click" at bounding box center [264, 167] width 179 height 81
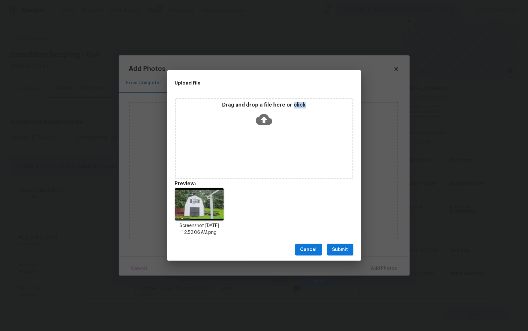
click at [348, 248] on button "Submit" at bounding box center [340, 250] width 26 height 12
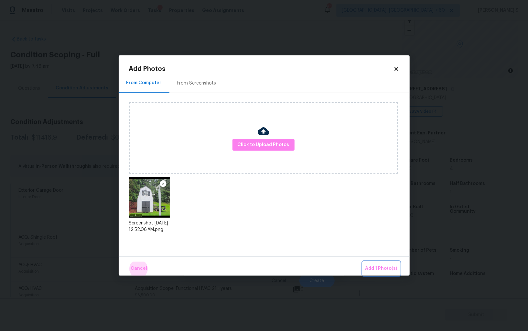
click at [363, 261] on button "Add 1 Photo(s)" at bounding box center [381, 268] width 37 height 14
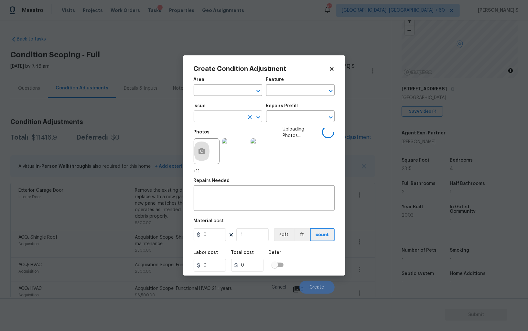
click at [218, 121] on input "text" at bounding box center [219, 117] width 50 height 10
type input "Demo Exterior"
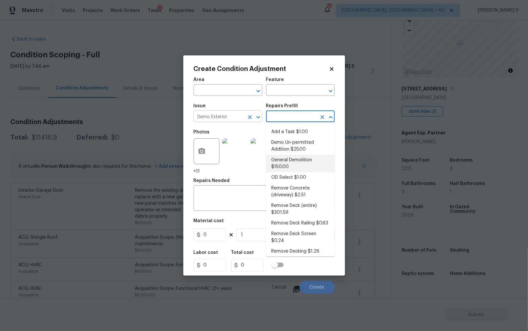
type input "Demolition"
type input "150"
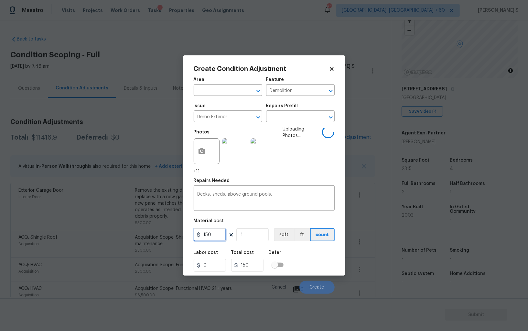
click at [215, 237] on input "150" at bounding box center [210, 234] width 32 height 13
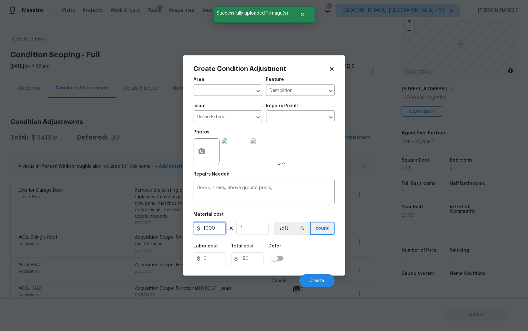
type input "1000"
click at [309, 263] on div "Labor cost 0 Total cost 1000 Defer" at bounding box center [264, 254] width 141 height 29
click at [319, 274] on div "Cancel Create" at bounding box center [264, 278] width 141 height 18
click at [319, 279] on span "Create" at bounding box center [317, 280] width 15 height 5
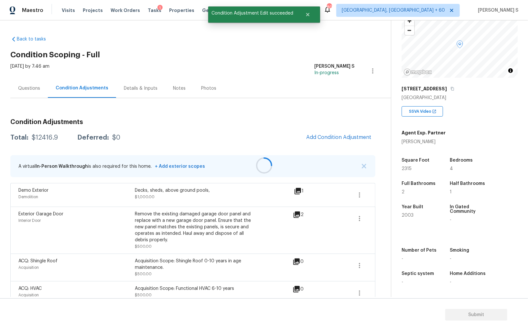
click at [336, 143] on div at bounding box center [264, 165] width 528 height 331
click at [333, 138] on span "Add Condition Adjustment" at bounding box center [338, 137] width 65 height 6
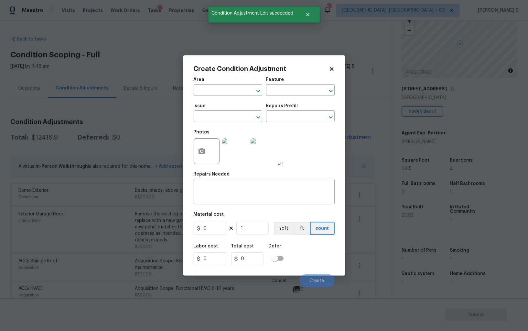
click at [192, 144] on div "Create Condition Adjustment Area ​ Feature ​ Issue ​ Repairs Prefill ​ Photos +…" at bounding box center [264, 165] width 162 height 220
click at [217, 155] on div at bounding box center [207, 151] width 26 height 26
click at [207, 155] on button "button" at bounding box center [202, 150] width 16 height 25
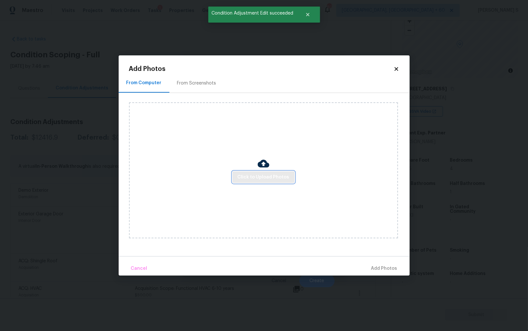
click at [284, 177] on span "Click to Upload Photos" at bounding box center [264, 177] width 52 height 8
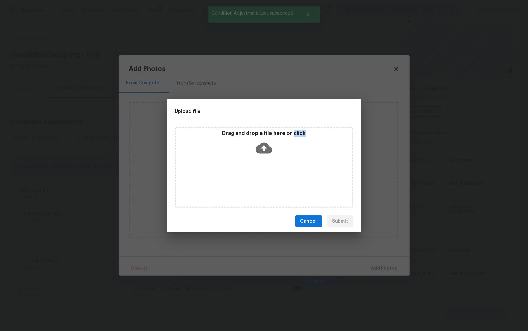
click at [284, 177] on div "Drag and drop a file here or click" at bounding box center [264, 167] width 179 height 81
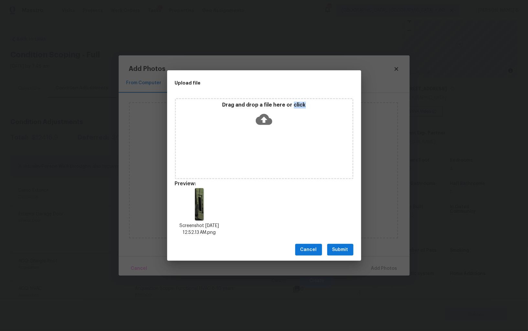
click at [335, 251] on span "Submit" at bounding box center [341, 250] width 16 height 8
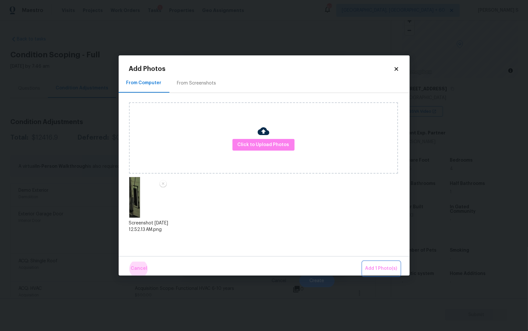
click at [363, 261] on button "Add 1 Photo(s)" at bounding box center [381, 268] width 37 height 14
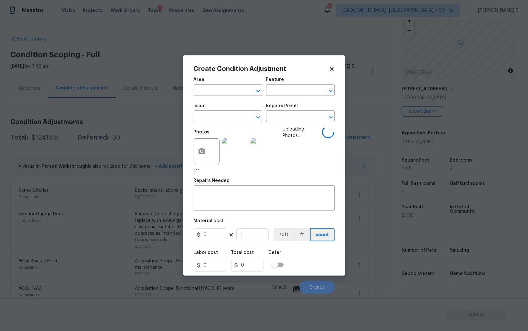
click at [217, 125] on span "Issue ​" at bounding box center [228, 113] width 69 height 26
click at [216, 118] on input "text" at bounding box center [219, 117] width 50 height 10
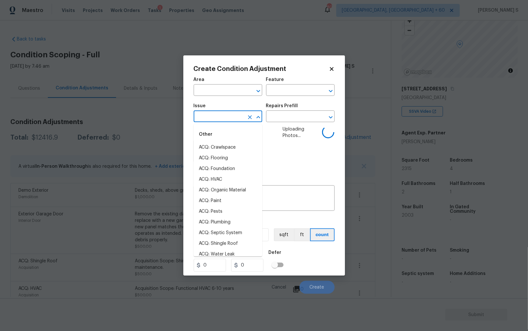
type input "w"
type input "all"
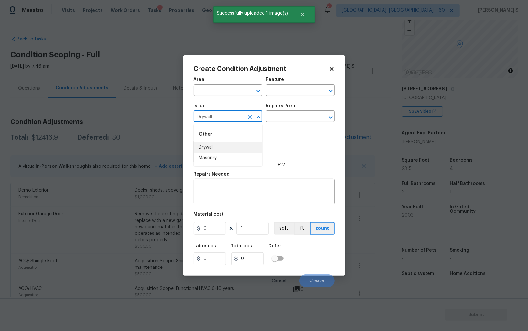
type input "Drywall"
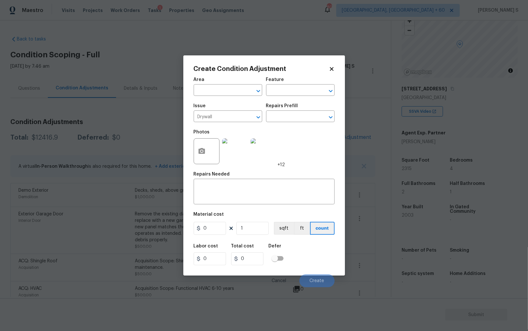
click at [220, 180] on div "Repairs Needed" at bounding box center [264, 176] width 141 height 8
click at [220, 189] on textarea at bounding box center [264, 192] width 133 height 14
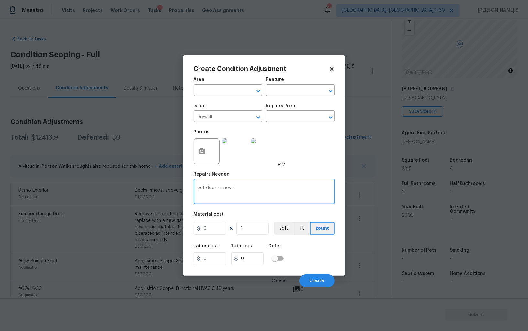
type textarea "pet door removal"
click at [215, 230] on input "0" at bounding box center [210, 228] width 32 height 13
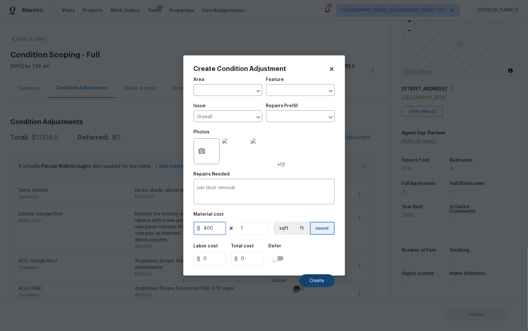
type input "400"
click at [317, 280] on span "Create" at bounding box center [317, 280] width 15 height 5
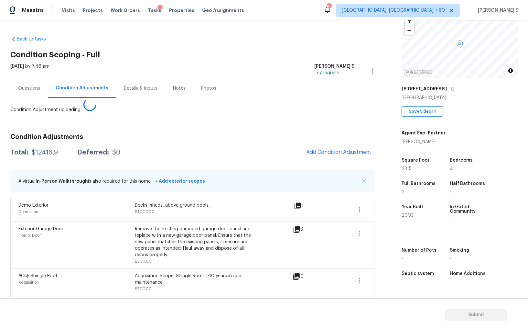
click at [68, 266] on body "Maestro Visits Projects Work Orders Tasks 1 Properties Geo Assignments 807 Albu…" at bounding box center [264, 165] width 528 height 331
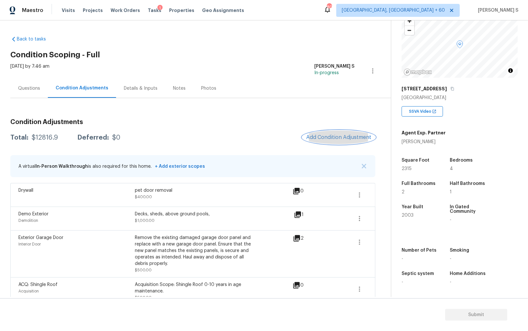
click at [316, 142] on button "Add Condition Adjustment" at bounding box center [339, 137] width 73 height 14
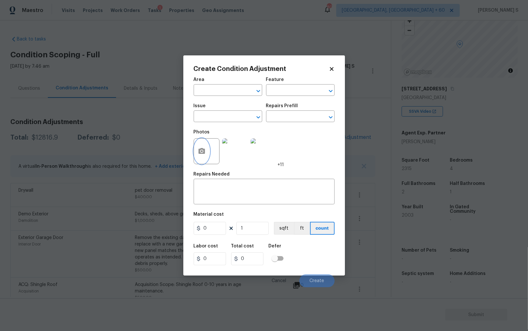
click at [204, 148] on button "button" at bounding box center [202, 150] width 16 height 25
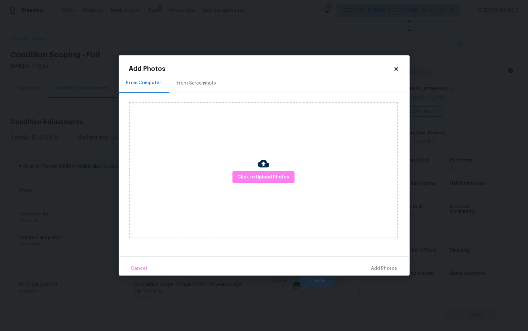
click at [206, 84] on div "From Screenshots" at bounding box center [196, 83] width 39 height 6
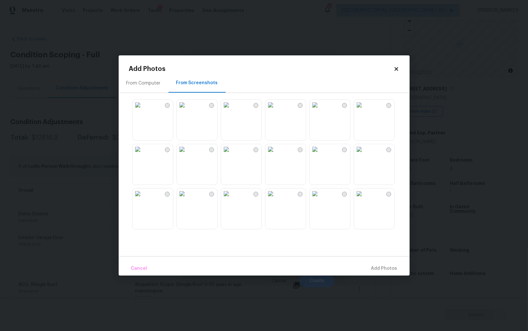
click at [276, 110] on img at bounding box center [271, 105] width 10 height 10
click at [276, 154] on img at bounding box center [271, 149] width 10 height 10
click at [232, 199] on img at bounding box center [226, 193] width 10 height 10
click at [187, 199] on img at bounding box center [182, 193] width 10 height 10
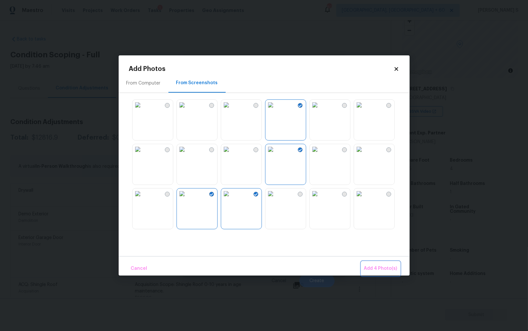
click at [376, 267] on span "Add 4 Photo(s)" at bounding box center [380, 268] width 33 height 8
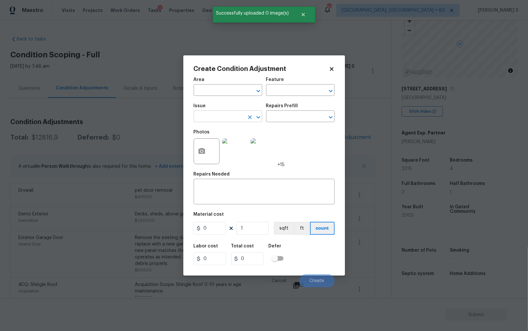
click at [228, 113] on input "text" at bounding box center [219, 117] width 50 height 10
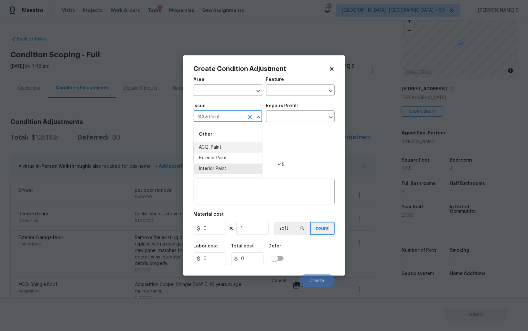
type input "ACQ: Paint"
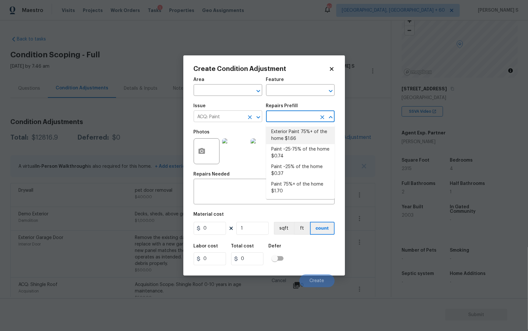
type input "Acquisition"
type textarea "Acquisition Scope: 75%+ of the home exterior will likely require paint"
type input "1.66"
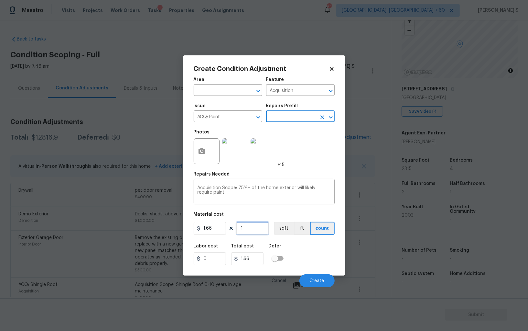
click at [258, 235] on input "1" at bounding box center [253, 228] width 32 height 13
type input "2"
type input "3.32"
type input "23"
type input "38.18"
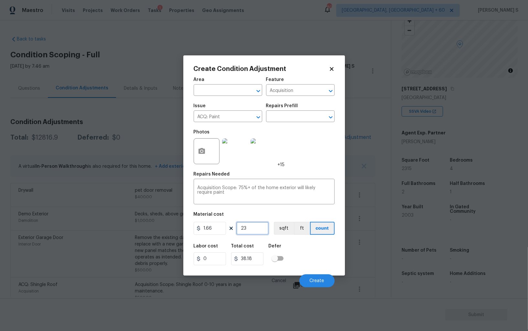
type input "231"
type input "383.46"
type input "2315"
type input "3842.9"
type input "2315"
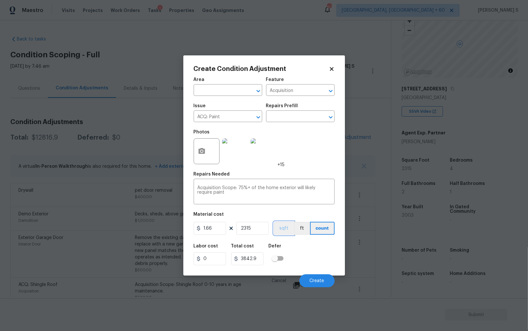
click at [278, 230] on button "sqft" at bounding box center [284, 228] width 20 height 13
click at [281, 238] on div "Area ​ Feature Acquisition ​ Issue ACQ: Paint ​ Repairs Prefill ​ Photos +15 Re…" at bounding box center [264, 180] width 141 height 214
click at [315, 279] on span "Create" at bounding box center [317, 280] width 15 height 5
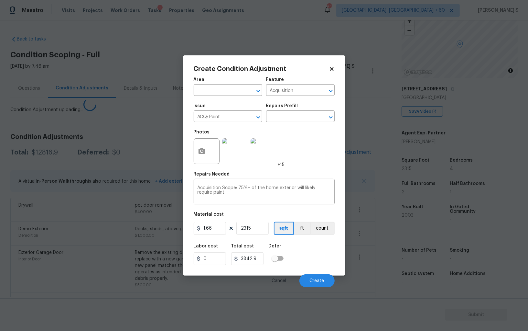
click at [57, 260] on body "Maestro Visits Projects Work Orders Tasks 1 Properties Geo Assignments 807 Albu…" at bounding box center [264, 165] width 528 height 331
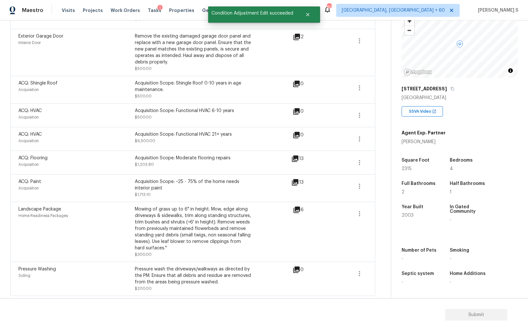
scroll to position [0, 0]
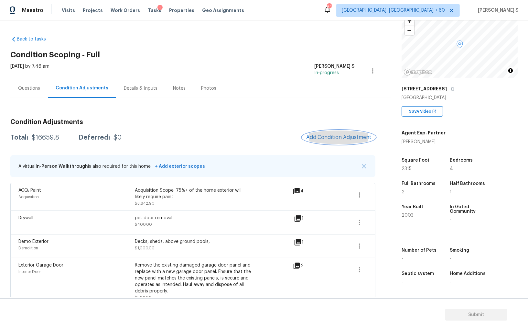
click at [349, 135] on span "Add Condition Adjustment" at bounding box center [338, 137] width 65 height 6
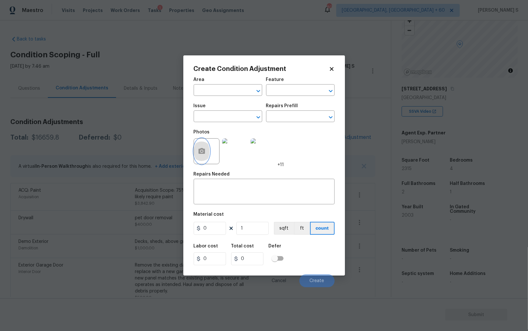
click at [205, 153] on icon "button" at bounding box center [202, 151] width 8 height 8
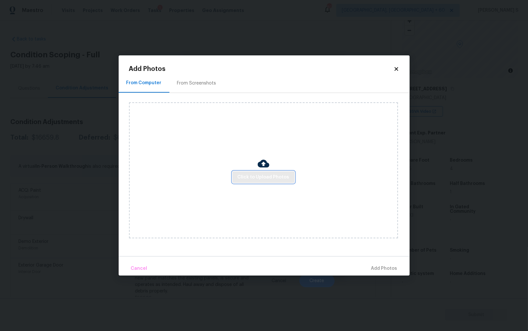
click at [279, 175] on span "Click to Upload Photos" at bounding box center [264, 177] width 52 height 8
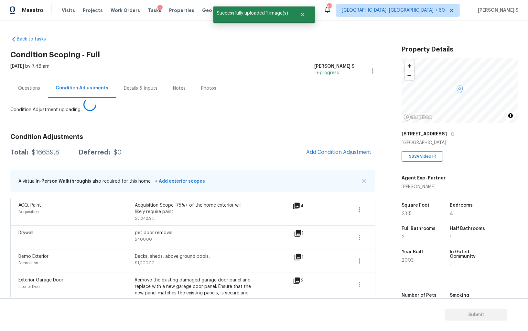
click at [140, 260] on body "Maestro Visits Projects Work Orders Tasks 1 Properties Geo Assignments 807 [GEO…" at bounding box center [264, 165] width 528 height 331
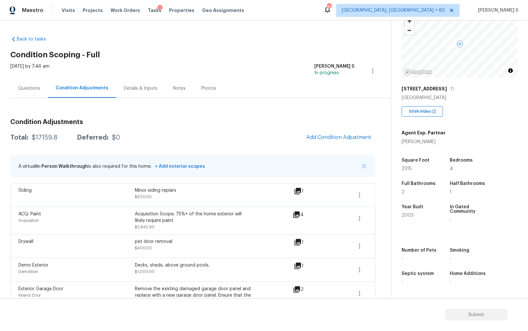
click at [39, 93] on div "Questions" at bounding box center [29, 88] width 38 height 19
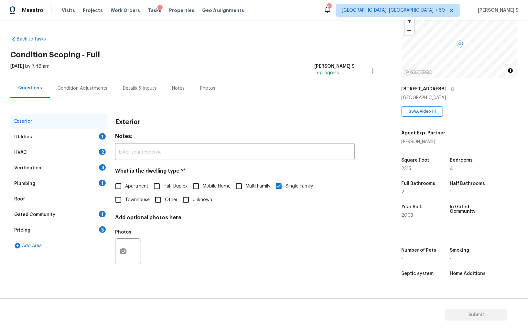
click at [28, 87] on div "Questions" at bounding box center [30, 88] width 24 height 6
click at [30, 232] on div "Pricing 5" at bounding box center [58, 230] width 97 height 16
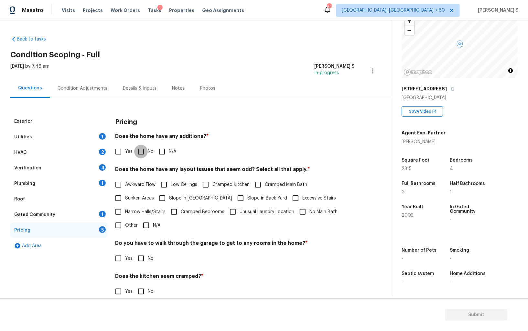
click at [140, 149] on input "No" at bounding box center [141, 152] width 14 height 14
checkbox input "true"
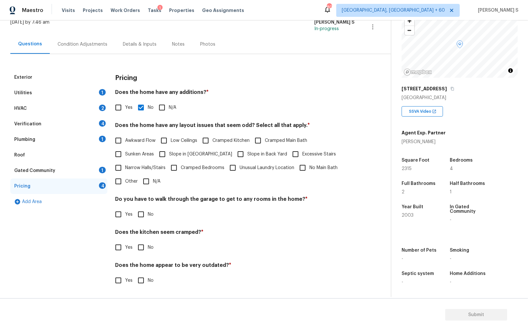
scroll to position [44, 0]
click at [143, 215] on input "No" at bounding box center [141, 215] width 14 height 14
checkbox input "true"
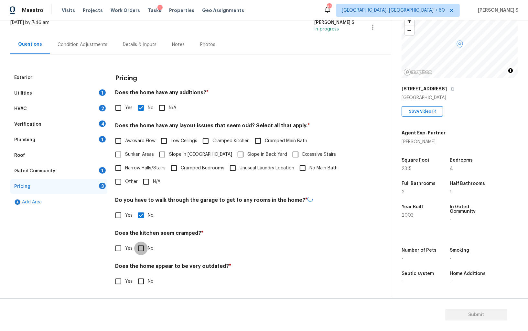
click at [134, 241] on input "No" at bounding box center [141, 248] width 14 height 14
checkbox input "true"
click at [134, 274] on input "No" at bounding box center [141, 281] width 14 height 14
checkbox input "true"
click at [114, 104] on input "Yes" at bounding box center [119, 108] width 14 height 14
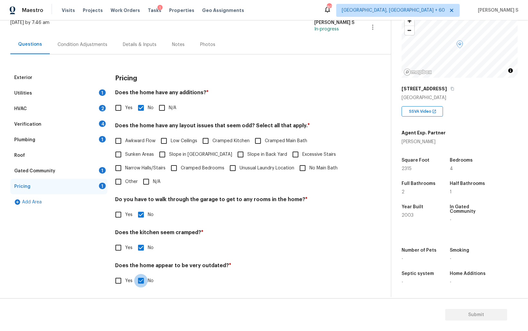
checkbox input "true"
checkbox input "false"
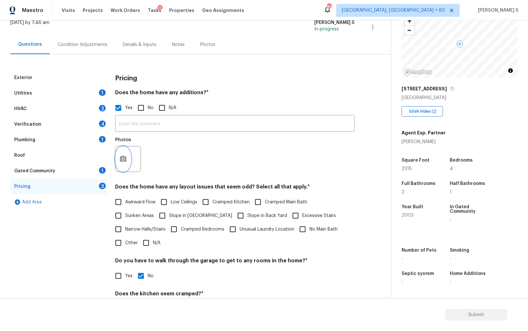
click at [125, 153] on button "button" at bounding box center [124, 158] width 16 height 25
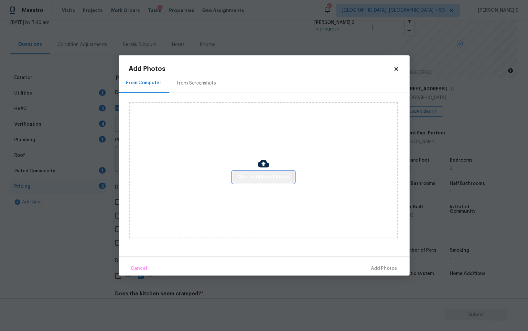
click at [252, 177] on span "Click to Upload Photos" at bounding box center [264, 177] width 52 height 8
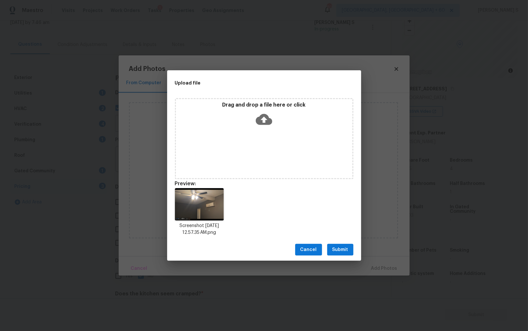
click at [346, 249] on span "Submit" at bounding box center [341, 250] width 16 height 8
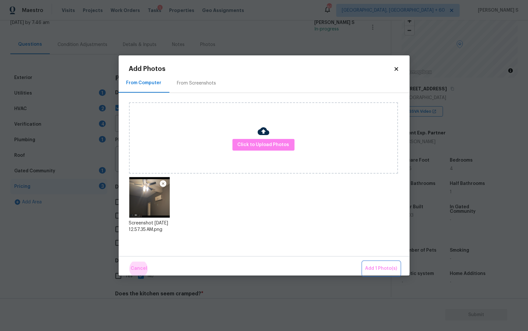
click at [363, 261] on button "Add 1 Photo(s)" at bounding box center [381, 268] width 37 height 14
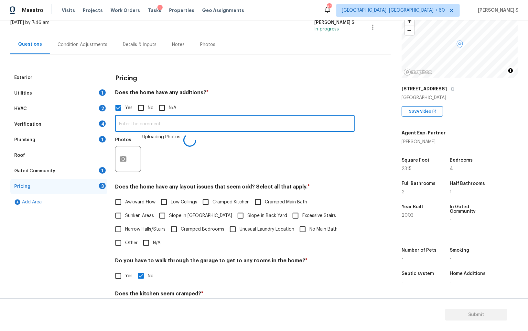
click at [267, 121] on input "text" at bounding box center [235, 123] width 240 height 15
type input "converted garage."
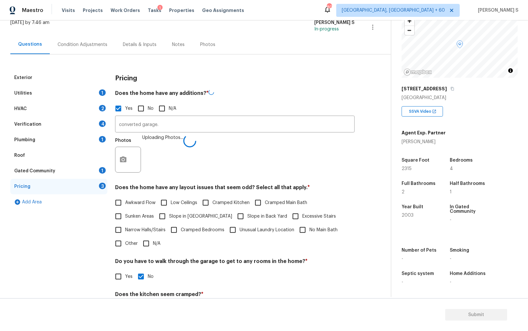
click at [260, 166] on div "Photos Uploading Photos..." at bounding box center [235, 155] width 240 height 42
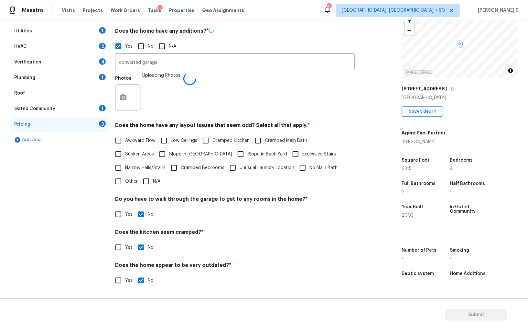
scroll to position [105, 0]
click at [181, 149] on label "Slope in [GEOGRAPHIC_DATA]" at bounding box center [194, 155] width 77 height 14
click at [169, 149] on input "Slope in [GEOGRAPHIC_DATA]" at bounding box center [163, 155] width 14 height 14
checkbox input "true"
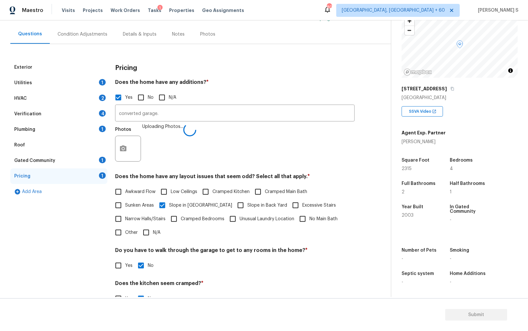
scroll to position [0, 0]
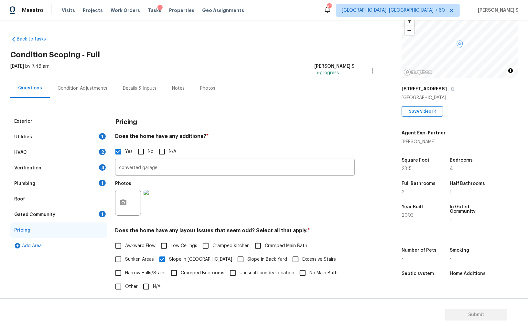
click at [101, 166] on div "4" at bounding box center [102, 167] width 7 height 6
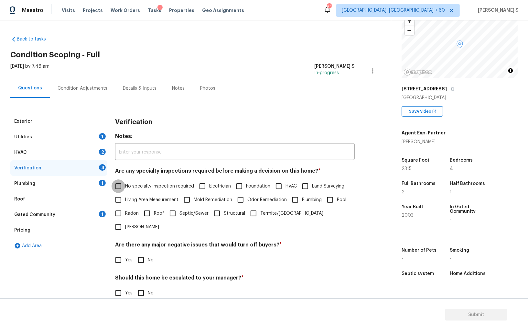
click at [116, 189] on input "No specialty inspection required" at bounding box center [119, 186] width 14 height 14
checkbox input "true"
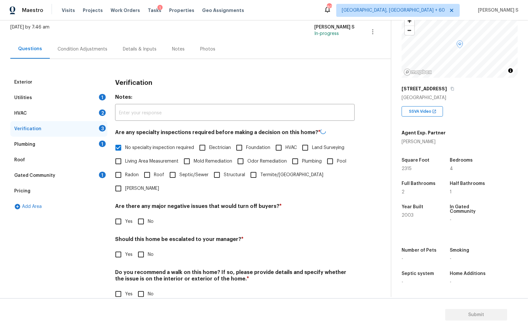
scroll to position [39, 0]
drag, startPoint x: 139, startPoint y: 204, endPoint x: 139, endPoint y: 239, distance: 35.3
click at [139, 215] on input "No" at bounding box center [141, 222] width 14 height 14
checkbox input "true"
click at [142, 287] on input "No" at bounding box center [141, 294] width 14 height 14
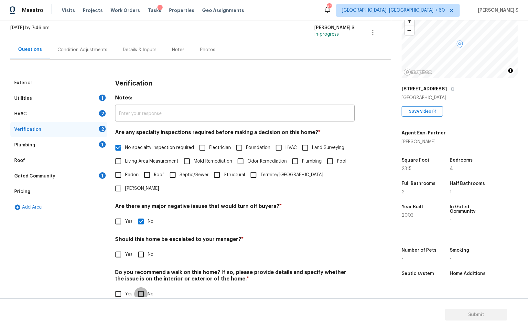
checkbox input "true"
click at [119, 248] on input "Yes" at bounding box center [119, 255] width 14 height 14
checkbox input "true"
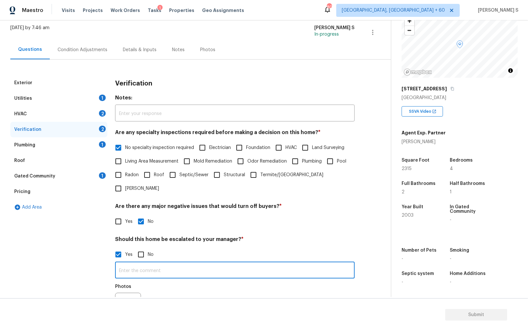
click at [182, 263] on input "text" at bounding box center [235, 270] width 240 height 15
click at [140, 263] on input "ALA preoprty" at bounding box center [235, 270] width 240 height 15
type input "ALA property."
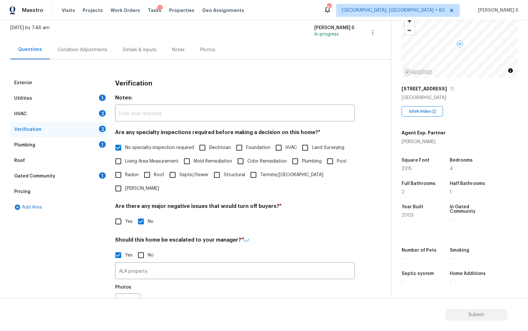
click at [157, 281] on div "Photos" at bounding box center [235, 302] width 240 height 42
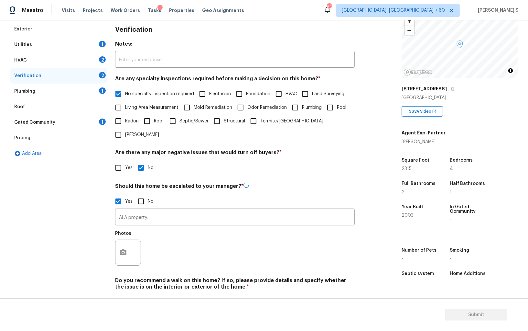
scroll to position [100, 0]
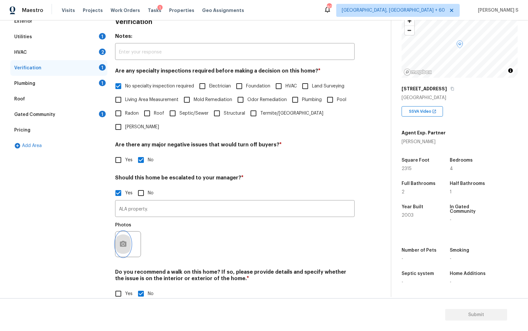
click at [121, 241] on icon "button" at bounding box center [123, 244] width 6 height 6
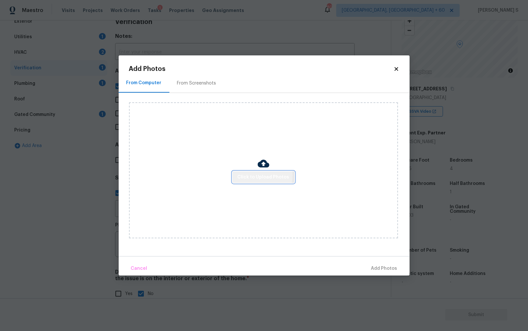
click at [258, 175] on span "Click to Upload Photos" at bounding box center [264, 177] width 52 height 8
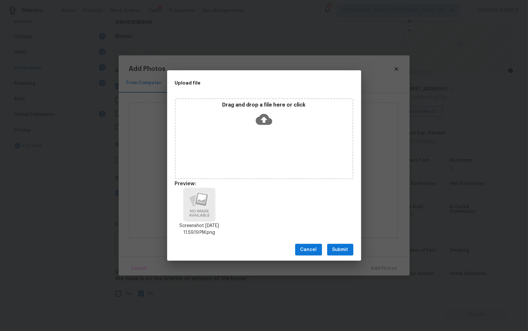
click at [343, 251] on span "Submit" at bounding box center [341, 250] width 16 height 8
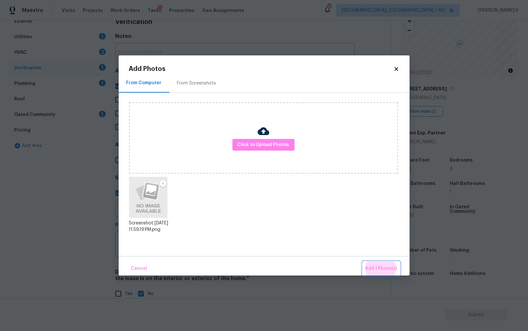
click at [363, 261] on button "Add 1 Photo(s)" at bounding box center [381, 268] width 37 height 14
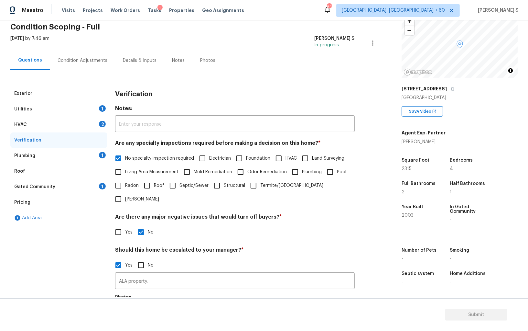
click at [87, 123] on div "HVAC 2" at bounding box center [58, 125] width 97 height 16
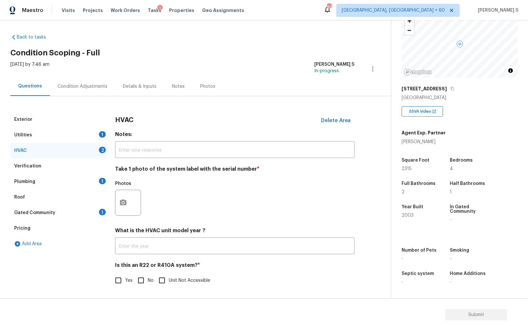
click at [128, 192] on div at bounding box center [128, 203] width 26 height 26
click at [125, 200] on icon "button" at bounding box center [123, 202] width 6 height 6
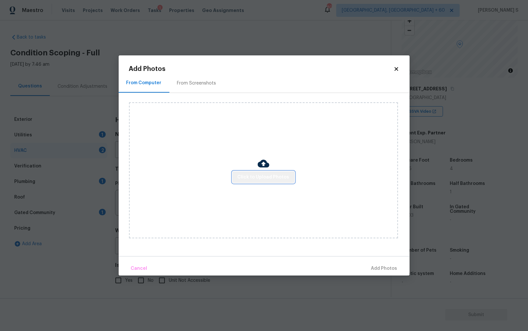
click at [270, 172] on button "Click to Upload Photos" at bounding box center [264, 177] width 62 height 12
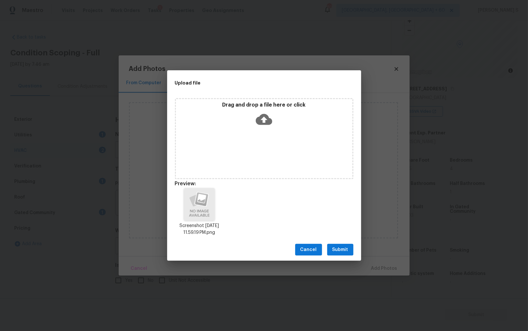
click at [340, 246] on span "Submit" at bounding box center [341, 250] width 16 height 8
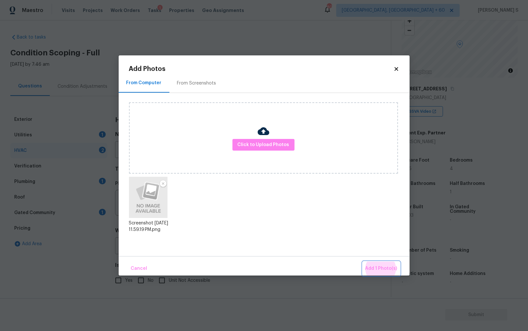
click at [363, 261] on button "Add 1 Photo(s)" at bounding box center [381, 268] width 37 height 14
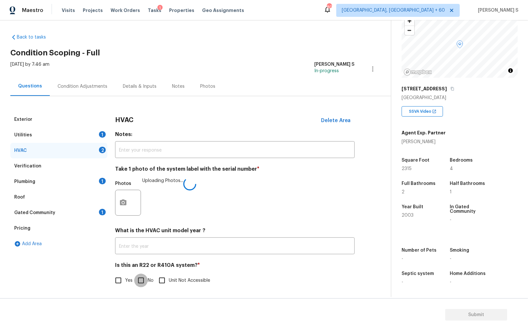
click at [143, 284] on input "No" at bounding box center [141, 280] width 14 height 14
checkbox input "true"
click at [101, 137] on div "Utilities 1" at bounding box center [58, 135] width 97 height 16
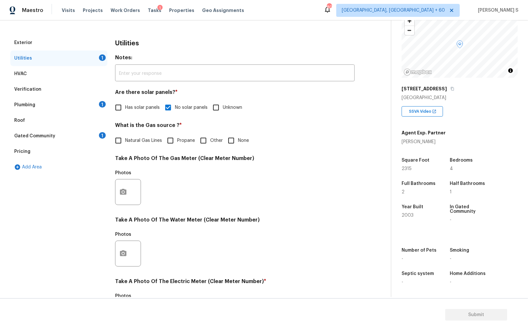
scroll to position [44, 0]
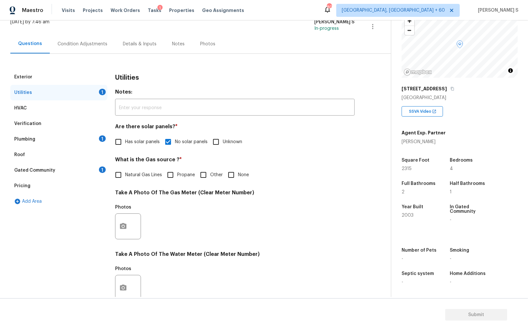
click at [152, 174] on span "Natural Gas Lines" at bounding box center [143, 174] width 37 height 7
click at [125, 174] on input "Natural Gas Lines" at bounding box center [119, 175] width 14 height 14
checkbox input "true"
click at [97, 133] on div "Plumbing 1" at bounding box center [58, 139] width 97 height 16
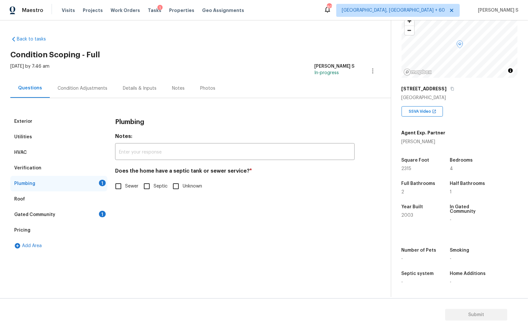
click at [119, 182] on input "Sewer" at bounding box center [119, 186] width 14 height 14
checkbox input "true"
click at [105, 212] on div "1" at bounding box center [102, 214] width 7 height 6
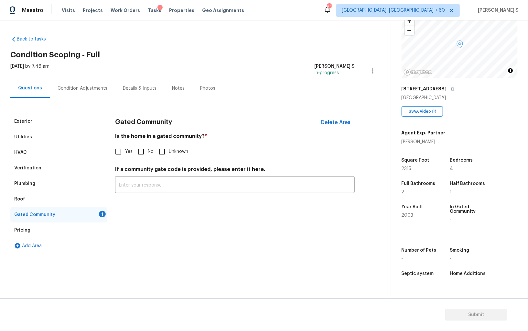
click at [136, 158] on div "Gated Community Delete Area Is the home in a gated community? * Yes No Unknown …" at bounding box center [235, 157] width 240 height 87
click at [147, 146] on input "No" at bounding box center [141, 152] width 14 height 14
checkbox input "true"
click at [83, 92] on div "Condition Adjustments" at bounding box center [82, 88] width 65 height 19
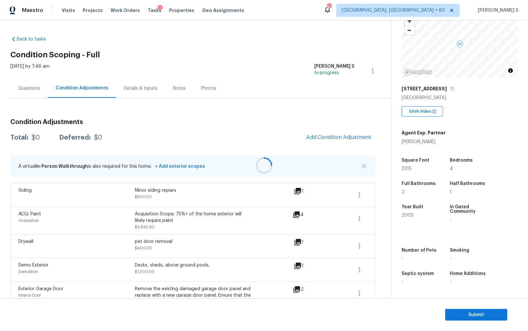
click at [338, 140] on div at bounding box center [264, 165] width 528 height 331
click at [337, 138] on span "Add Condition Adjustment" at bounding box center [338, 137] width 65 height 6
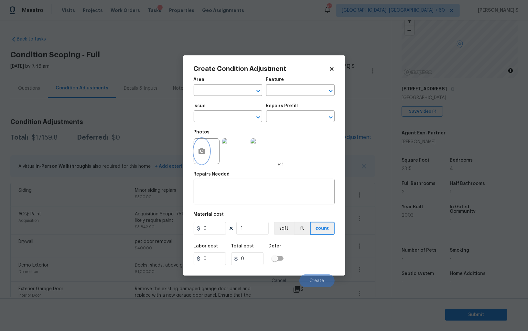
click at [204, 148] on icon "button" at bounding box center [202, 151] width 8 height 8
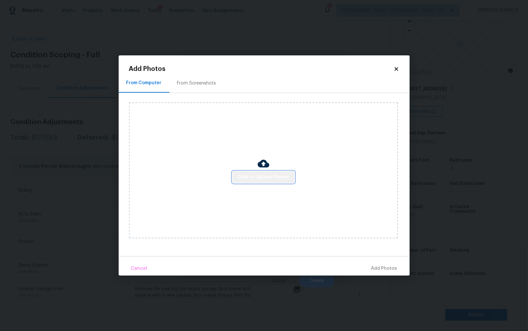
click at [281, 171] on button "Click to Upload Photos" at bounding box center [264, 177] width 62 height 12
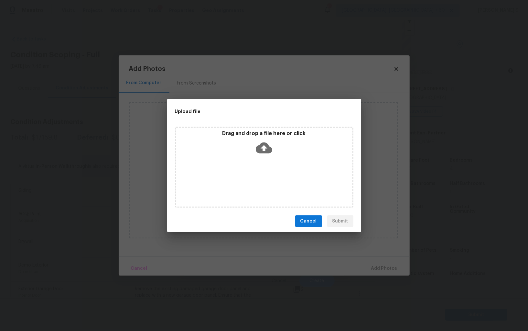
click at [281, 171] on div "Drag and drop a file here or click" at bounding box center [264, 167] width 179 height 81
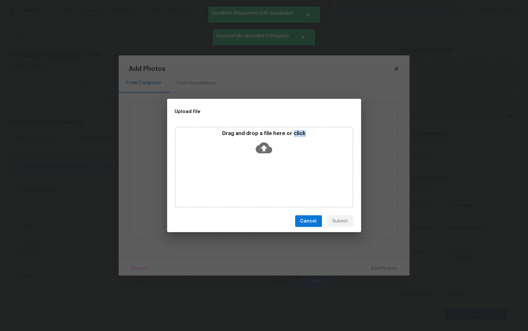
click at [283, 176] on div "Drag and drop a file here or click" at bounding box center [264, 167] width 179 height 81
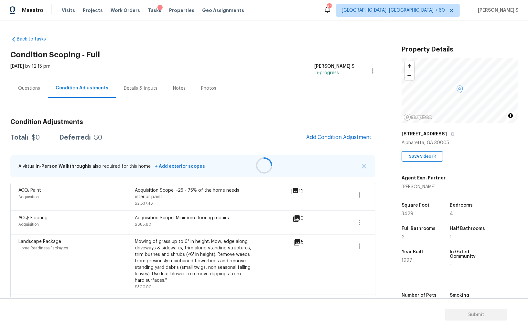
click at [331, 137] on div at bounding box center [264, 165] width 528 height 331
click at [316, 132] on button "Add Condition Adjustment" at bounding box center [339, 137] width 73 height 14
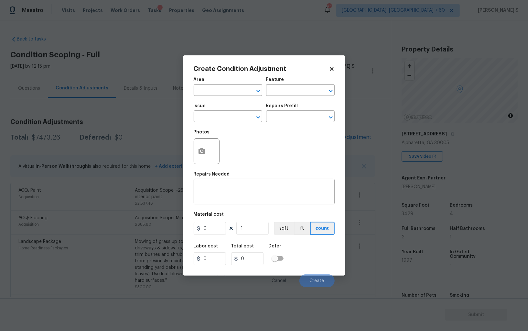
drag, startPoint x: 190, startPoint y: 149, endPoint x: 204, endPoint y: 149, distance: 14.2
click at [191, 149] on div "Create Condition Adjustment Area ​ Feature ​ Issue ​ Repairs Prefill ​ Photos R…" at bounding box center [264, 165] width 162 height 220
drag, startPoint x: 204, startPoint y: 149, endPoint x: 208, endPoint y: 148, distance: 3.6
click at [208, 148] on button "button" at bounding box center [202, 150] width 16 height 25
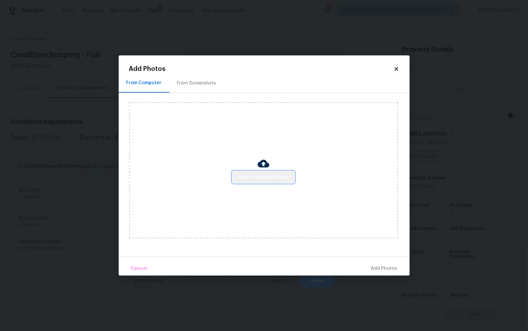
click at [270, 172] on button "Click to Upload Photos" at bounding box center [264, 177] width 62 height 12
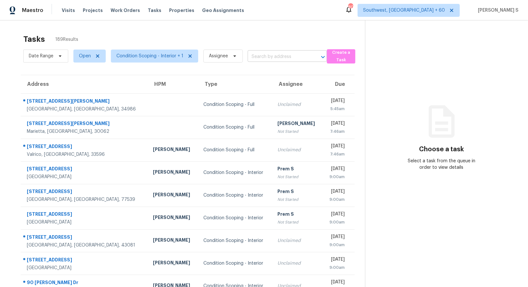
click at [260, 59] on input "text" at bounding box center [278, 57] width 61 height 10
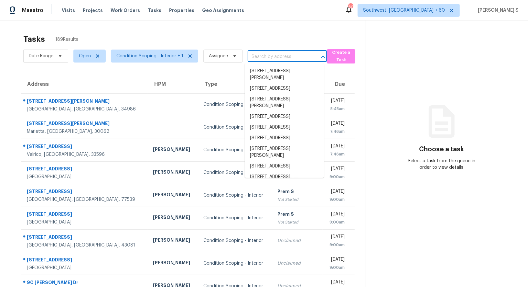
click at [260, 59] on input "text" at bounding box center [278, 57] width 61 height 10
paste input "3833 Cindy Dr Douglasville, GA, 30135"
type input "3833 Cindy Dr Douglasville, GA, 30135"
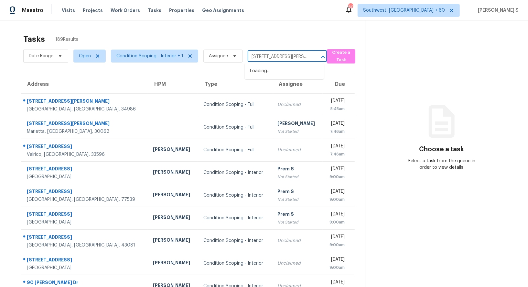
scroll to position [0, 24]
click at [266, 70] on li "3833 Cindy Dr, Douglasville, GA 30135" at bounding box center [284, 74] width 79 height 17
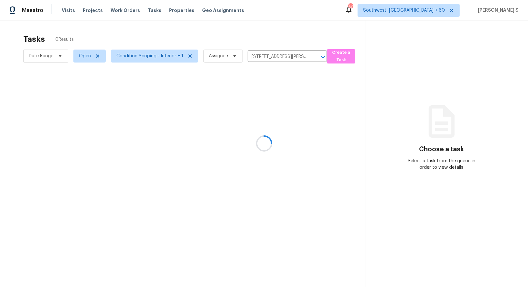
click at [259, 98] on div at bounding box center [264, 143] width 528 height 287
click at [259, 128] on section "Tasks 1 Results Date Range Open Condition Scoping - Interior + 1 Assignee 3833 …" at bounding box center [187, 169] width 355 height 276
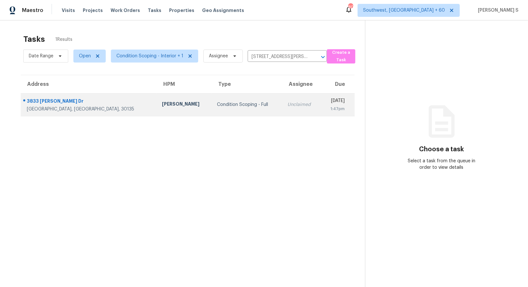
click at [282, 110] on td "Unclaimed" at bounding box center [301, 104] width 39 height 23
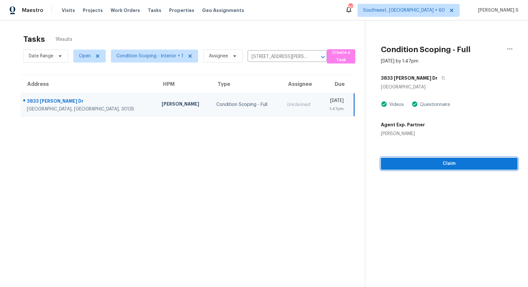
click at [461, 163] on span "Claim" at bounding box center [449, 164] width 127 height 8
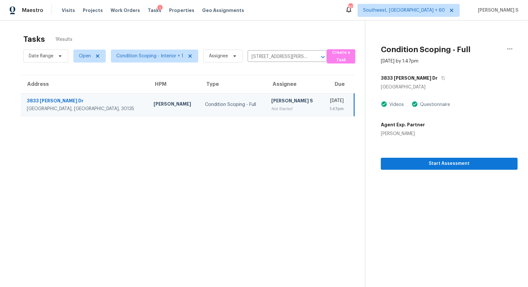
click at [205, 105] on div "Condition Scoping - Full" at bounding box center [233, 104] width 56 height 6
click at [396, 160] on span "Start Assessment" at bounding box center [449, 164] width 127 height 8
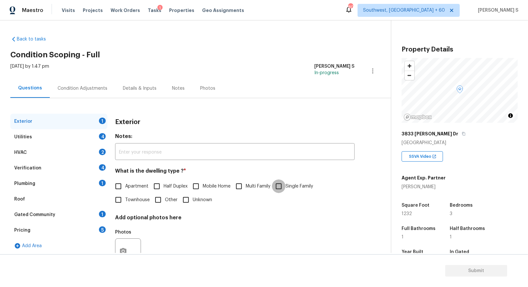
click at [286, 183] on input "Single Family" at bounding box center [279, 186] width 14 height 14
checkbox input "true"
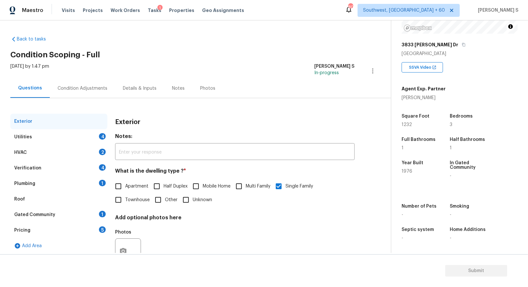
click at [97, 138] on div "Utilities 4" at bounding box center [58, 137] width 97 height 16
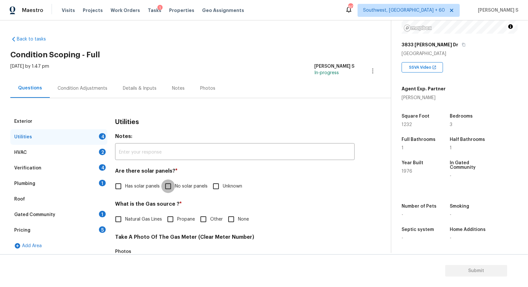
click at [168, 190] on input "No solar panels" at bounding box center [168, 186] width 14 height 14
checkbox input "true"
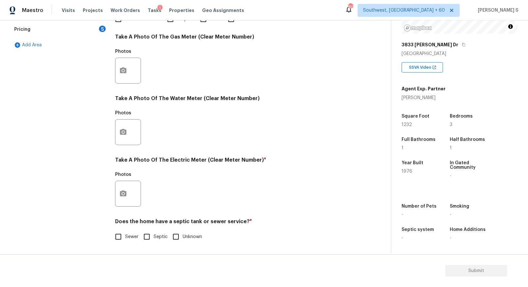
scroll to position [200, 0]
click at [128, 228] on div "Does the home have a septic tank or sewer service? * Sewer Septic Unknown" at bounding box center [235, 230] width 240 height 25
click at [128, 237] on span "Sewer" at bounding box center [131, 236] width 13 height 7
click at [125, 237] on input "Sewer" at bounding box center [119, 237] width 14 height 14
checkbox input "true"
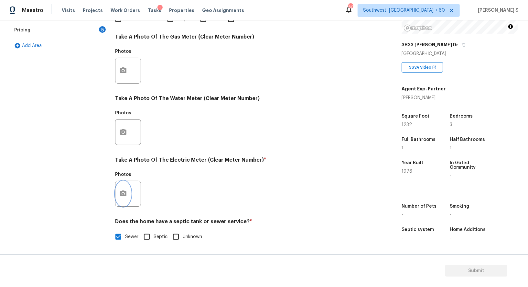
click at [123, 194] on icon "button" at bounding box center [123, 194] width 8 height 8
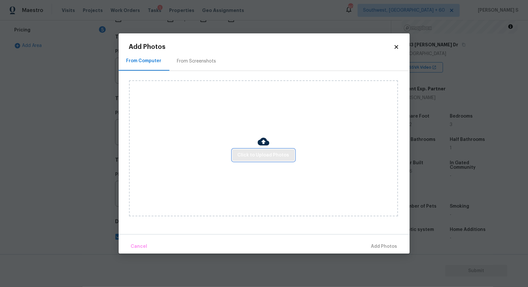
click at [259, 157] on span "Click to Upload Photos" at bounding box center [264, 155] width 52 height 8
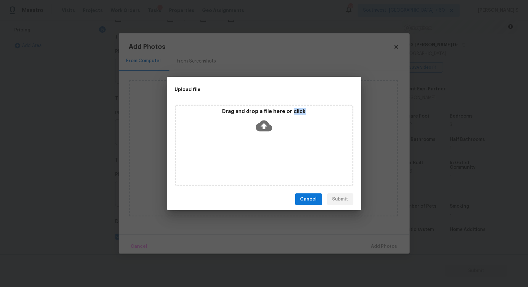
click at [259, 157] on div "Drag and drop a file here or click" at bounding box center [264, 145] width 179 height 81
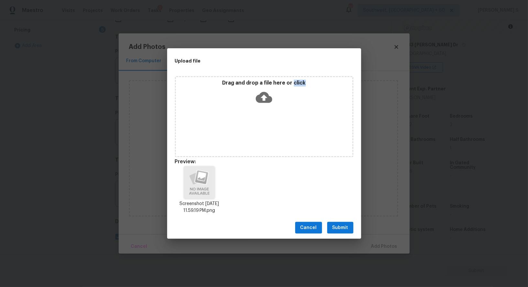
click at [344, 230] on span "Submit" at bounding box center [341, 228] width 16 height 8
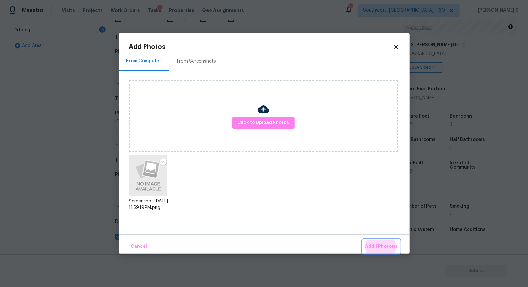
click at [363, 239] on button "Add 1 Photo(s)" at bounding box center [381, 246] width 37 height 14
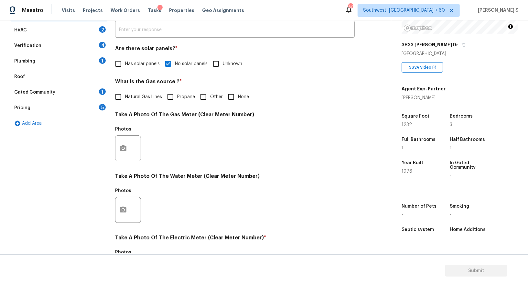
scroll to position [29, 0]
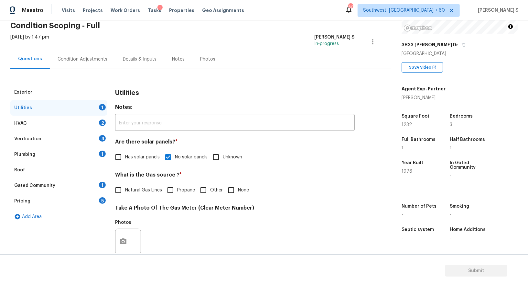
click at [102, 143] on div "Verification 4" at bounding box center [58, 139] width 97 height 16
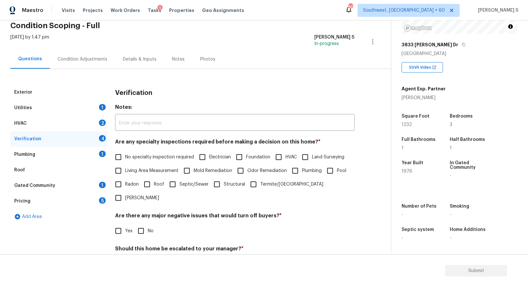
click at [116, 156] on input "No specialty inspection required" at bounding box center [119, 157] width 14 height 14
checkbox input "true"
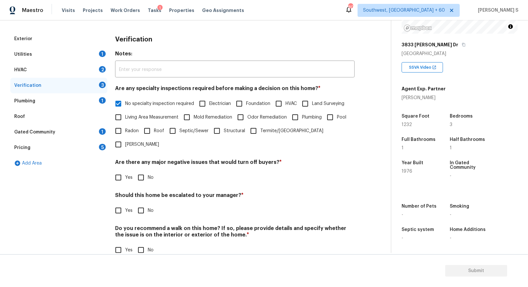
click at [148, 171] on label "No" at bounding box center [143, 178] width 19 height 14
click at [148, 171] on input "No" at bounding box center [141, 178] width 14 height 14
checkbox input "true"
click at [145, 243] on input "No" at bounding box center [141, 250] width 14 height 14
checkbox input "true"
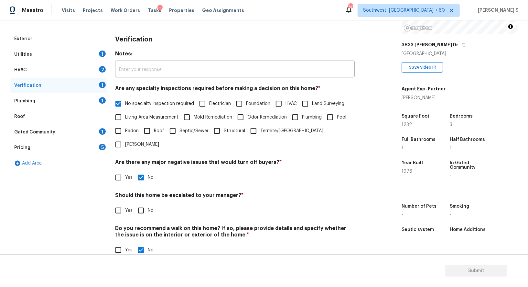
click at [117, 204] on input "Yes" at bounding box center [119, 211] width 14 height 14
checkbox input "true"
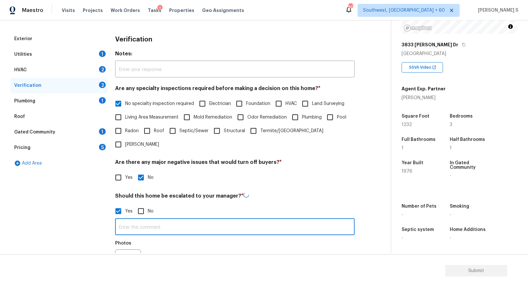
click at [155, 220] on input "text" at bounding box center [235, 227] width 240 height 15
type input "ALA property."
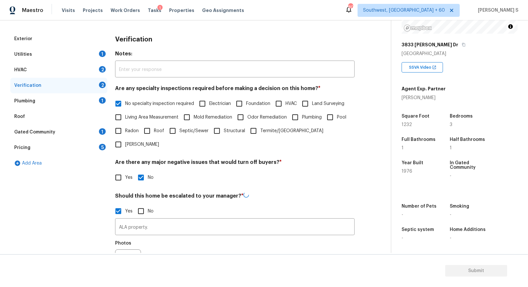
click at [168, 237] on div "Photos" at bounding box center [235, 258] width 240 height 42
click at [104, 67] on div "2" at bounding box center [102, 69] width 7 height 6
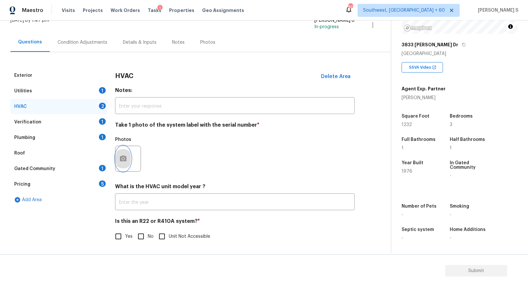
click at [124, 166] on button "button" at bounding box center [124, 158] width 16 height 25
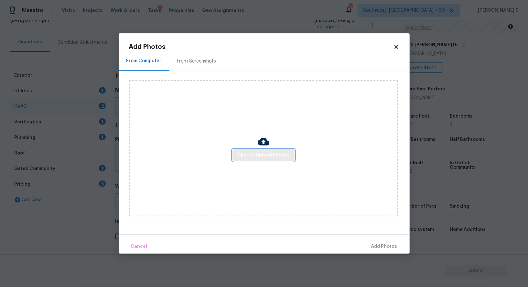
click at [245, 158] on span "Click to Upload Photos" at bounding box center [264, 155] width 52 height 8
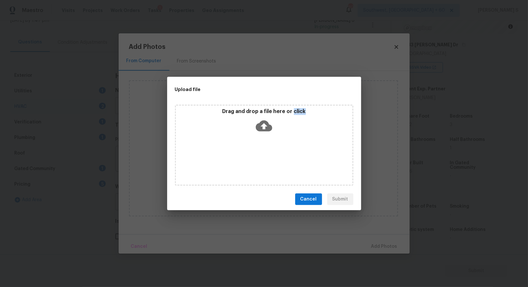
click at [245, 158] on div "Drag and drop a file here or click" at bounding box center [264, 145] width 179 height 81
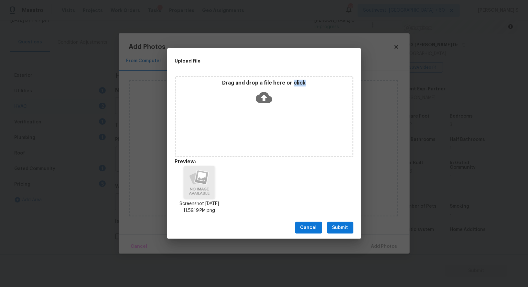
click at [344, 226] on span "Submit" at bounding box center [341, 228] width 16 height 8
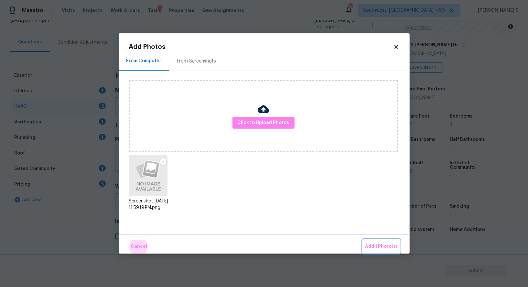
click at [363, 239] on button "Add 1 Photo(s)" at bounding box center [381, 246] width 37 height 14
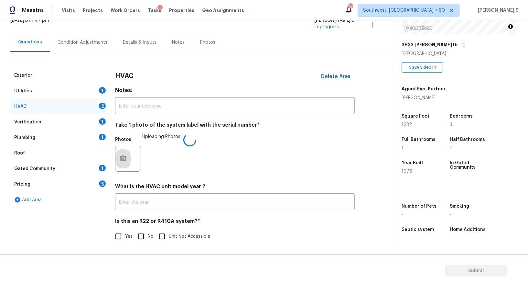
click at [146, 238] on input "No" at bounding box center [141, 236] width 14 height 14
checkbox input "true"
click at [72, 137] on div "Plumbing 1" at bounding box center [58, 138] width 97 height 16
click at [72, 99] on div "Utilities 1" at bounding box center [58, 91] width 97 height 16
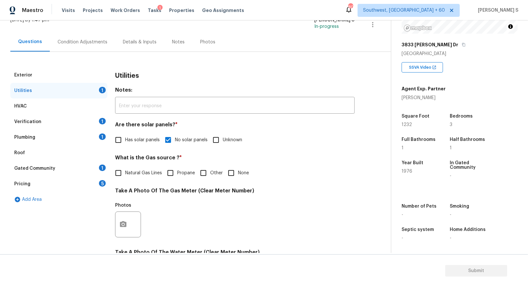
click at [96, 133] on div "Plumbing 1" at bounding box center [58, 137] width 97 height 16
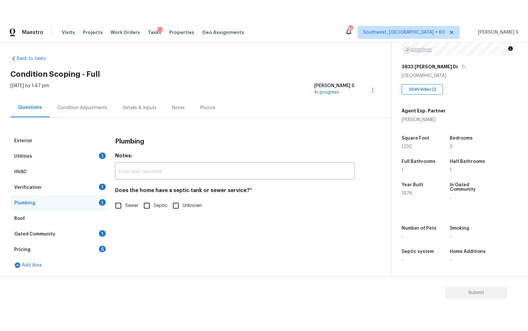
scroll to position [2, 0]
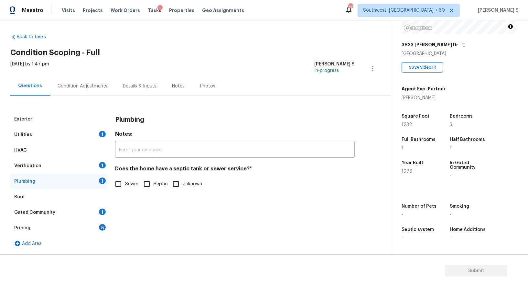
click at [117, 174] on h4 "Does the home have a septic tank or sewer service? *" at bounding box center [235, 169] width 240 height 9
click at [117, 182] on input "Sewer" at bounding box center [119, 184] width 14 height 14
checkbox input "true"
click at [100, 209] on div "1" at bounding box center [102, 211] width 7 height 6
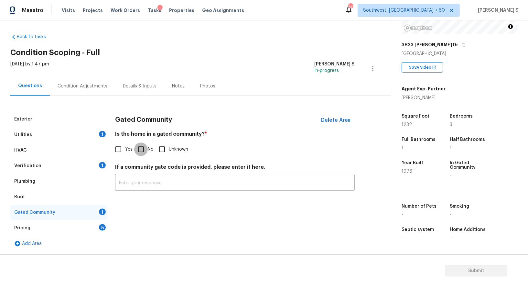
click at [136, 149] on input "No" at bounding box center [141, 149] width 14 height 14
checkbox input "true"
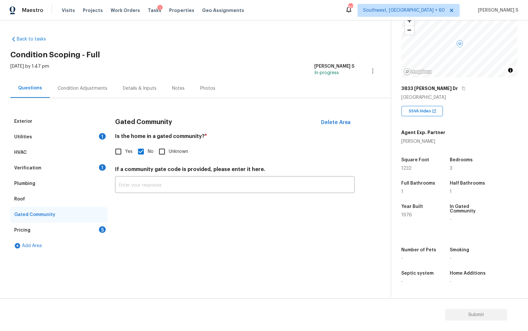
scroll to position [0, 0]
click at [34, 166] on div "Verification" at bounding box center [27, 168] width 27 height 6
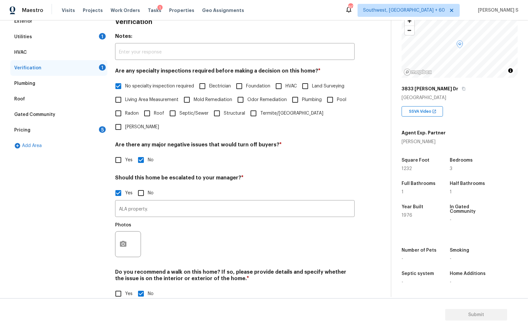
scroll to position [38, 0]
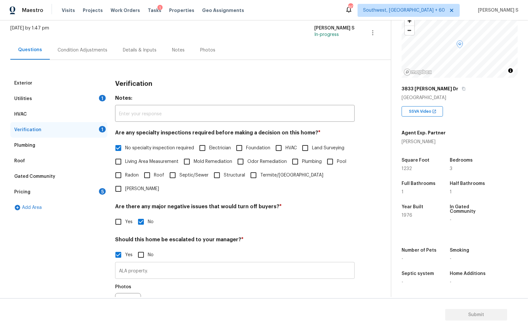
click at [195, 263] on input "ALA property." at bounding box center [235, 270] width 240 height 15
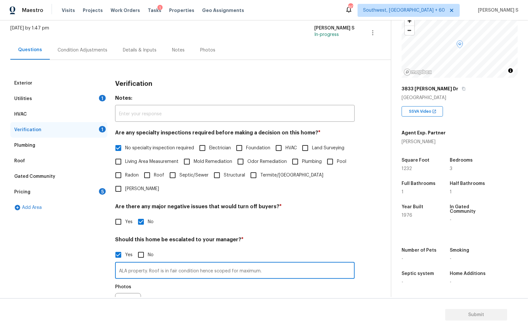
type input "ALA property. Roof is in fair condition hence scoped for maximum."
click at [260, 286] on div "Photos" at bounding box center [235, 302] width 240 height 42
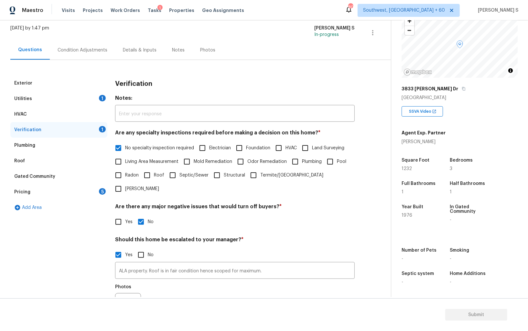
scroll to position [0, 0]
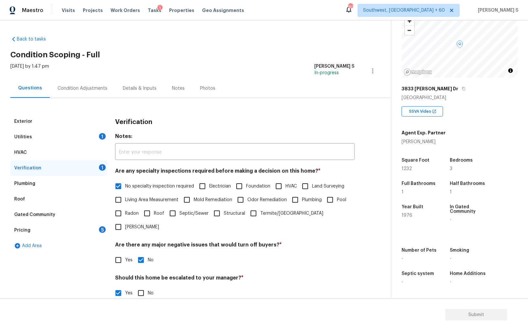
click at [83, 77] on div "Fri, Aug 15 2025 by 1:47 pm Anbu Jebakumar S In-progress" at bounding box center [200, 71] width 381 height 16
click at [85, 91] on div "Condition Adjustments" at bounding box center [82, 88] width 65 height 19
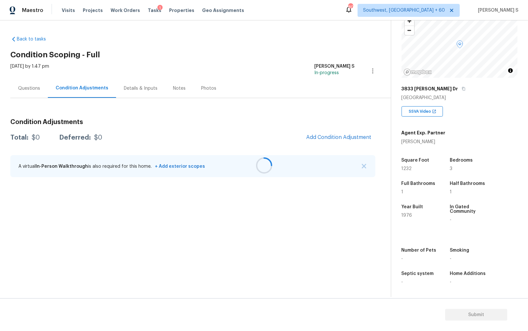
click at [338, 130] on div at bounding box center [264, 165] width 528 height 331
click at [338, 136] on div at bounding box center [264, 165] width 528 height 331
click at [317, 255] on div at bounding box center [264, 165] width 528 height 331
click at [337, 132] on button "Add Condition Adjustment" at bounding box center [339, 137] width 73 height 14
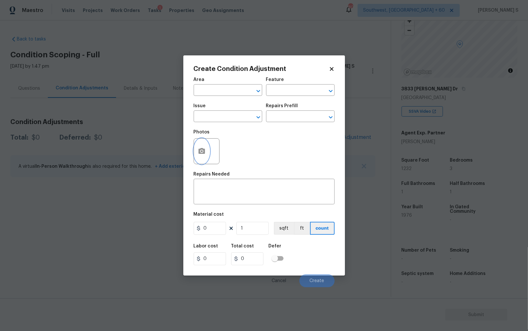
click at [208, 154] on button "button" at bounding box center [202, 150] width 16 height 25
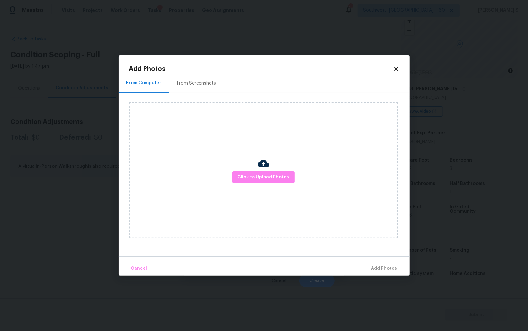
click at [128, 188] on div "From Computer From Screenshots Click to Upload Photos" at bounding box center [264, 164] width 291 height 182
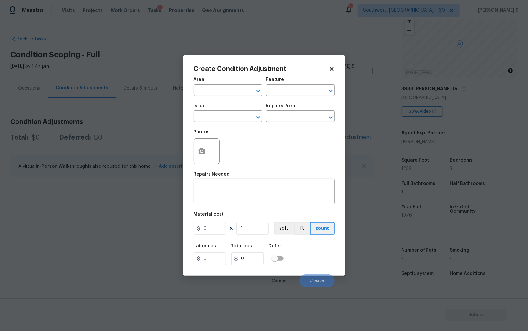
drag, startPoint x: 27, startPoint y: 148, endPoint x: 42, endPoint y: 146, distance: 15.3
click at [27, 148] on body "Maestro Visits Projects Work Orders Tasks 1 Properties Geo Assignments 806 Sout…" at bounding box center [264, 165] width 528 height 331
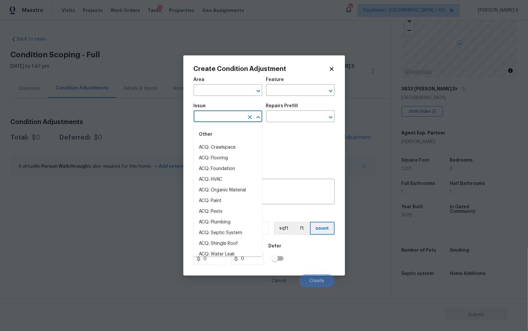
click at [210, 117] on input "text" at bounding box center [219, 117] width 50 height 10
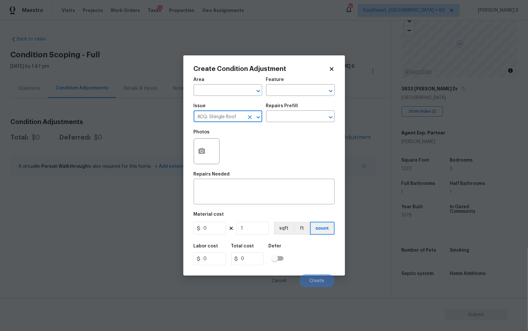
type input "ACQ: Shingle Roof"
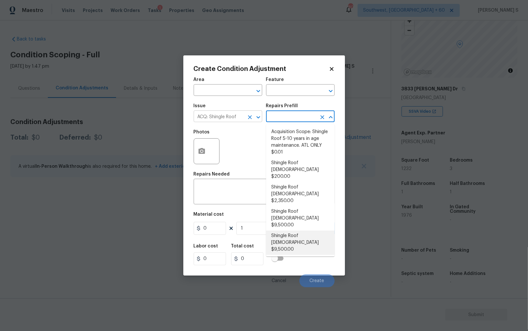
type input "Acquisition"
type textarea "Acquisition Scope: Shingle Roof 21+ years in age or replacement required."
type input "9500"
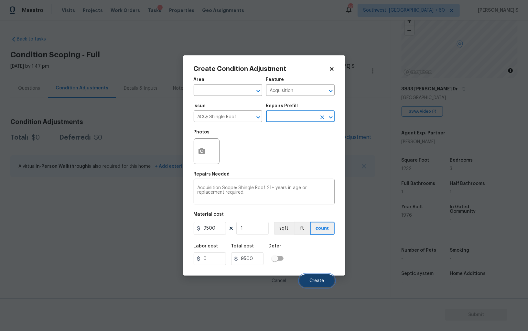
click at [326, 281] on button "Create" at bounding box center [317, 280] width 35 height 13
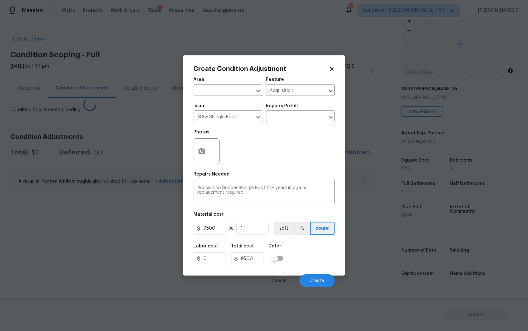
click at [41, 238] on body "Maestro Visits Projects Work Orders Tasks 1 Properties Geo Assignments 806 Sout…" at bounding box center [264, 165] width 528 height 331
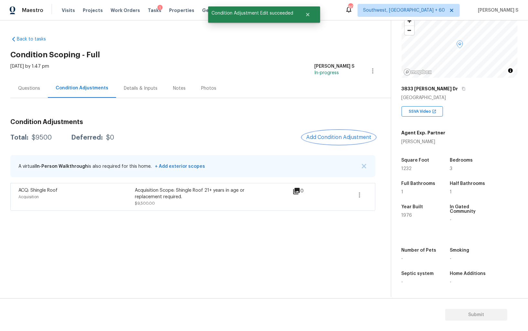
scroll to position [45, 0]
click at [327, 139] on span "Add Condition Adjustment" at bounding box center [338, 137] width 65 height 6
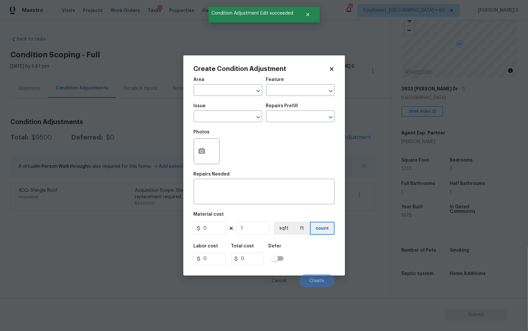
click at [222, 123] on span "Issue ​" at bounding box center [228, 113] width 69 height 26
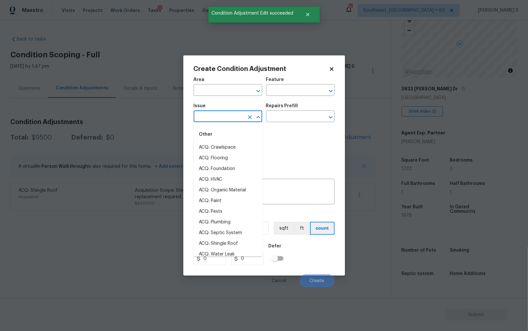
click at [222, 120] on input "text" at bounding box center [219, 117] width 50 height 10
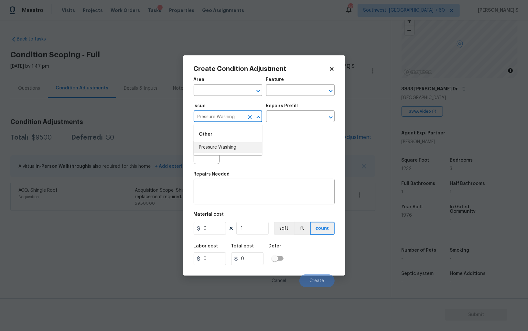
type input "Pressure Washing"
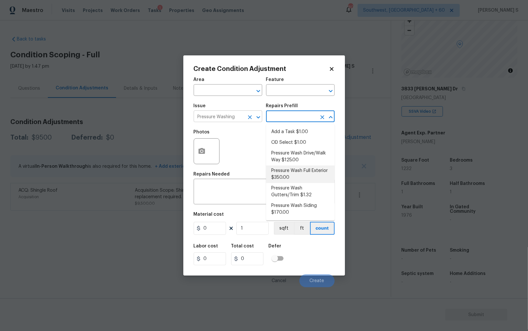
type input "Siding"
type textarea "Pressure wash the House, Flatwork, Deck and Garage interior."
type input "350"
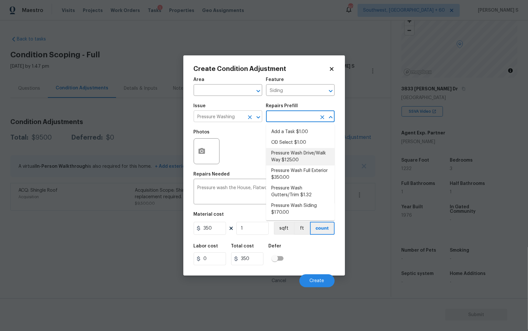
type textarea "Pressure wash the driveways/walkways as directed by the PM. Ensure that all deb…"
type input "125"
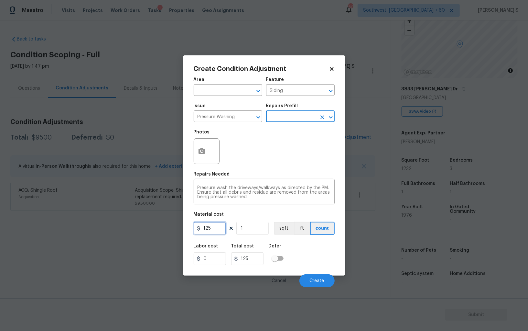
click at [216, 229] on input "125" at bounding box center [210, 228] width 32 height 13
type input "200"
click at [329, 269] on div "Labor cost 0 Total cost 200 Defer" at bounding box center [264, 254] width 141 height 29
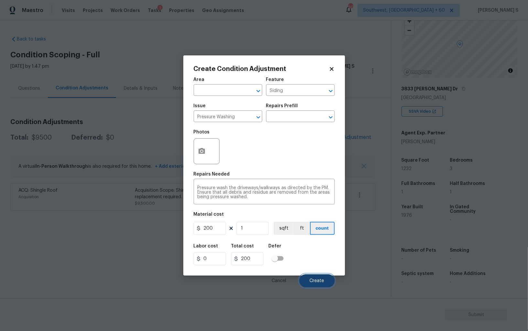
click at [322, 281] on span "Create" at bounding box center [317, 280] width 15 height 5
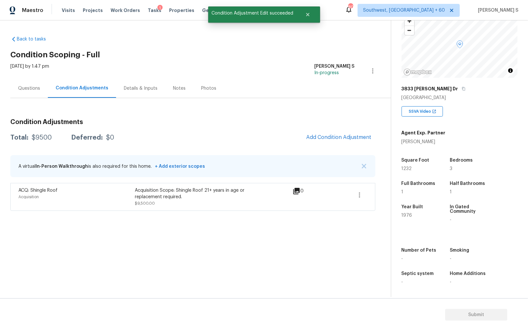
click at [142, 224] on section "Back to tasks Condition Scoping - Full Fri, Aug 15 2025 by 1:47 pm Anbu Jebakum…" at bounding box center [200, 164] width 381 height 266
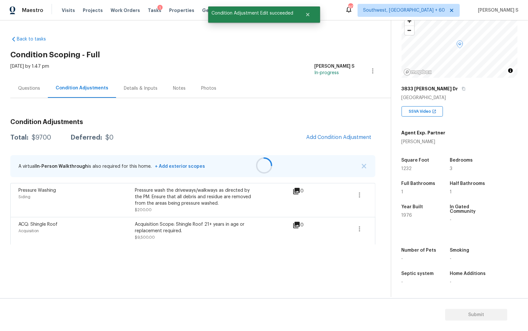
click at [328, 135] on div at bounding box center [264, 165] width 528 height 331
click at [323, 136] on span "Add Condition Adjustment" at bounding box center [338, 137] width 65 height 6
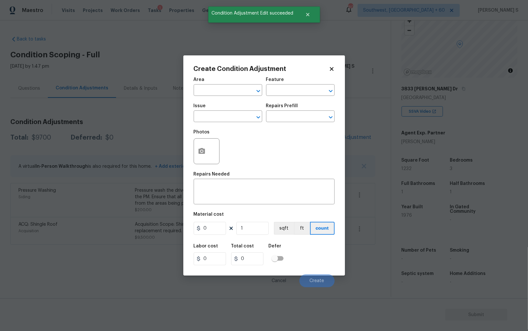
click at [213, 151] on div at bounding box center [207, 151] width 26 height 26
click at [201, 150] on icon "button" at bounding box center [202, 151] width 6 height 6
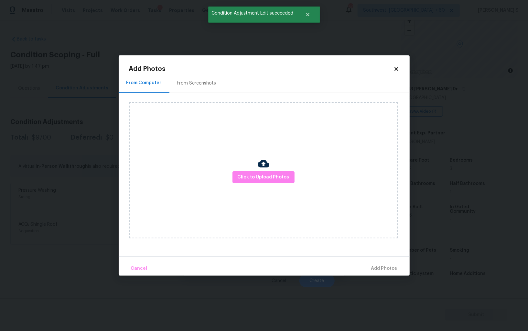
click at [188, 82] on div "From Screenshots" at bounding box center [196, 83] width 39 height 6
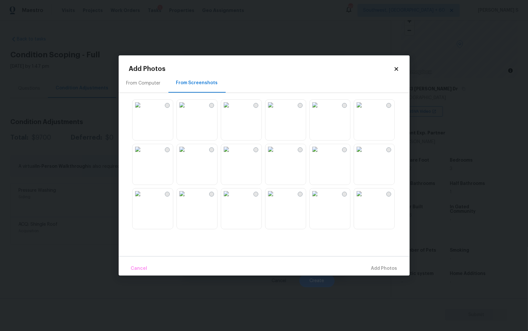
click at [365, 110] on img at bounding box center [359, 105] width 10 height 10
click at [317, 154] on img at bounding box center [315, 149] width 10 height 10
click at [270, 154] on img at bounding box center [271, 149] width 10 height 10
click at [232, 154] on img at bounding box center [226, 149] width 10 height 10
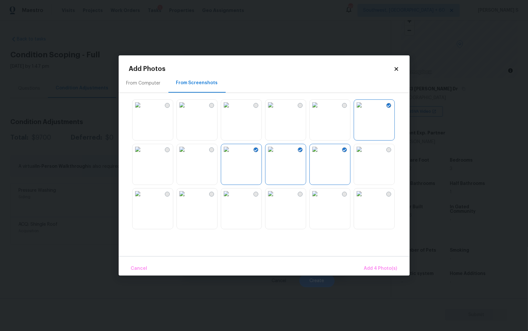
click at [232, 110] on img at bounding box center [226, 105] width 10 height 10
click at [187, 110] on img at bounding box center [182, 105] width 10 height 10
click at [276, 199] on img at bounding box center [271, 193] width 10 height 10
click at [393, 267] on span "Add 7 Photo(s)" at bounding box center [381, 268] width 33 height 8
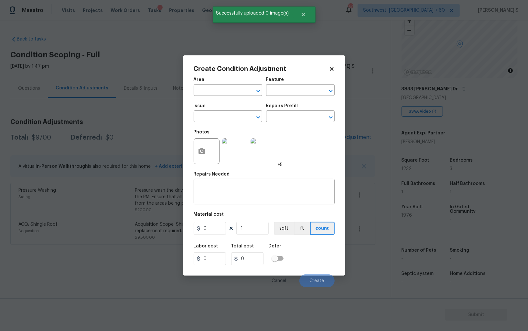
click at [218, 110] on div "Issue" at bounding box center [228, 108] width 69 height 8
click at [221, 114] on input "text" at bounding box center [219, 117] width 50 height 10
type input "Landscape Package"
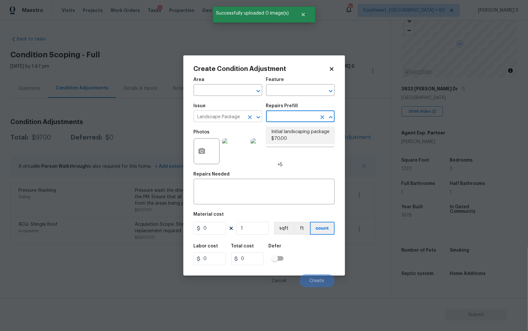
type input "Home Readiness Packages"
type textarea "Mowing of grass up to 6" in height. Mow, edge along driveways & sidewalks, trim…"
type input "70"
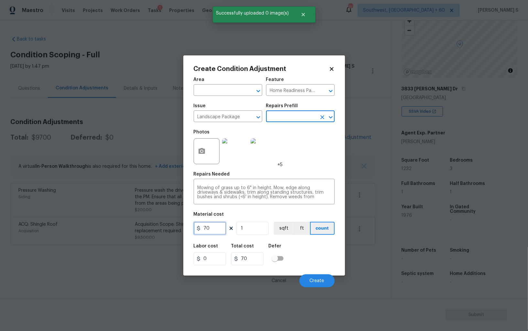
click at [216, 231] on input "70" at bounding box center [210, 228] width 32 height 13
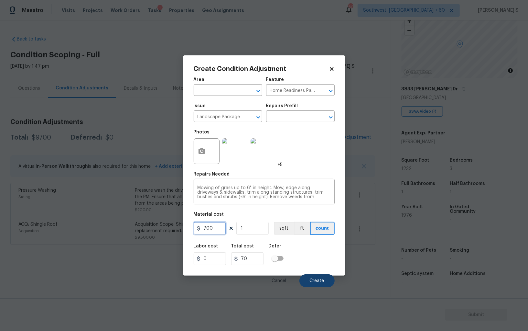
type input "700"
click at [324, 281] on span "Create" at bounding box center [317, 280] width 15 height 5
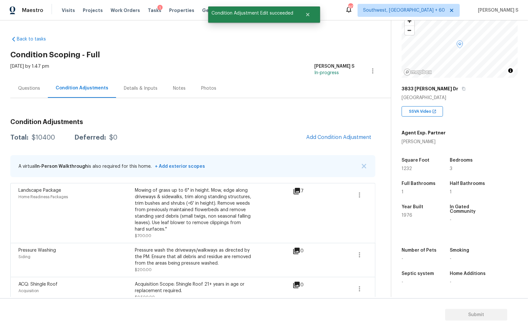
click at [327, 124] on h3 "Condition Adjustments" at bounding box center [192, 122] width 365 height 6
click at [328, 134] on span "Add Condition Adjustment" at bounding box center [338, 137] width 65 height 6
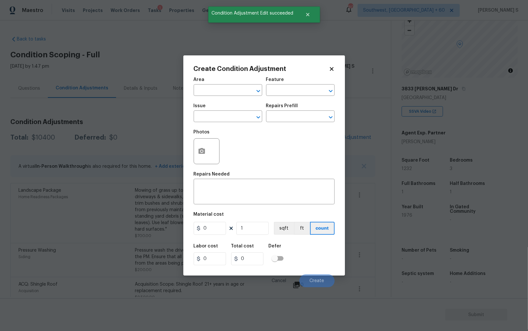
click at [192, 152] on div "Create Condition Adjustment Area ​ Feature ​ Issue ​ Repairs Prefill ​ Photos R…" at bounding box center [264, 165] width 162 height 220
click at [199, 153] on icon "button" at bounding box center [202, 151] width 6 height 6
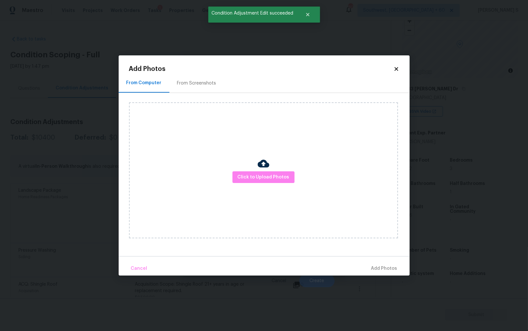
click at [206, 96] on div "Click to Upload Photos" at bounding box center [269, 170] width 281 height 155
click at [200, 84] on div "From Screenshots" at bounding box center [196, 83] width 39 height 6
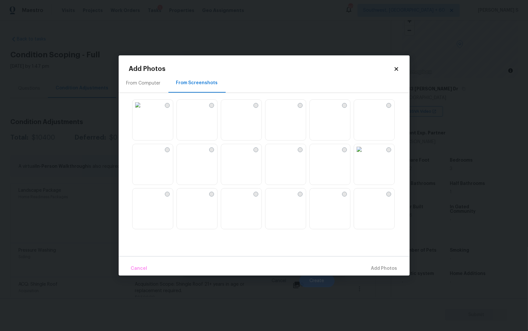
click at [276, 110] on img at bounding box center [271, 105] width 10 height 10
click at [276, 154] on img at bounding box center [271, 149] width 10 height 10
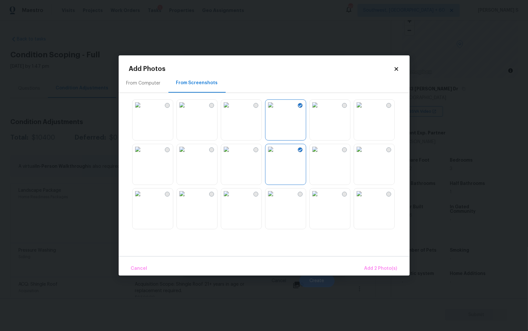
click at [350, 161] on div at bounding box center [269, 164] width 281 height 136
click at [399, 160] on div at bounding box center [269, 164] width 281 height 136
click at [320, 154] on img at bounding box center [315, 149] width 10 height 10
click at [363, 154] on img at bounding box center [359, 149] width 10 height 10
click at [363, 92] on div "From Computer From Screenshots" at bounding box center [264, 82] width 291 height 19
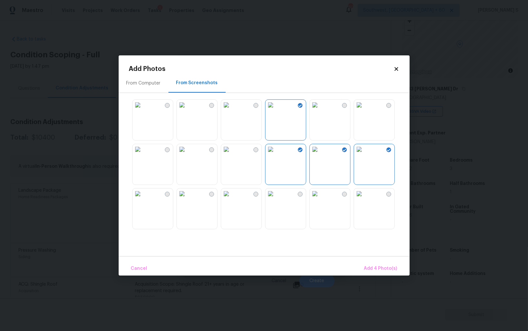
click at [363, 110] on img at bounding box center [359, 105] width 10 height 10
click at [187, 147] on img at bounding box center [182, 149] width 10 height 10
click at [369, 265] on span "Add 6 Photo(s)" at bounding box center [381, 268] width 33 height 8
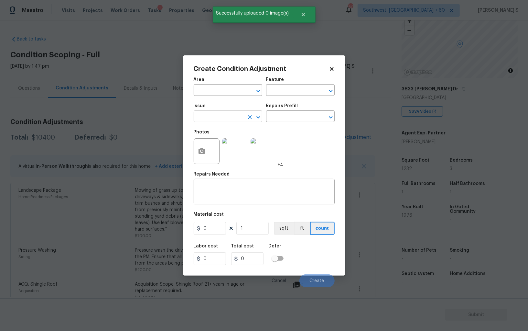
click at [217, 118] on input "text" at bounding box center [219, 117] width 50 height 10
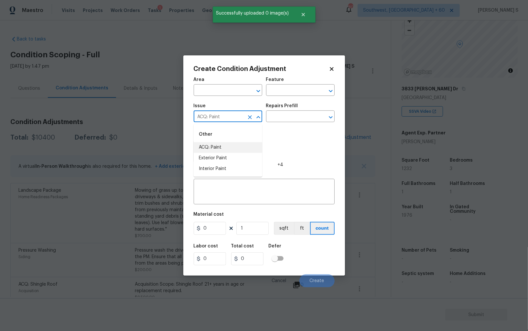
type input "ACQ: Paint"
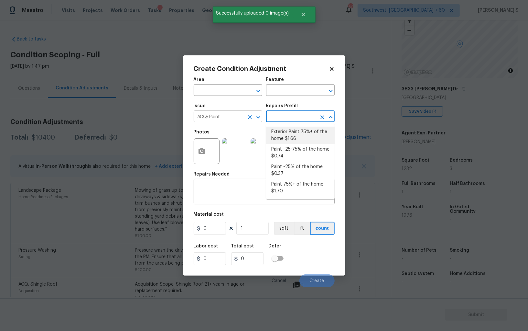
type input "Acquisition"
type textarea "Acquisition Scope: 75%+ of the home exterior will likely require paint"
type input "1.66"
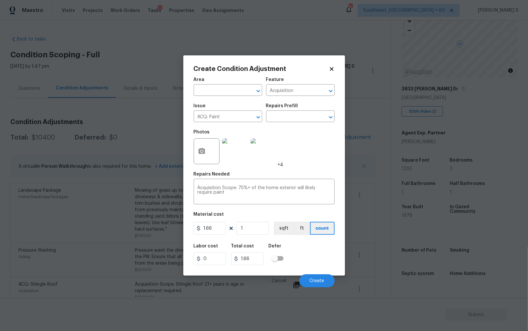
click at [254, 236] on figure "Material cost 1.66 1 sqft ft count" at bounding box center [264, 224] width 141 height 24
click at [254, 232] on input "1" at bounding box center [253, 228] width 32 height 13
type input "12"
type input "19.92"
type input "123"
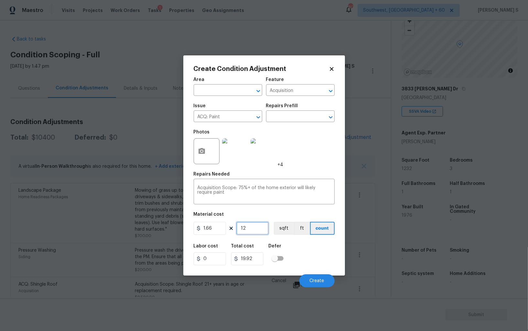
type input "204.18"
type input "1232"
type input "2045.12"
type input "1232"
click at [282, 231] on button "sqft" at bounding box center [284, 228] width 20 height 13
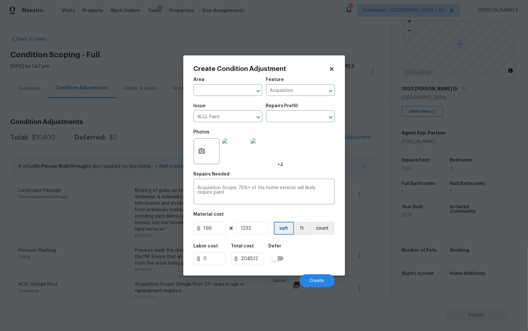
click at [285, 249] on div "Defer" at bounding box center [278, 248] width 19 height 8
click at [319, 275] on button "Create" at bounding box center [317, 280] width 35 height 13
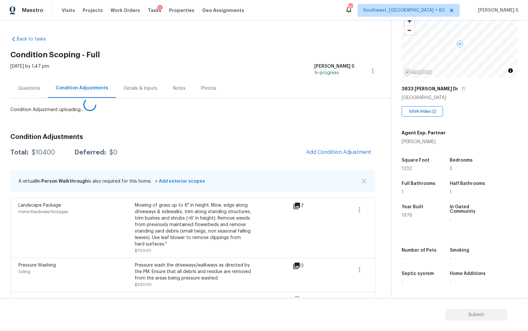
click at [85, 247] on body "Maestro Visits Projects Work Orders Tasks 1 Properties Geo Assignments 806 Sout…" at bounding box center [264, 165] width 528 height 331
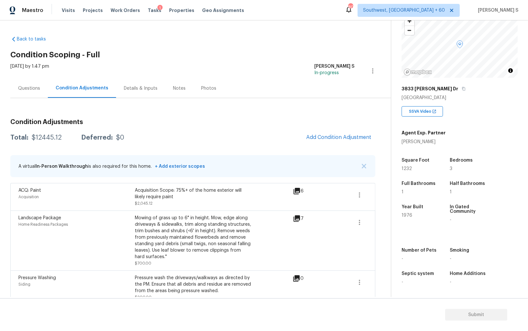
click at [23, 89] on div "Questions" at bounding box center [29, 88] width 22 height 6
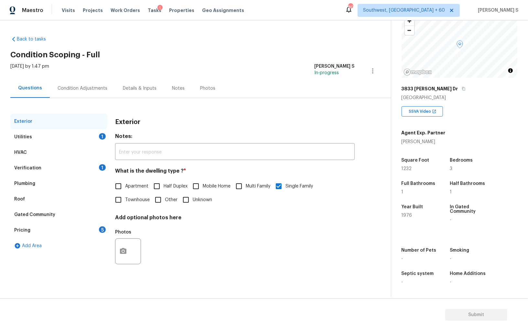
click at [56, 168] on div "Verification 1" at bounding box center [58, 168] width 97 height 16
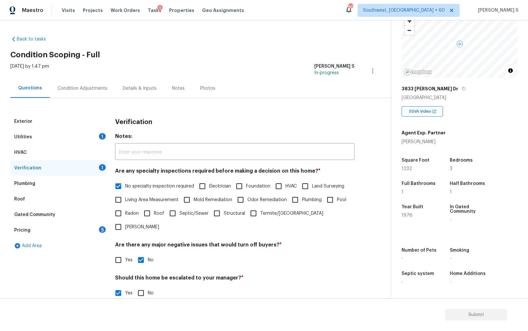
scroll to position [91, 0]
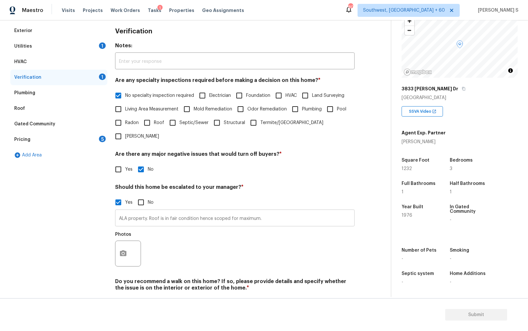
click at [281, 211] on input "ALA property. Roof is in fair condition hence scoped for maximum." at bounding box center [235, 218] width 240 height 15
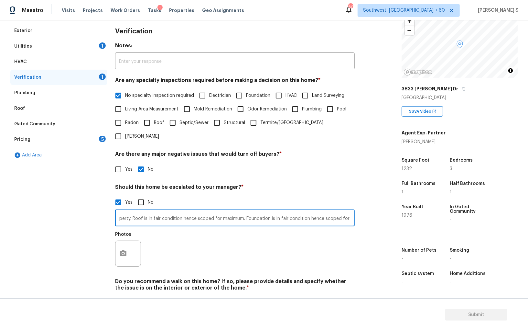
scroll to position [0, 18]
type input "ALA property. Roof is in fair condition hence scoped for maximum. Foundation is…"
click at [282, 236] on div "Photos" at bounding box center [235, 249] width 240 height 42
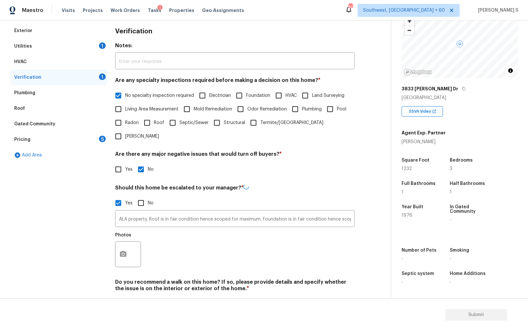
scroll to position [0, 0]
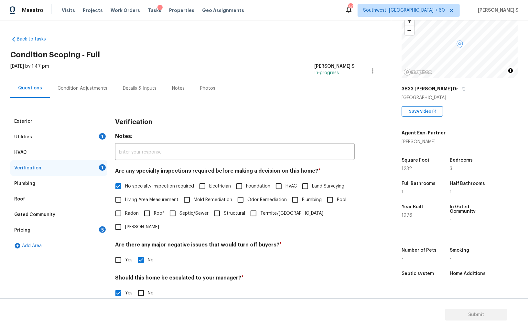
click at [72, 74] on div "Fri, Aug 15 2025 by 1:47 pm Anbu Jebakumar S In-progress" at bounding box center [200, 71] width 381 height 16
click at [76, 82] on div "Condition Adjustments" at bounding box center [82, 88] width 65 height 19
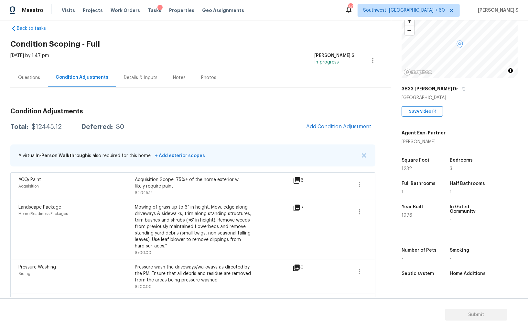
scroll to position [11, 0]
click at [334, 119] on button "Add Condition Adjustment" at bounding box center [339, 126] width 73 height 14
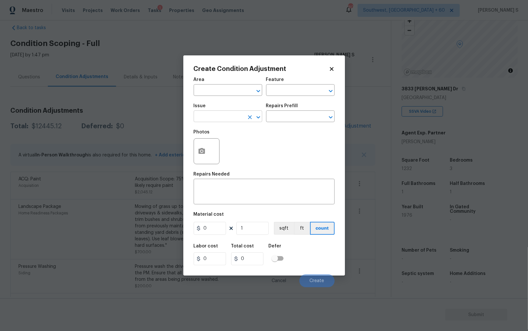
click at [220, 116] on input "text" at bounding box center [219, 117] width 50 height 10
type input "ACQ: Foundation"
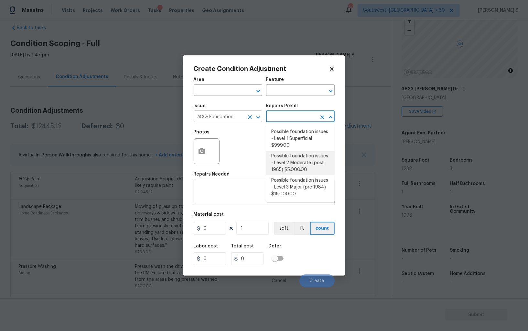
type input "Acquisition"
type textarea "Possible foundation issues - Level 2 Moderate: Disclaimer: This is NOT a techni…"
type input "5000"
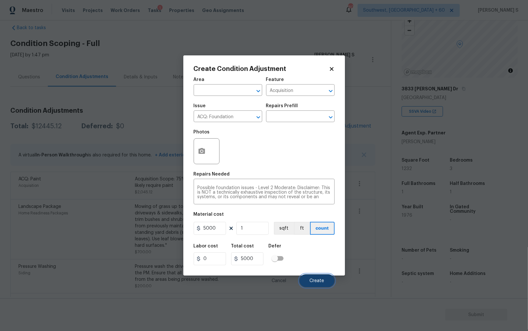
click at [319, 275] on button "Create" at bounding box center [317, 280] width 35 height 13
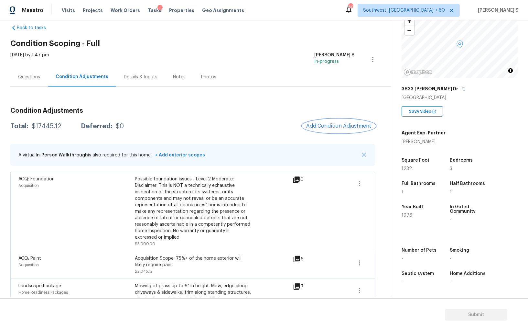
scroll to position [45, 0]
click at [315, 130] on button "Add Condition Adjustment" at bounding box center [339, 126] width 73 height 14
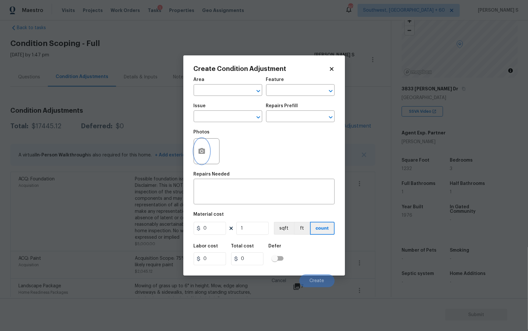
click at [208, 149] on button "button" at bounding box center [202, 150] width 16 height 25
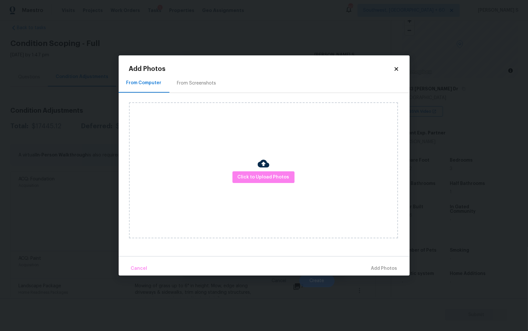
click at [198, 84] on div "From Screenshots" at bounding box center [196, 83] width 39 height 6
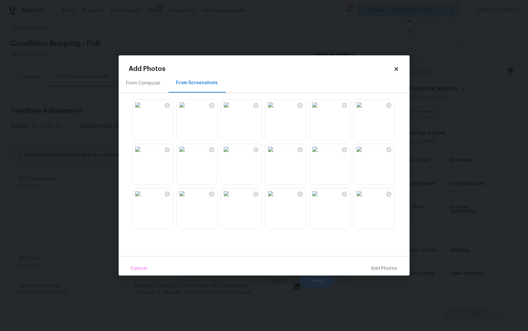
click at [320, 110] on img at bounding box center [315, 105] width 10 height 10
click at [320, 199] on img at bounding box center [315, 193] width 10 height 10
click at [187, 199] on img at bounding box center [182, 193] width 10 height 10
click at [143, 154] on img at bounding box center [138, 149] width 10 height 10
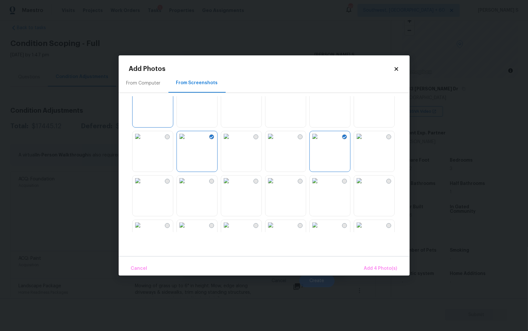
scroll to position [171, 0]
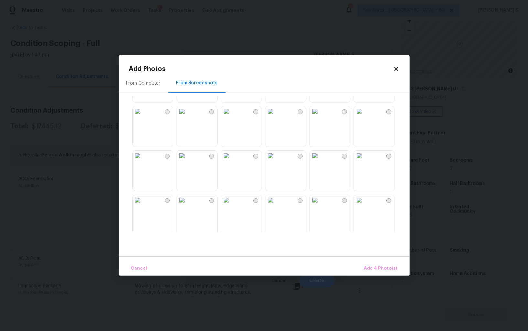
click at [232, 161] on img at bounding box center [226, 155] width 10 height 10
click at [313, 161] on img at bounding box center [315, 155] width 10 height 10
click at [320, 161] on img at bounding box center [315, 155] width 10 height 10
click at [308, 175] on div at bounding box center [269, 164] width 281 height 136
click at [320, 161] on img at bounding box center [315, 155] width 10 height 10
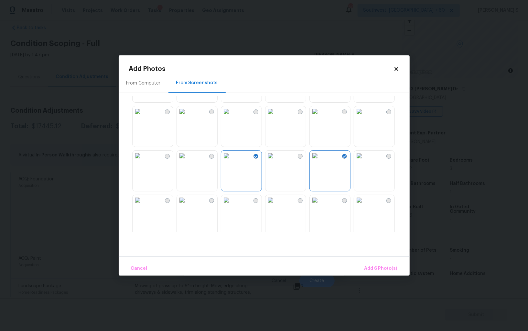
click at [320, 205] on img at bounding box center [315, 200] width 10 height 10
click at [276, 205] on img at bounding box center [271, 200] width 10 height 10
click at [232, 205] on img at bounding box center [226, 200] width 10 height 10
click at [380, 270] on span "Add 9 Photo(s)" at bounding box center [381, 268] width 33 height 8
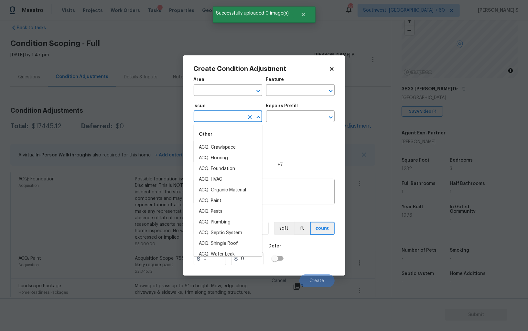
click at [221, 116] on input "text" at bounding box center [219, 117] width 50 height 10
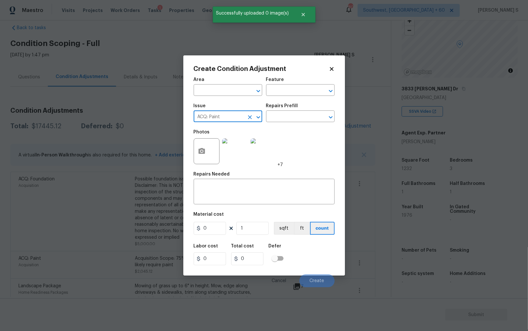
type input "ACQ: Paint"
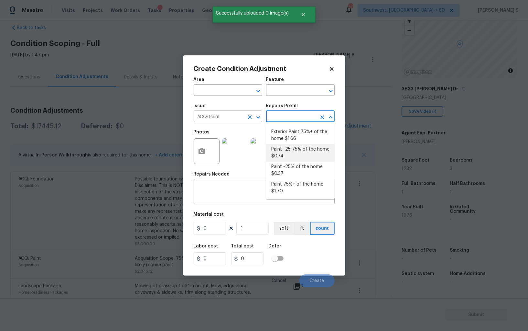
type input "Acquisition"
type textarea "Acquisition Scope: ~25 - 75% of the home needs interior paint"
type input "0.74"
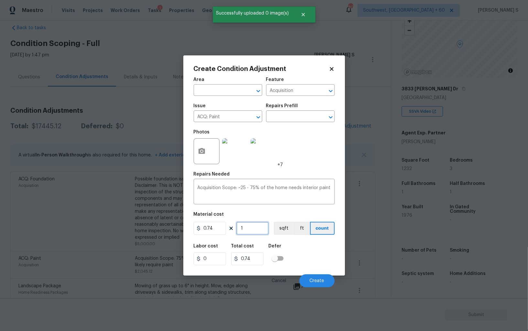
click at [259, 228] on input "1" at bounding box center [253, 228] width 32 height 13
type input "12"
type input "8.88"
type input "123"
type input "91.02"
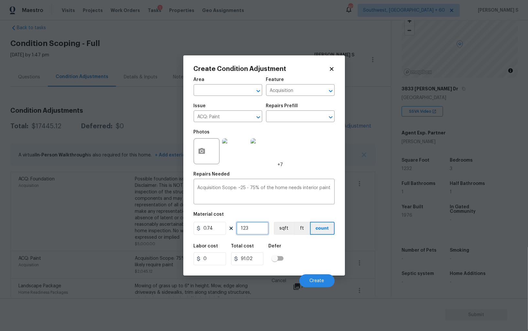
type input "1232"
type input "911.68"
type input "1232"
click at [287, 226] on button "sqft" at bounding box center [284, 228] width 20 height 13
click at [297, 243] on div "Labor cost 0 Total cost 911.68 Defer" at bounding box center [264, 254] width 141 height 29
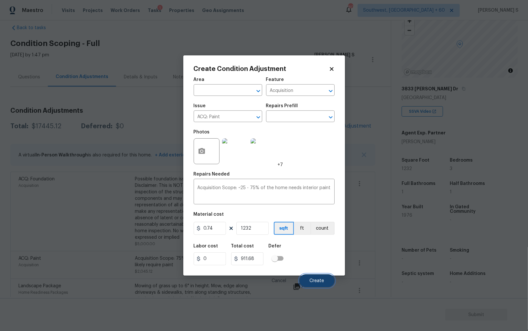
click at [317, 282] on span "Create" at bounding box center [317, 280] width 15 height 5
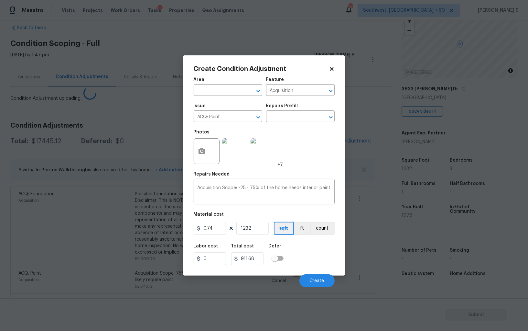
click at [102, 226] on body "Maestro Visits Projects Work Orders Tasks 1 Properties Geo Assignments 806 Sout…" at bounding box center [264, 165] width 528 height 331
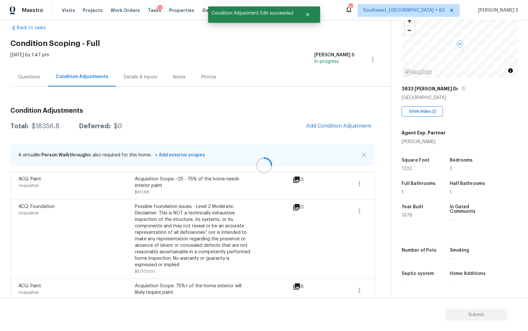
click at [320, 126] on div at bounding box center [264, 165] width 528 height 331
click at [325, 127] on span "Add Condition Adjustment" at bounding box center [338, 126] width 65 height 6
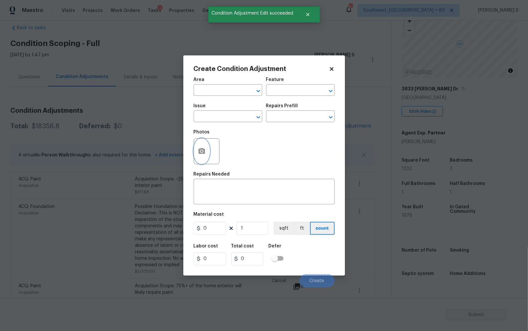
click at [205, 150] on icon "button" at bounding box center [202, 151] width 6 height 6
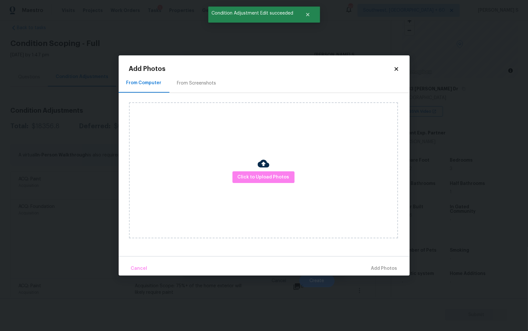
click at [188, 79] on div "From Screenshots" at bounding box center [197, 82] width 55 height 19
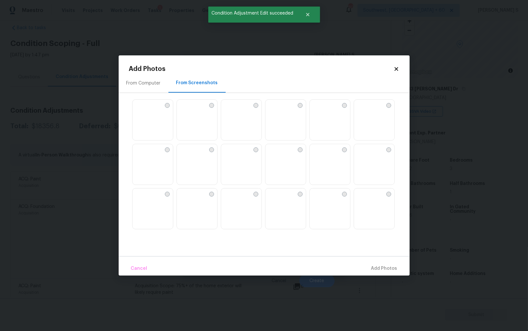
click at [310, 119] on div at bounding box center [330, 119] width 41 height 41
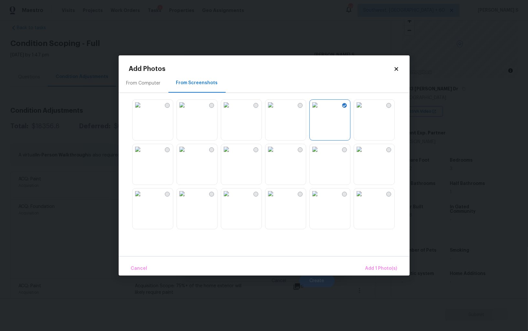
click at [273, 110] on img at bounding box center [271, 105] width 10 height 10
click at [320, 199] on img at bounding box center [315, 193] width 10 height 10
click at [180, 199] on img at bounding box center [182, 193] width 10 height 10
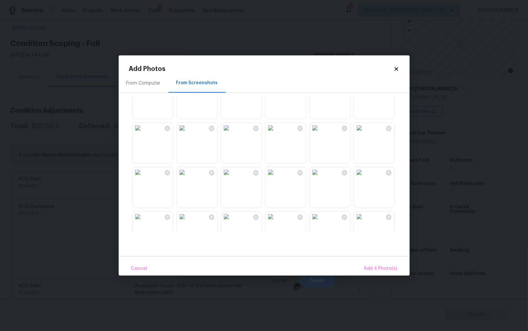
click at [187, 133] on img at bounding box center [182, 128] width 10 height 10
click at [143, 133] on img at bounding box center [138, 128] width 10 height 10
click at [187, 177] on img at bounding box center [182, 172] width 10 height 10
click at [232, 177] on img at bounding box center [226, 172] width 10 height 10
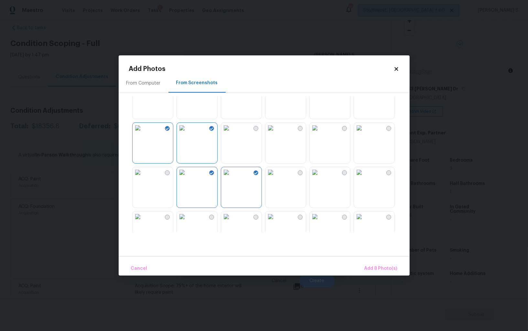
click at [276, 177] on img at bounding box center [271, 172] width 10 height 10
click at [320, 177] on img at bounding box center [315, 172] width 10 height 10
click at [320, 133] on img at bounding box center [315, 128] width 10 height 10
click at [276, 133] on img at bounding box center [271, 128] width 10 height 10
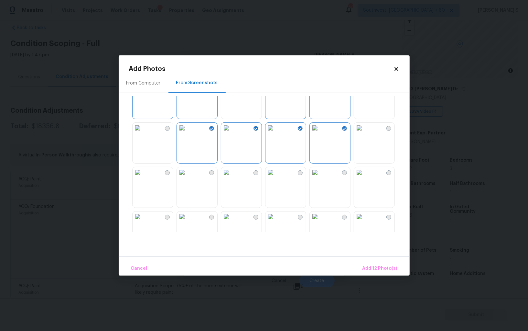
scroll to position [360, 0]
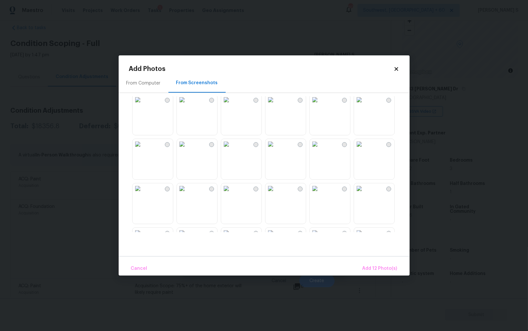
click at [276, 189] on img at bounding box center [271, 188] width 10 height 10
click at [187, 193] on img at bounding box center [182, 188] width 10 height 10
click at [143, 193] on img at bounding box center [138, 188] width 10 height 10
click at [393, 269] on span "Add 15 Photo(s)" at bounding box center [380, 268] width 35 height 8
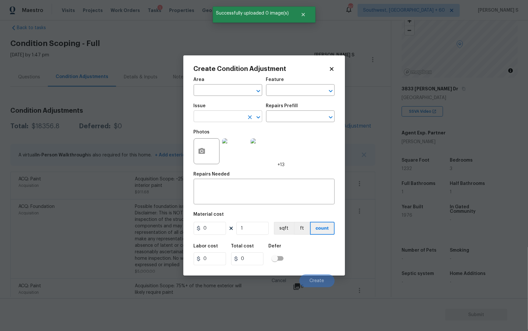
click at [213, 116] on input "text" at bounding box center [219, 117] width 50 height 10
type input "ACQ: Flooring"
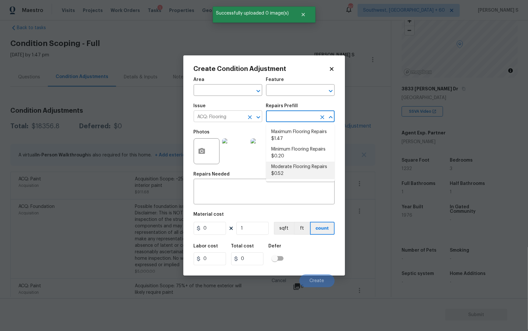
type input "Acquisition"
type textarea "Acquisition Scope: Moderate flooring repairs"
type input "0.52"
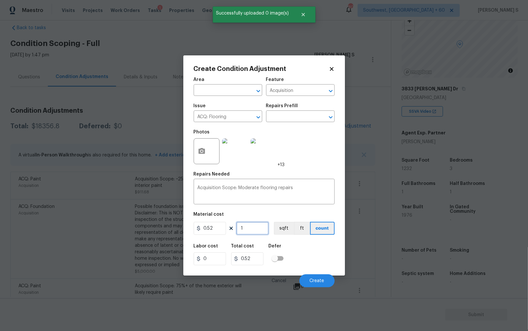
click at [260, 229] on input "1" at bounding box center [253, 228] width 32 height 13
paste input "232"
type input "1232"
type input "640.64"
type input "1232"
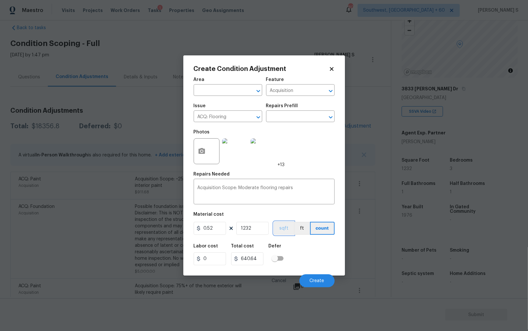
click at [285, 229] on button "sqft" at bounding box center [284, 228] width 20 height 13
click at [292, 252] on div "Labor cost 0 Total cost 640.64 Defer" at bounding box center [264, 254] width 141 height 29
click at [303, 279] on button "Create" at bounding box center [317, 280] width 35 height 13
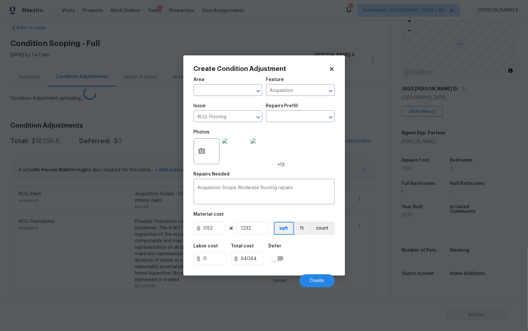
click at [54, 252] on body "Maestro Visits Projects Work Orders Tasks 1 Properties Geo Assignments 806 Sout…" at bounding box center [264, 165] width 528 height 331
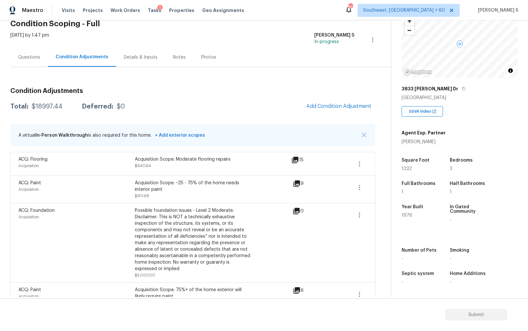
scroll to position [0, 0]
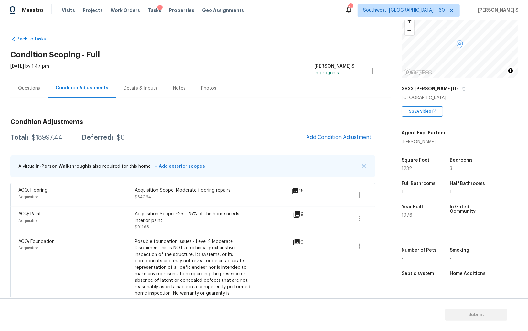
click at [24, 91] on div "Questions" at bounding box center [29, 88] width 38 height 19
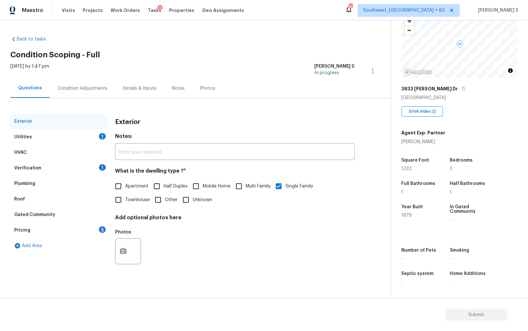
click at [42, 231] on div "Pricing 5" at bounding box center [58, 230] width 97 height 16
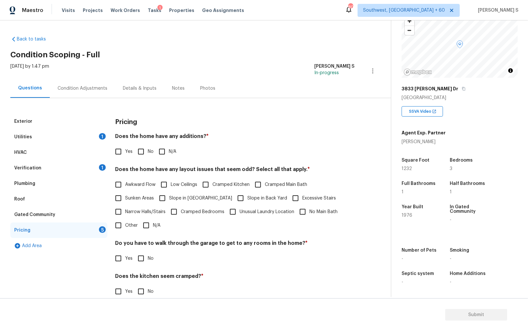
click at [190, 199] on span "Slope in Front Yard" at bounding box center [200, 198] width 63 height 7
click at [169, 199] on input "Slope in Front Yard" at bounding box center [163, 198] width 14 height 14
click at [198, 199] on span "Slope in Front Yard" at bounding box center [200, 198] width 63 height 7
click at [169, 199] on input "Slope in Front Yard" at bounding box center [163, 199] width 14 height 14
checkbox input "false"
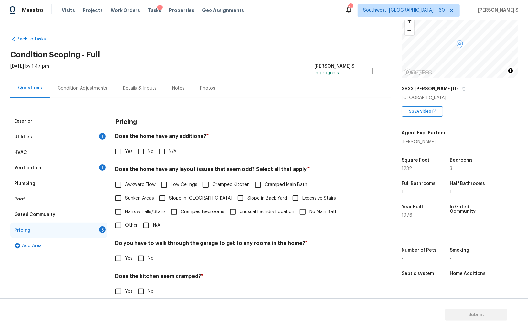
drag, startPoint x: 221, startPoint y: 199, endPoint x: 215, endPoint y: 199, distance: 6.1
click at [234, 199] on input "Slope in Back Yard" at bounding box center [241, 198] width 14 height 14
checkbox input "true"
click at [191, 199] on span "Slope in Front Yard" at bounding box center [200, 198] width 63 height 7
click at [169, 199] on input "Slope in Front Yard" at bounding box center [163, 199] width 14 height 14
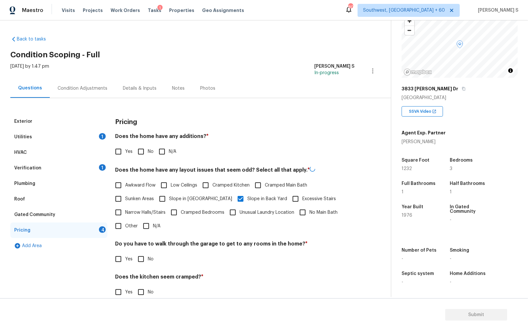
checkbox input "true"
click at [144, 144] on div "Does the home have any additions? * Yes No N/A" at bounding box center [235, 145] width 240 height 25
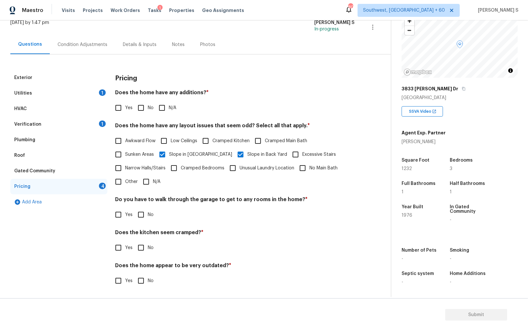
click at [139, 107] on input "No" at bounding box center [141, 108] width 14 height 14
checkbox input "true"
click at [138, 218] on input "No" at bounding box center [141, 215] width 14 height 14
checkbox input "true"
click at [134, 241] on input "No" at bounding box center [141, 248] width 14 height 14
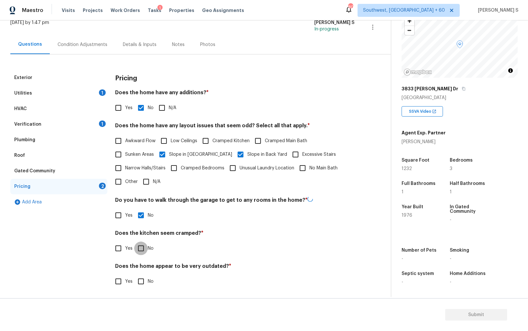
checkbox input "true"
click at [134, 274] on input "No" at bounding box center [141, 281] width 14 height 14
checkbox input "true"
click at [55, 125] on div "Verification 1" at bounding box center [58, 124] width 97 height 16
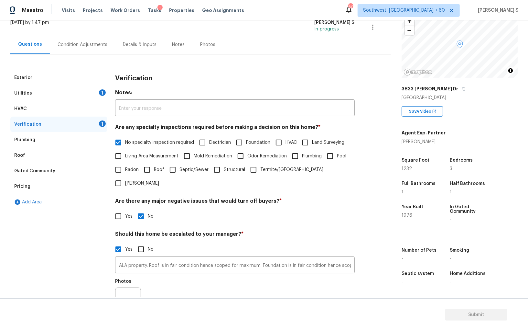
scroll to position [100, 0]
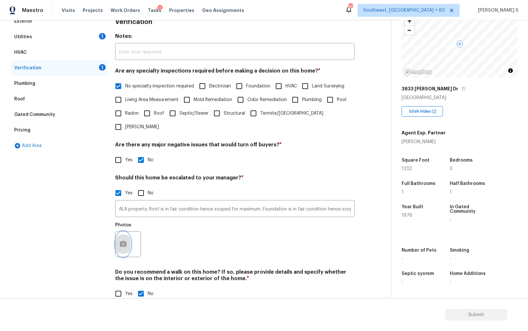
click at [117, 234] on button "button" at bounding box center [124, 243] width 16 height 25
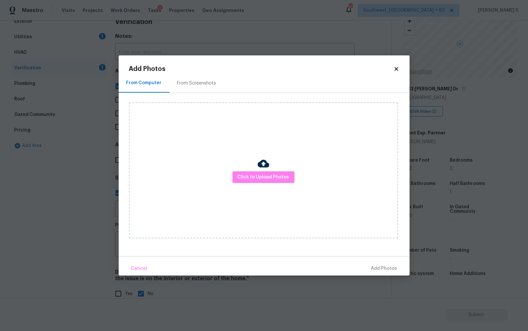
click at [272, 167] on div "Click to Upload Photos" at bounding box center [263, 170] width 269 height 136
click at [272, 175] on span "Click to Upload Photos" at bounding box center [264, 177] width 52 height 8
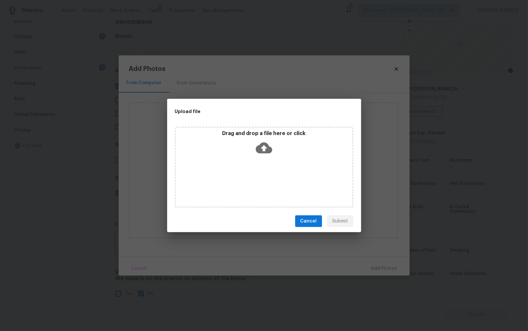
click at [272, 175] on div "Drag and drop a file here or click" at bounding box center [264, 167] width 179 height 81
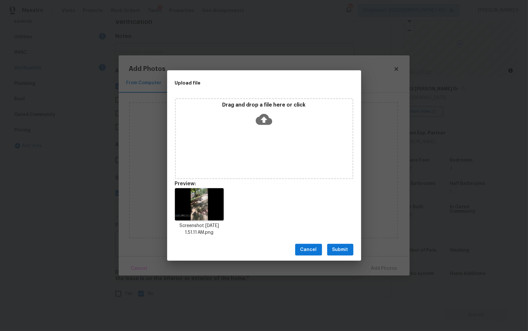
click at [335, 246] on span "Submit" at bounding box center [341, 250] width 16 height 8
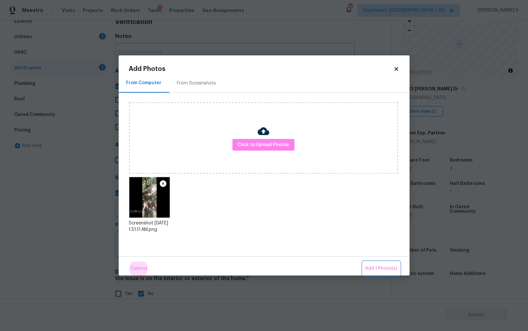
click at [363, 261] on button "Add 1 Photo(s)" at bounding box center [381, 268] width 37 height 14
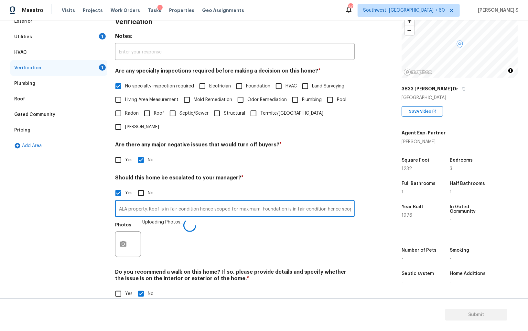
click at [298, 202] on input "ALA property. Roof is in fair condition hence scoped for maximum. Foundation is…" at bounding box center [235, 209] width 240 height 15
type input "ALA property. Roof is in fair condition hence scoped for maximum. Foundation is…"
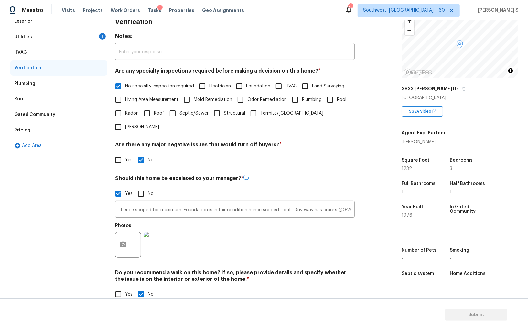
click at [264, 219] on div "Photos" at bounding box center [235, 240] width 240 height 42
click at [126, 241] on icon "button" at bounding box center [123, 244] width 6 height 6
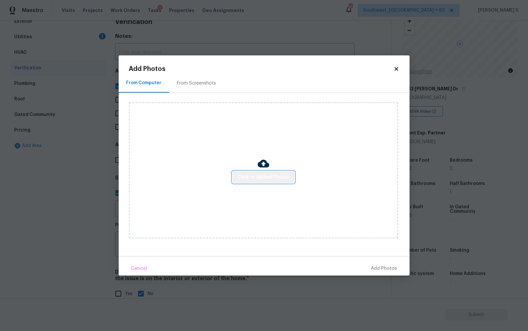
click at [272, 172] on button "Click to Upload Photos" at bounding box center [264, 177] width 62 height 12
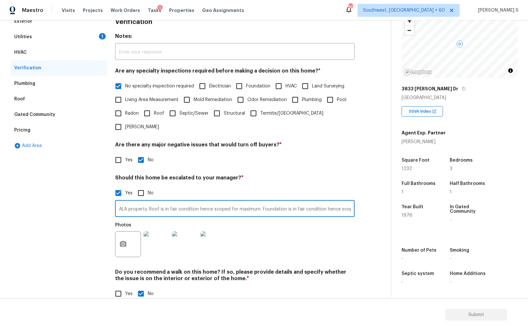
click at [345, 202] on input "ALA property. Roof is in fair condition hence scoped for maximum. Foundation is…" at bounding box center [235, 209] width 240 height 15
type input "ALA property. Roof is in fair condition hence scoped for maximum. Foundation is…"
click at [303, 233] on div "Photos" at bounding box center [235, 240] width 240 height 42
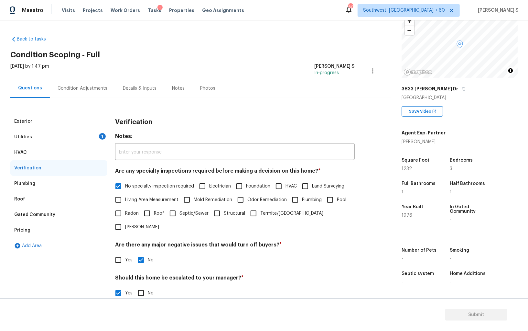
click at [92, 90] on div "Condition Adjustments" at bounding box center [83, 88] width 50 height 6
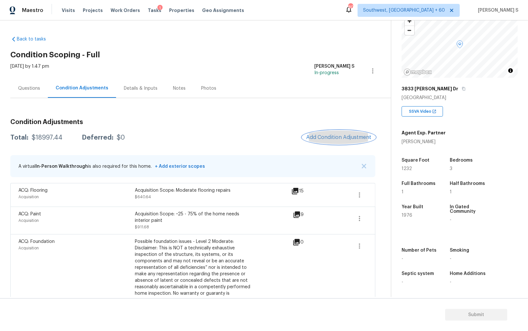
click at [324, 137] on span "Add Condition Adjustment" at bounding box center [338, 137] width 65 height 6
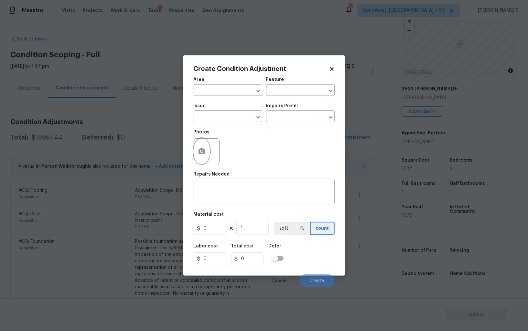
click at [200, 156] on button "button" at bounding box center [202, 150] width 16 height 25
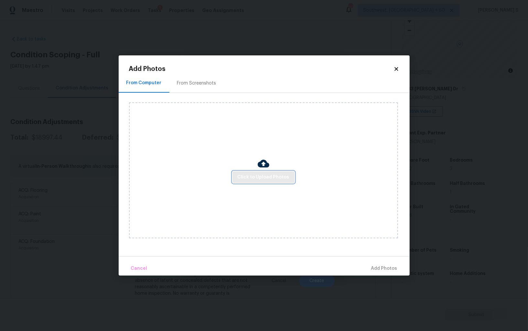
click at [272, 171] on button "Click to Upload Photos" at bounding box center [264, 177] width 62 height 12
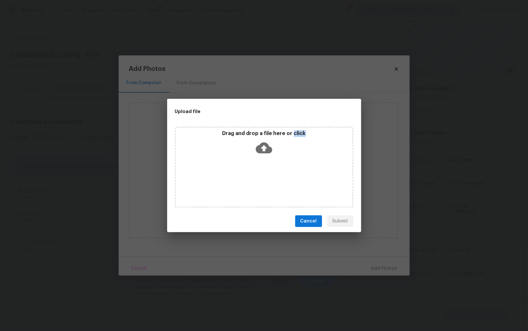
click at [272, 171] on div "Drag and drop a file here or click" at bounding box center [264, 167] width 179 height 81
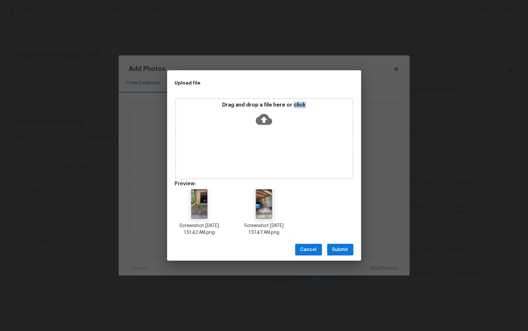
click at [348, 250] on span "Submit" at bounding box center [341, 250] width 16 height 8
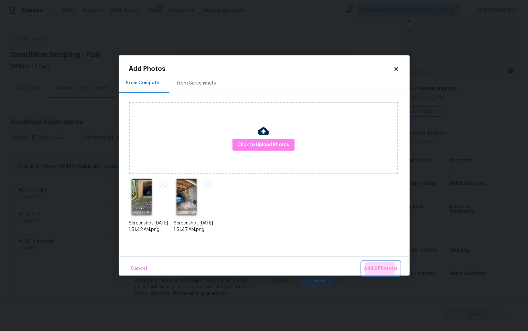
click at [362, 261] on button "Add 2 Photo(s)" at bounding box center [381, 268] width 38 height 14
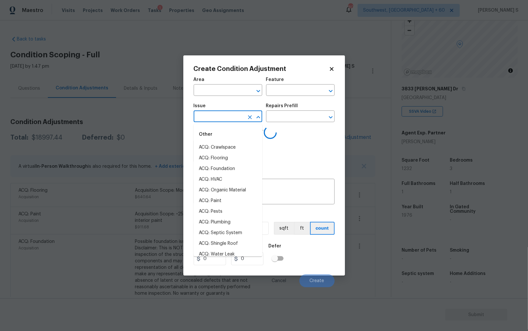
click at [215, 120] on input "text" at bounding box center [219, 117] width 50 height 10
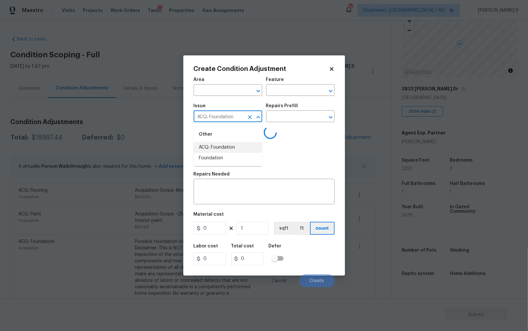
type input "ACQ: Foundation"
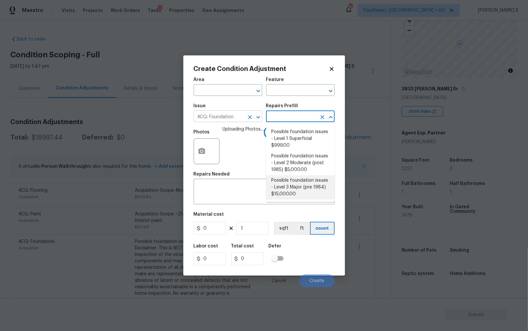
type input "Acquisition"
type textarea "Possible foundation issues - Level 3 Major: Disclaimer: This is NOT a technical…"
type input "15000"
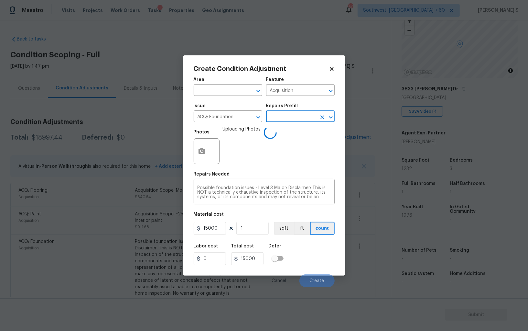
click at [79, 252] on body "Maestro Visits Projects Work Orders Tasks 1 Properties Geo Assignments 803 Sout…" at bounding box center [264, 165] width 528 height 331
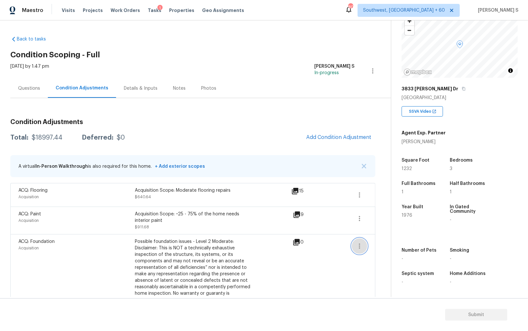
click at [359, 245] on icon "button" at bounding box center [360, 246] width 8 height 8
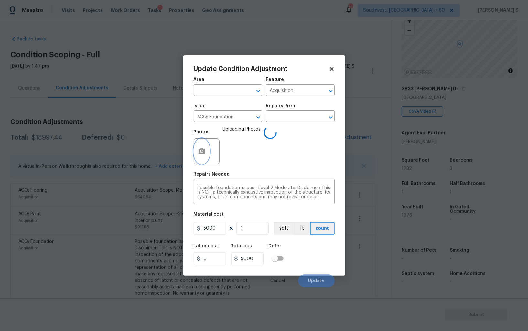
click at [198, 154] on icon "button" at bounding box center [202, 151] width 8 height 8
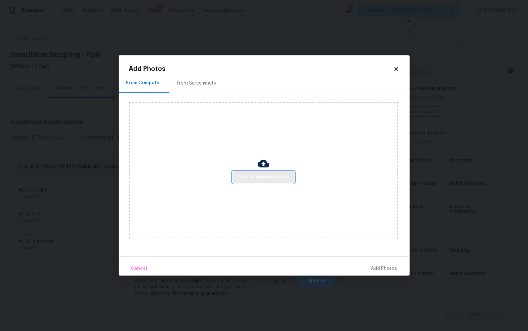
click at [284, 173] on span "Click to Upload Photos" at bounding box center [264, 177] width 52 height 8
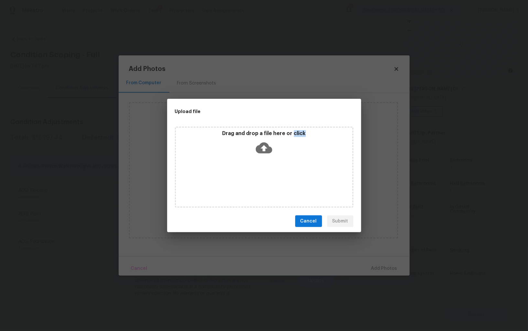
click at [284, 173] on div "Drag and drop a file here or click" at bounding box center [264, 167] width 179 height 81
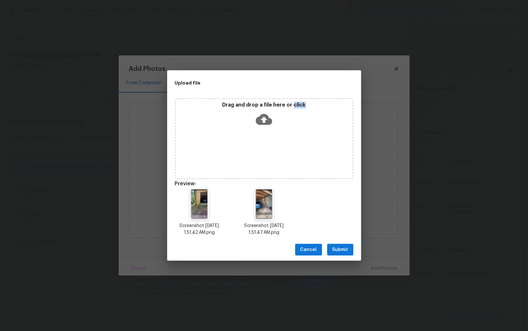
click at [337, 246] on span "Submit" at bounding box center [341, 250] width 16 height 8
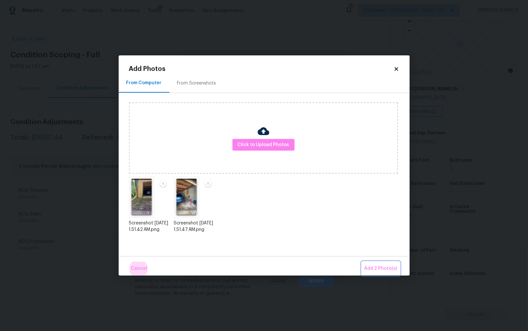
click at [362, 261] on button "Add 2 Photo(s)" at bounding box center [381, 268] width 38 height 14
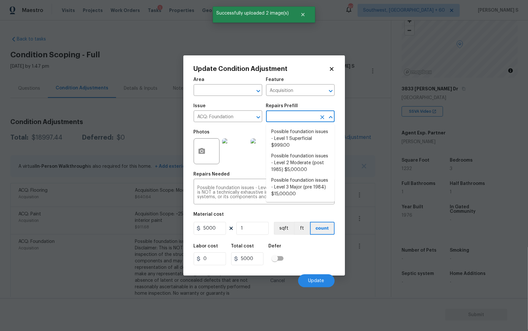
click at [274, 118] on input "text" at bounding box center [291, 117] width 50 height 10
click at [282, 187] on li "Possible foundation issues - Level 3 Major (pre 1984) $15,000.00" at bounding box center [300, 187] width 69 height 24
type textarea "Possible foundation issues - Level 3 Major: Disclaimer: This is NOT a technical…"
type input "15000"
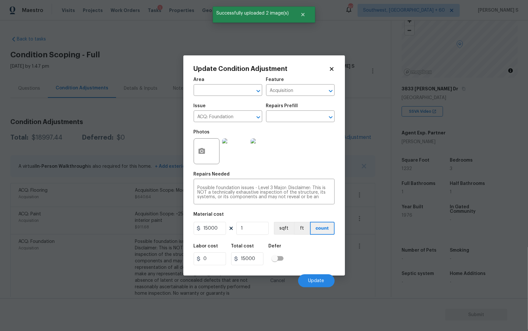
click at [295, 249] on div "Labor cost 0 Total cost 15000 Defer" at bounding box center [264, 254] width 141 height 29
click at [315, 276] on button "Update" at bounding box center [316, 280] width 37 height 13
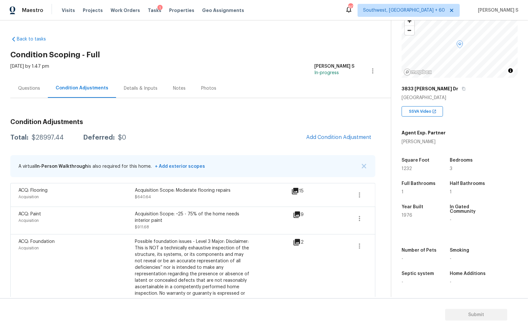
click at [29, 88] on div "Questions" at bounding box center [29, 88] width 22 height 6
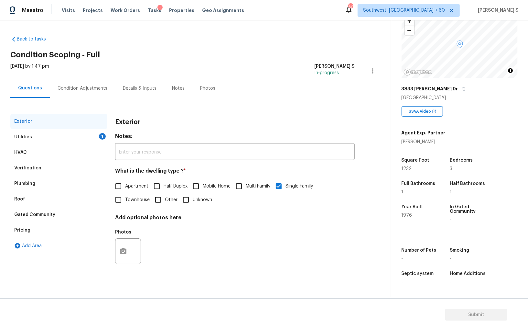
click at [39, 136] on div "Utilities 1" at bounding box center [58, 137] width 97 height 16
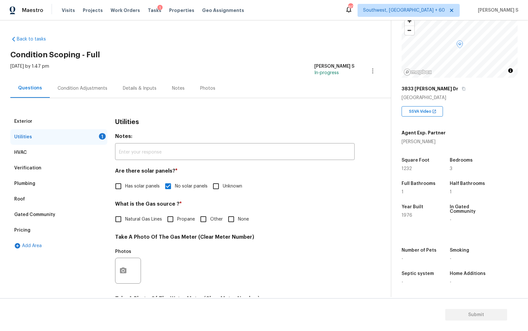
click at [136, 221] on span "Natural Gas Lines" at bounding box center [143, 219] width 37 height 7
click at [125, 221] on input "Natural Gas Lines" at bounding box center [119, 219] width 14 height 14
checkbox input "true"
click at [81, 83] on div "Condition Adjustments" at bounding box center [82, 88] width 65 height 19
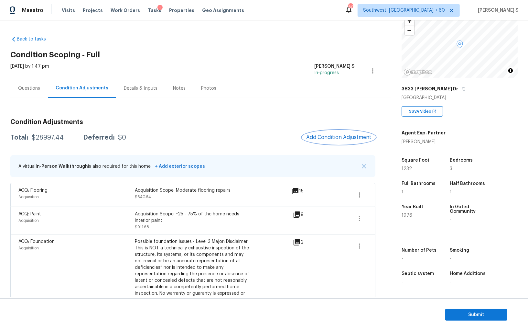
click at [350, 138] on span "Add Condition Adjustment" at bounding box center [338, 137] width 65 height 6
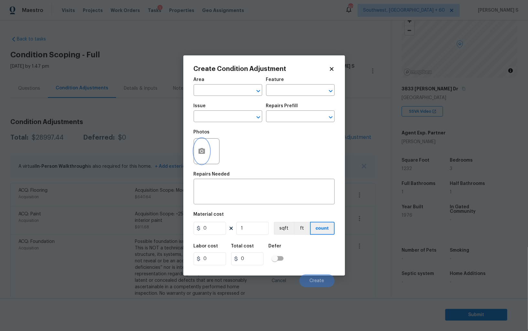
click at [201, 148] on button "button" at bounding box center [202, 150] width 16 height 25
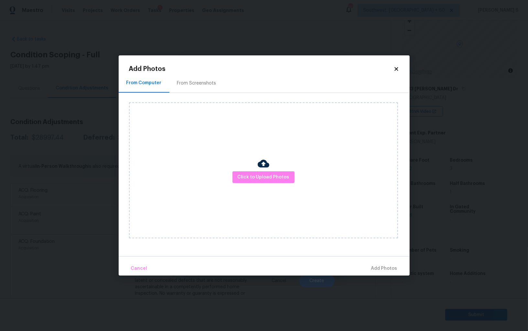
click at [257, 166] on div "Click to Upload Photos" at bounding box center [263, 170] width 269 height 136
click at [260, 175] on span "Click to Upload Photos" at bounding box center [264, 177] width 52 height 8
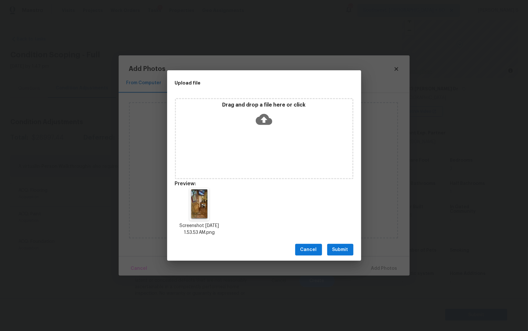
click at [337, 245] on button "Submit" at bounding box center [340, 250] width 26 height 12
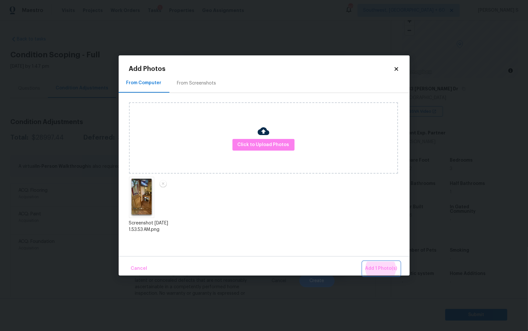
click at [363, 261] on button "Add 1 Photo(s)" at bounding box center [381, 268] width 37 height 14
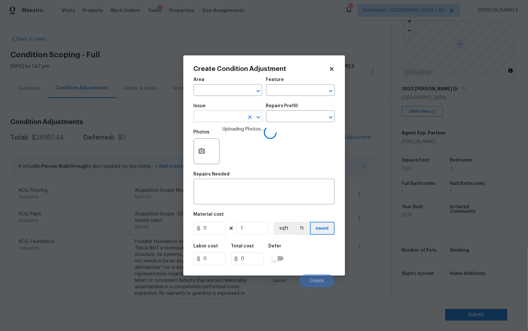
click at [215, 112] on input "text" at bounding box center [219, 117] width 50 height 10
type input "Exterior Door Pre-Hung"
type input "pain"
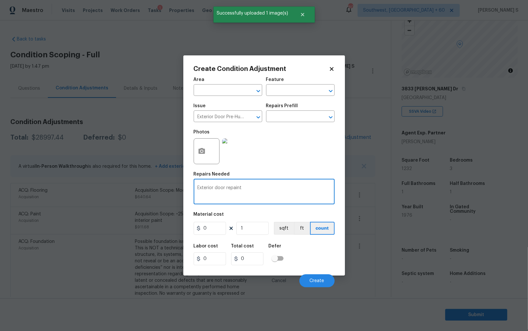
type textarea "Exterior door repaint"
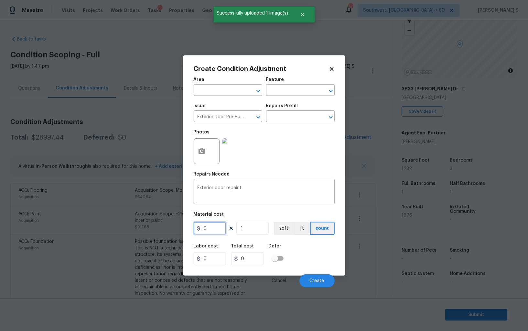
click at [211, 226] on input "0" at bounding box center [210, 228] width 32 height 13
type input "200"
click at [319, 253] on div "Labor cost 0 Total cost 200 Defer" at bounding box center [264, 254] width 141 height 29
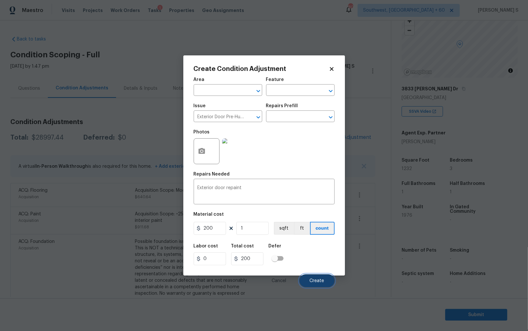
click at [322, 278] on button "Create" at bounding box center [317, 280] width 35 height 13
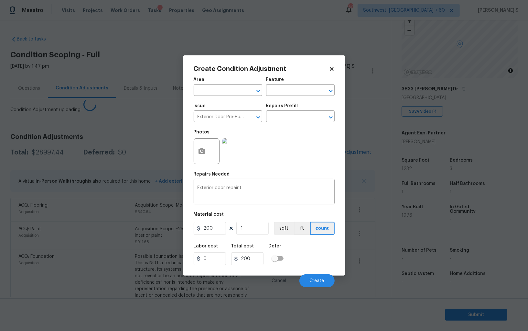
click at [17, 267] on body "Maestro Visits Projects Work Orders Tasks 1 Properties Geo Assignments 803 Sout…" at bounding box center [264, 165] width 528 height 331
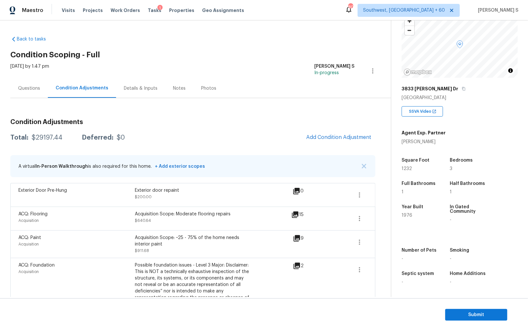
click at [20, 95] on div "Questions" at bounding box center [29, 88] width 38 height 19
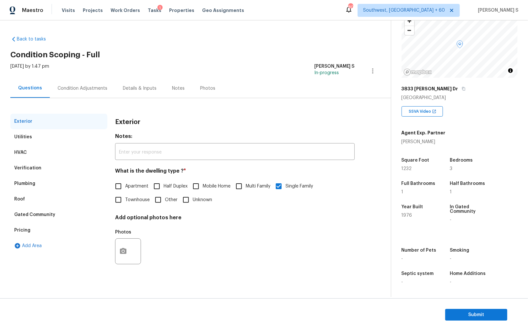
click at [33, 230] on div "Pricing" at bounding box center [58, 230] width 97 height 16
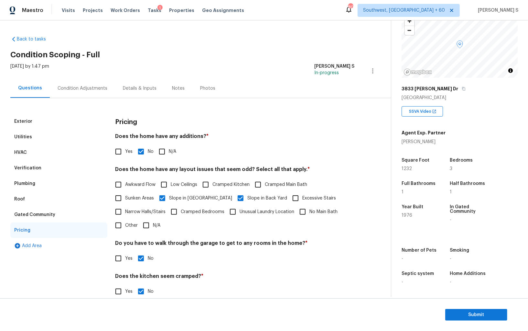
click at [122, 146] on input "Yes" at bounding box center [119, 152] width 14 height 14
checkbox input "true"
checkbox input "false"
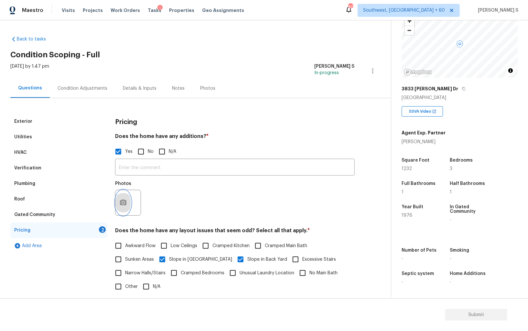
click at [119, 205] on icon "button" at bounding box center [123, 203] width 8 height 8
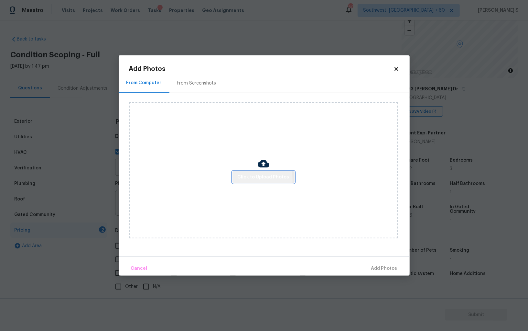
click at [256, 179] on span "Click to Upload Photos" at bounding box center [264, 177] width 52 height 8
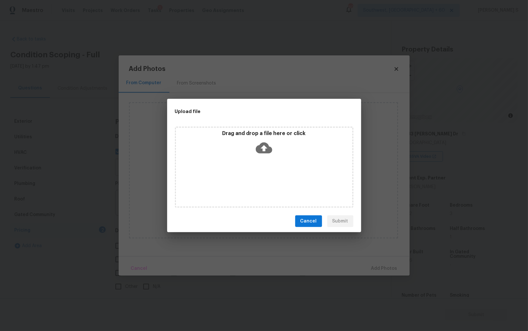
scroll to position [45, 0]
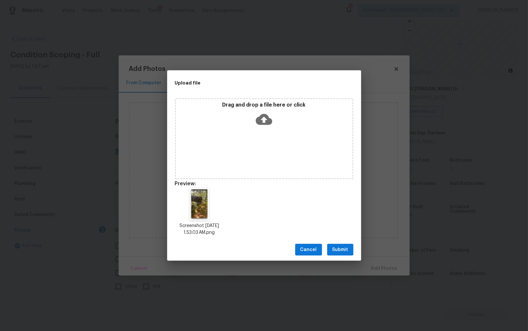
click at [356, 248] on div "Cancel Submit" at bounding box center [264, 249] width 194 height 22
click at [341, 248] on span "Submit" at bounding box center [341, 250] width 16 height 8
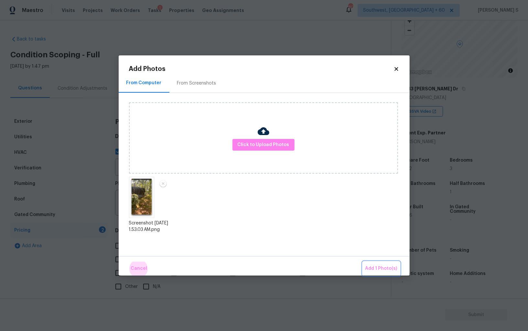
click at [363, 261] on button "Add 1 Photo(s)" at bounding box center [381, 268] width 37 height 14
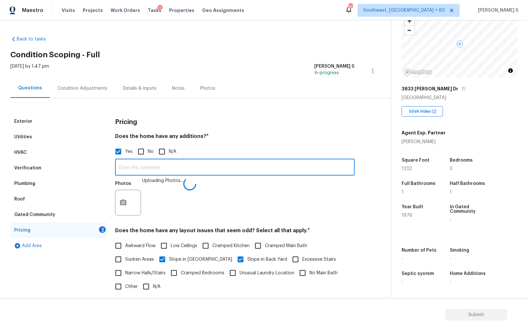
click at [269, 168] on input "text" at bounding box center [235, 167] width 240 height 15
type input "Enclosed patio."
click at [222, 192] on div "Photos Uploading Photos..." at bounding box center [235, 198] width 240 height 42
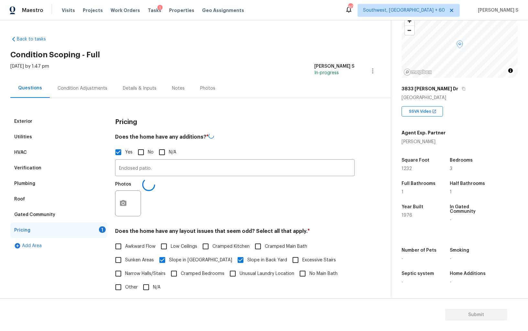
click at [173, 209] on div "Photos" at bounding box center [235, 199] width 240 height 42
click at [94, 91] on div "Condition Adjustments" at bounding box center [82, 88] width 65 height 19
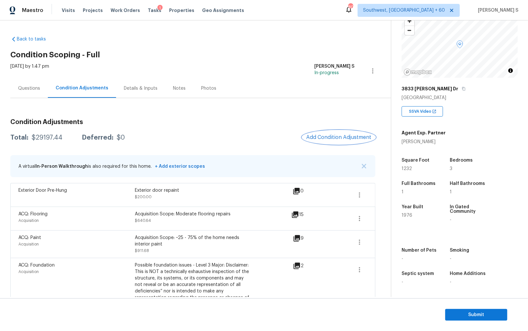
click at [349, 138] on span "Add Condition Adjustment" at bounding box center [338, 137] width 65 height 6
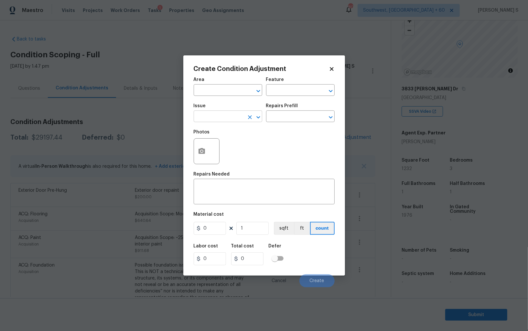
click at [222, 120] on input "text" at bounding box center [219, 117] width 50 height 10
type input "Pet Odor"
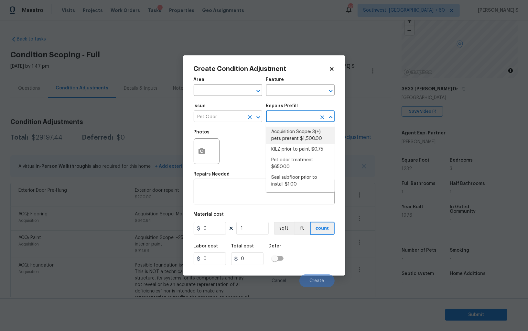
type textarea "Acquisition Scope: 3(+) pets present"
type input "1500"
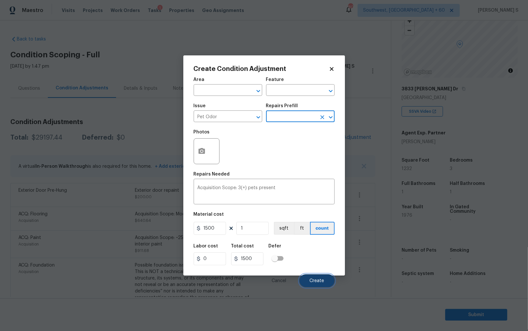
click at [327, 279] on button "Create" at bounding box center [317, 280] width 35 height 13
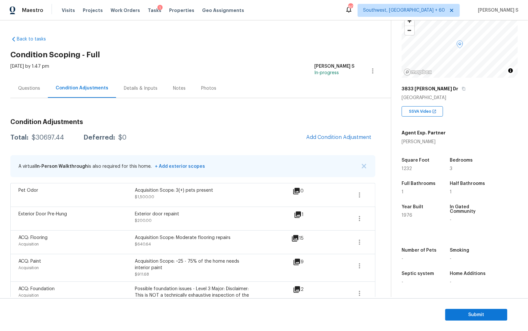
click at [29, 82] on div "Questions" at bounding box center [29, 88] width 38 height 19
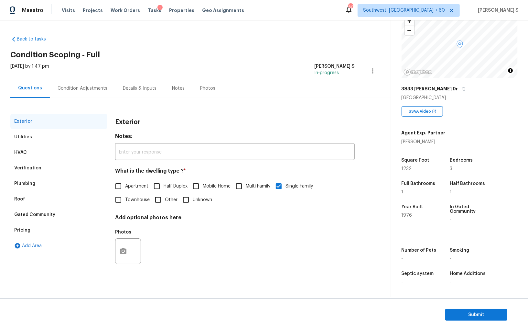
click at [8, 168] on div "Back to tasks Condition Scoping - Full [DATE] by 1:47 pm Anbu Jebakumar S In-pr…" at bounding box center [264, 158] width 528 height 276
click at [36, 171] on div "Verification" at bounding box center [58, 168] width 97 height 16
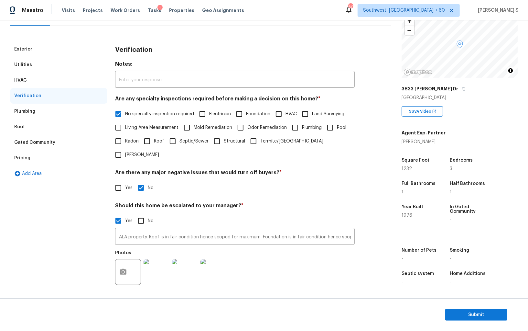
scroll to position [100, 0]
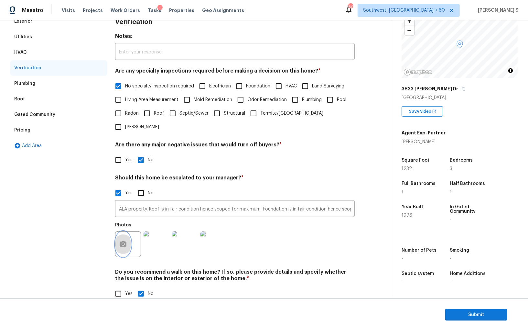
click at [122, 240] on icon "button" at bounding box center [123, 244] width 8 height 8
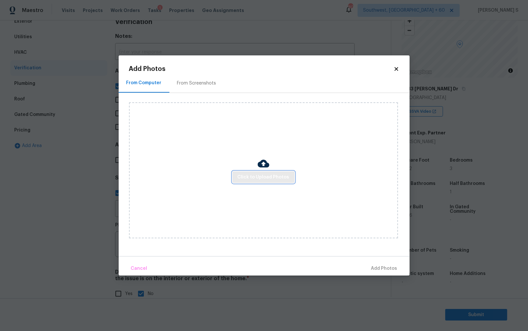
click at [268, 181] on button "Click to Upload Photos" at bounding box center [264, 177] width 62 height 12
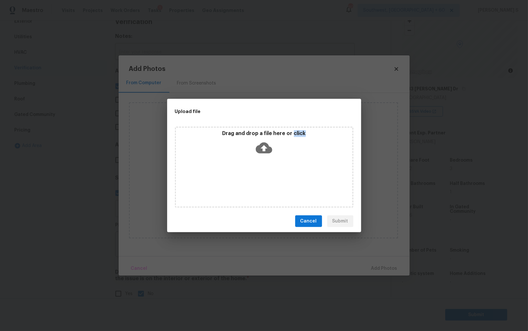
click at [268, 181] on div "Drag and drop a file here or click" at bounding box center [264, 167] width 179 height 81
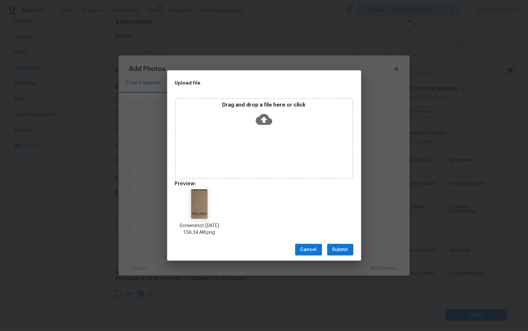
click at [338, 243] on div "Cancel Submit" at bounding box center [264, 249] width 194 height 22
click at [338, 244] on button "Submit" at bounding box center [340, 250] width 26 height 12
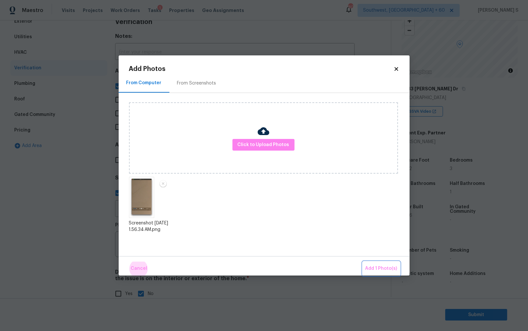
click at [363, 261] on button "Add 1 Photo(s)" at bounding box center [381, 268] width 37 height 14
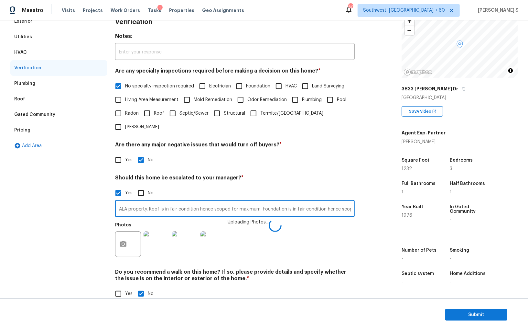
click at [318, 202] on input "ALA property. Roof is in fair condition hence scoped for maximum. Foundation is…" at bounding box center [235, 209] width 240 height 15
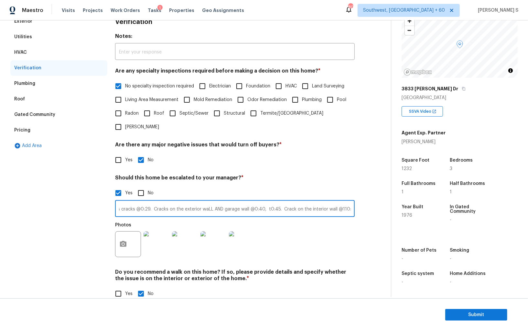
click at [340, 202] on input "ALA property. Roof is in fair condition hence scoped for maximum. Foundation is…" at bounding box center [235, 209] width 240 height 15
type input "ALA property. Roof is in fair condition hence scoped for maximum. Foundation is…"
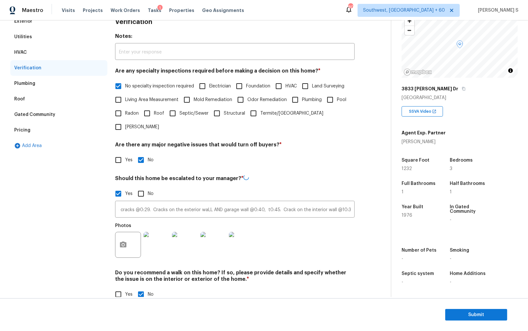
scroll to position [0, 0]
click at [337, 226] on div "Photos" at bounding box center [235, 240] width 240 height 42
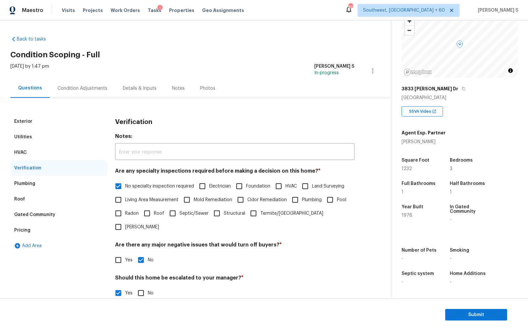
click at [83, 85] on div "Condition Adjustments" at bounding box center [83, 88] width 50 height 6
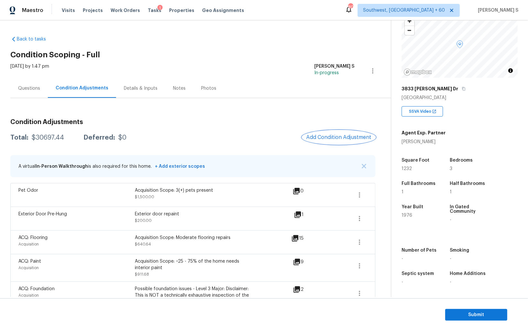
click at [325, 140] on button "Add Condition Adjustment" at bounding box center [339, 137] width 73 height 14
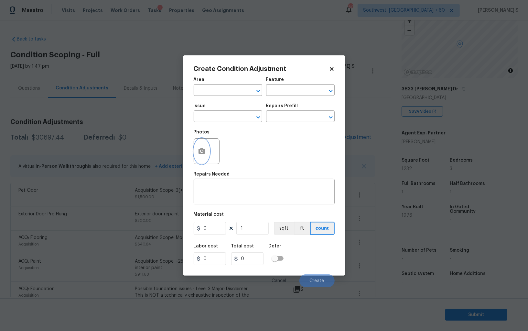
click at [201, 149] on icon "button" at bounding box center [202, 151] width 6 height 6
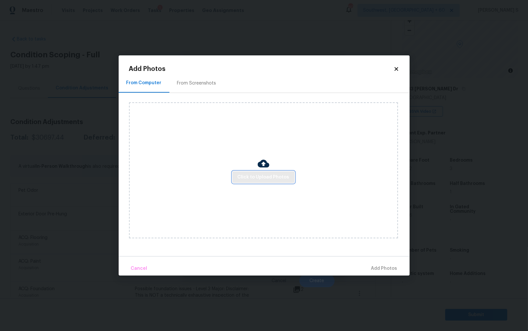
click at [278, 179] on span "Click to Upload Photos" at bounding box center [264, 177] width 52 height 8
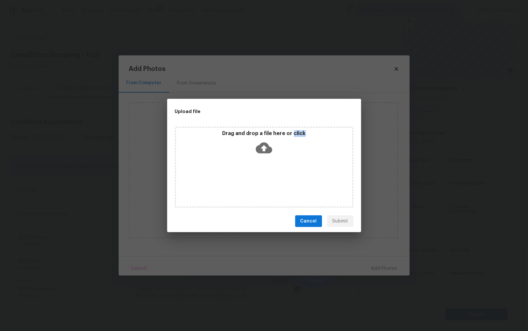
click at [278, 179] on div "Drag and drop a file here or click" at bounding box center [264, 167] width 179 height 81
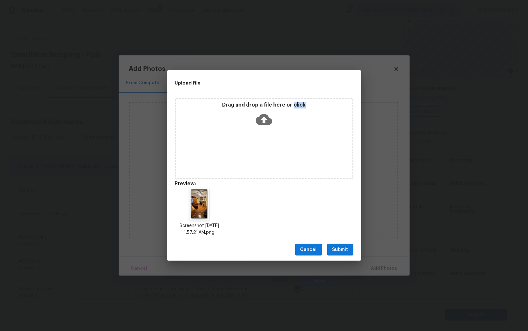
click at [331, 247] on button "Submit" at bounding box center [340, 250] width 26 height 12
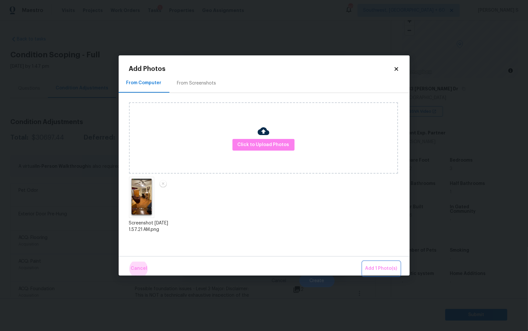
click at [363, 261] on button "Add 1 Photo(s)" at bounding box center [381, 268] width 37 height 14
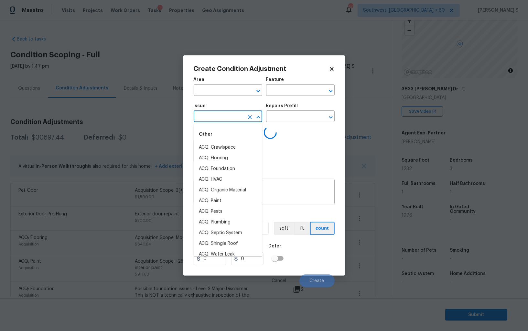
click at [213, 118] on input "text" at bounding box center [219, 117] width 50 height 10
type input "p"
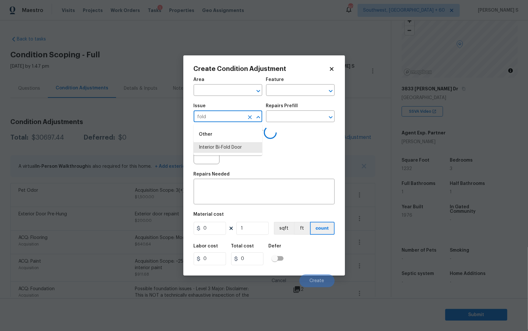
type input "Interior Bi-Fold Door"
click at [293, 144] on div "Photos Uploading Photos..." at bounding box center [264, 147] width 141 height 42
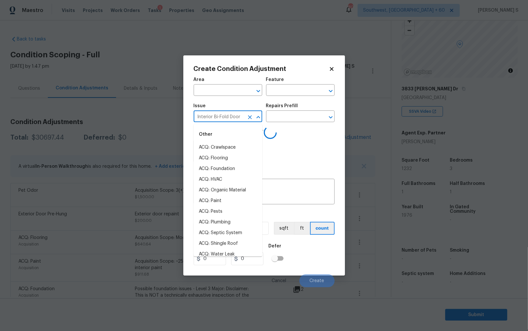
click at [233, 117] on input "Interior Bi-Fold Door" at bounding box center [219, 117] width 50 height 10
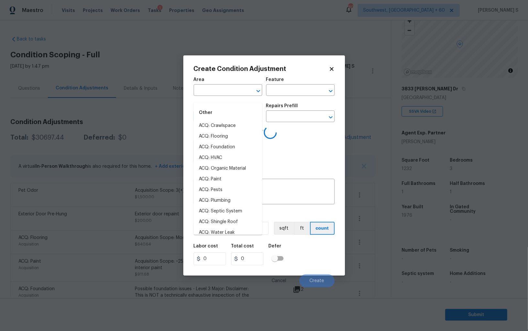
scroll to position [45, 0]
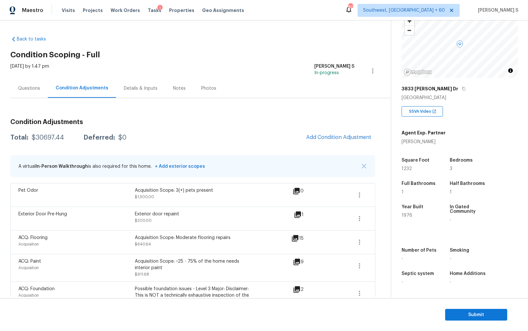
click at [122, 163] on body "Maestro Visits Projects Work Orders Tasks 1 Properties Geo Assignments 803 Sout…" at bounding box center [264, 165] width 528 height 331
click at [329, 136] on span "Add Condition Adjustment" at bounding box center [338, 137] width 65 height 6
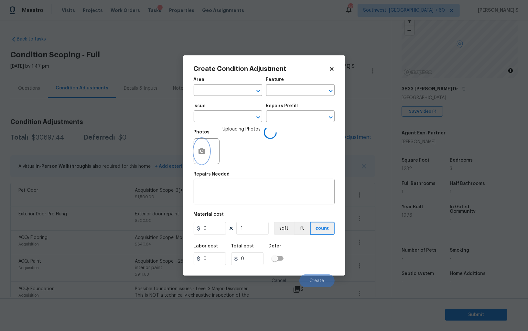
click at [204, 148] on button "button" at bounding box center [202, 150] width 16 height 25
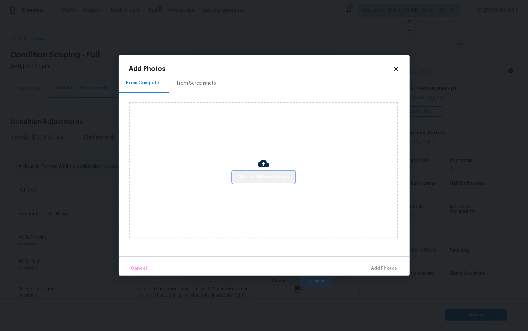
click at [277, 178] on span "Click to Upload Photos" at bounding box center [264, 177] width 52 height 8
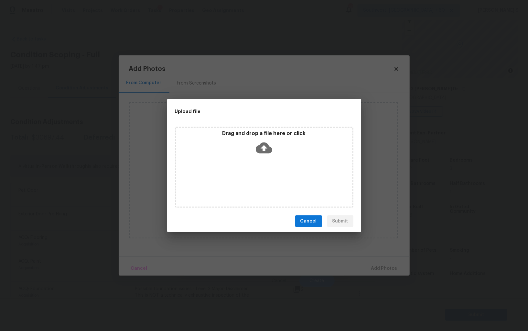
click at [277, 178] on div "Drag and drop a file here or click" at bounding box center [264, 167] width 179 height 81
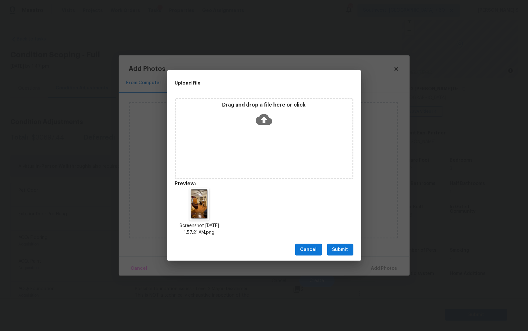
click at [340, 246] on span "Submit" at bounding box center [341, 250] width 16 height 8
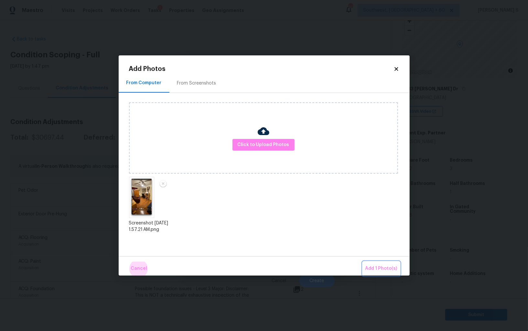
click at [363, 261] on button "Add 1 Photo(s)" at bounding box center [381, 268] width 37 height 14
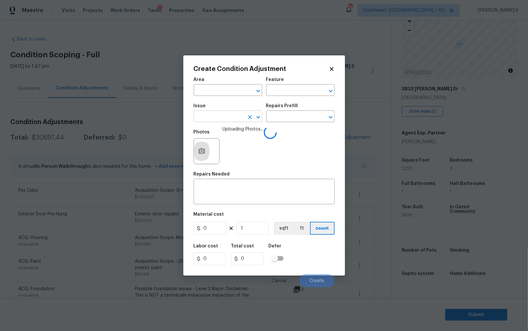
click at [236, 119] on input "text" at bounding box center [219, 117] width 50 height 10
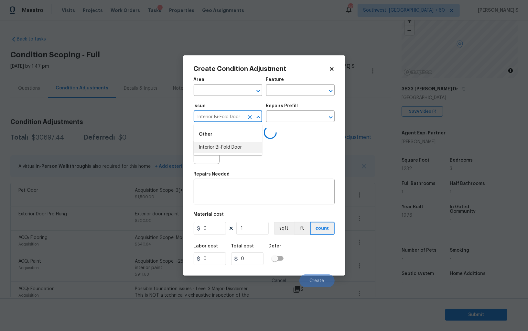
type input "Interior Bi-Fold Door"
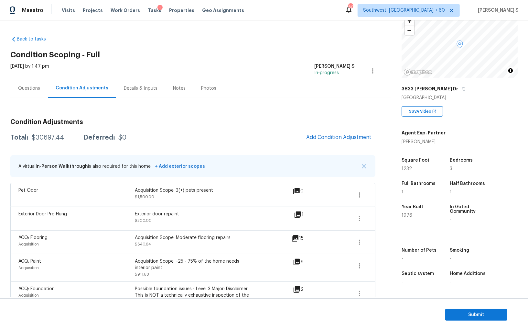
click at [155, 148] on body "Maestro Visits Projects Work Orders Tasks 1 Properties Geo Assignments 803 Sout…" at bounding box center [264, 165] width 528 height 331
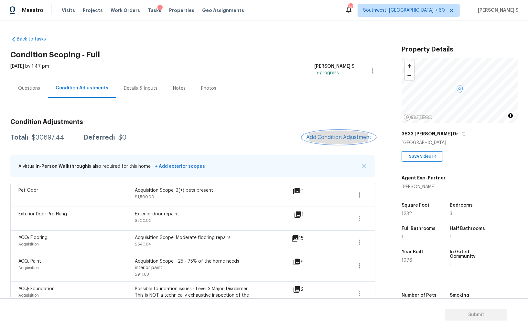
click at [353, 140] on button "Add Condition Adjustment" at bounding box center [339, 137] width 73 height 14
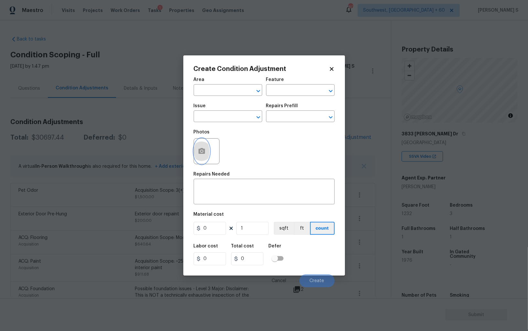
click at [204, 152] on icon "button" at bounding box center [202, 151] width 6 height 6
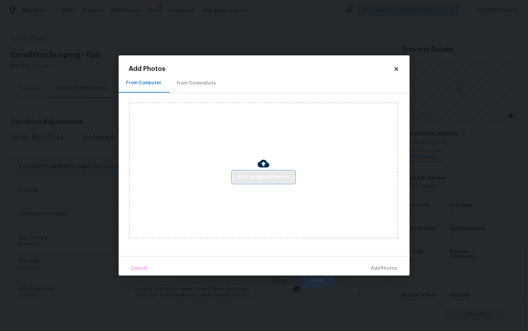
click at [261, 176] on span "Click to Upload Photos" at bounding box center [264, 177] width 52 height 8
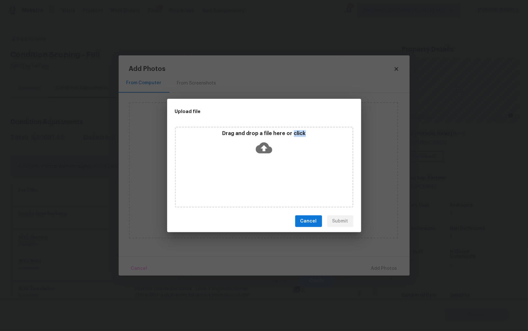
click at [261, 176] on div "Drag and drop a file here or click" at bounding box center [264, 167] width 179 height 81
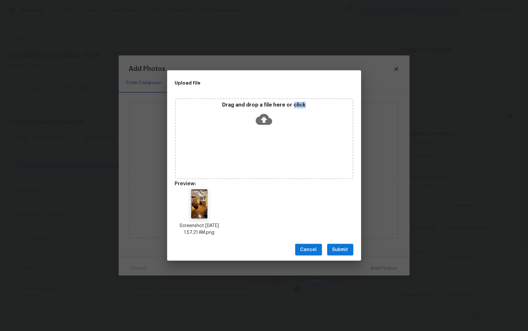
click at [343, 251] on span "Submit" at bounding box center [341, 250] width 16 height 8
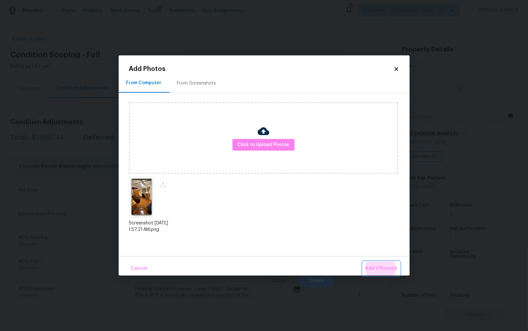
click at [363, 261] on button "Add 1 Photo(s)" at bounding box center [381, 268] width 37 height 14
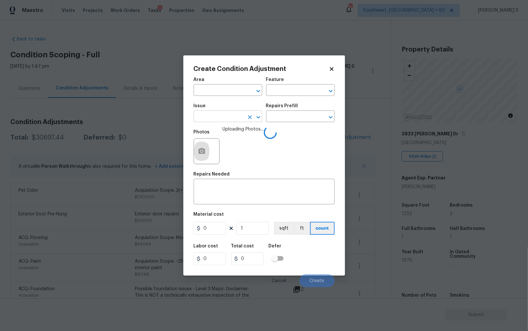
click at [230, 114] on input "text" at bounding box center [219, 117] width 50 height 10
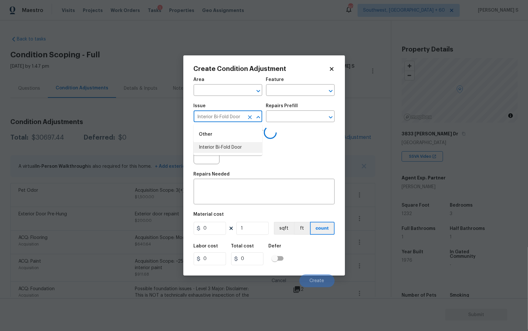
type input "Interior Bi-Fold Door"
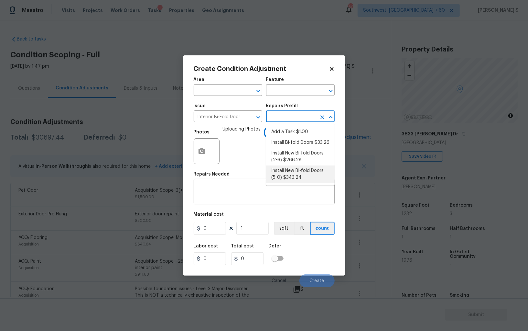
type input "Interior Door"
type textarea "Remove the existing door (if present). Install a new 5-0 bi-fold flush panel in…"
type input "343.24"
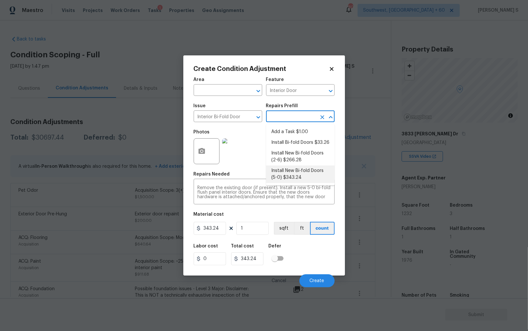
click at [306, 249] on div "Labor cost 0 Total cost 343.24 Defer" at bounding box center [264, 254] width 141 height 29
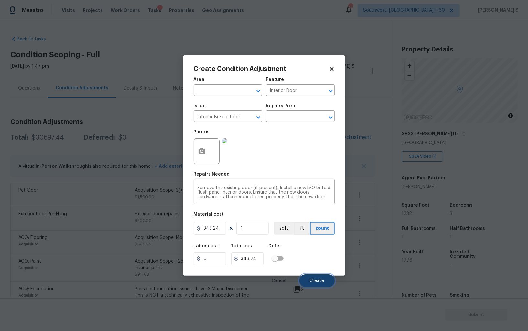
click at [314, 279] on button "Create" at bounding box center [317, 280] width 35 height 13
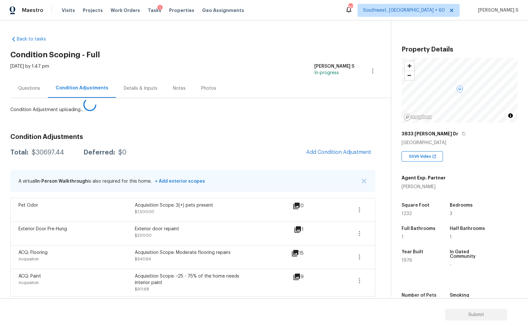
click at [67, 258] on body "Maestro Visits Projects Work Orders Tasks 1 Properties Geo Assignments 803 Sout…" at bounding box center [264, 165] width 528 height 331
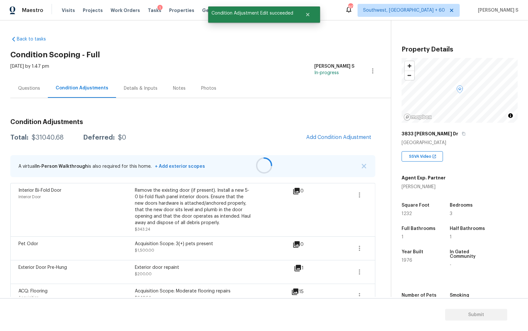
click at [338, 151] on div at bounding box center [264, 165] width 528 height 331
click at [322, 137] on span "Add Condition Adjustment" at bounding box center [338, 137] width 65 height 6
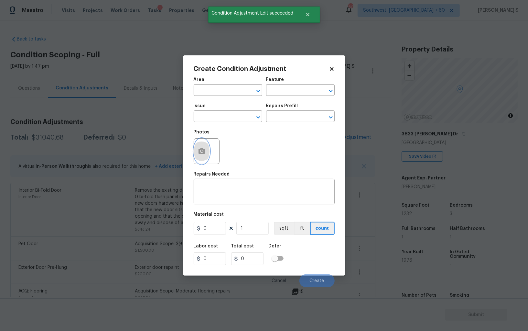
click at [198, 153] on icon "button" at bounding box center [202, 151] width 8 height 8
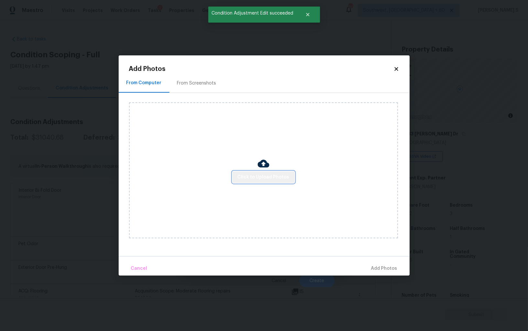
click at [266, 175] on span "Click to Upload Photos" at bounding box center [264, 177] width 52 height 8
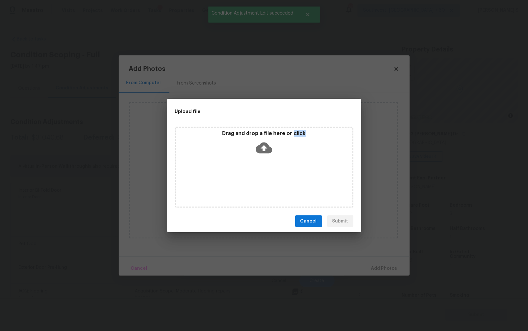
click at [266, 175] on div "Drag and drop a file here or click" at bounding box center [264, 167] width 179 height 81
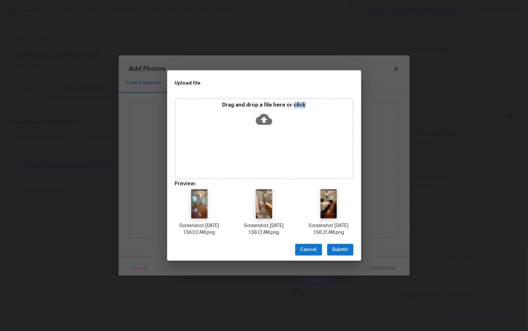
click at [353, 250] on button "Submit" at bounding box center [340, 250] width 26 height 12
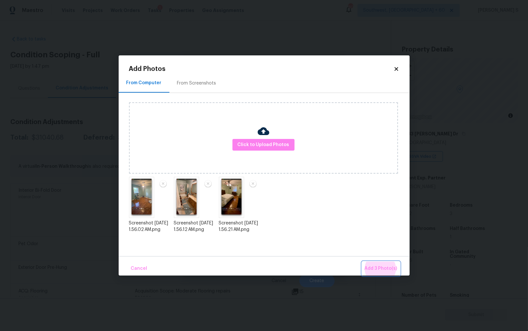
click at [362, 261] on button "Add 3 Photo(s)" at bounding box center [381, 268] width 38 height 14
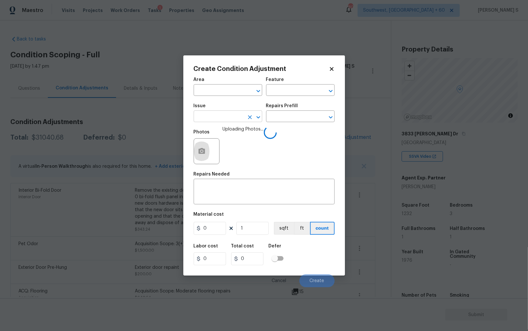
click at [222, 120] on input "text" at bounding box center [219, 117] width 50 height 10
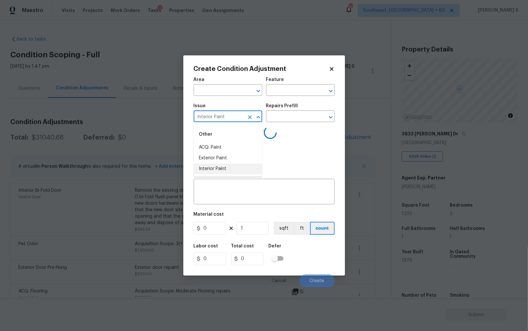
type input "Interior Paint"
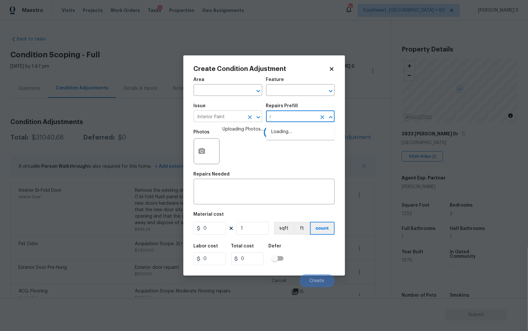
type input "ri"
type input "mer"
type input "Overall Paint"
type textarea "Interior primer - PRIMER PROVIDED BY OPENDOOR - All nails, screws, drywall anch…"
type input "0.4"
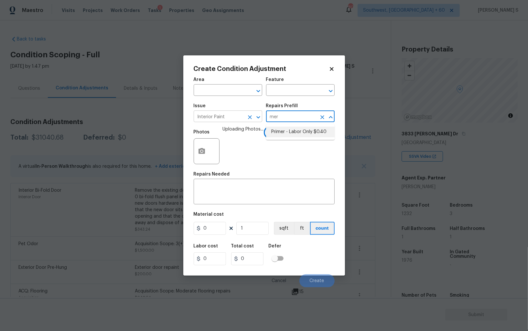
type input "0.4"
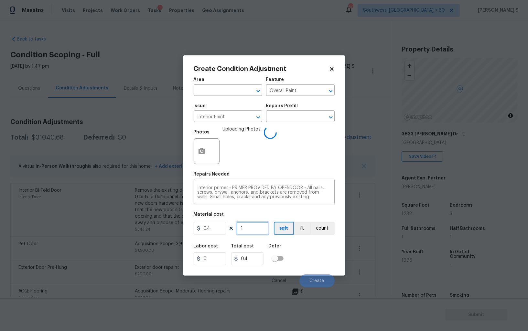
click at [249, 233] on input "1" at bounding box center [253, 228] width 32 height 13
type input "8"
type input "3.2"
type input "80"
type input "32"
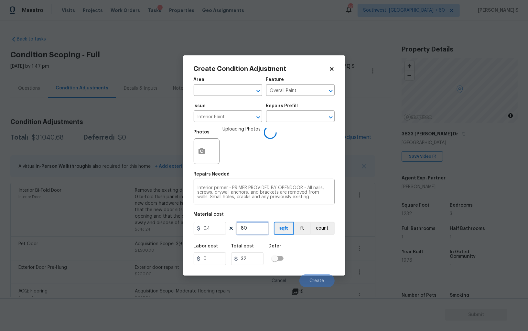
type input "800"
type input "320"
type input "800"
click at [304, 250] on div "Labor cost 0 Total cost 320 Defer" at bounding box center [264, 254] width 141 height 29
click at [313, 259] on div "Labor cost 0 Total cost 320 Defer" at bounding box center [264, 254] width 141 height 29
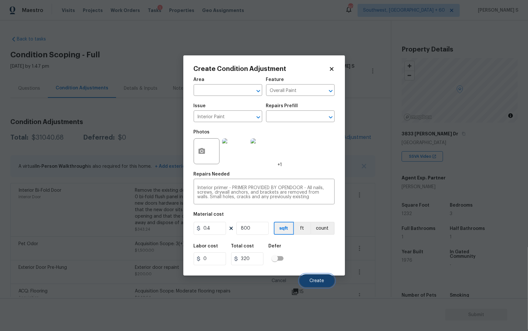
click at [321, 279] on span "Create" at bounding box center [317, 280] width 15 height 5
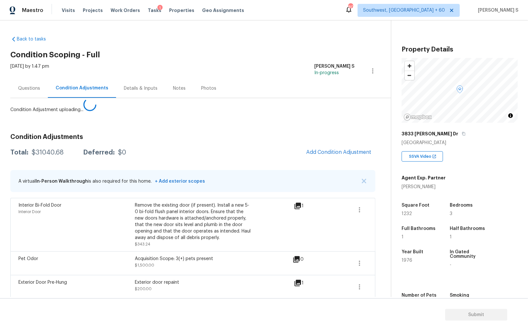
click at [125, 277] on body "Maestro Visits Projects Work Orders Tasks 1 Properties Geo Assignments 803 Sout…" at bounding box center [264, 165] width 528 height 331
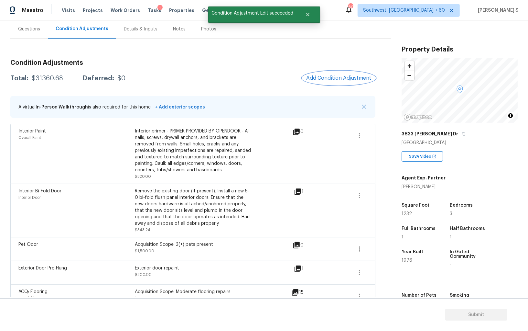
scroll to position [1, 0]
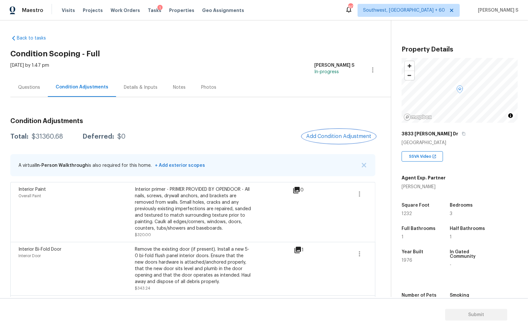
click at [341, 133] on span "Add Condition Adjustment" at bounding box center [338, 136] width 65 height 6
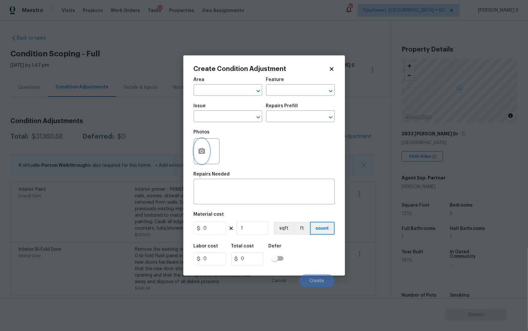
click at [202, 149] on icon "button" at bounding box center [202, 151] width 6 height 6
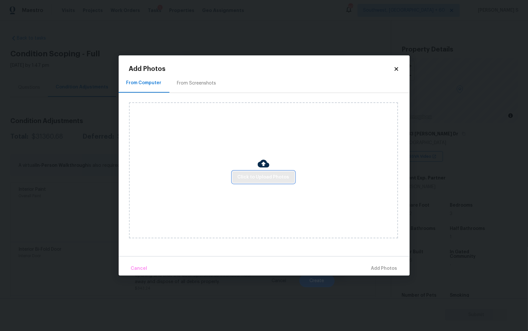
click at [260, 179] on span "Click to Upload Photos" at bounding box center [264, 177] width 52 height 8
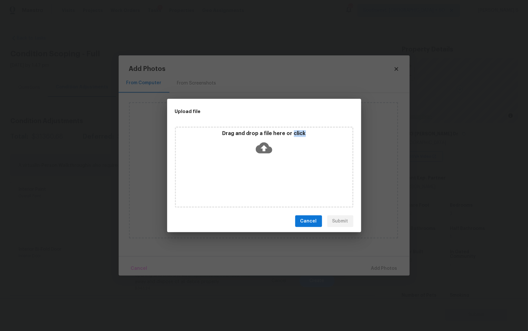
click at [260, 179] on div "Drag and drop a file here or click" at bounding box center [264, 167] width 179 height 81
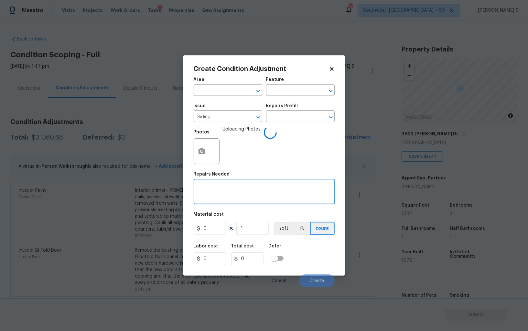
scroll to position [1, 0]
type textarea "Minor siding repiars"
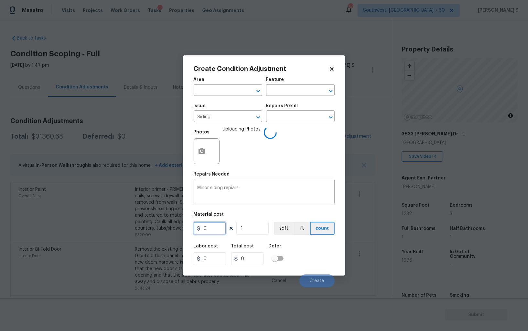
click at [213, 228] on input "0" at bounding box center [210, 228] width 32 height 13
type input "800"
click at [312, 254] on div "Labor cost 0 Total cost 800 Defer" at bounding box center [264, 254] width 141 height 29
click at [312, 264] on div "Labor cost 0 Total cost 800 Defer" at bounding box center [264, 254] width 141 height 29
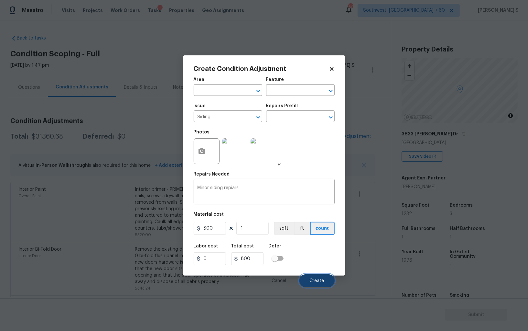
click at [314, 278] on button "Create" at bounding box center [317, 280] width 35 height 13
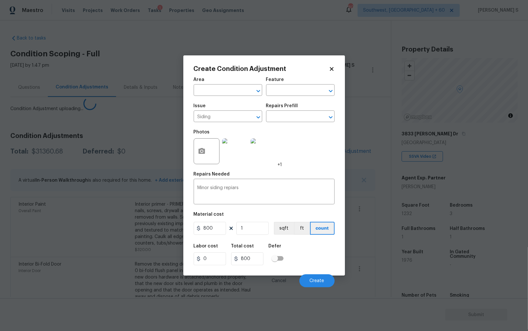
click at [56, 269] on body "Maestro Visits Projects Work Orders Tasks 1 Properties Geo Assignments 803 Sout…" at bounding box center [264, 165] width 528 height 331
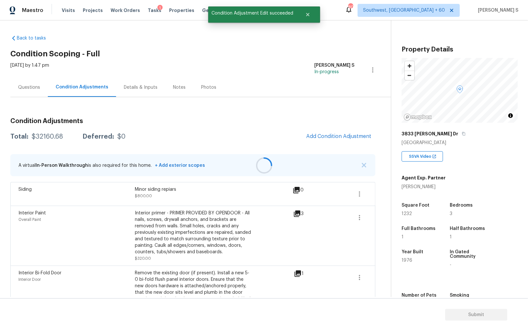
click at [324, 137] on div at bounding box center [264, 165] width 528 height 331
click at [328, 132] on button "Add Condition Adjustment" at bounding box center [339, 136] width 73 height 14
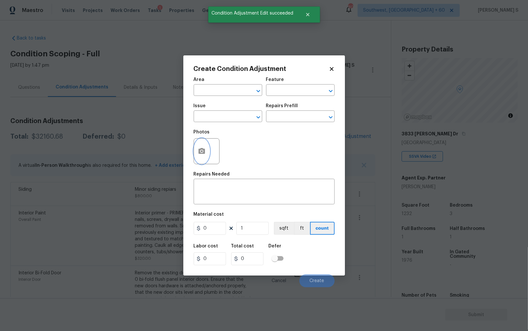
click at [203, 149] on icon "button" at bounding box center [202, 151] width 6 height 6
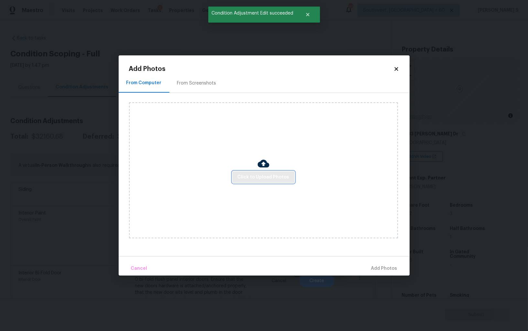
click at [252, 177] on span "Click to Upload Photos" at bounding box center [264, 177] width 52 height 8
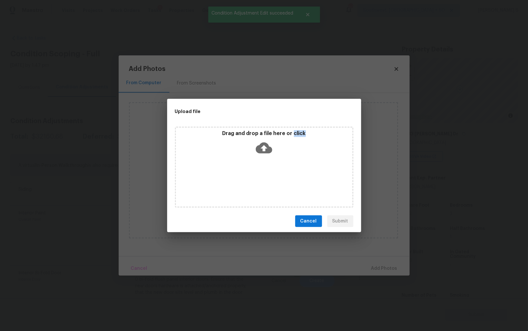
click at [252, 177] on div "Drag and drop a file here or click" at bounding box center [264, 167] width 179 height 81
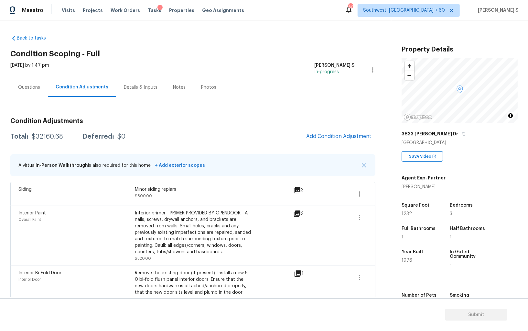
click at [109, 230] on div "Interior Paint Overall Paint" at bounding box center [76, 236] width 116 height 52
click at [356, 134] on span "Add Condition Adjustment" at bounding box center [338, 136] width 65 height 6
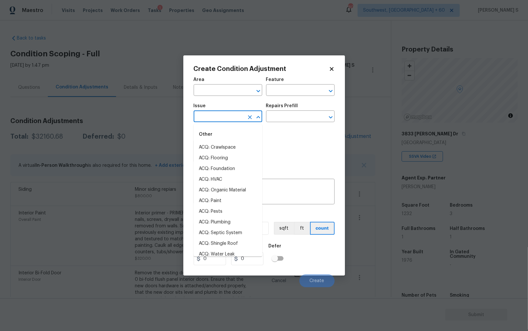
click at [238, 121] on input "text" at bounding box center [219, 117] width 50 height 10
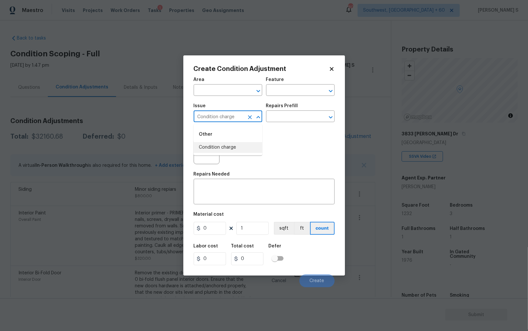
type input "Condition charge"
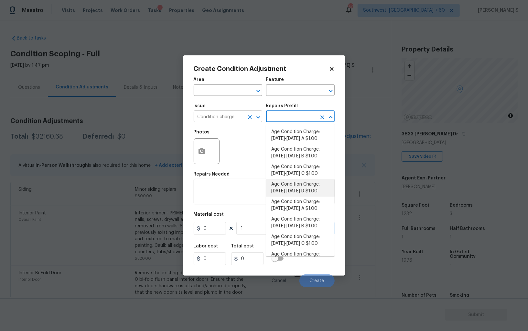
type input "Home Readiness Packages"
type textarea "Age Condition Charge: 1922-1978 D"
type input "1"
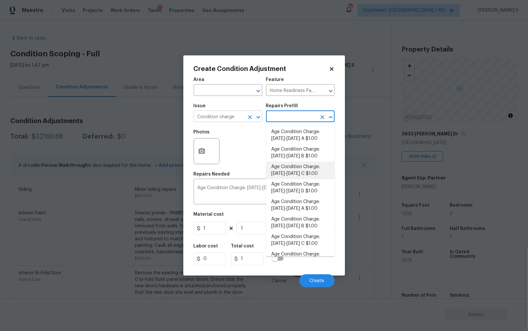
type textarea "Age Condition Charge: 1922-1978 C"
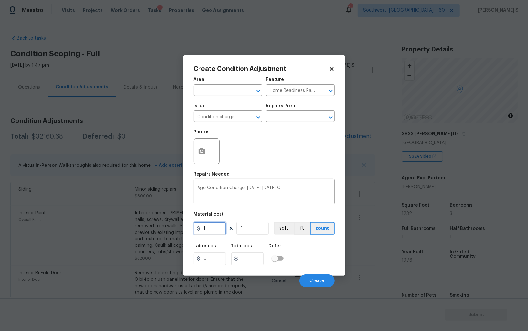
click at [221, 232] on input "1" at bounding box center [210, 228] width 32 height 13
type input "2000"
click at [321, 265] on div "Labor cost 0 Total cost 2000 Defer" at bounding box center [264, 254] width 141 height 29
click at [317, 281] on span "Create" at bounding box center [317, 280] width 15 height 5
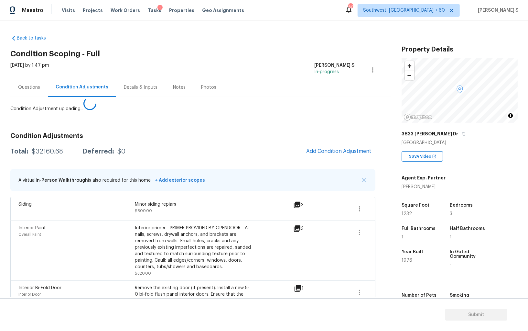
click at [60, 261] on body "Maestro Visits Projects Work Orders Tasks 1 Properties Geo Assignments 803 Sout…" at bounding box center [264, 165] width 528 height 331
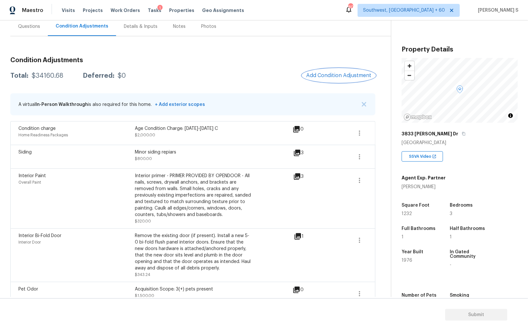
scroll to position [61, 0]
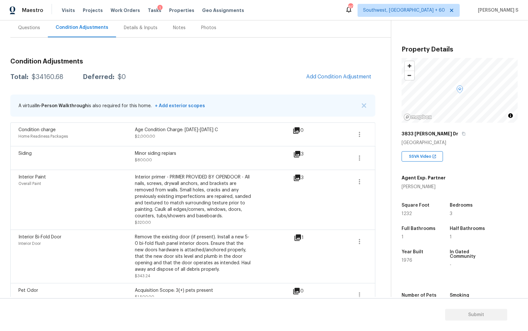
click at [43, 76] on div "$34160.68" at bounding box center [48, 77] width 32 height 6
copy div "34160.68"
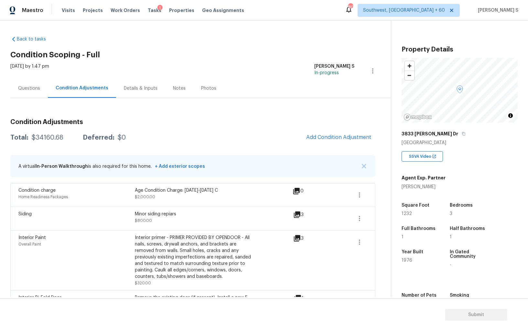
click at [24, 84] on div "Questions" at bounding box center [29, 88] width 38 height 19
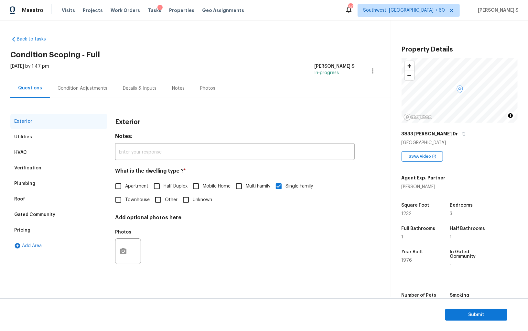
click at [44, 167] on div "Verification" at bounding box center [58, 168] width 97 height 16
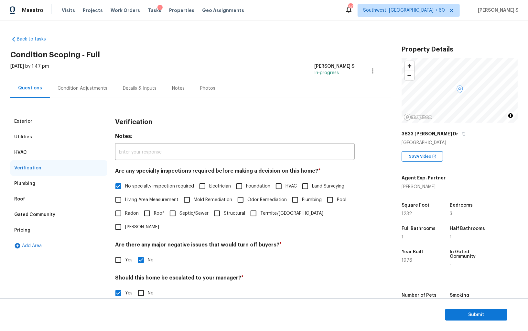
scroll to position [100, 0]
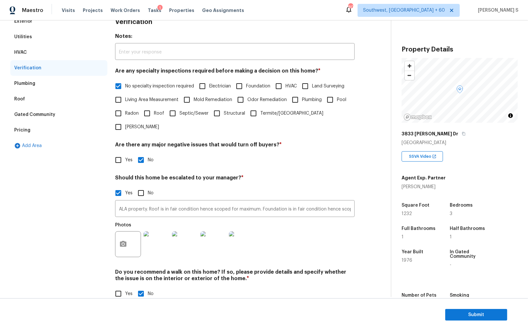
click at [17, 126] on div "Pricing" at bounding box center [58, 130] width 97 height 16
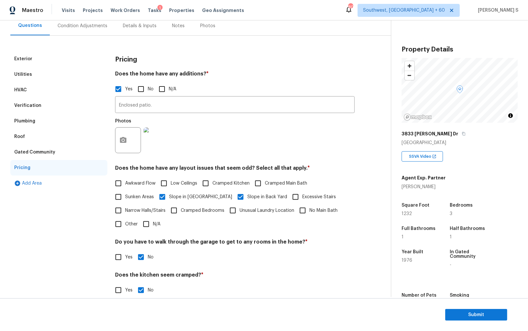
scroll to position [0, 0]
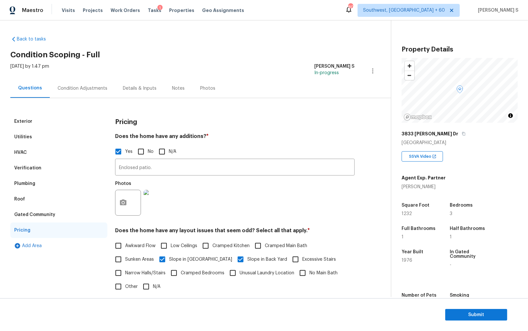
click at [76, 90] on div "Condition Adjustments" at bounding box center [83, 88] width 50 height 6
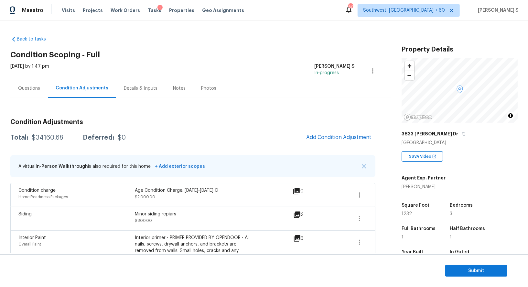
click at [38, 80] on div "Questions" at bounding box center [29, 88] width 38 height 19
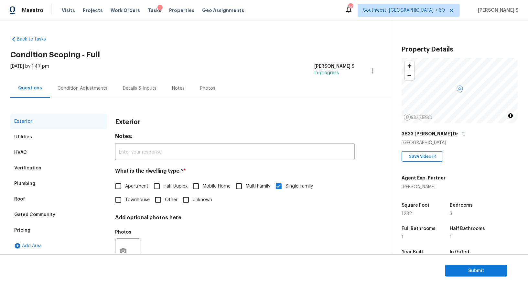
scroll to position [25, 0]
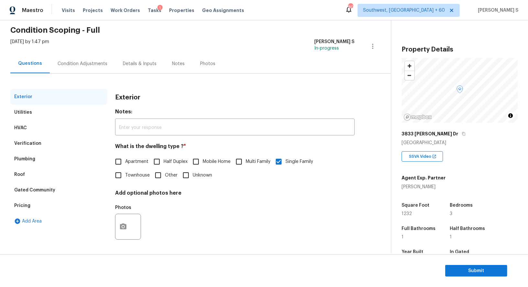
click at [33, 145] on div "Verification" at bounding box center [27, 143] width 27 height 6
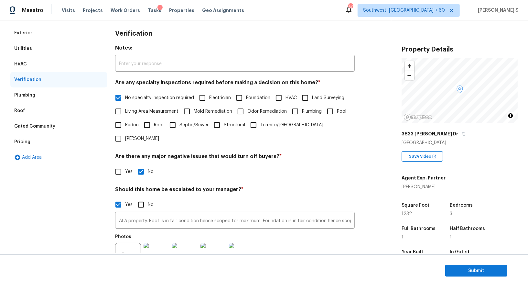
scroll to position [144, 0]
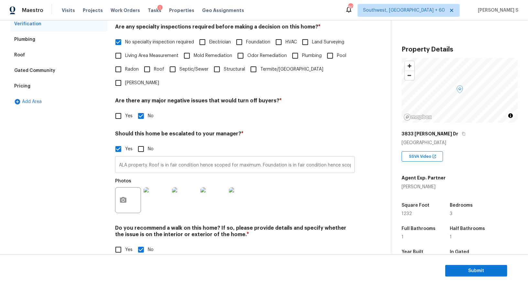
click at [171, 158] on input "ALA property. Roof is in fair condition hence scoped for maximum. Foundation is…" at bounding box center [235, 165] width 240 height 15
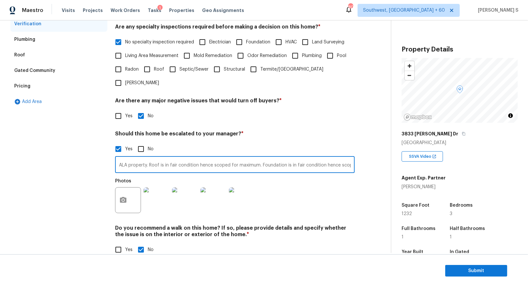
click at [29, 86] on div "Pricing" at bounding box center [58, 86] width 97 height 16
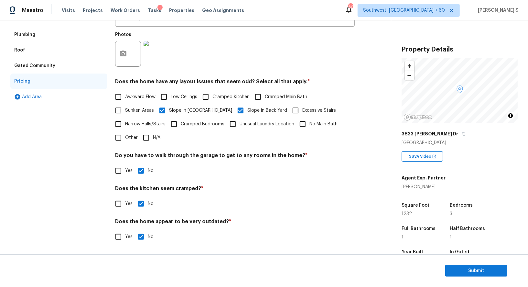
scroll to position [35, 0]
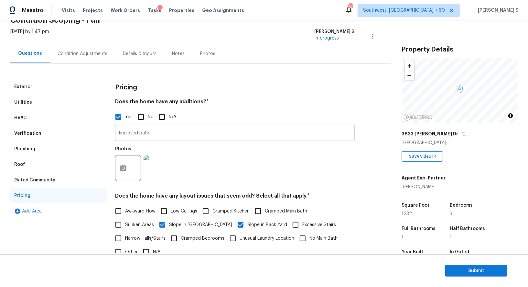
click at [178, 133] on input "Enclosed patio." at bounding box center [235, 133] width 240 height 15
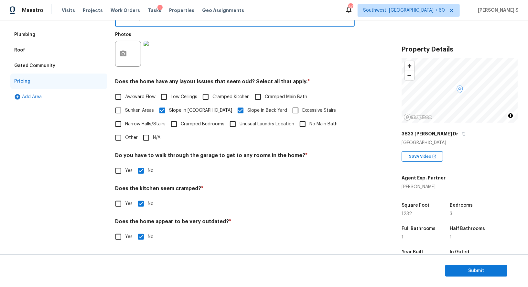
scroll to position [0, 0]
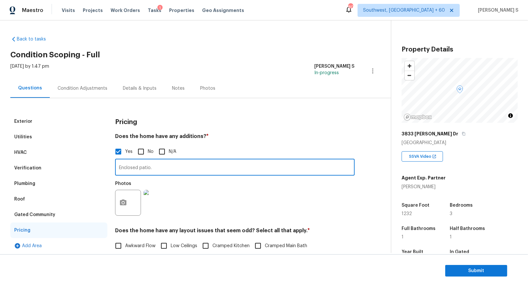
click at [81, 88] on div "Condition Adjustments" at bounding box center [83, 88] width 50 height 6
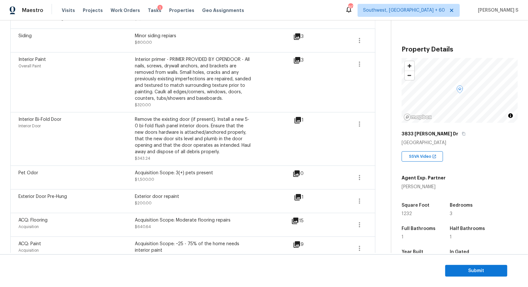
scroll to position [114, 0]
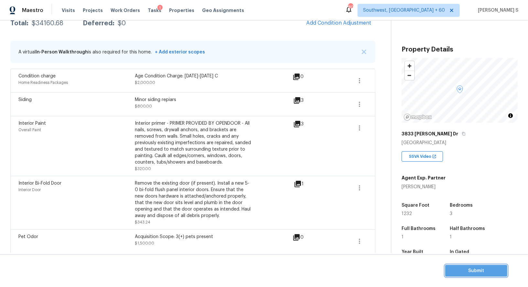
click at [479, 270] on span "Submit" at bounding box center [477, 271] width 52 height 8
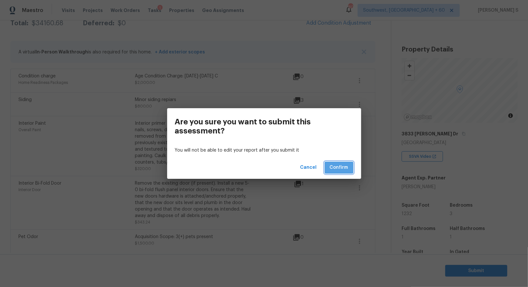
click at [337, 168] on span "Confirm" at bounding box center [339, 167] width 18 height 8
